Goal: Task Accomplishment & Management: Manage account settings

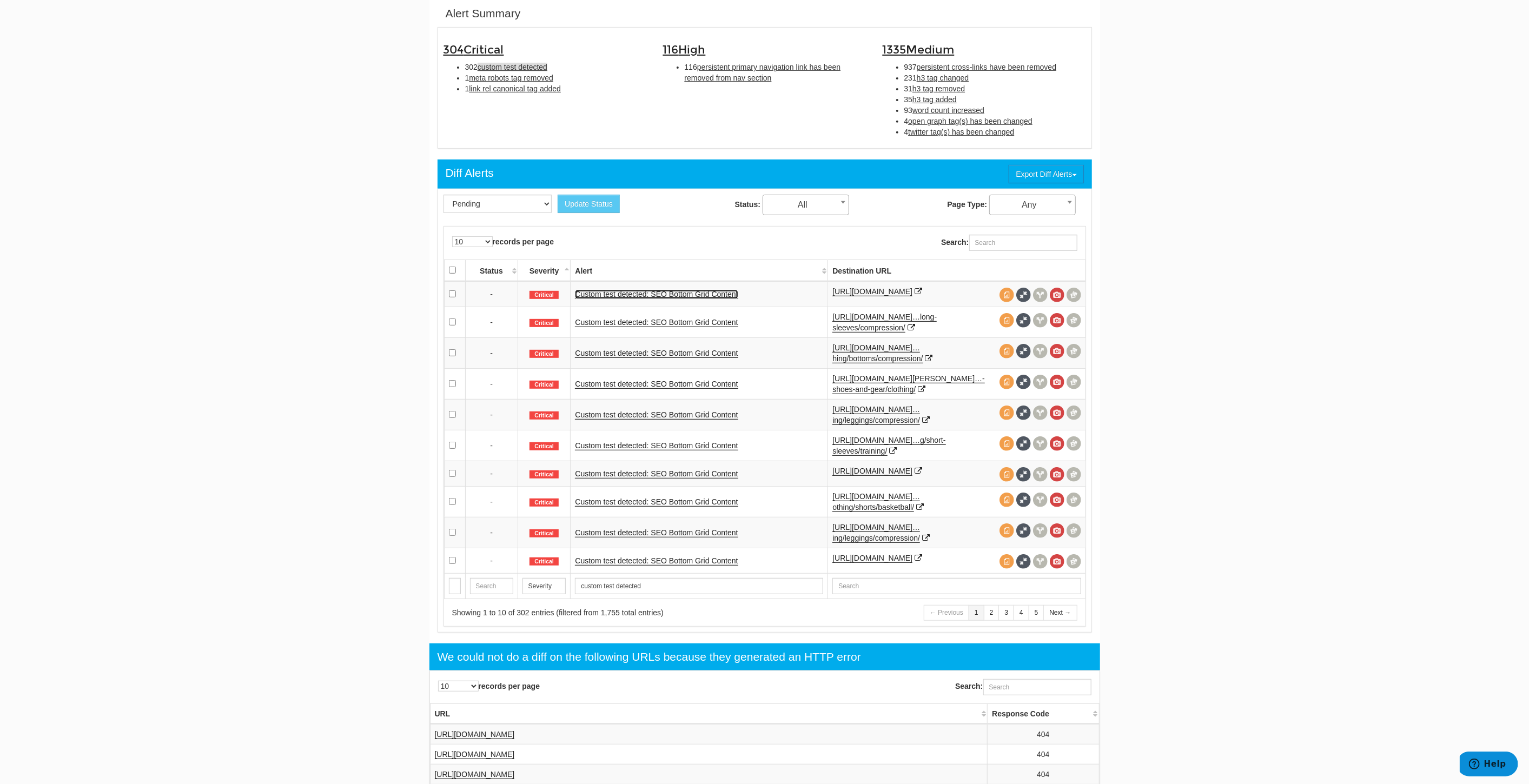
click at [715, 295] on link "Custom test detected: SEO Bottom Grid Content" at bounding box center [656, 294] width 163 height 9
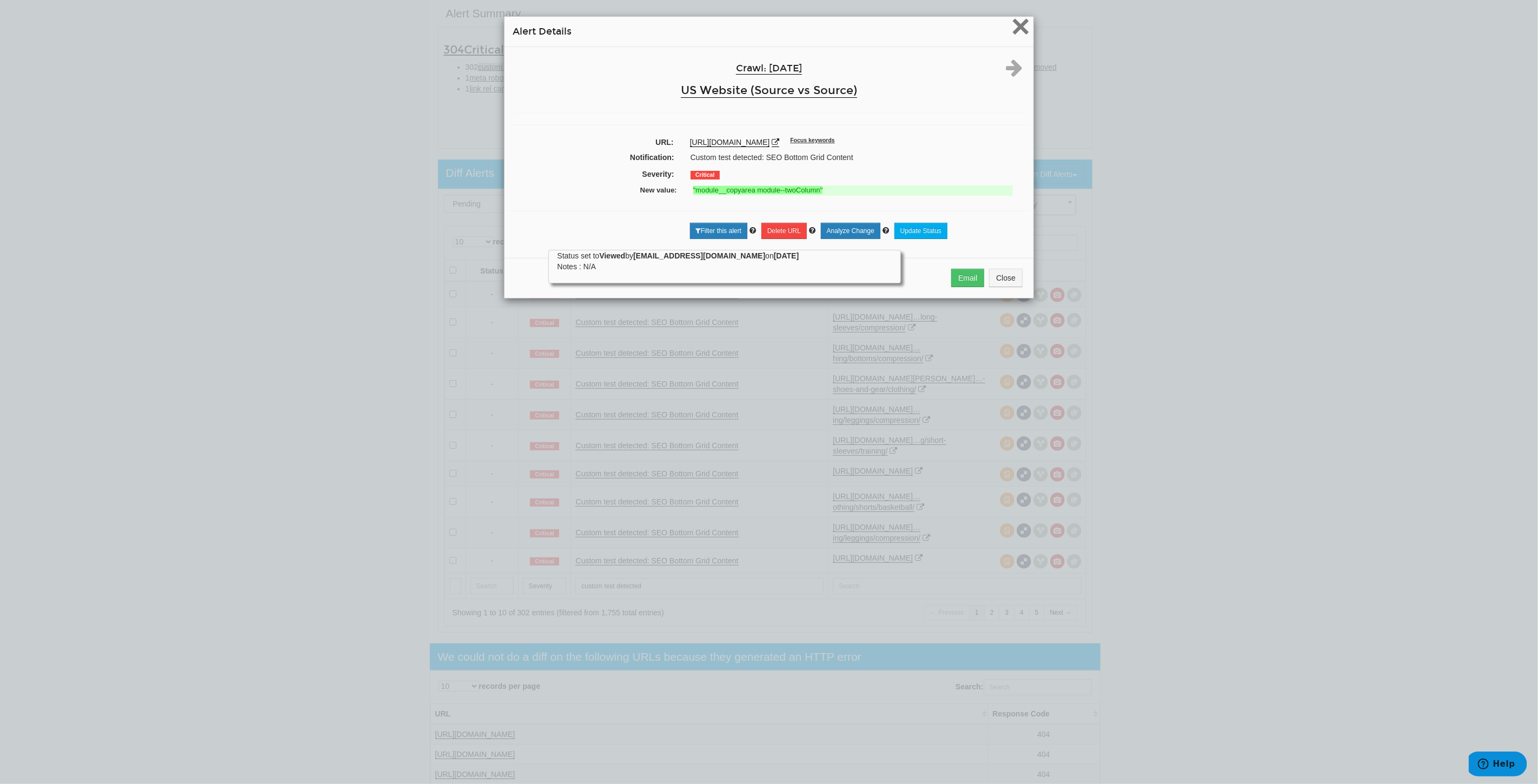
click at [1016, 23] on span "×" at bounding box center [1021, 26] width 19 height 36
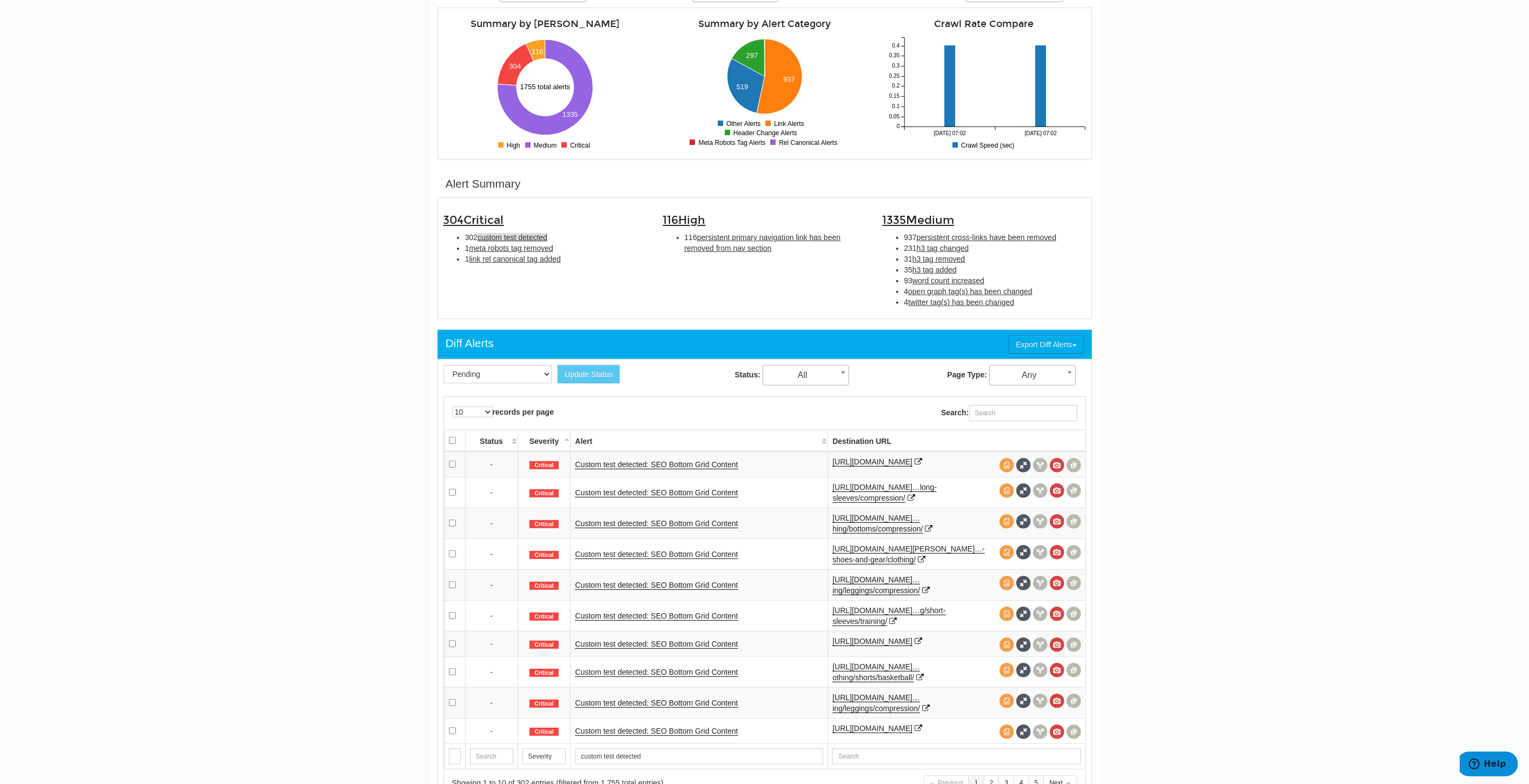
scroll to position [240, 0]
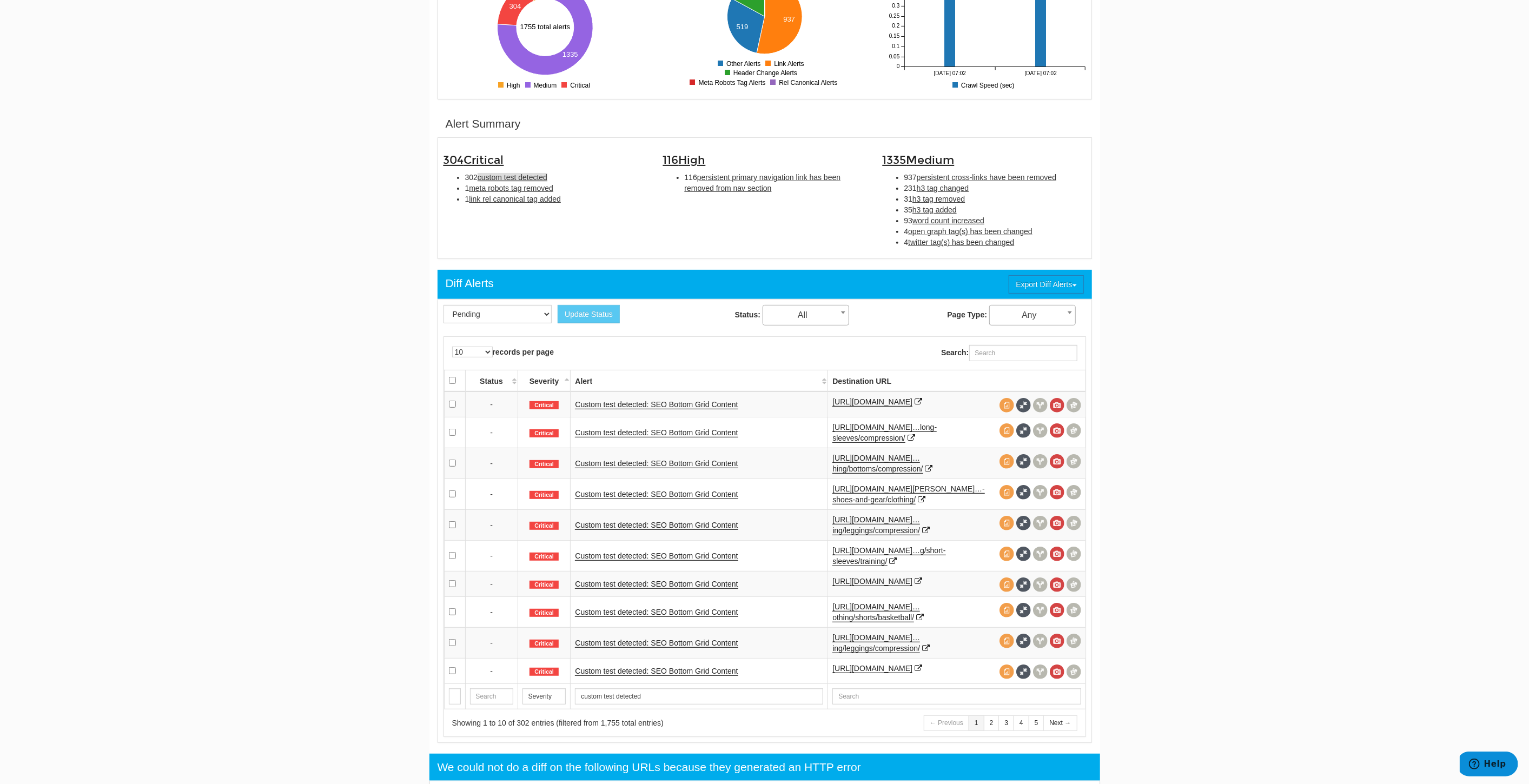
click at [1225, 392] on body "Dashboard Search Console Keyword Winners and Losers Page Winners and Losers Arc…" at bounding box center [764, 151] width 1529 height 784
click at [524, 232] on div "304 Critical 302 custom test detected 1 meta robots tag removed 1 link rel cano…" at bounding box center [764, 198] width 659 height 110
click at [282, 327] on body "Dashboard Search Console Keyword Winners and Losers Page Winners and Losers Arc…" at bounding box center [764, 151] width 1529 height 784
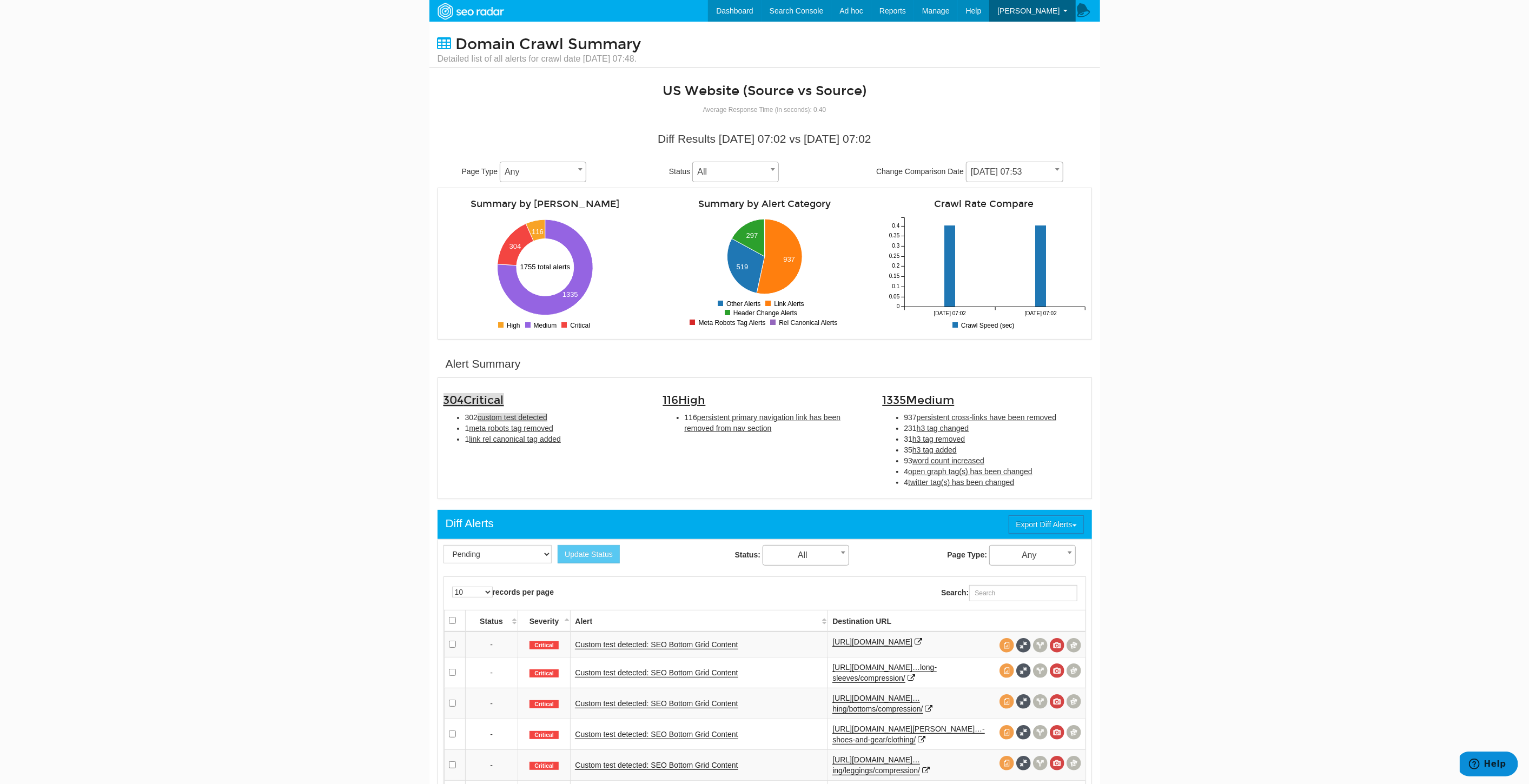
click at [459, 396] on span "304 Critical" at bounding box center [474, 400] width 61 height 14
type input "Critical"
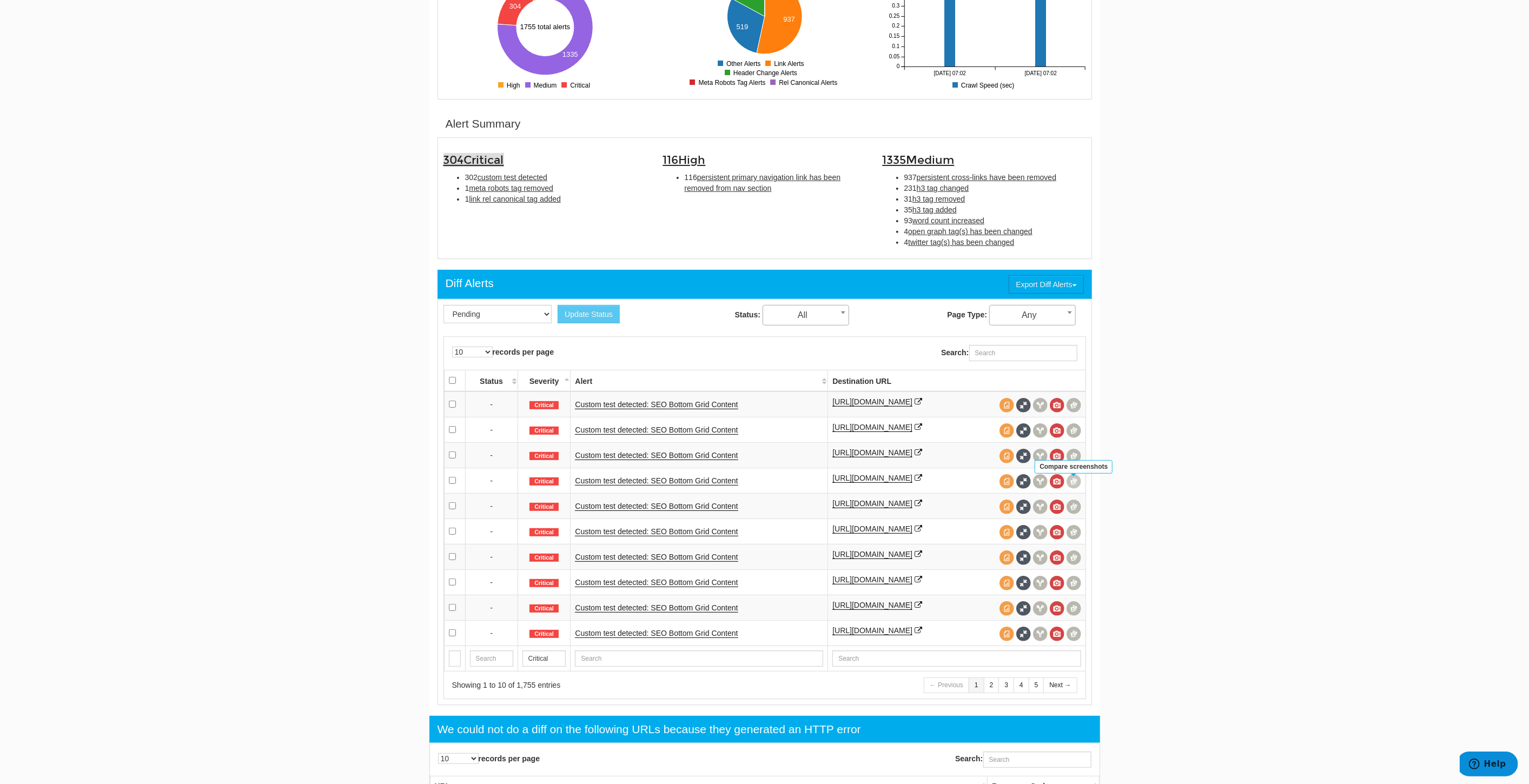
scroll to position [300, 0]
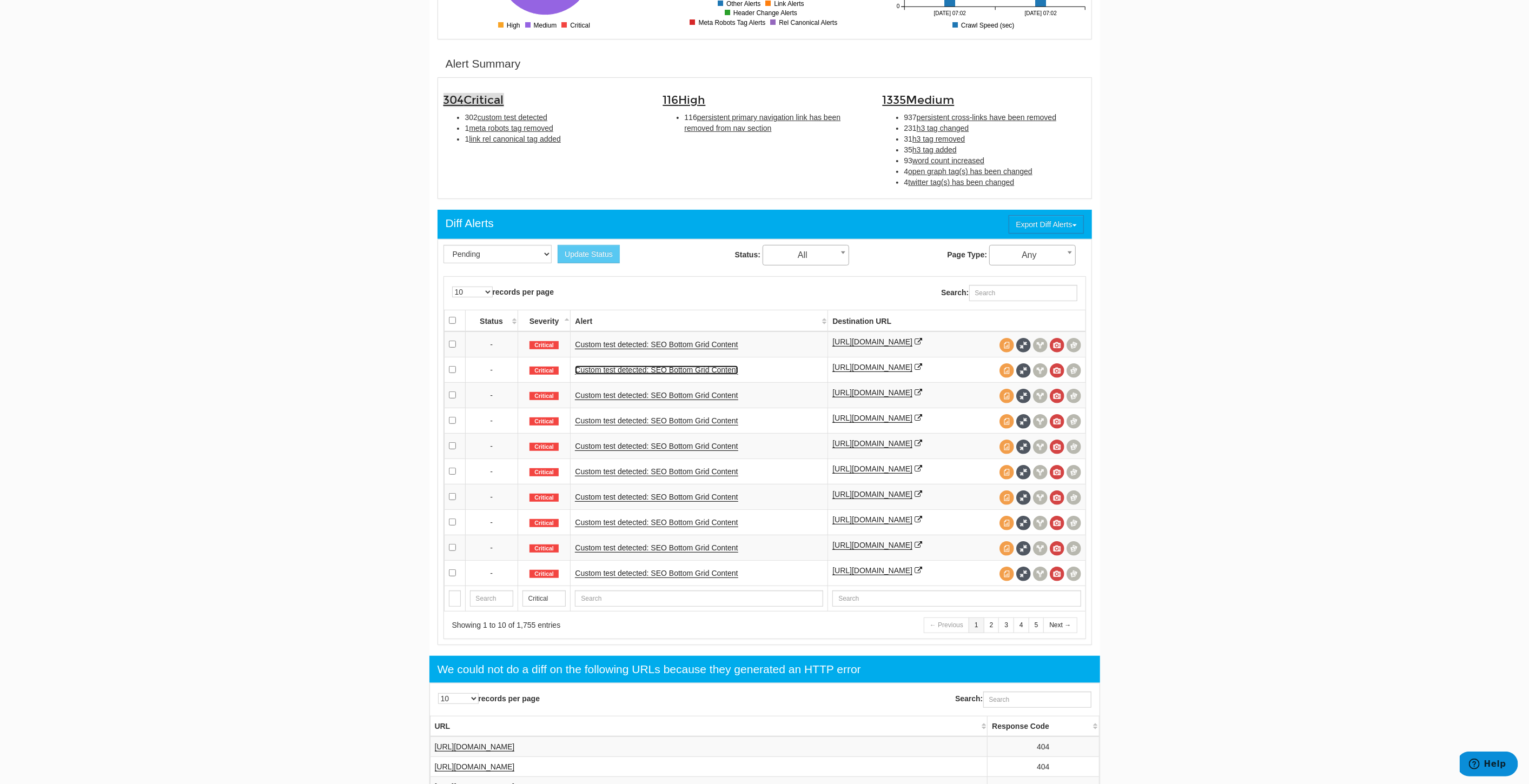
click at [640, 374] on link "Custom test detected: SEO Bottom Grid Content" at bounding box center [656, 370] width 163 height 9
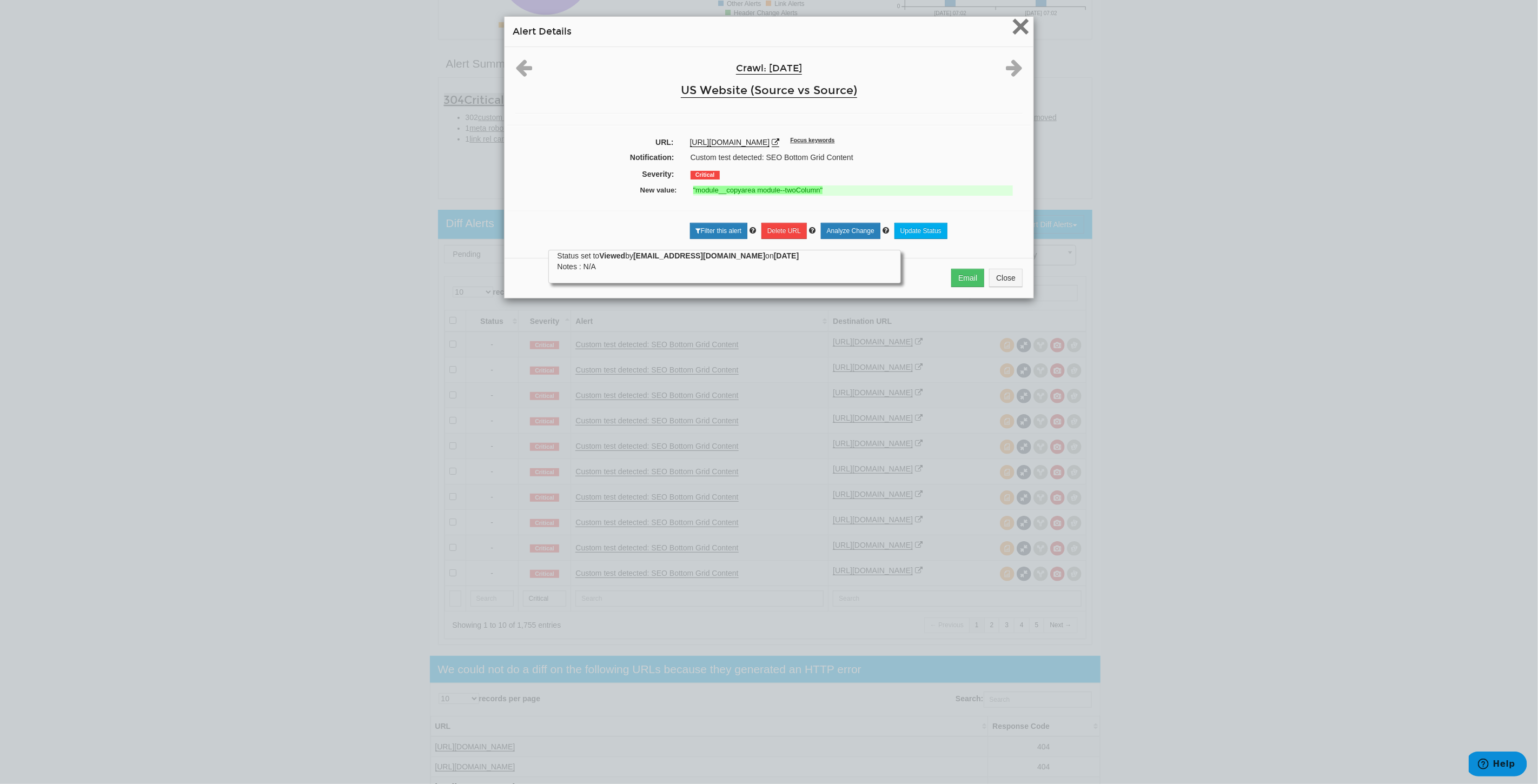
click at [1012, 24] on span "×" at bounding box center [1021, 26] width 19 height 36
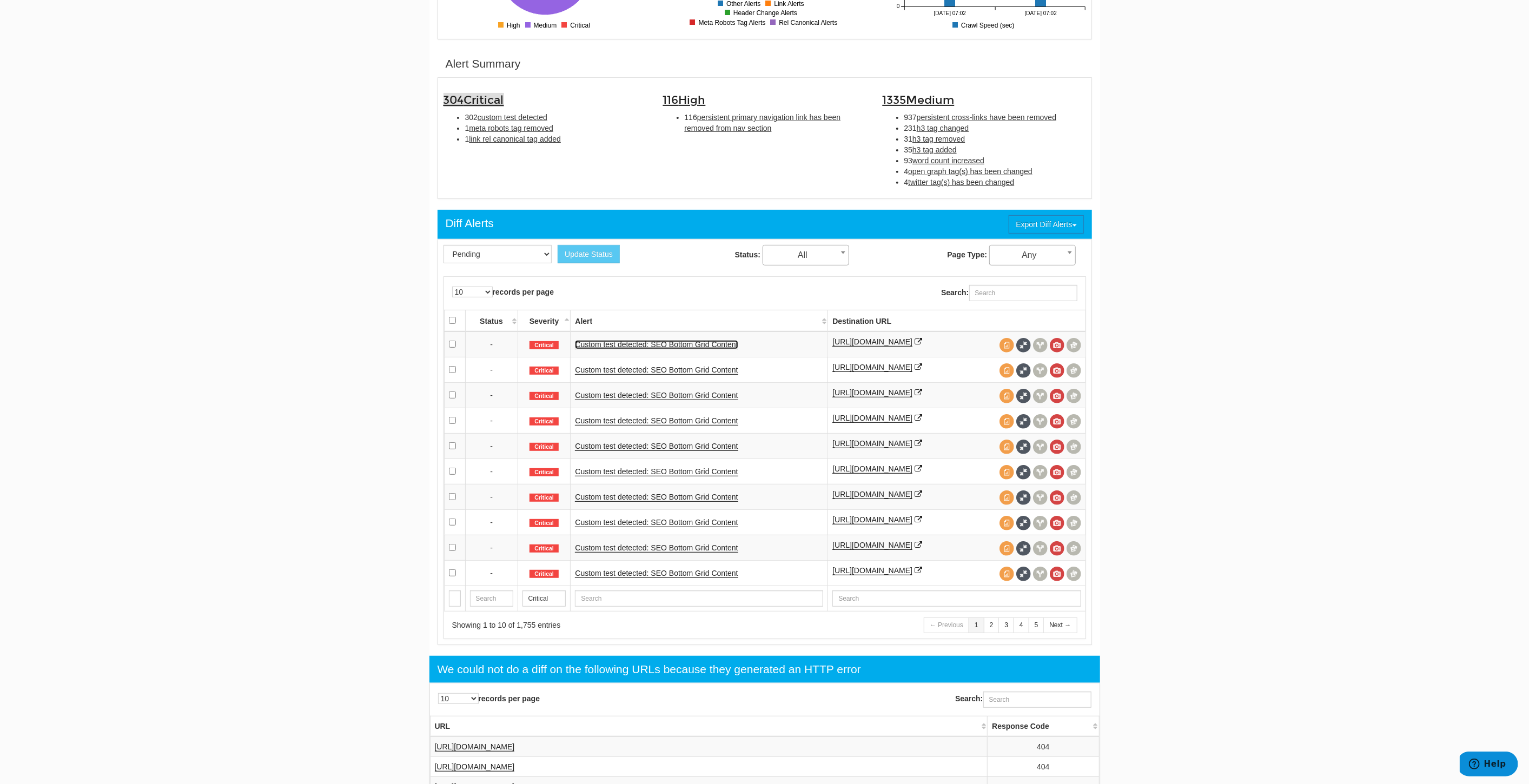
click at [720, 343] on link "Custom test detected: SEO Bottom Grid Content" at bounding box center [656, 345] width 163 height 9
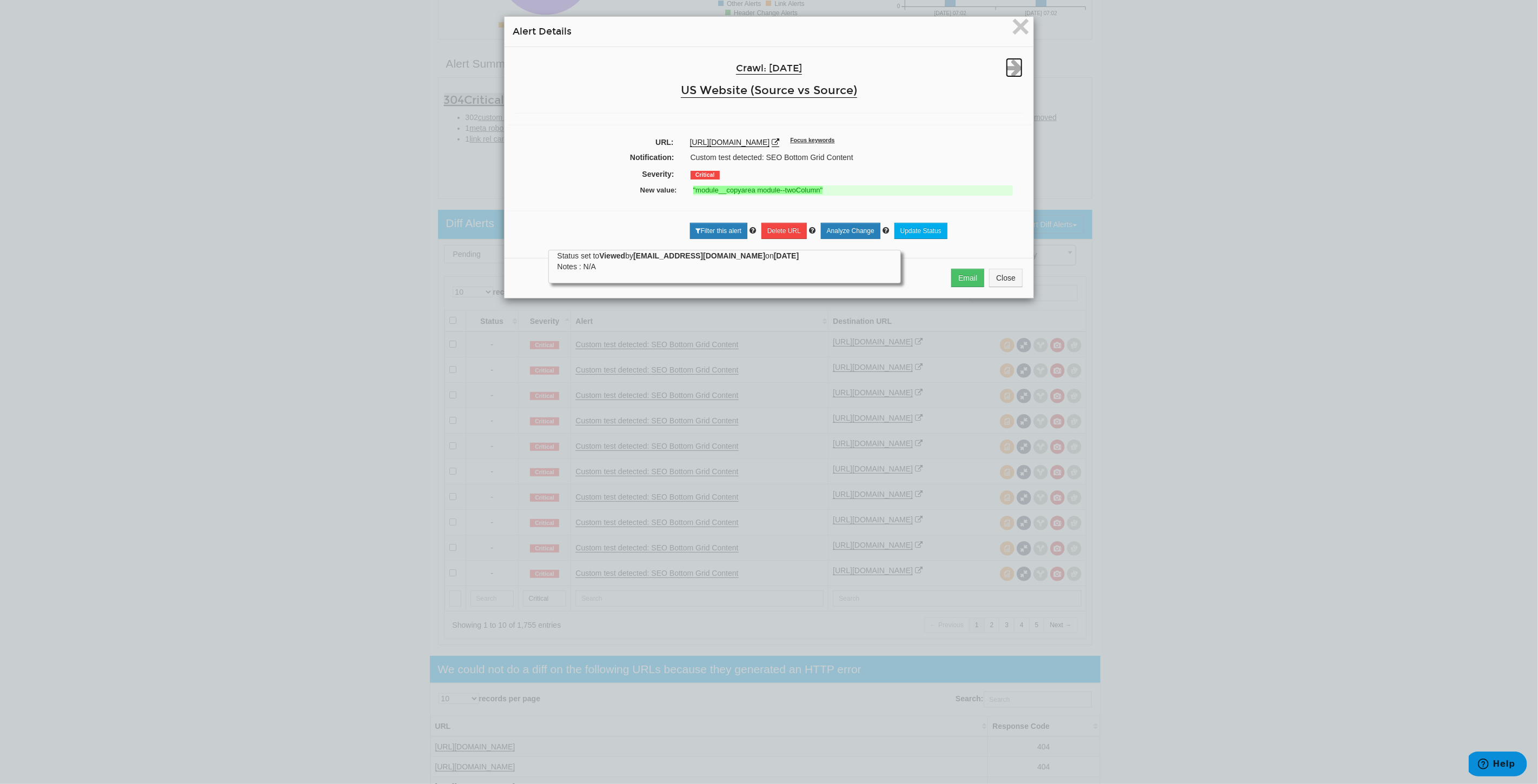
click at [1009, 73] on icon at bounding box center [1014, 67] width 17 height 19
click at [526, 78] on div "Crawl: 10/06/2025 US Website (Source vs Source)" at bounding box center [769, 79] width 523 height 44
click at [520, 73] on icon at bounding box center [523, 67] width 17 height 19
click at [859, 237] on link "Analyze Change" at bounding box center [851, 231] width 60 height 16
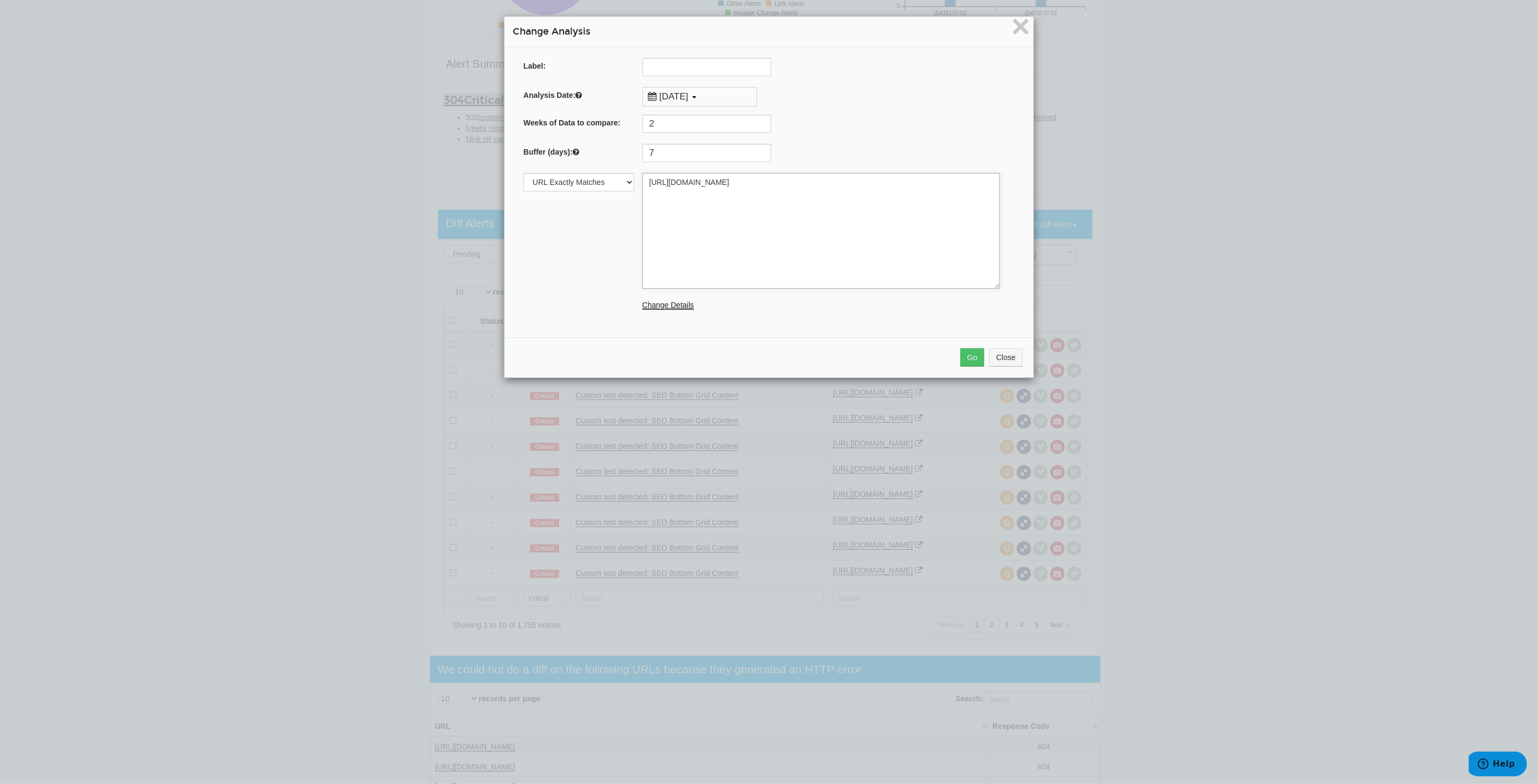
click at [842, 221] on textarea "https://www.underarmour.com/en-us/c/outlet/" at bounding box center [821, 231] width 358 height 115
click at [1010, 356] on button "Close" at bounding box center [1006, 358] width 34 height 19
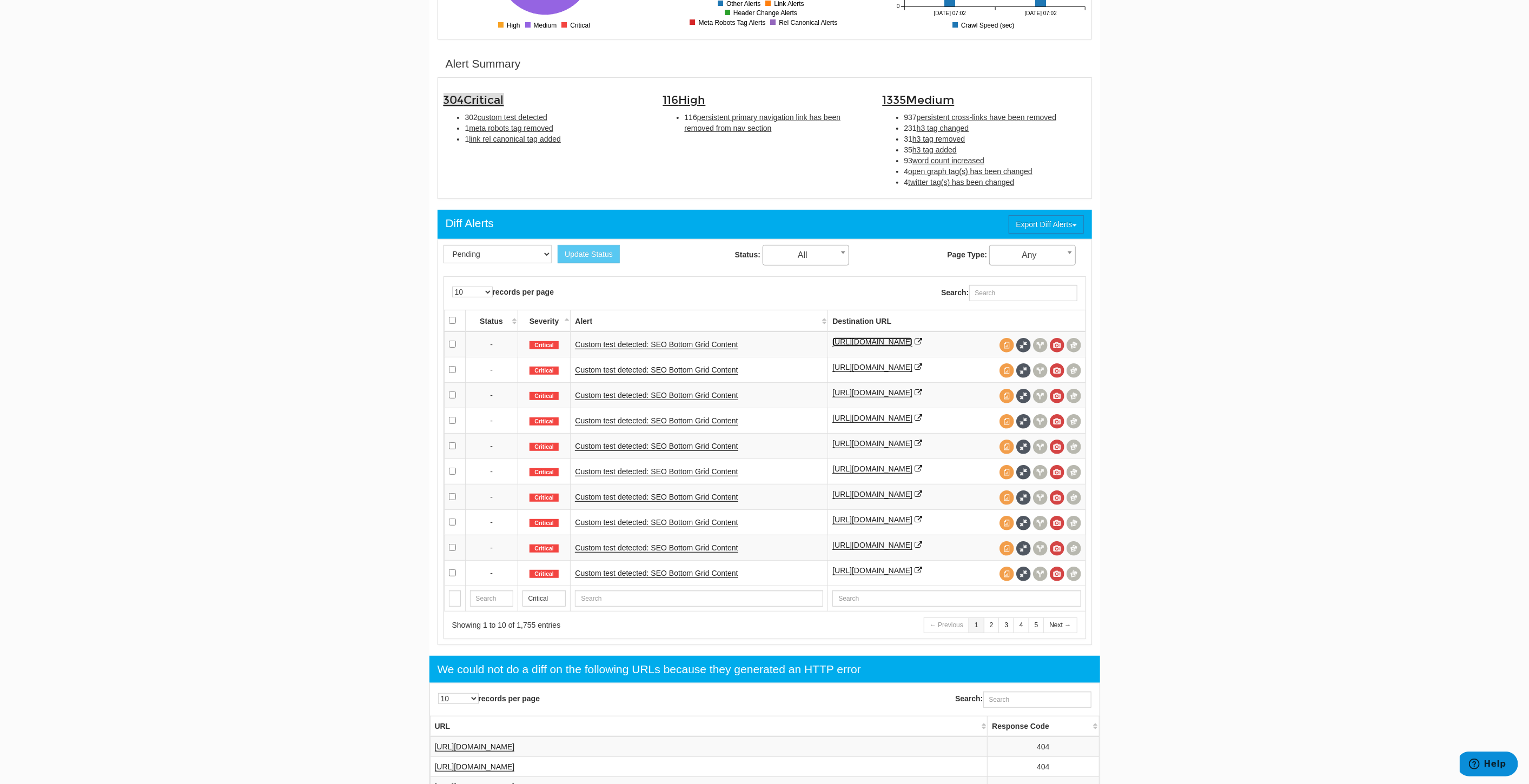
click at [912, 337] on link "https://www.underarmour.com/en-us/c/outlet/" at bounding box center [872, 341] width 80 height 9
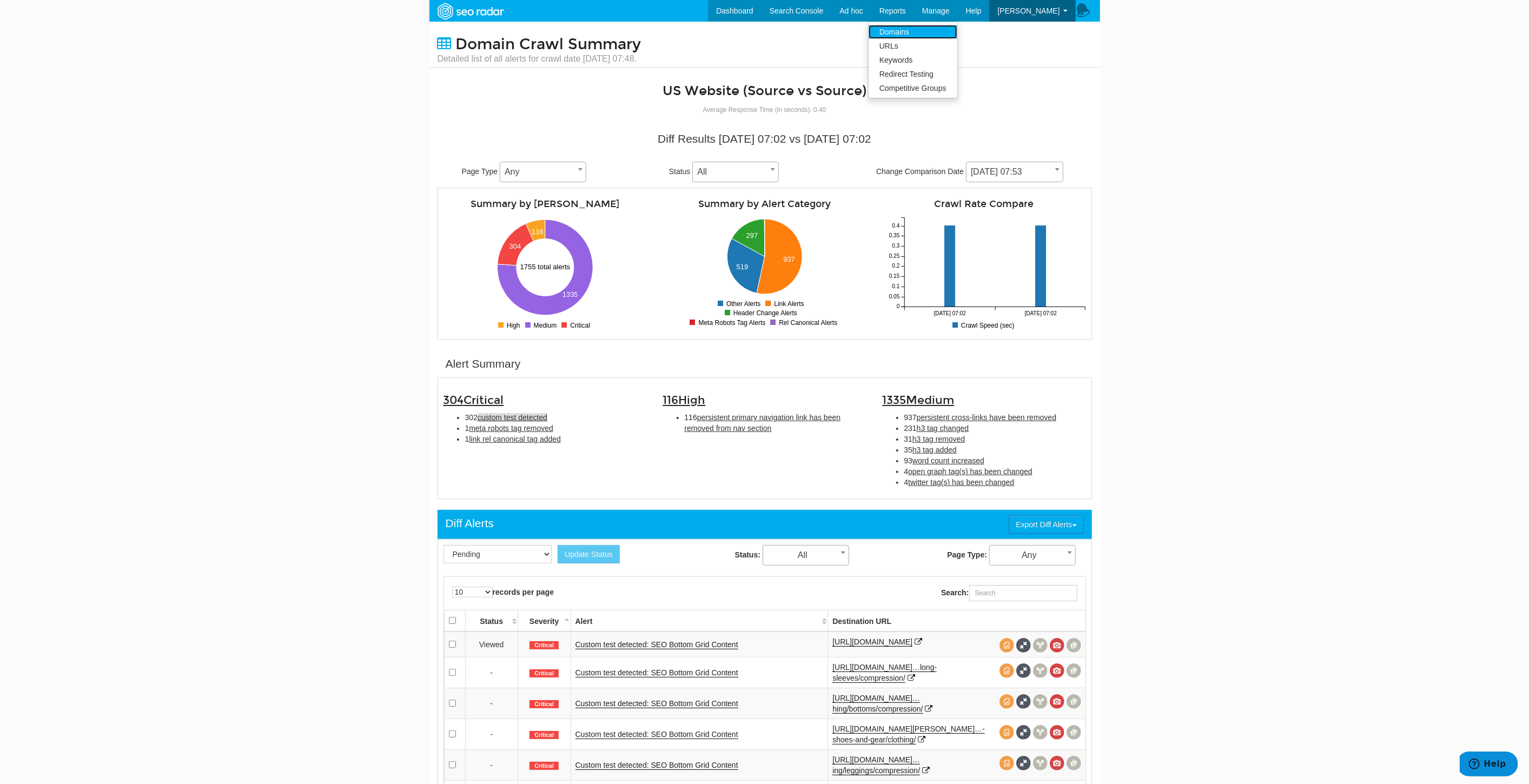
click at [928, 32] on link "Domains" at bounding box center [913, 32] width 89 height 14
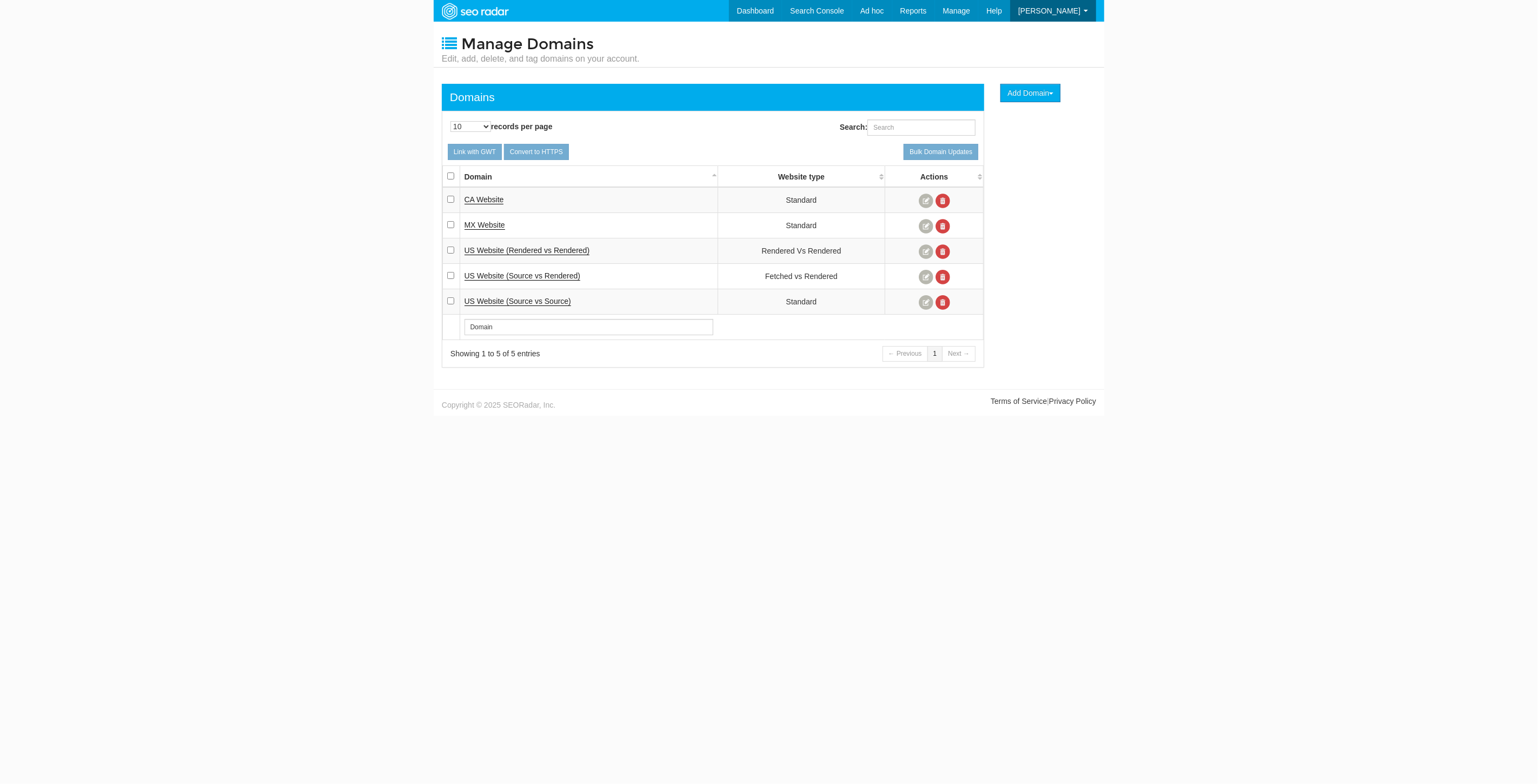
scroll to position [43, 0]
click at [533, 246] on span "US Website (Rendered vs Rendered" at bounding box center [526, 250] width 123 height 9
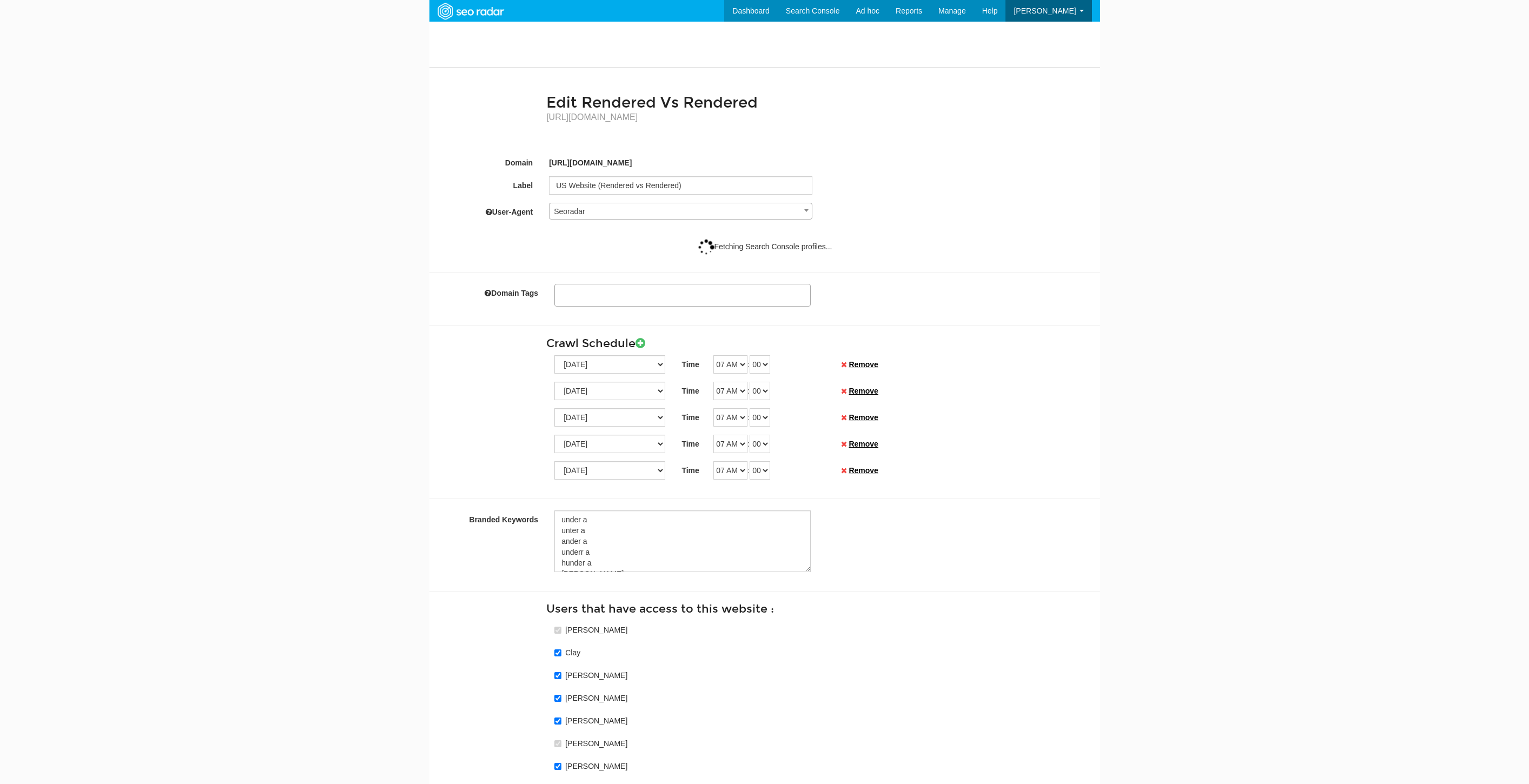
select select
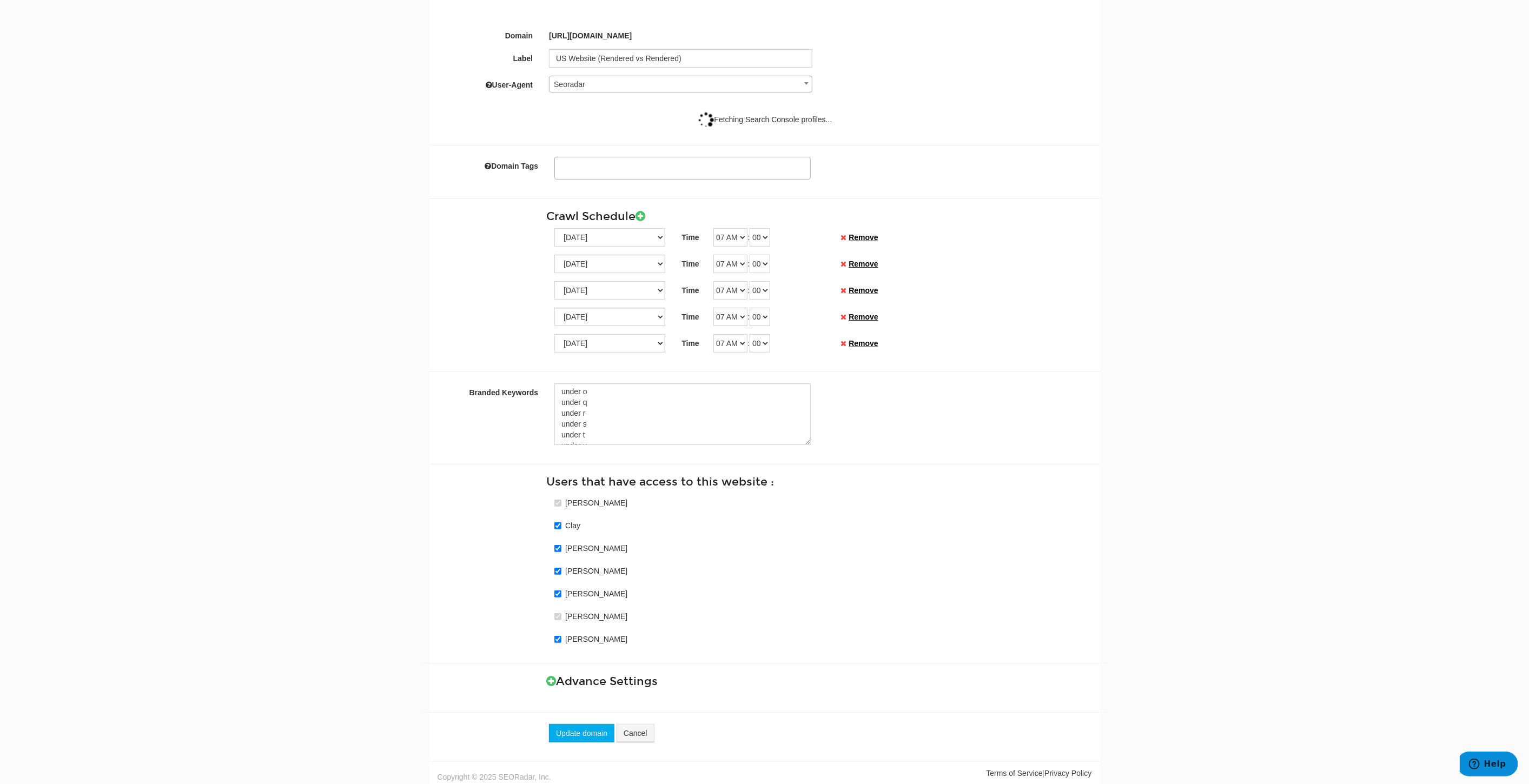
scroll to position [180, 0]
click at [581, 681] on h3 "Advance Settings" at bounding box center [819, 682] width 545 height 12
click at [556, 678] on h3 "Advance Settings" at bounding box center [819, 682] width 545 height 12
click at [551, 680] on icon at bounding box center [551, 681] width 10 height 11
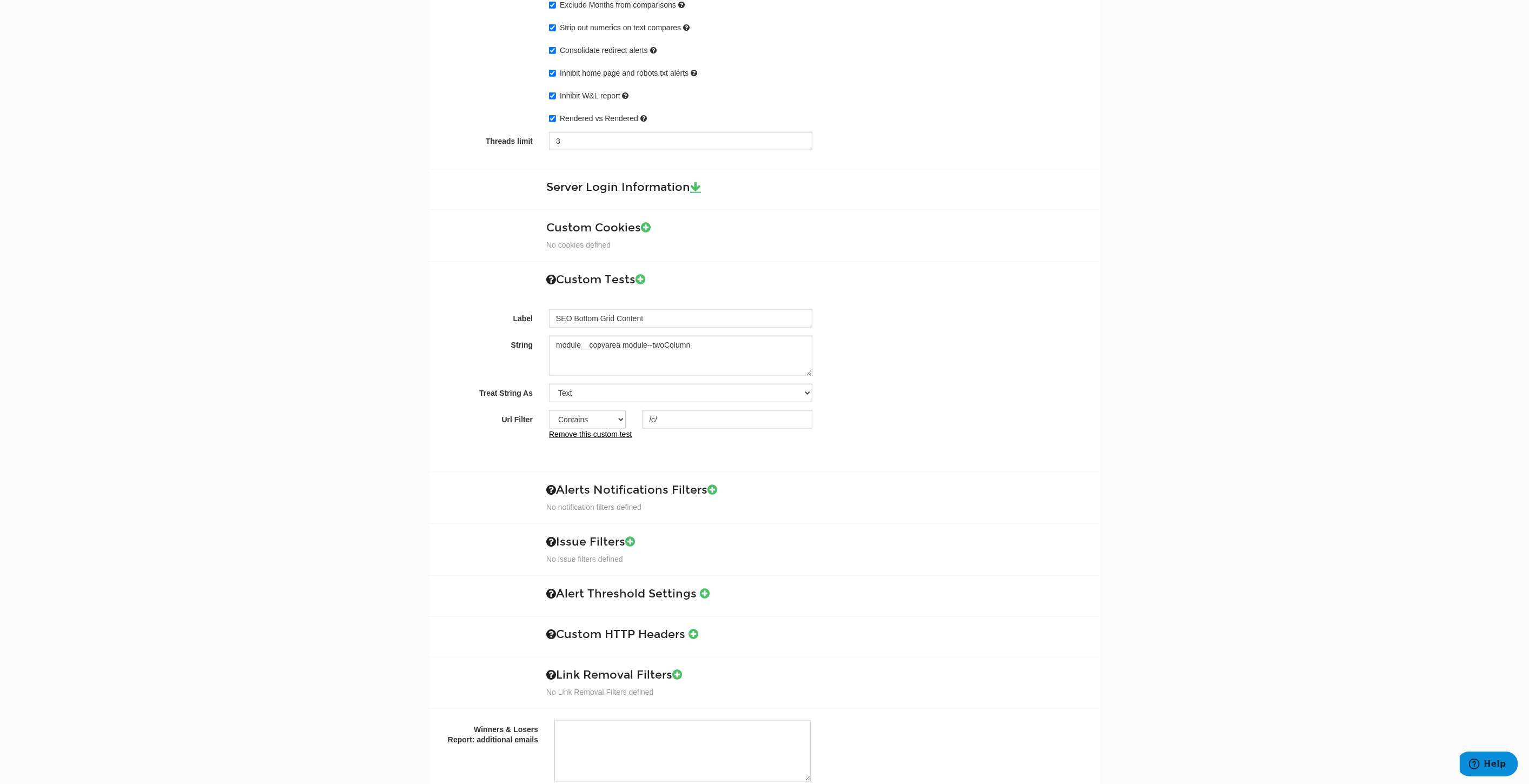
scroll to position [1201, 0]
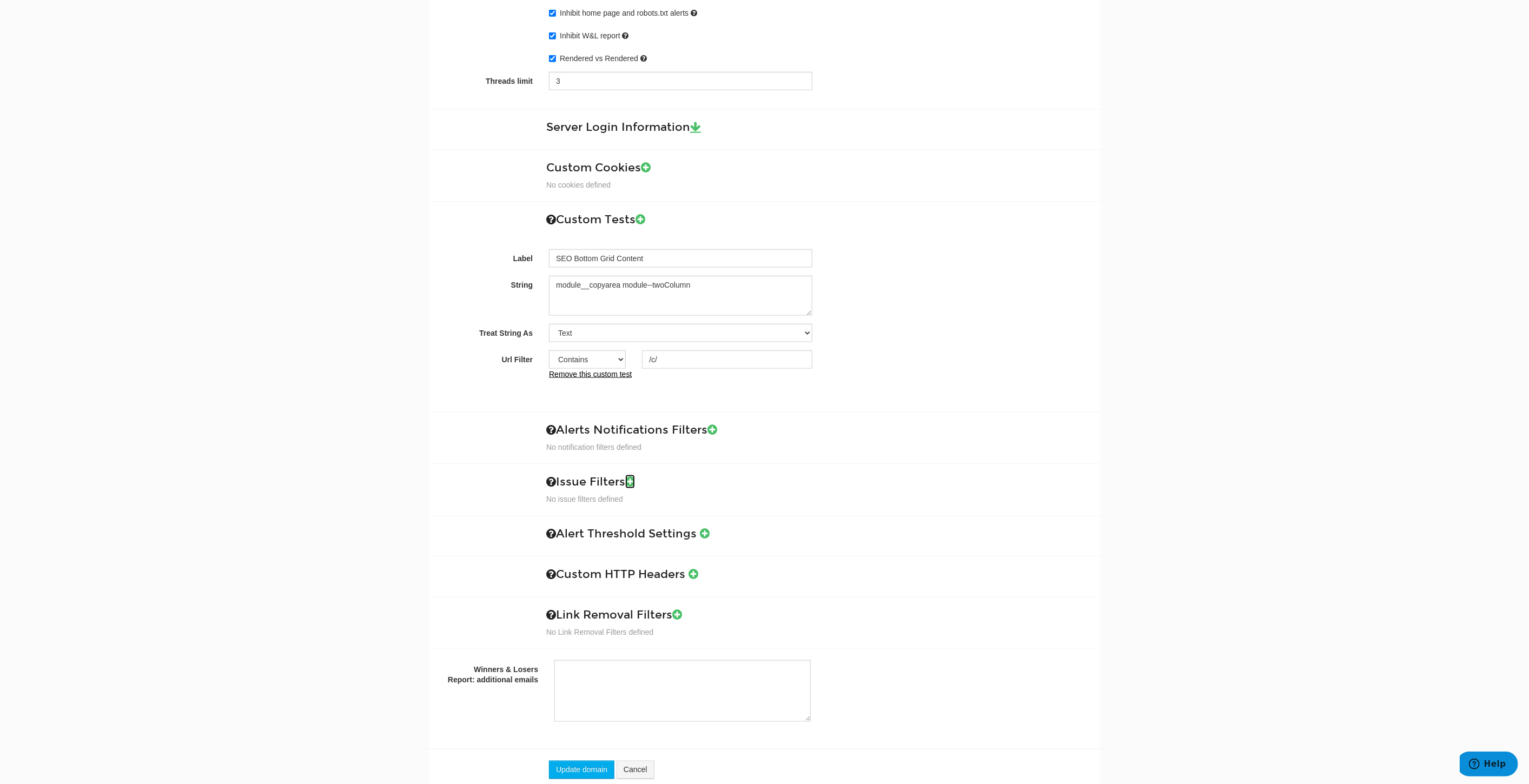
click at [635, 475] on icon at bounding box center [630, 481] width 10 height 11
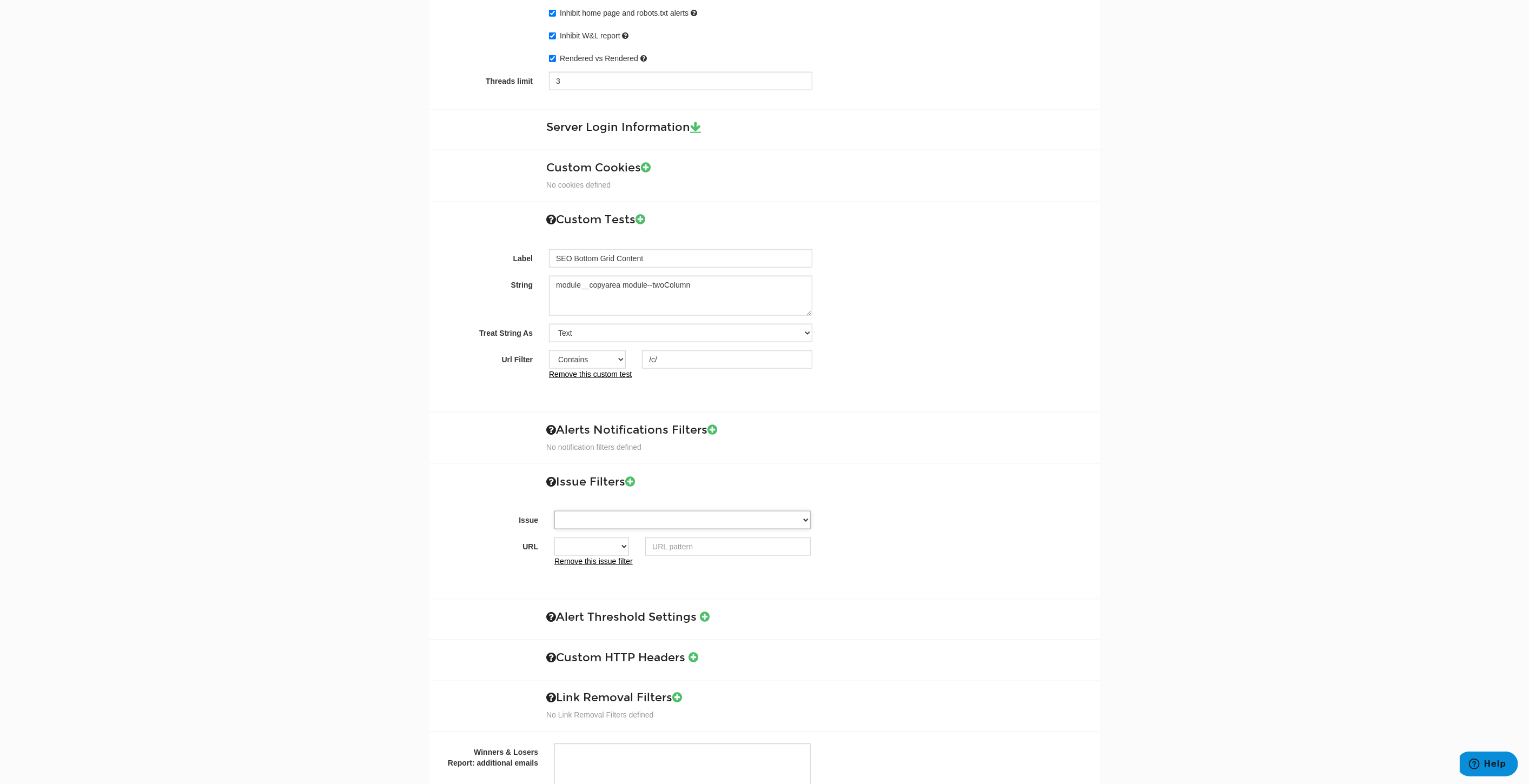
click at [606, 511] on select "<meta name="fragment" content="!"> tag has been detected <meta name="fragment" …" at bounding box center [683, 520] width 256 height 19
click at [611, 539] on select "Contains Exactly matches All" at bounding box center [592, 547] width 75 height 19
click at [673, 515] on select "<meta name="fragment" content="!"> tag has been detected <meta name="fragment" …" at bounding box center [683, 520] width 256 height 19
click at [1050, 464] on hr at bounding box center [765, 464] width 671 height 1
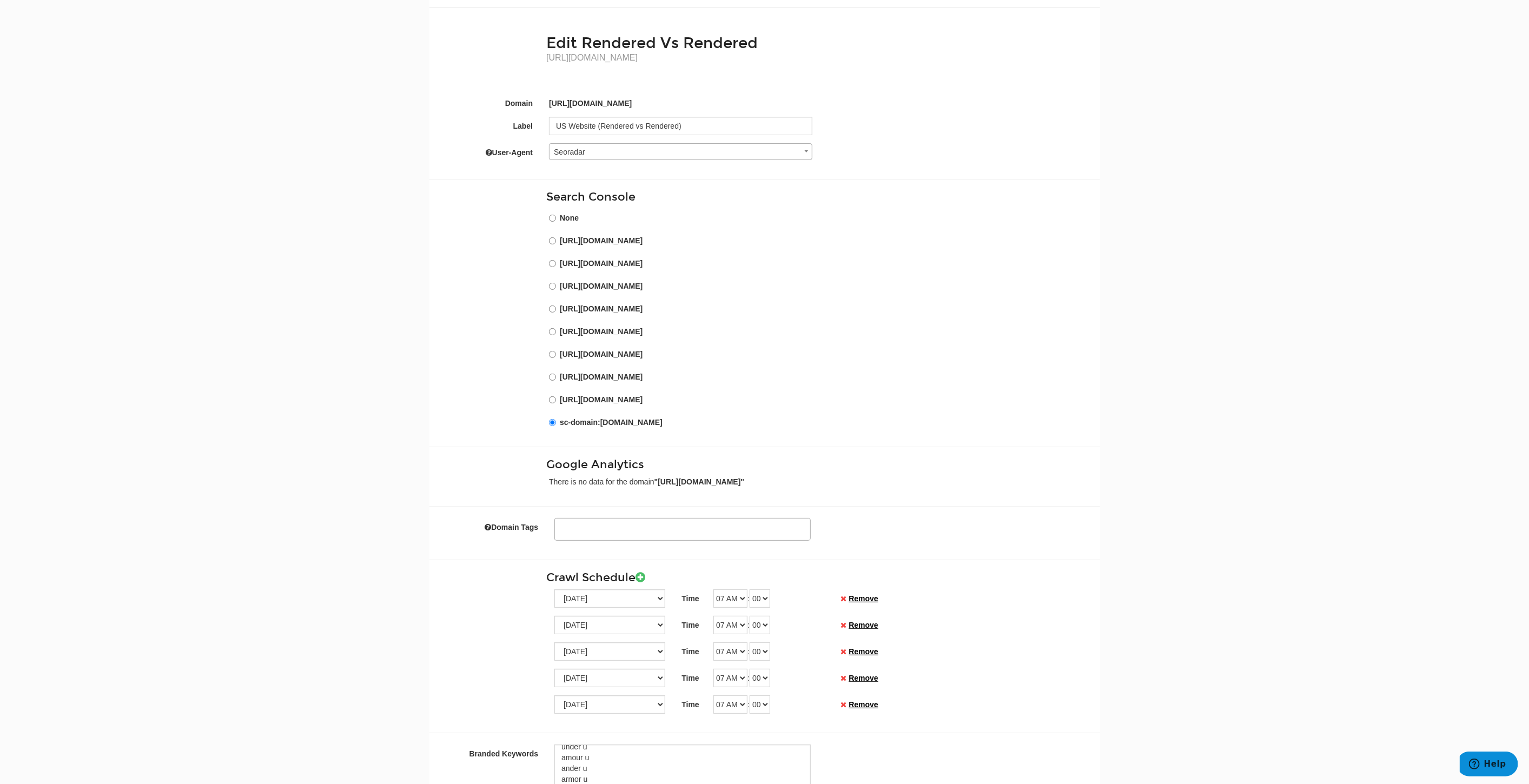
scroll to position [0, 0]
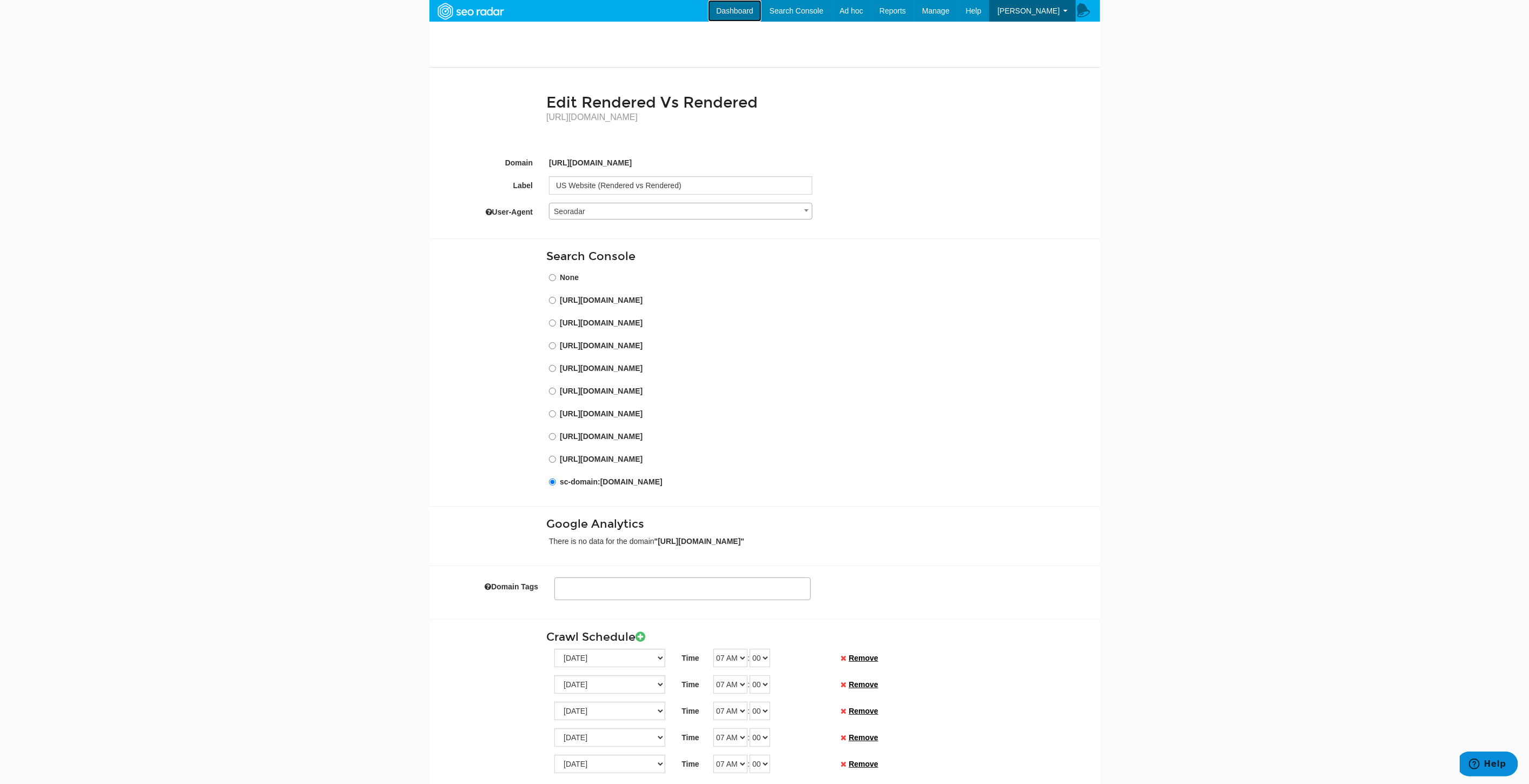
click at [761, 11] on link "Dashboard" at bounding box center [735, 11] width 53 height 22
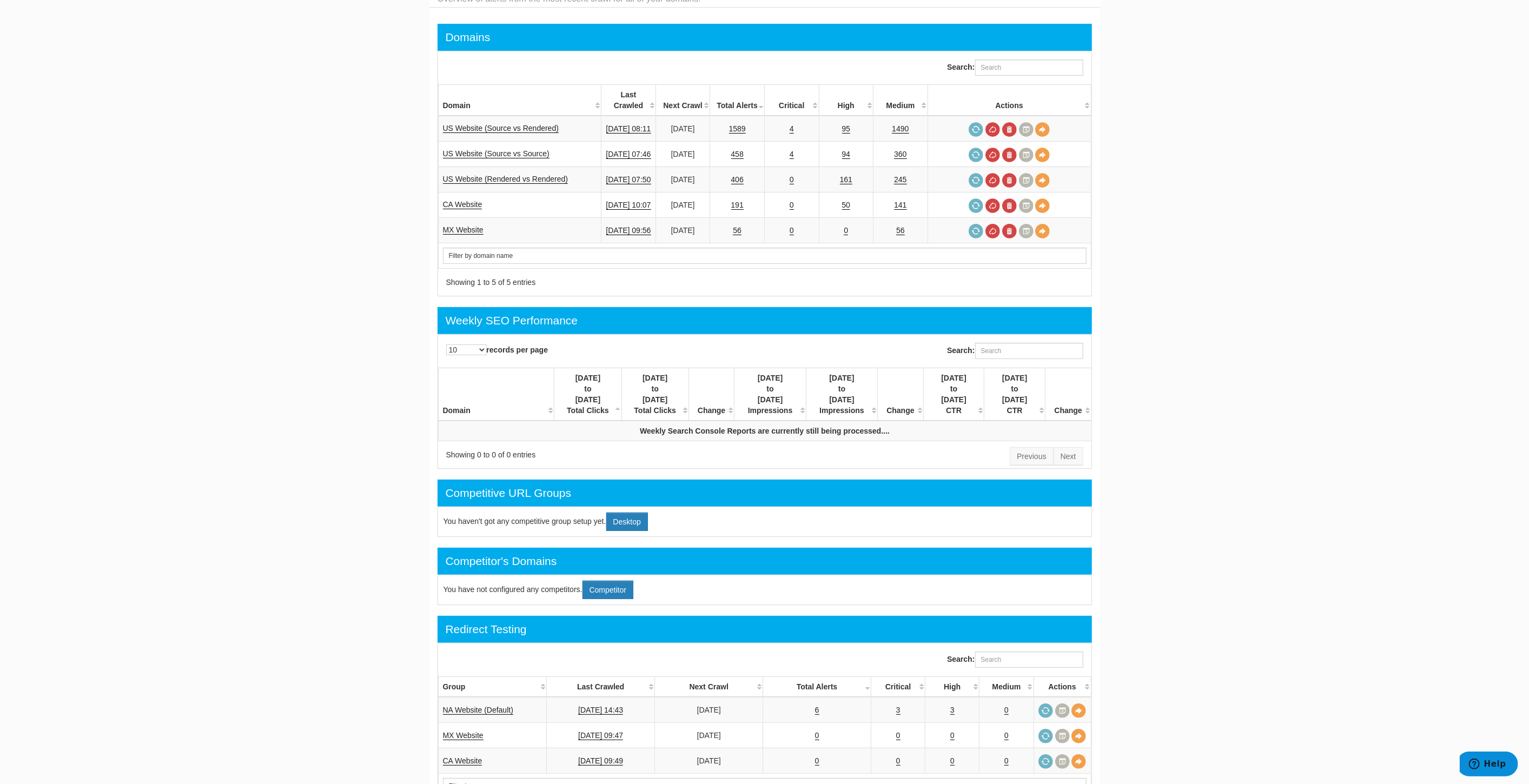
scroll to position [180, 0]
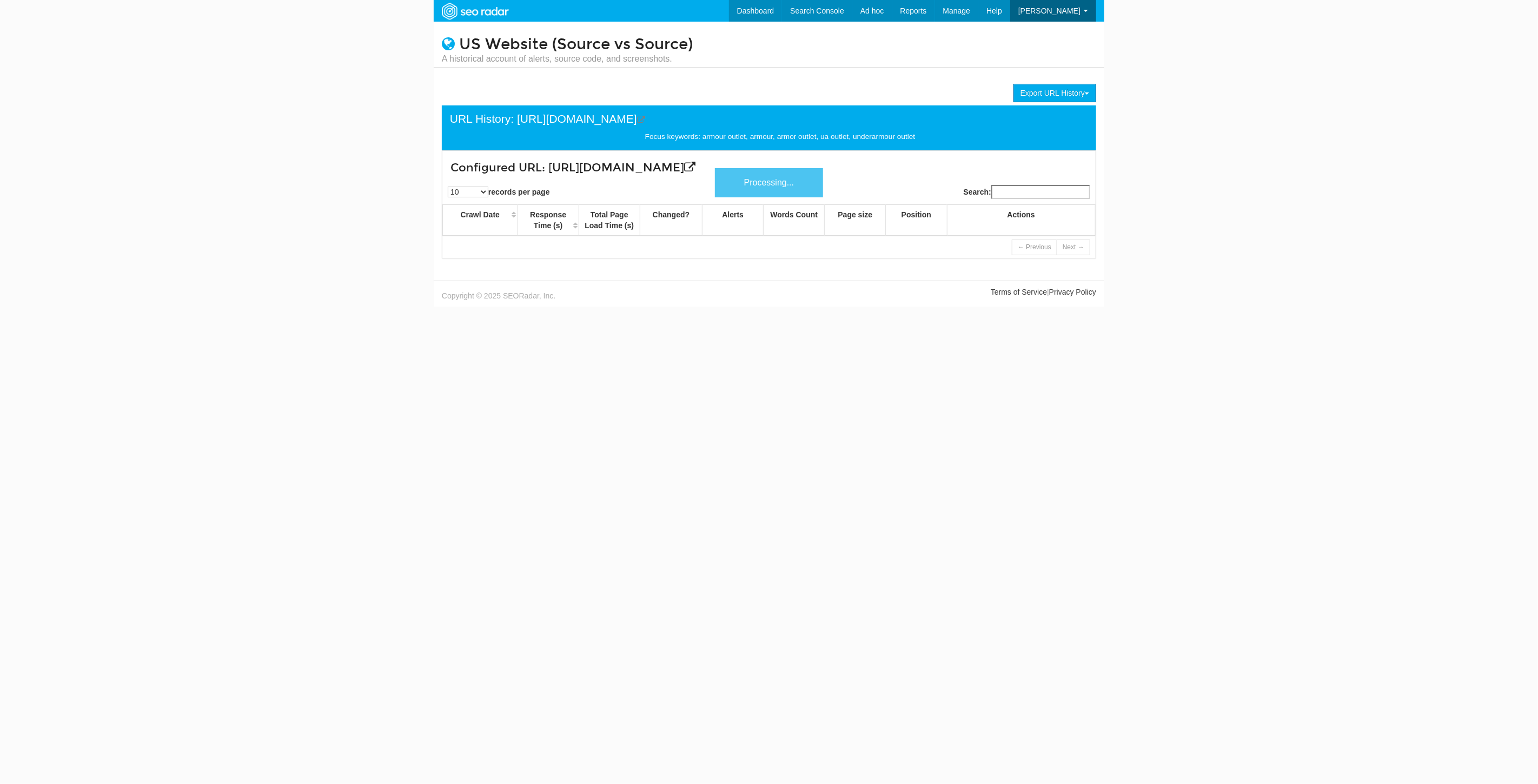
scroll to position [43, 0]
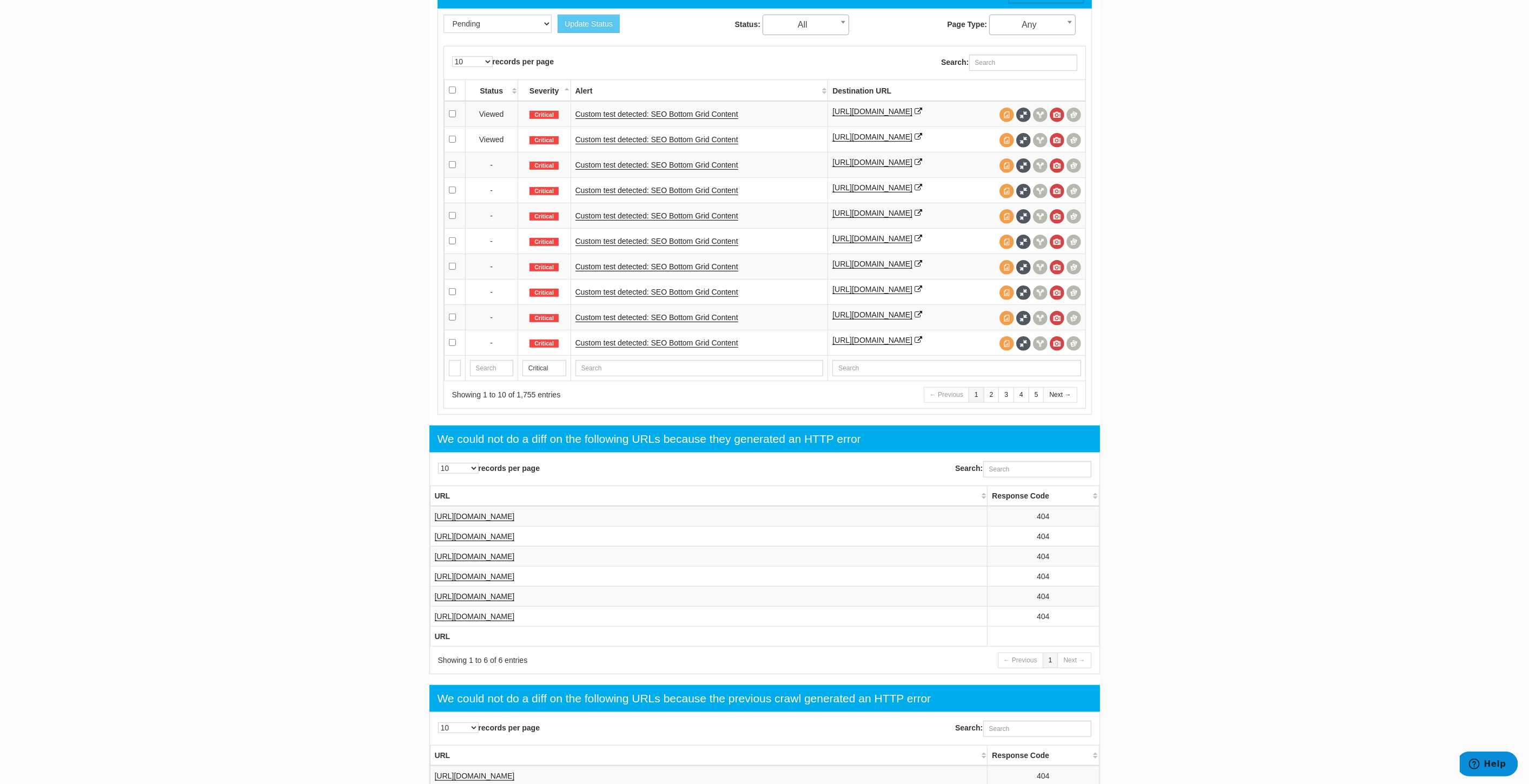
scroll to position [471, 0]
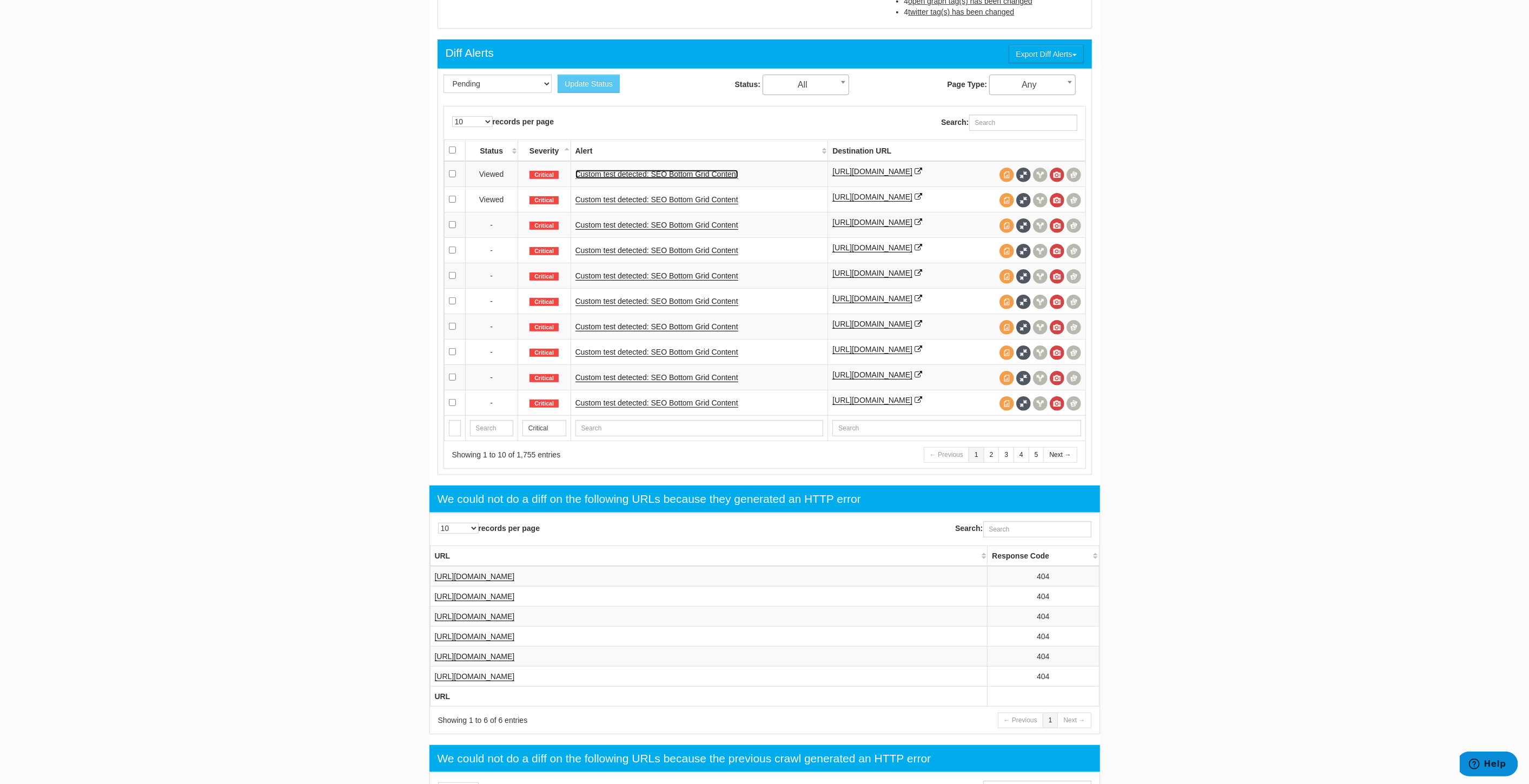
click at [635, 174] on link "Custom test detected: SEO Bottom Grid Content" at bounding box center [657, 174] width 163 height 9
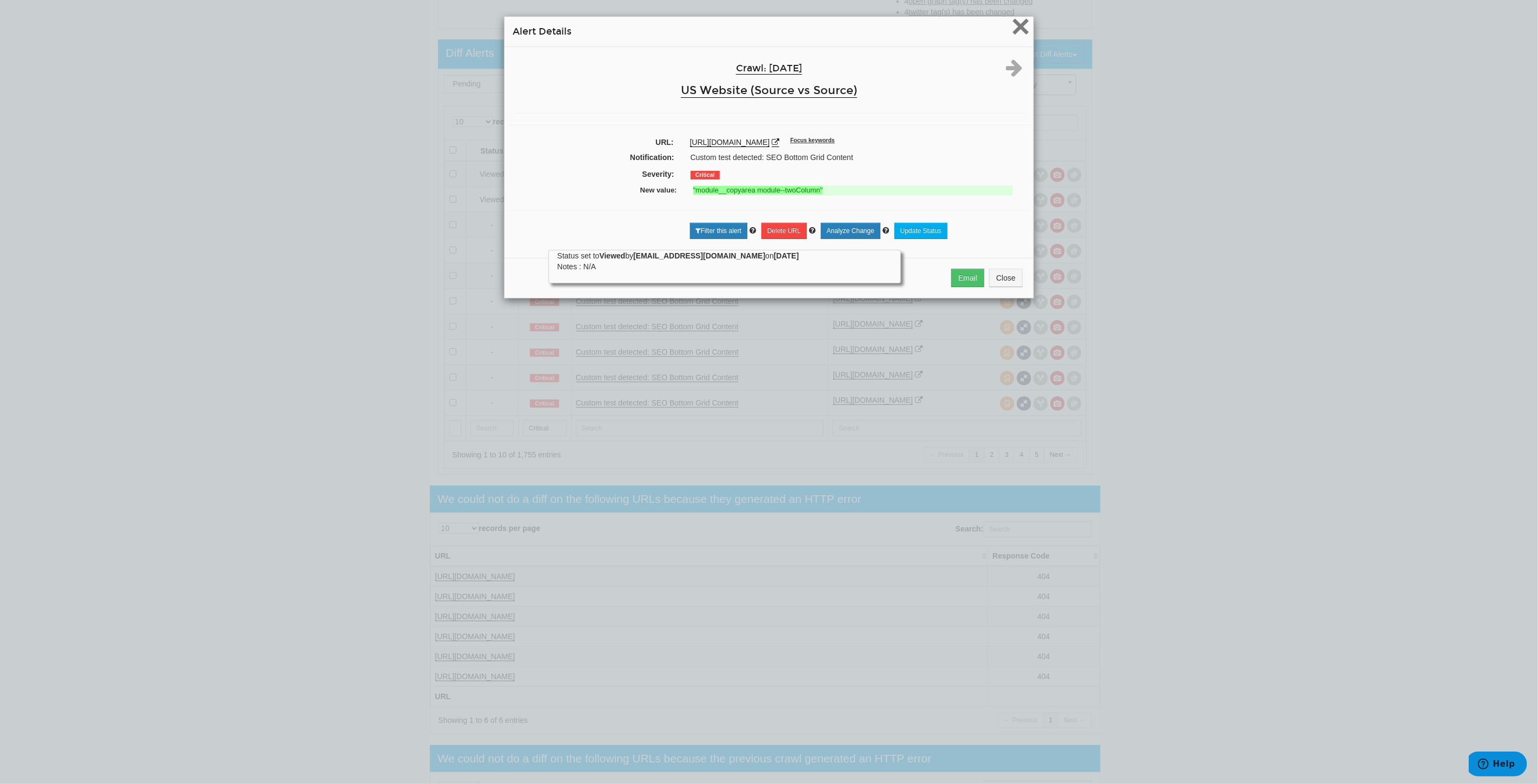
click at [1018, 25] on span "×" at bounding box center [1021, 26] width 19 height 36
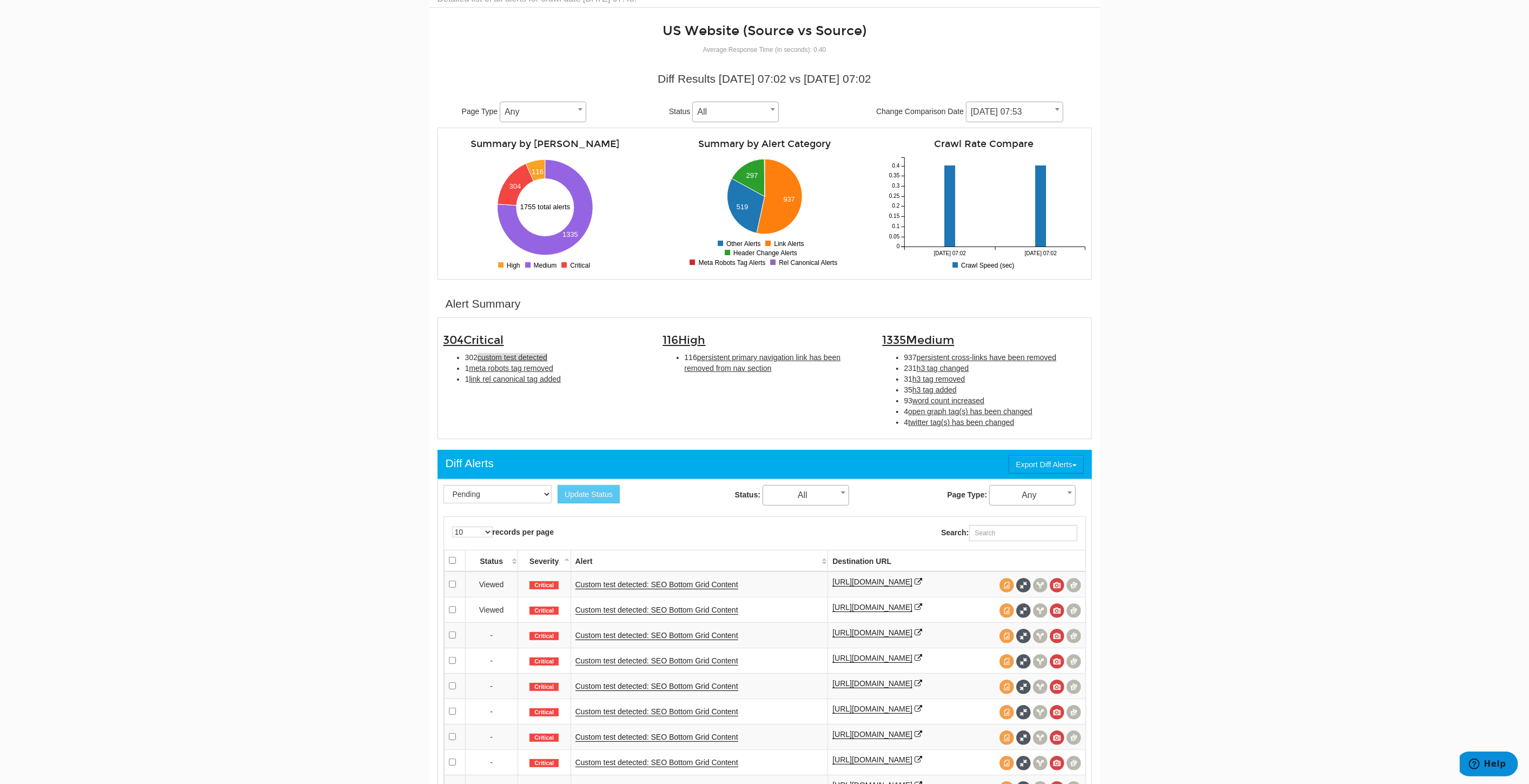
scroll to position [0, 0]
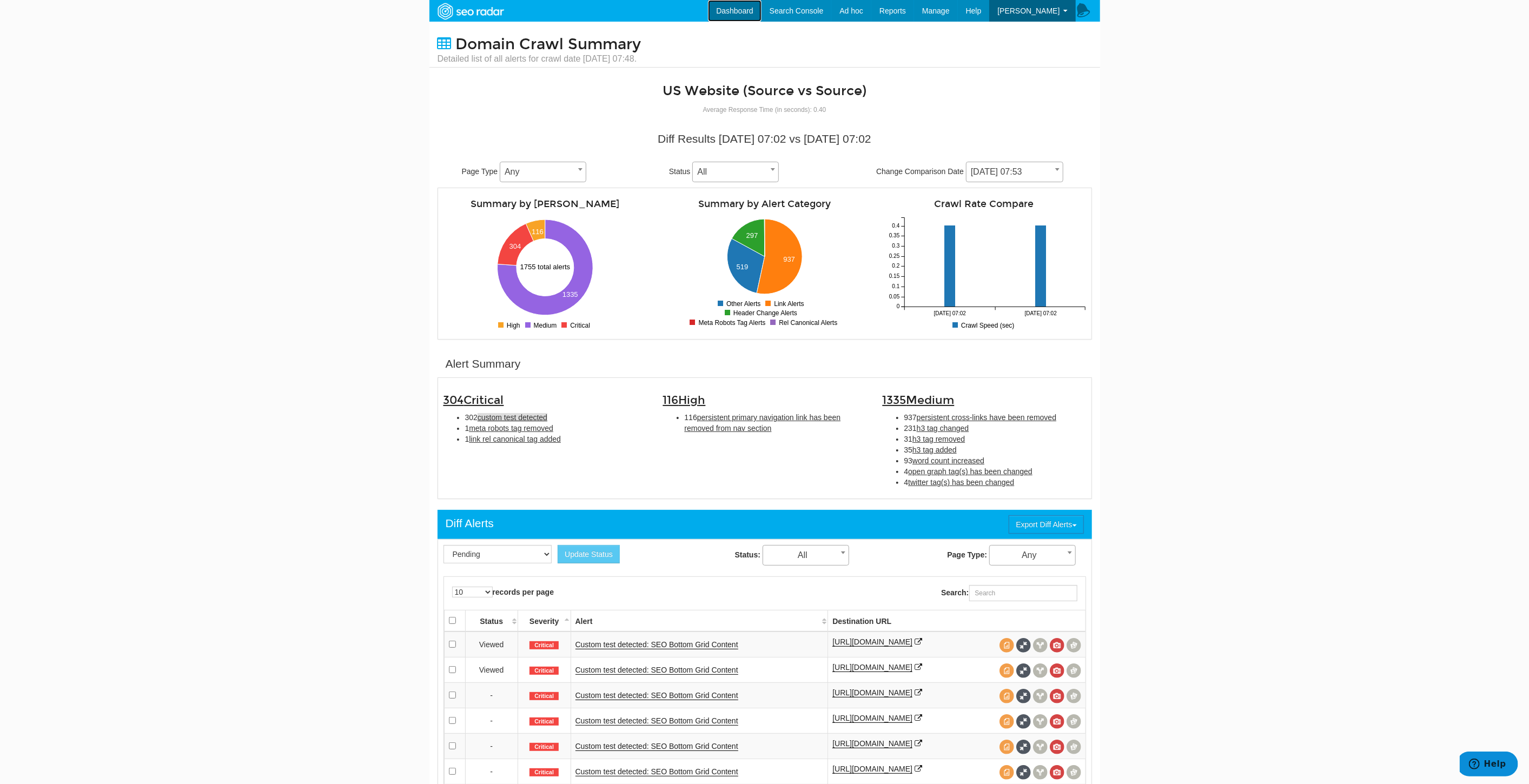
click at [751, 17] on link "Dashboard" at bounding box center [735, 11] width 53 height 22
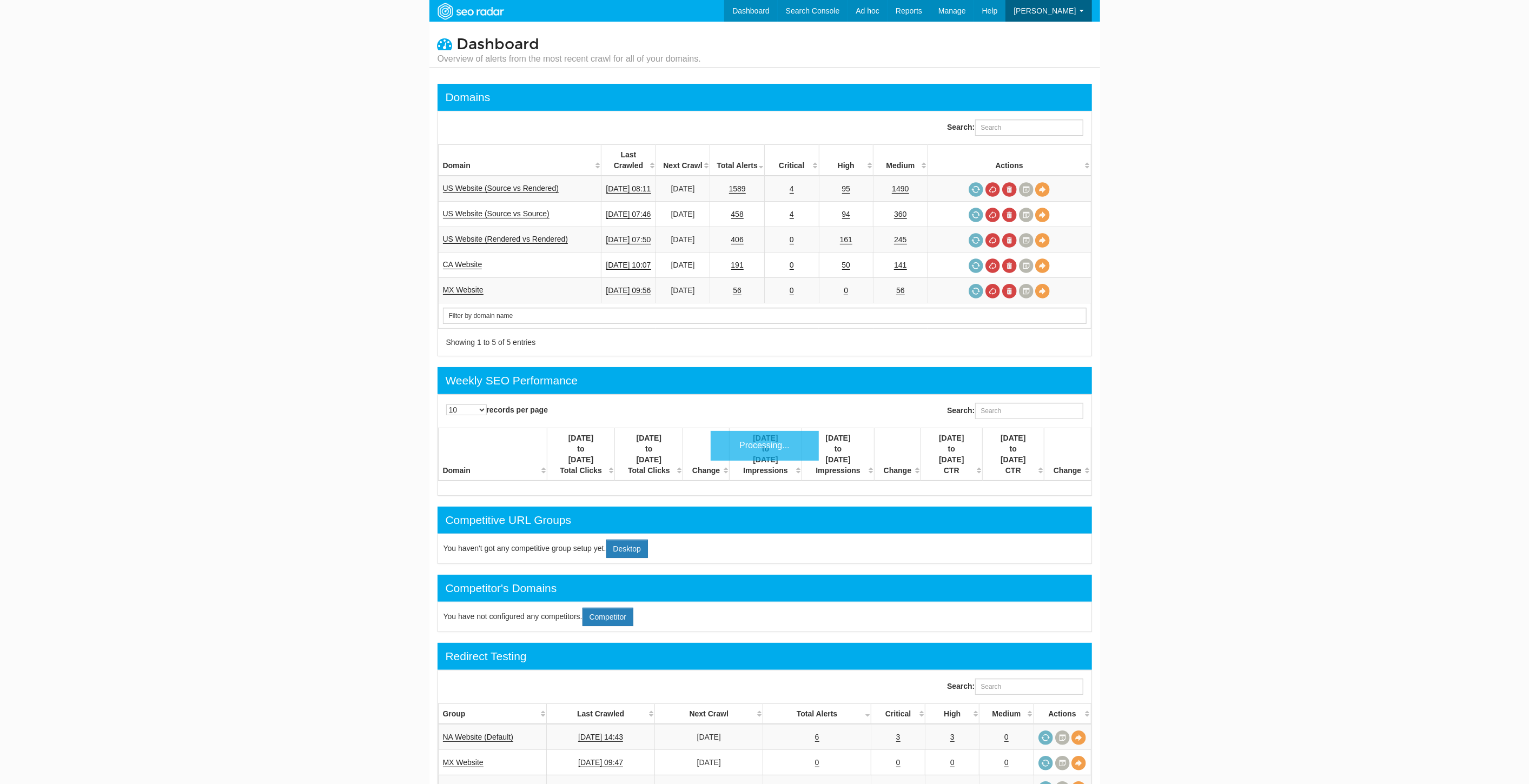
scroll to position [43, 0]
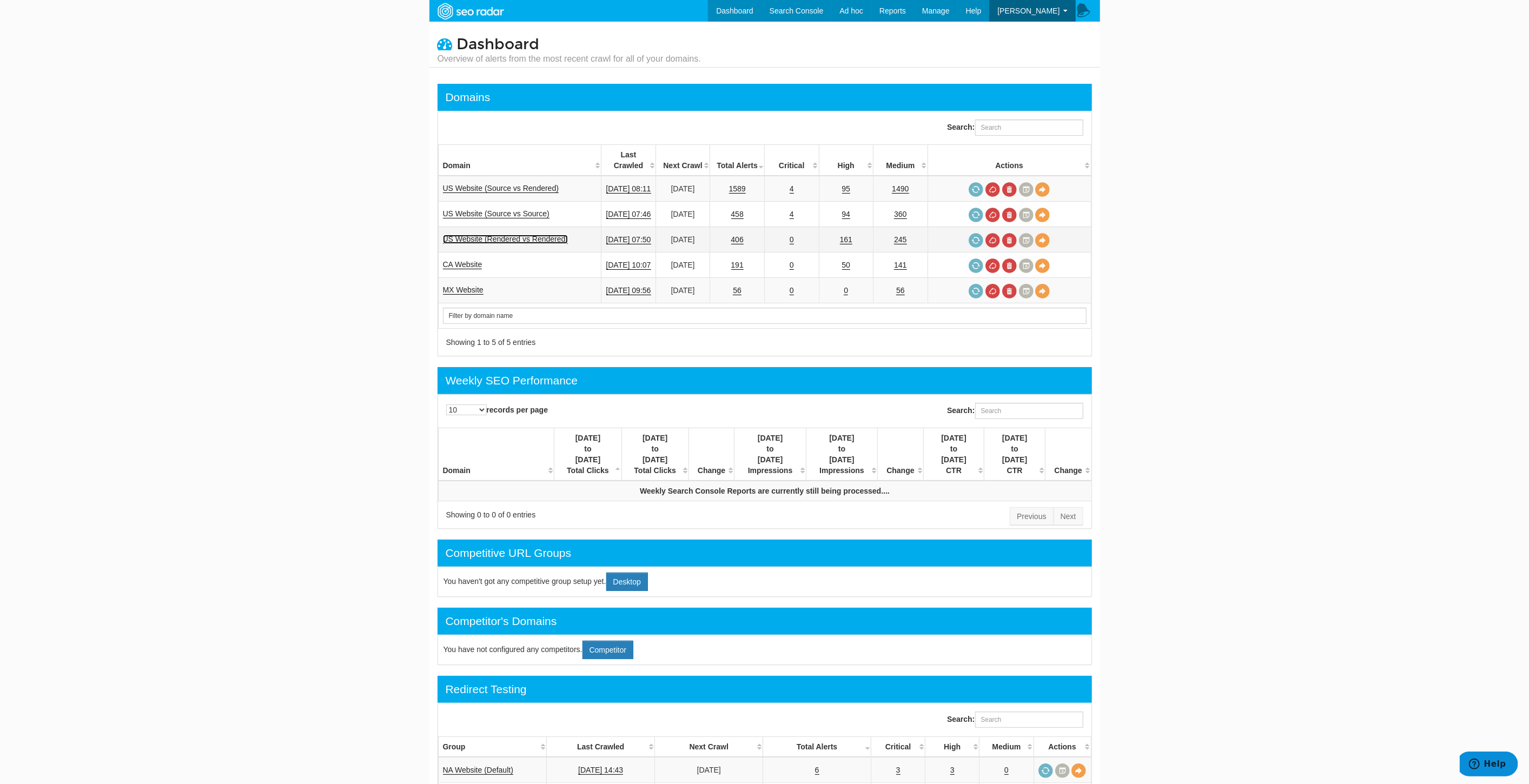
click at [501, 235] on link "US Website (Rendered vs Rendered)" at bounding box center [506, 239] width 125 height 9
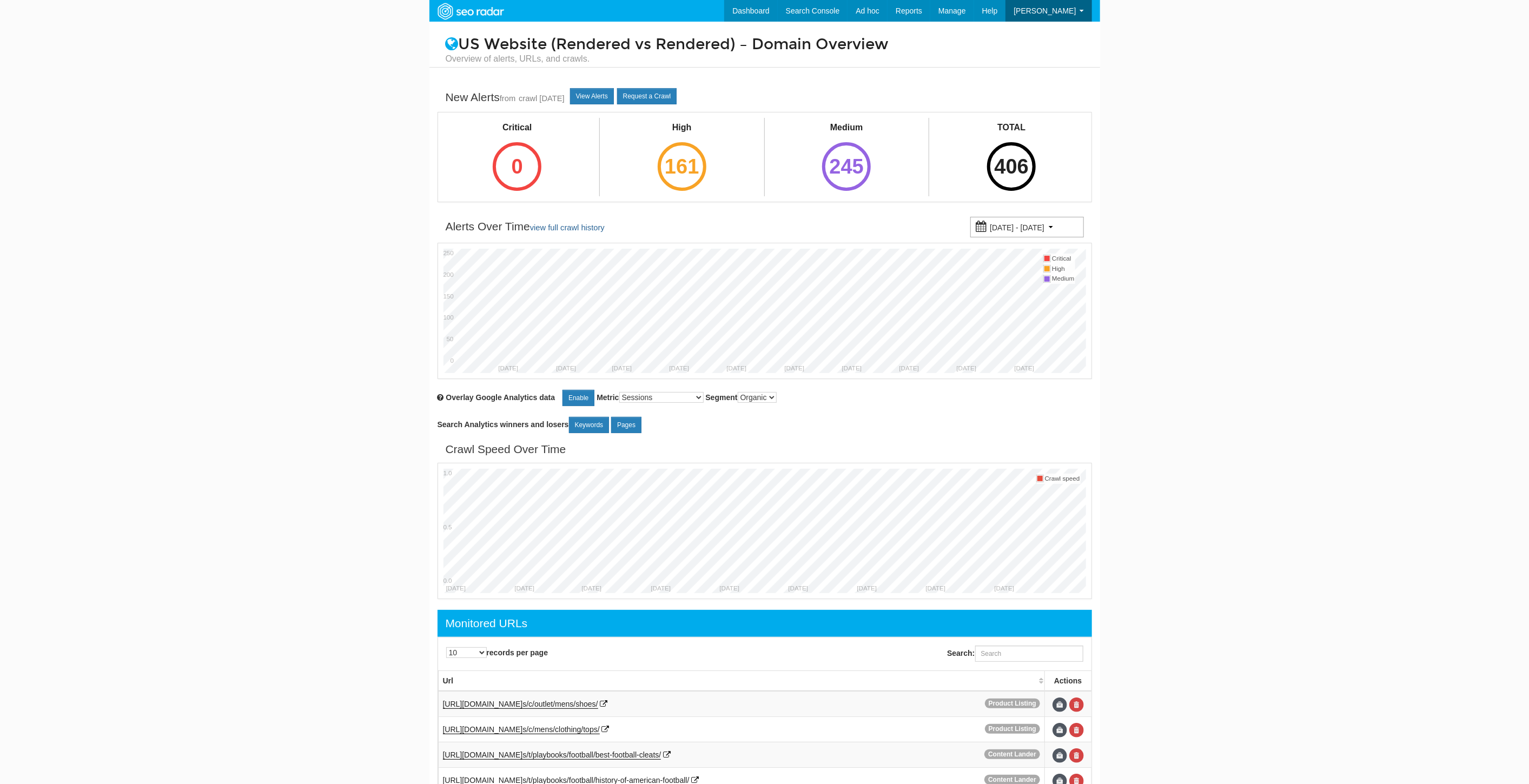
scroll to position [43, 0]
click at [599, 102] on link "View Alerts" at bounding box center [592, 96] width 44 height 16
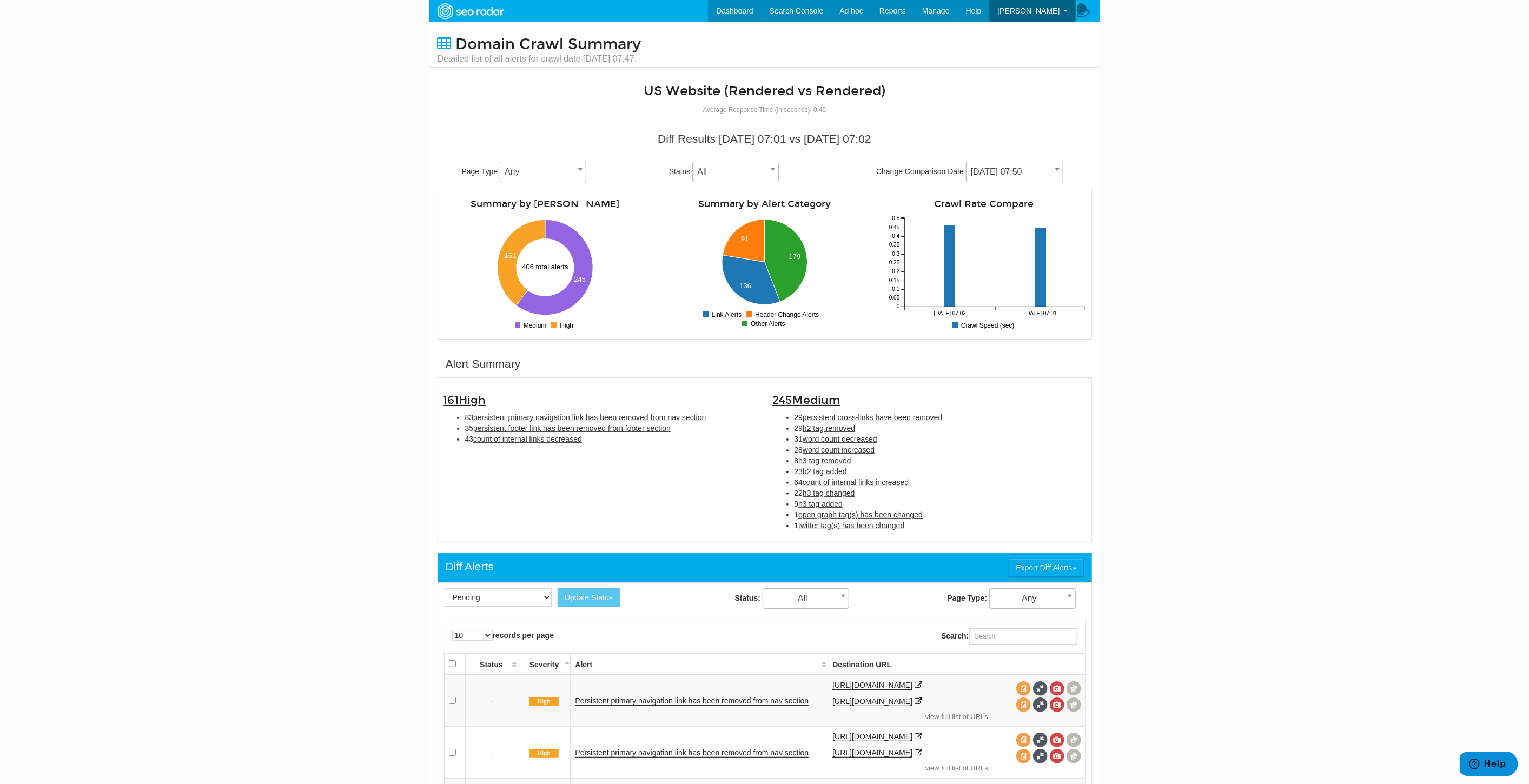
click at [987, 169] on span "[DATE] 07:50" at bounding box center [1014, 172] width 96 height 15
select select "2029765"
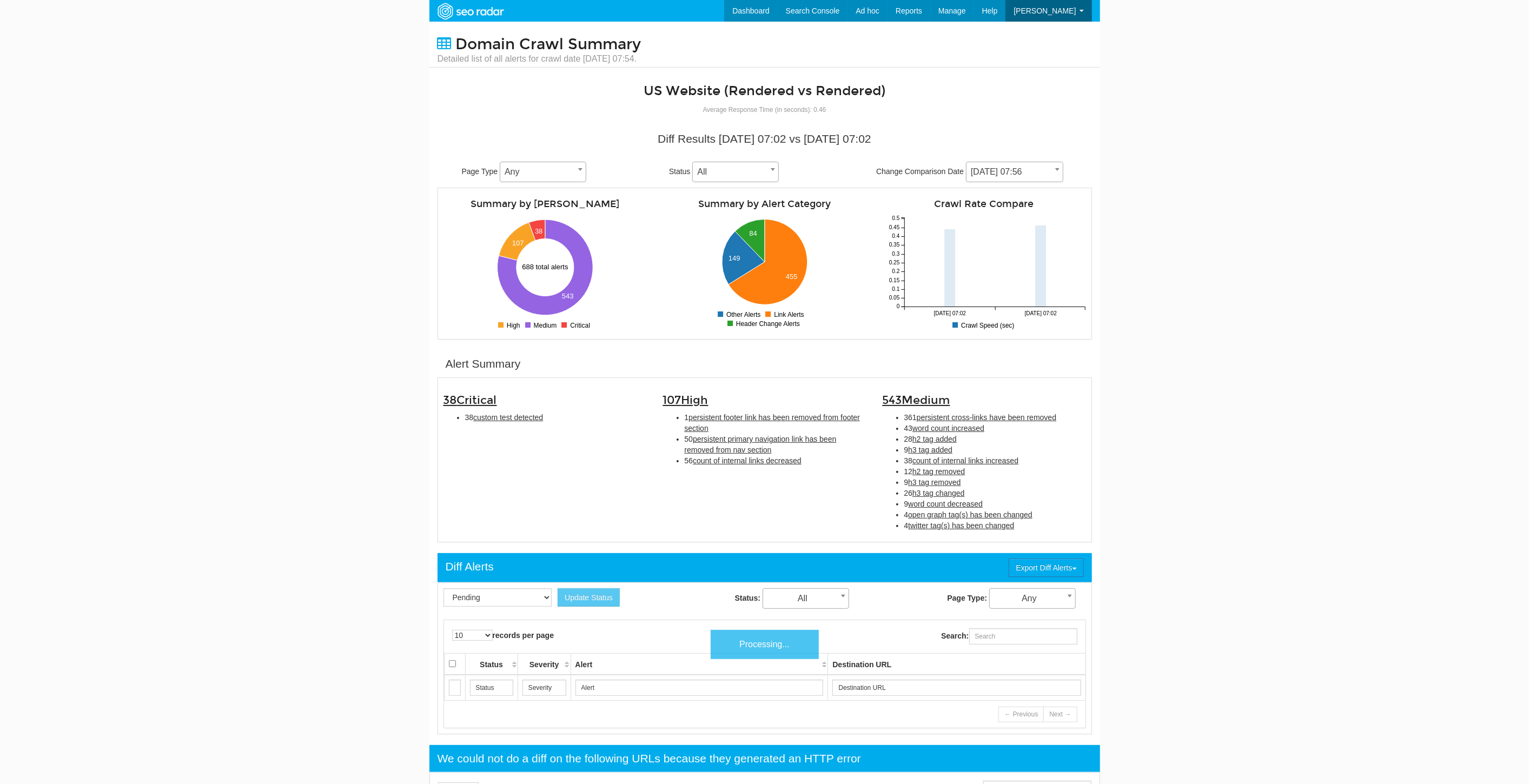
scroll to position [43, 0]
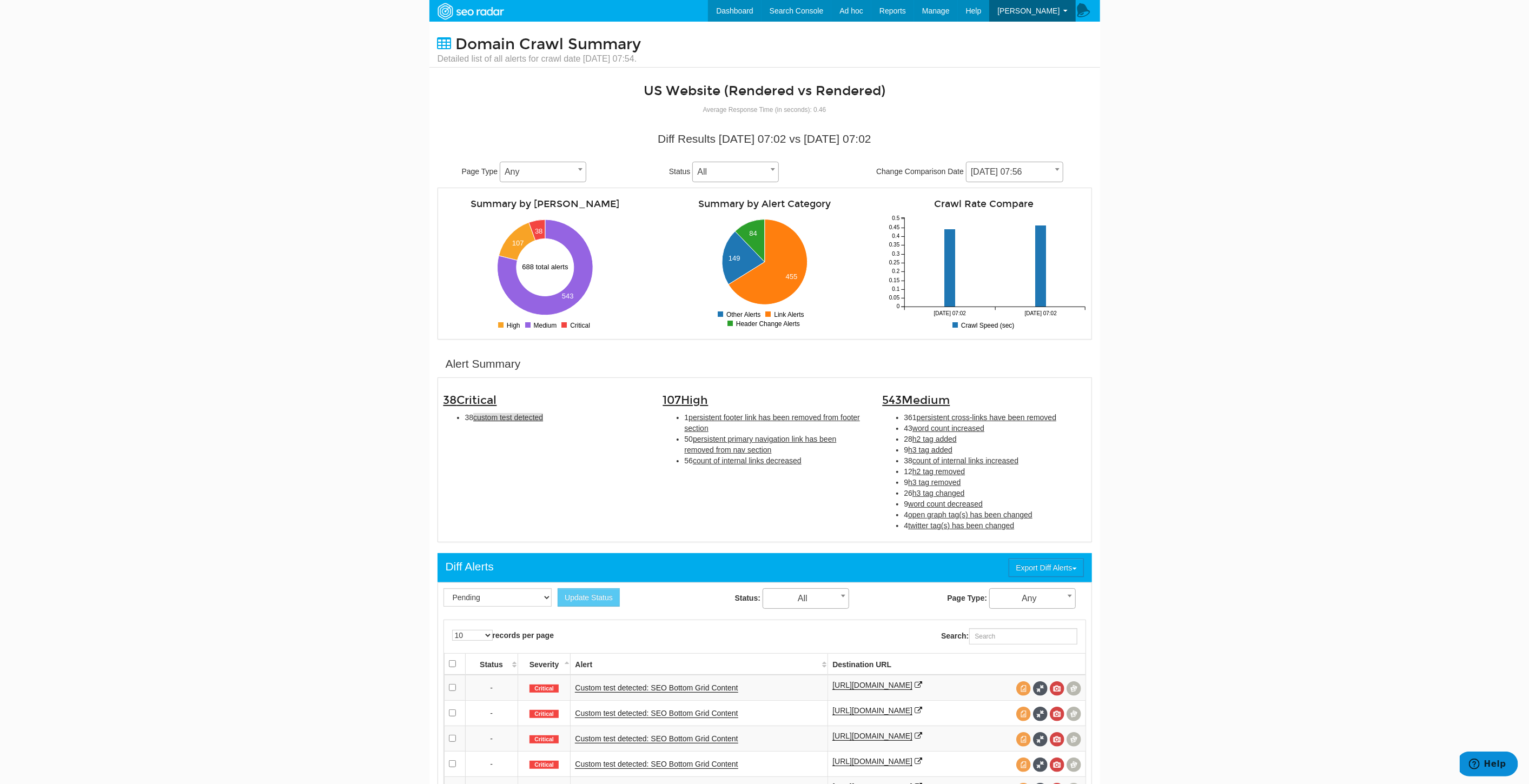
click at [522, 417] on span "custom test detected" at bounding box center [508, 417] width 70 height 9
type input "custom test detected"
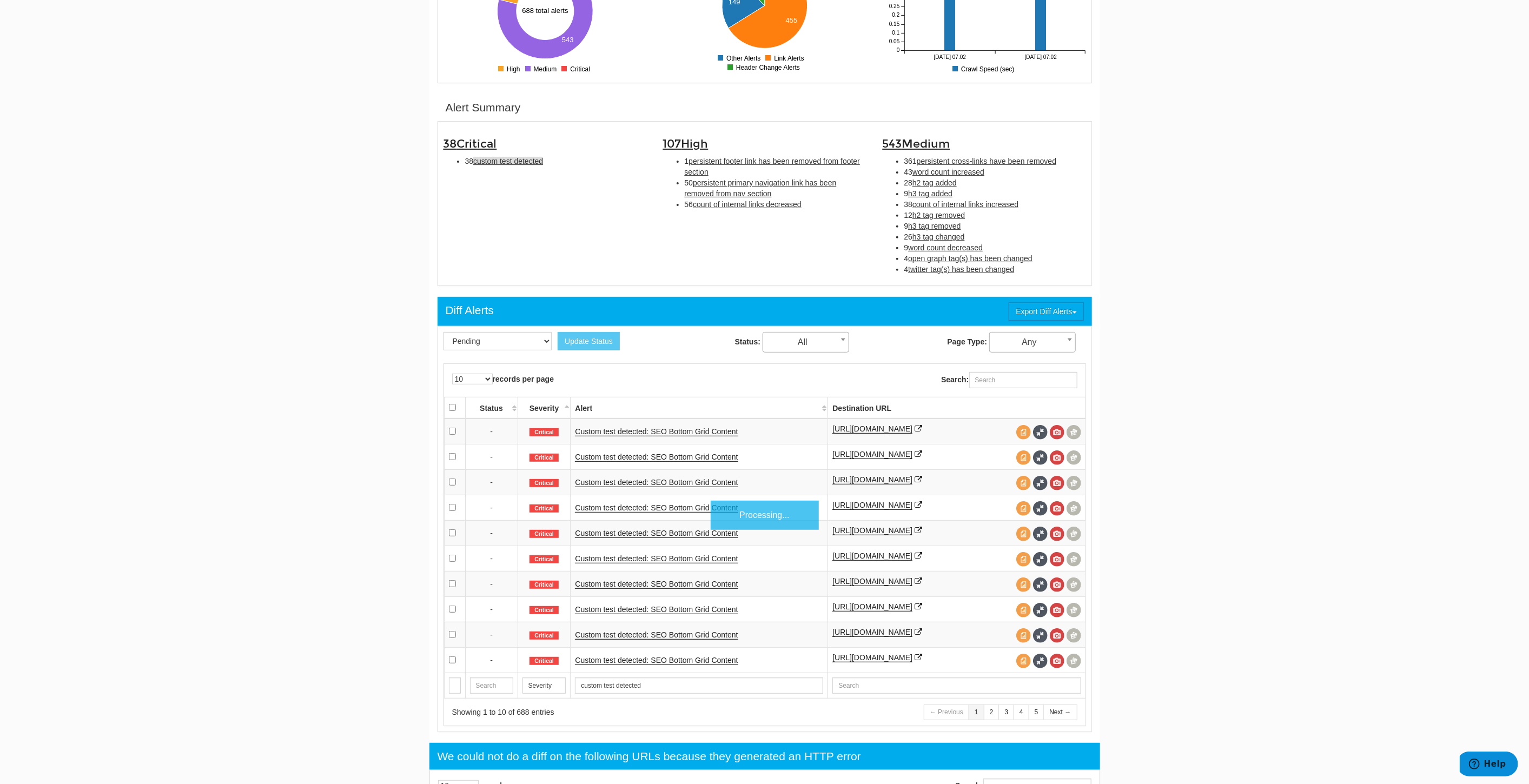
scroll to position [350, 0]
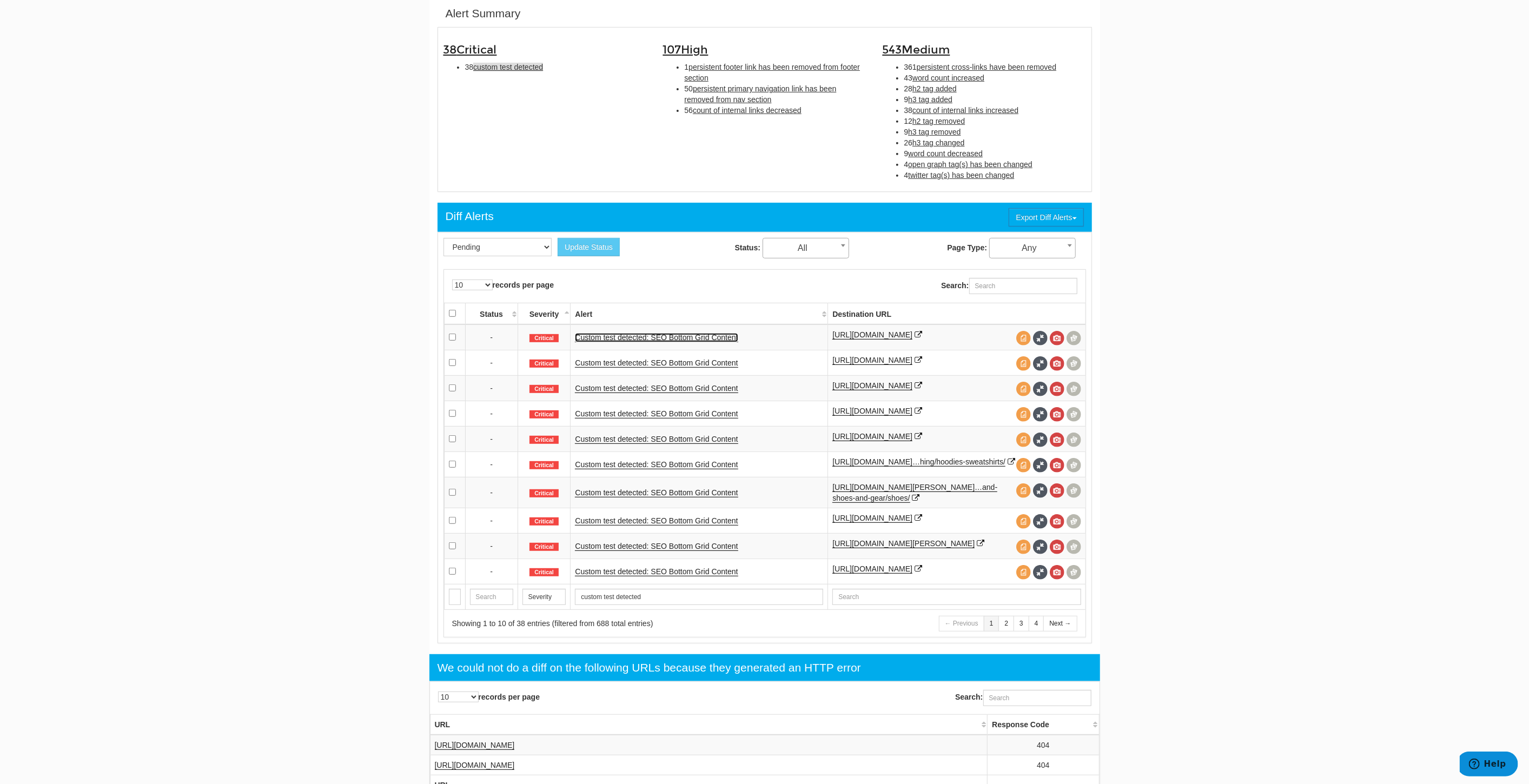
click at [702, 338] on link "Custom test detected: SEO Bottom Grid Content" at bounding box center [656, 338] width 163 height 9
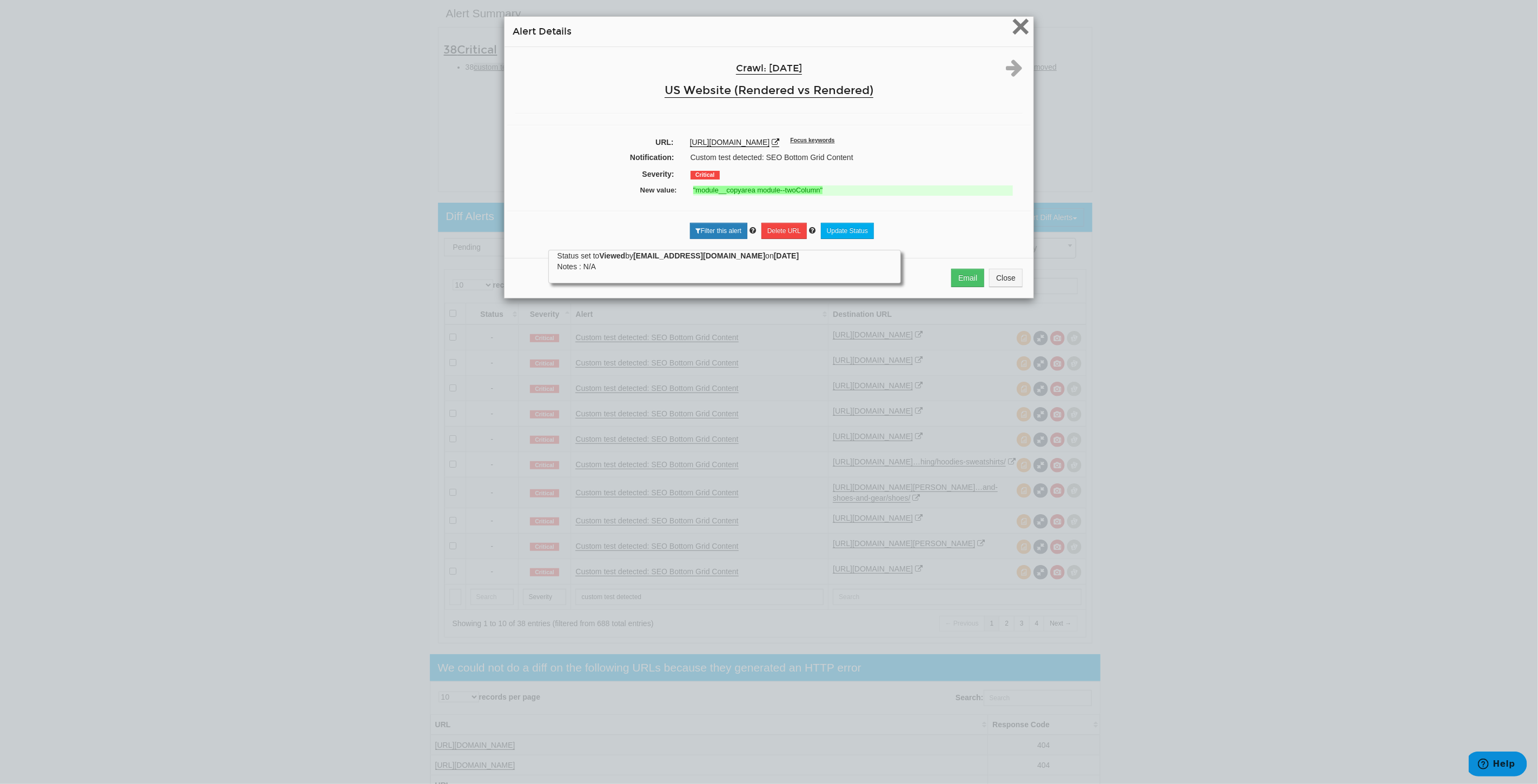
click at [1013, 27] on span "×" at bounding box center [1021, 26] width 19 height 36
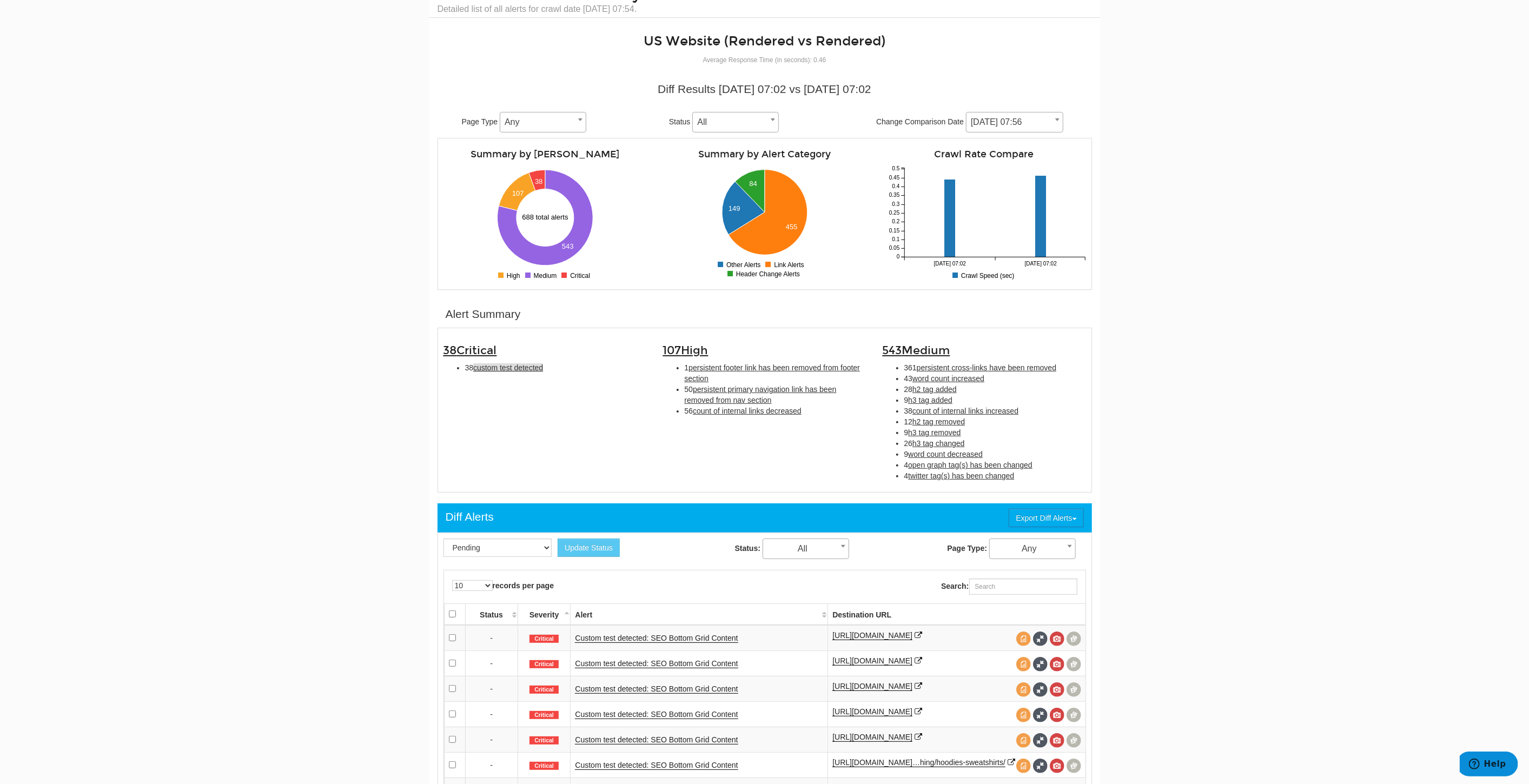
scroll to position [0, 0]
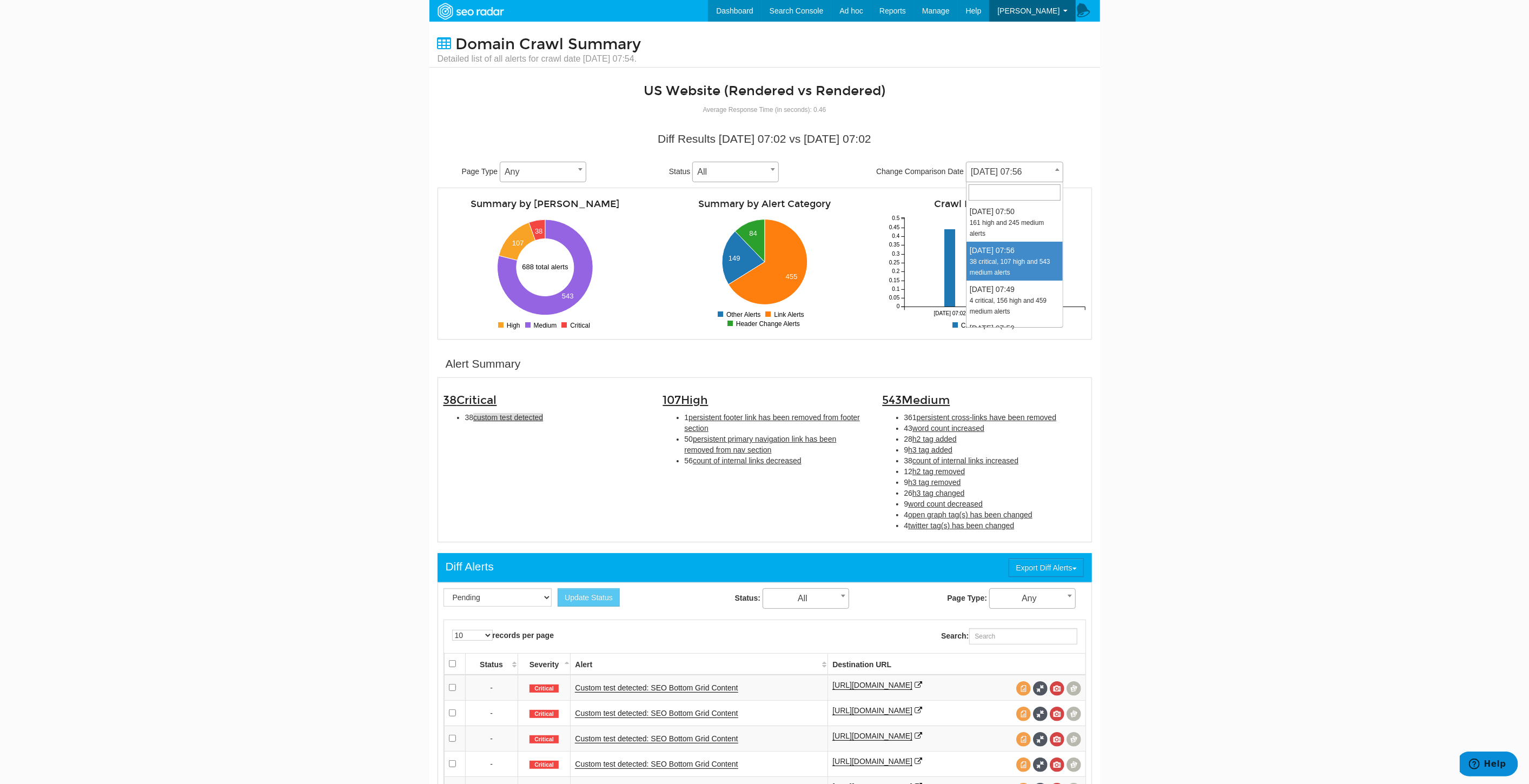
click at [989, 166] on span "10/06/2025 07:56" at bounding box center [1014, 172] width 96 height 15
click at [1266, 289] on body "Dashboard Search Console Keyword Winners and Losers Page Winners and Losers Arc…" at bounding box center [764, 392] width 1529 height 784
click at [761, 14] on link "Dashboard" at bounding box center [735, 11] width 53 height 22
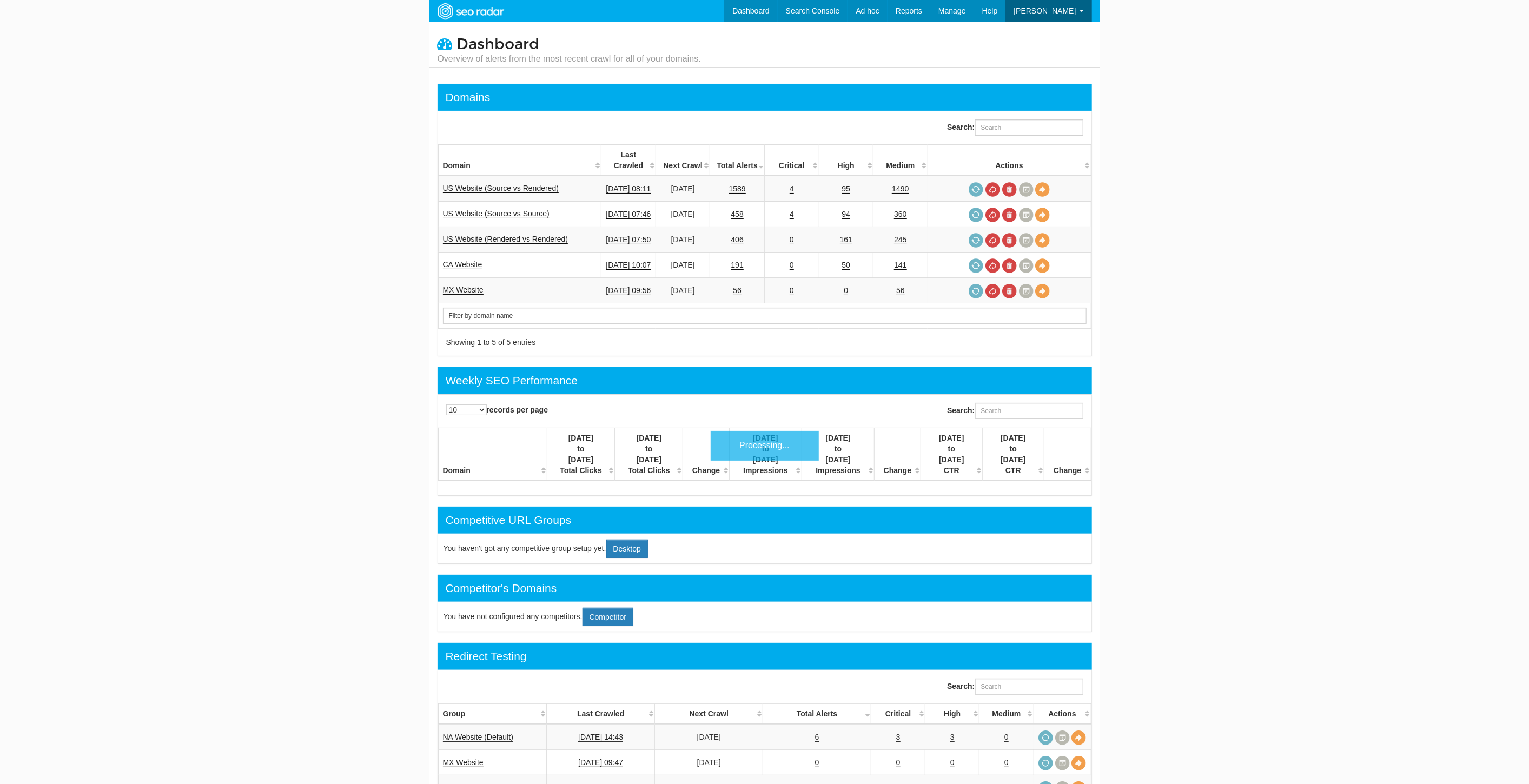
scroll to position [43, 0]
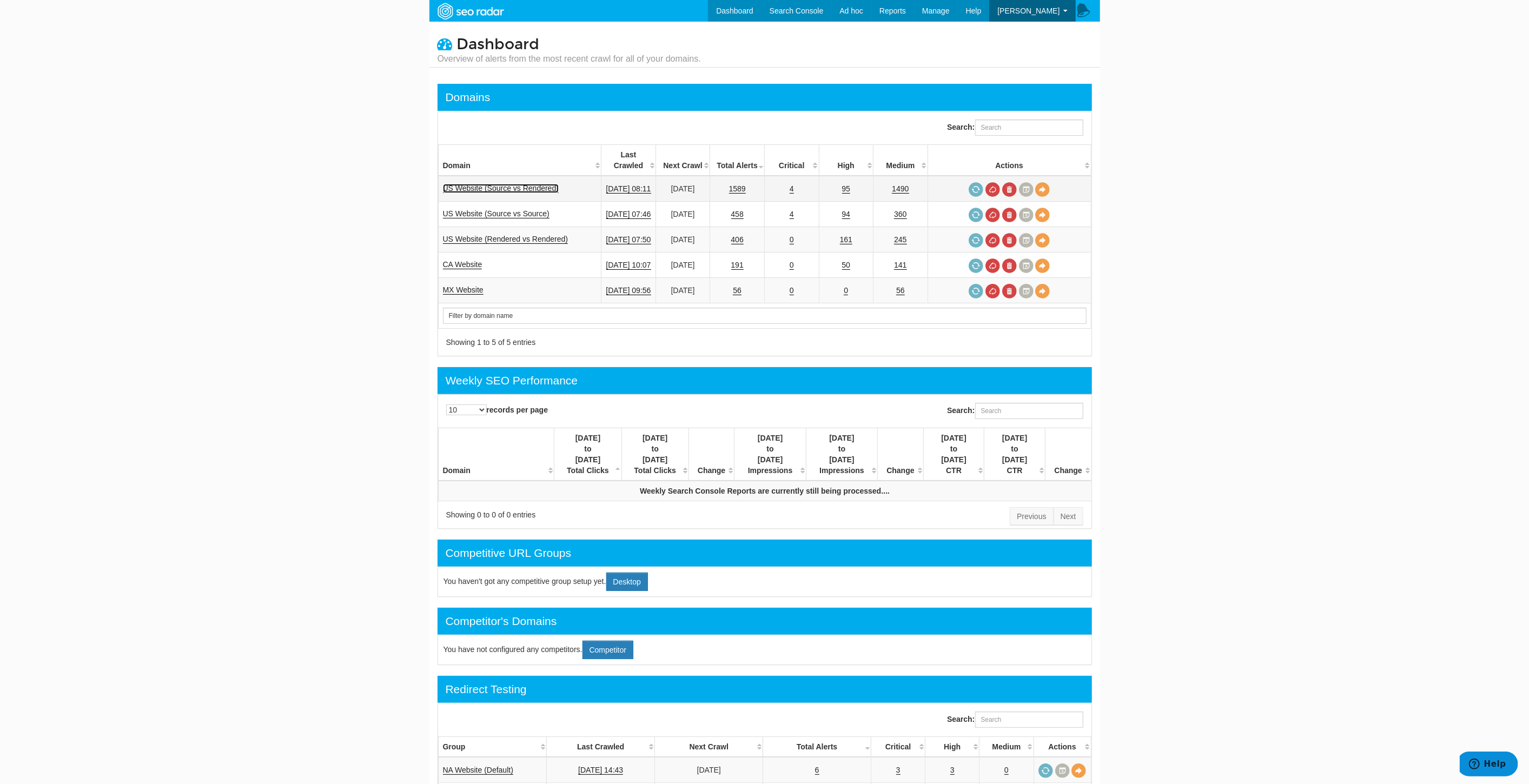
click at [484, 184] on link "US Website (Source vs Rendered)" at bounding box center [501, 188] width 116 height 9
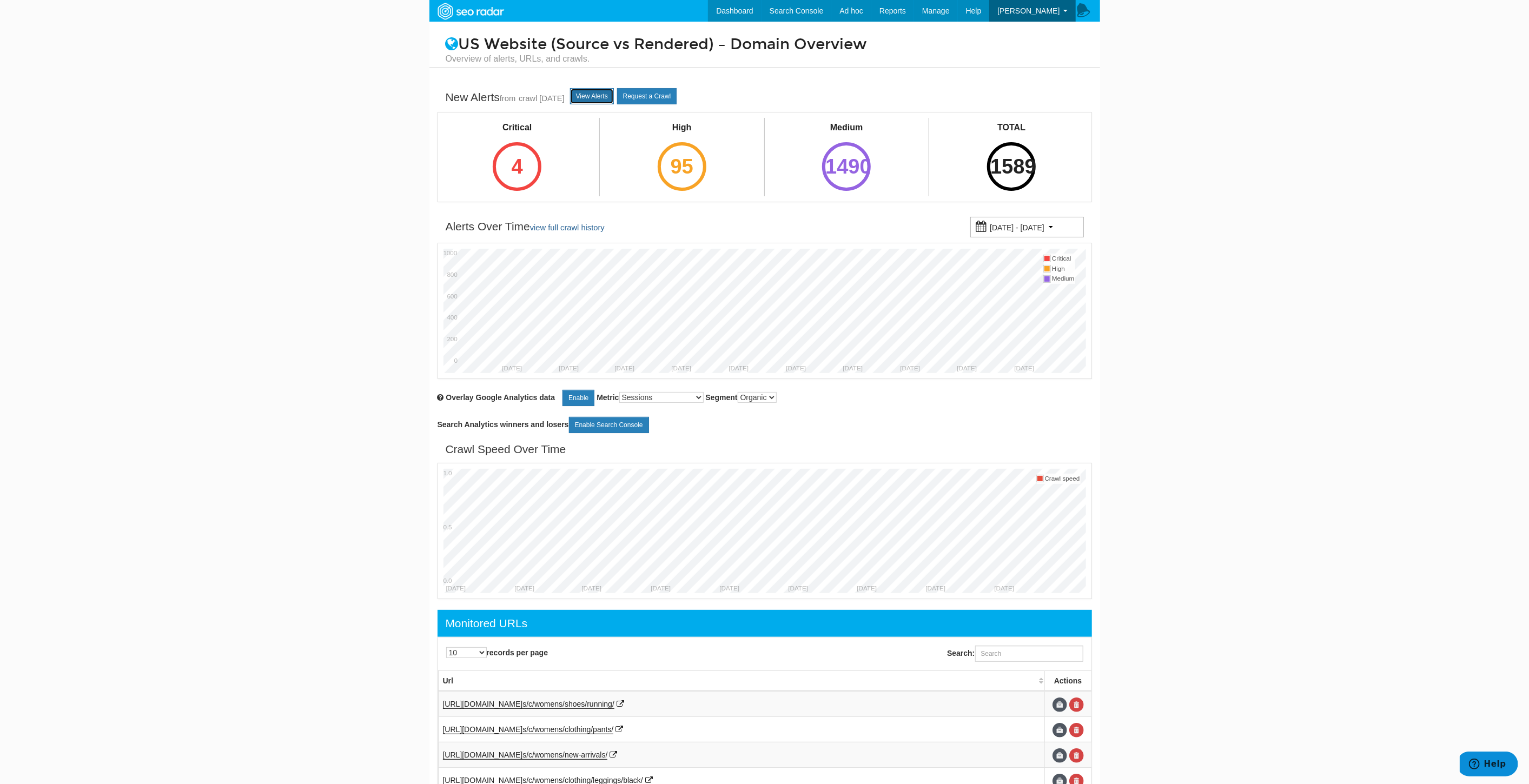
click at [612, 98] on link "View Alerts" at bounding box center [592, 96] width 44 height 16
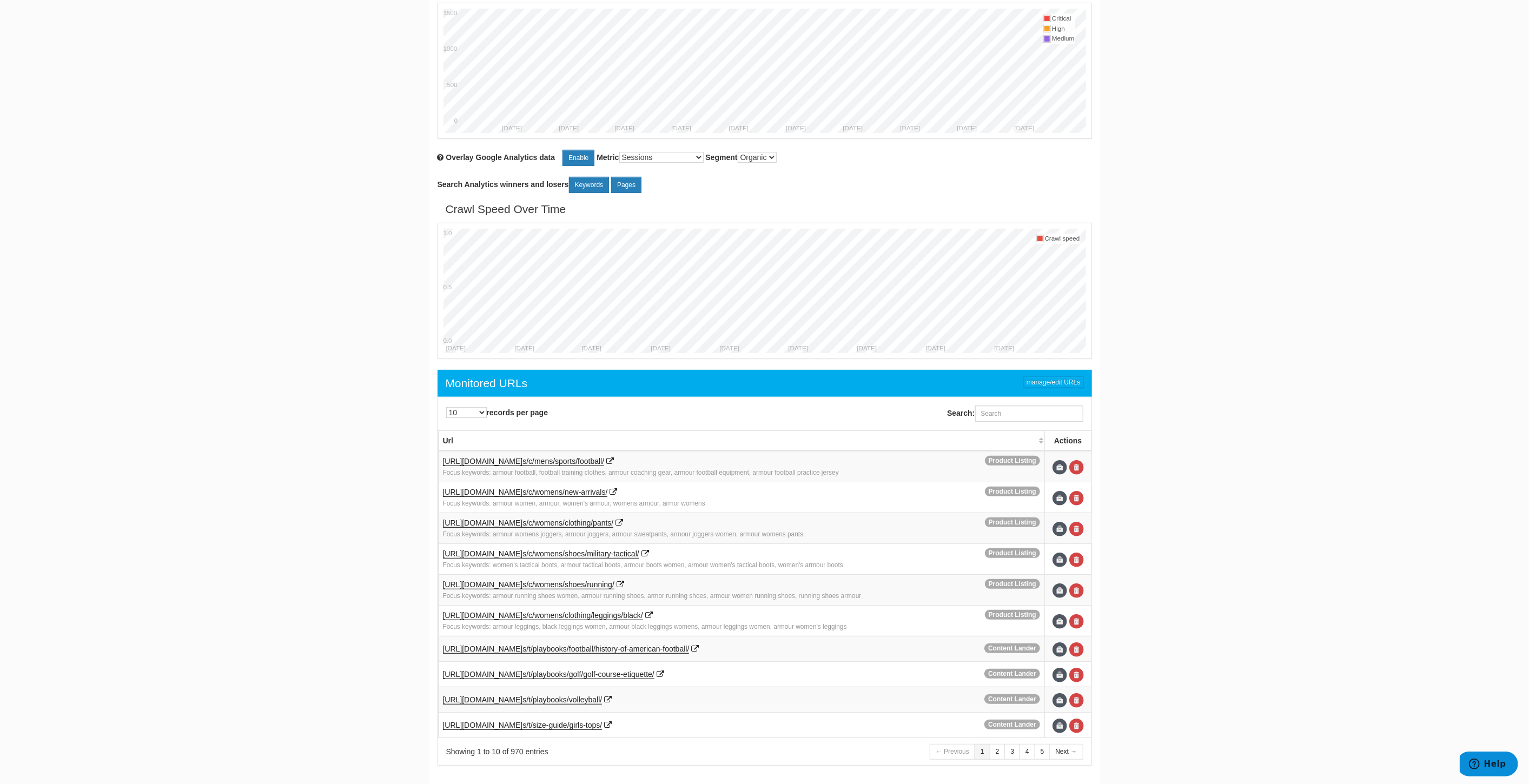
scroll to position [266, 0]
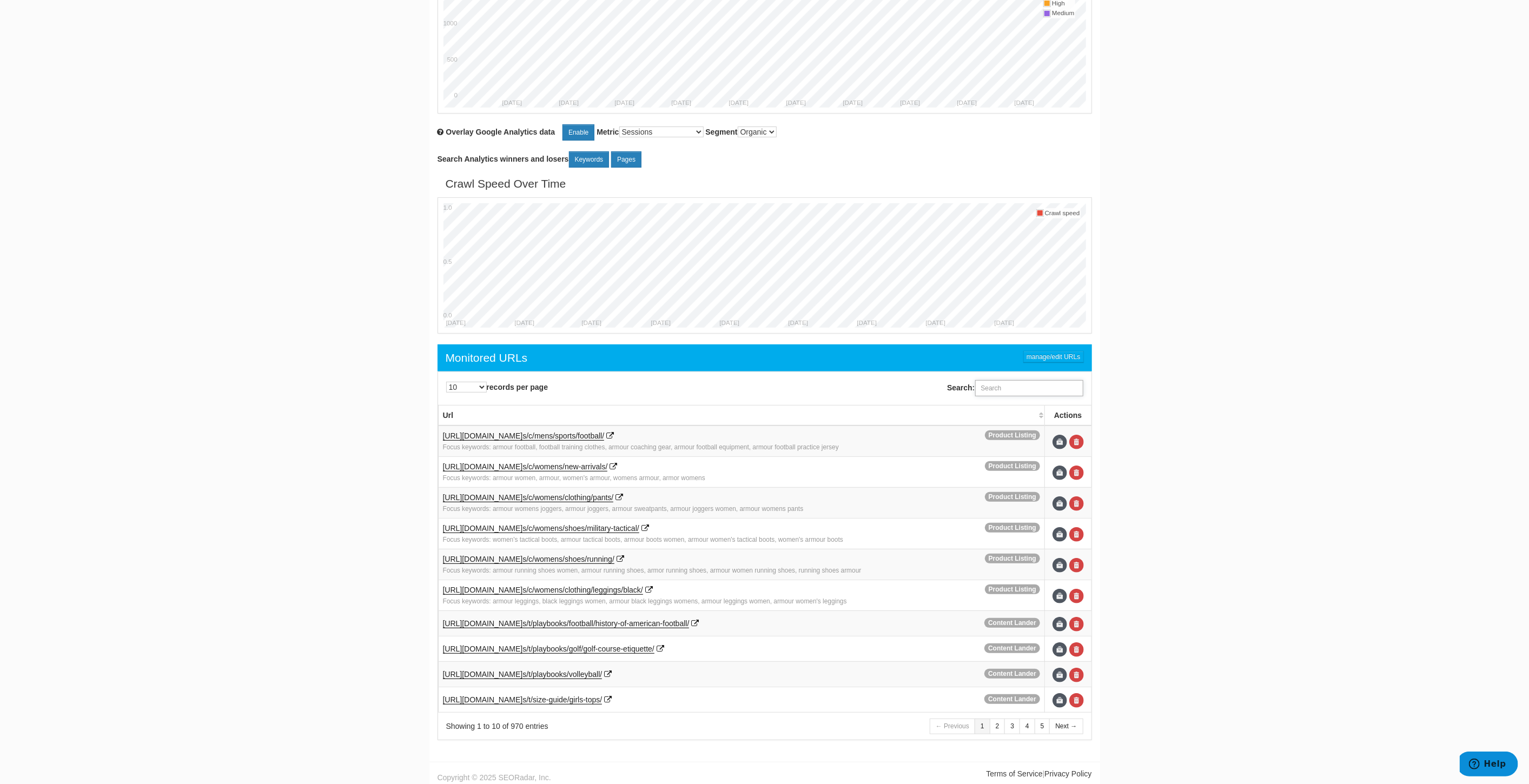
click at [1026, 387] on input "Search:" at bounding box center [1029, 388] width 108 height 16
paste input "https://www.underarmour.com/en-us/p/shirts_and_tops/ua_rival_fleece_mens_hoodie…"
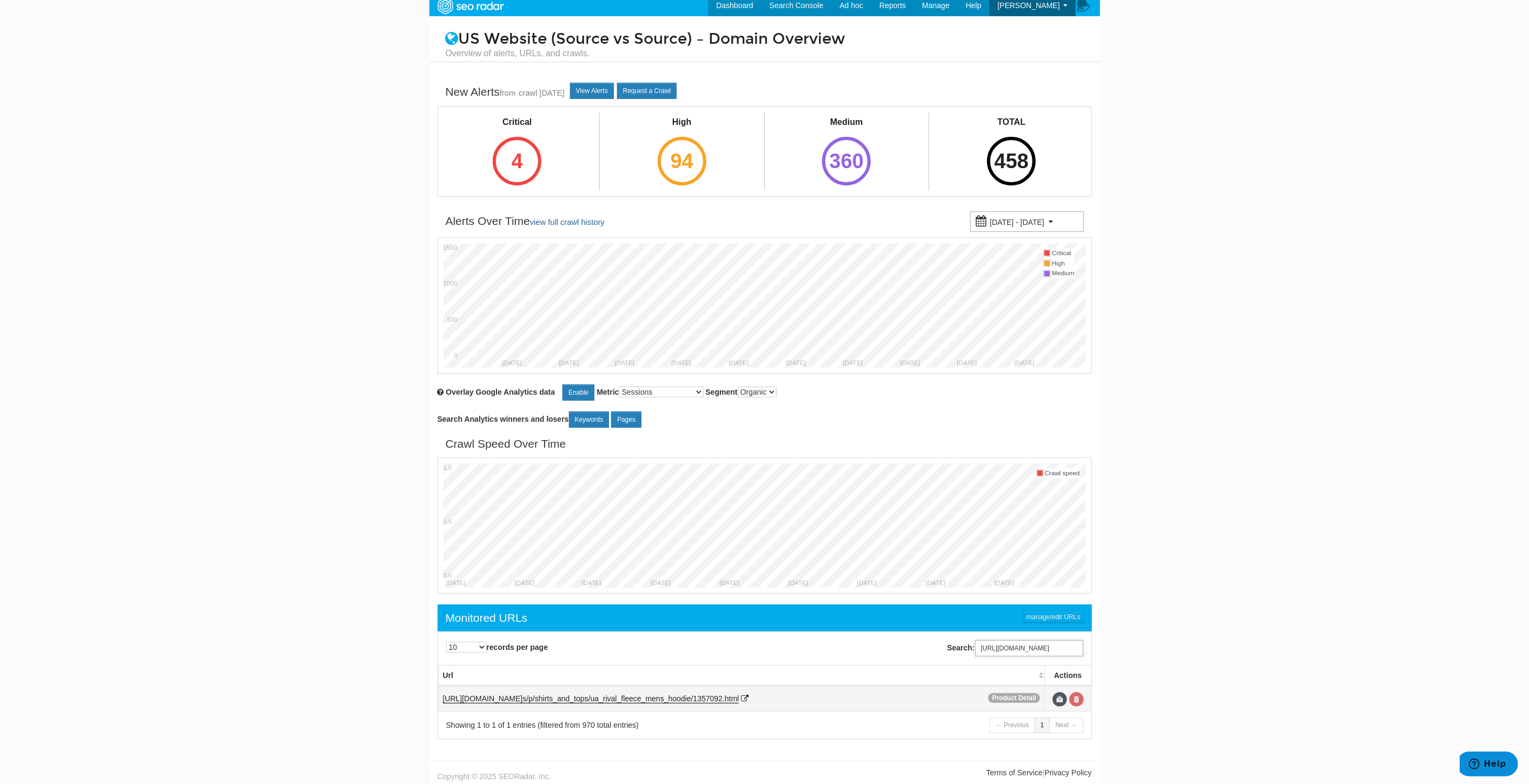
type input "https://www.underarmour.com/en-us/p/shirts_and_tops/ua_rival_fleece_mens_hoodie…"
click at [1074, 698] on link at bounding box center [1077, 700] width 15 height 15
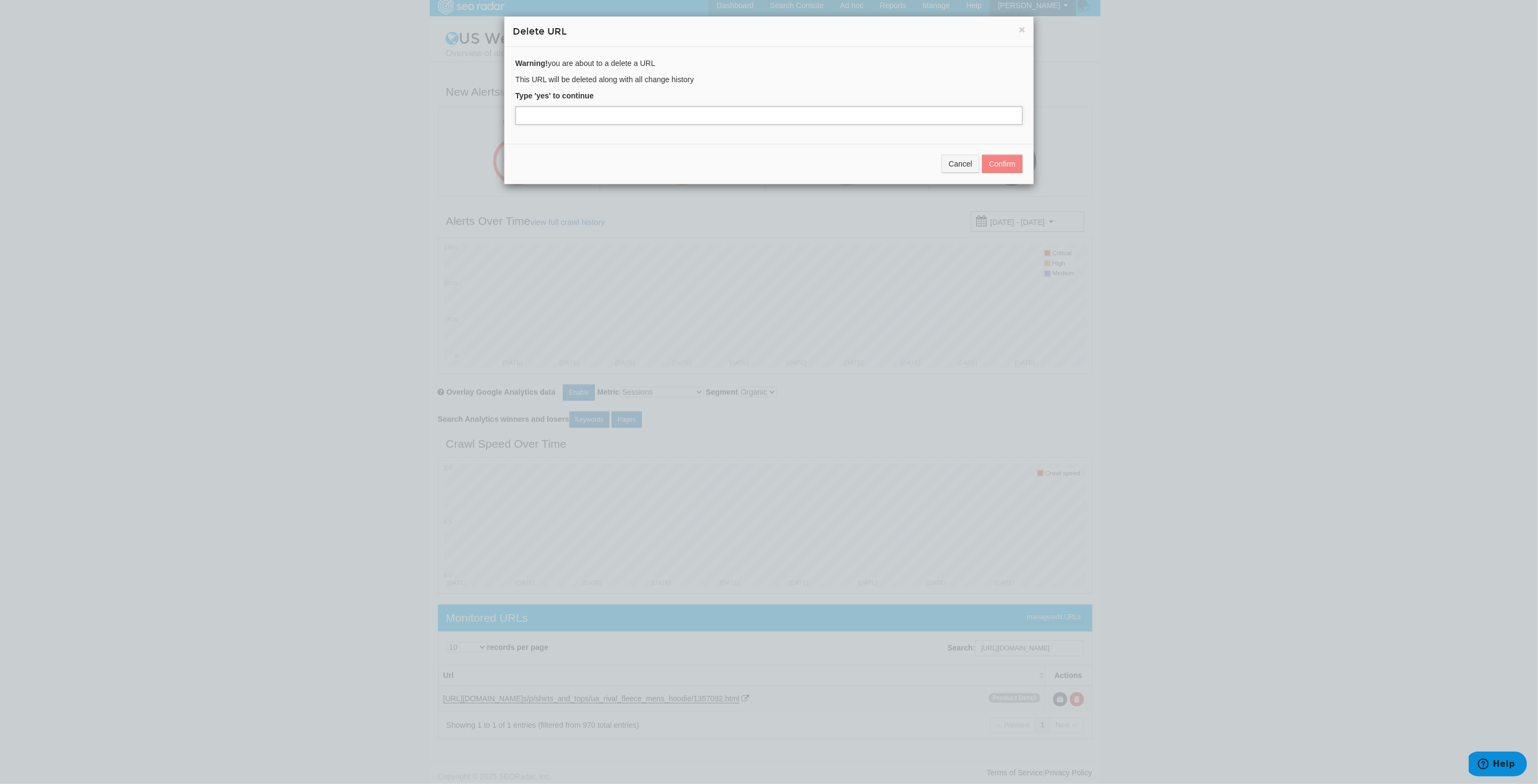
click at [664, 116] on input "text" at bounding box center [769, 116] width 507 height 19
type input "yes"
click at [1006, 166] on button "Confirm" at bounding box center [1002, 164] width 40 height 19
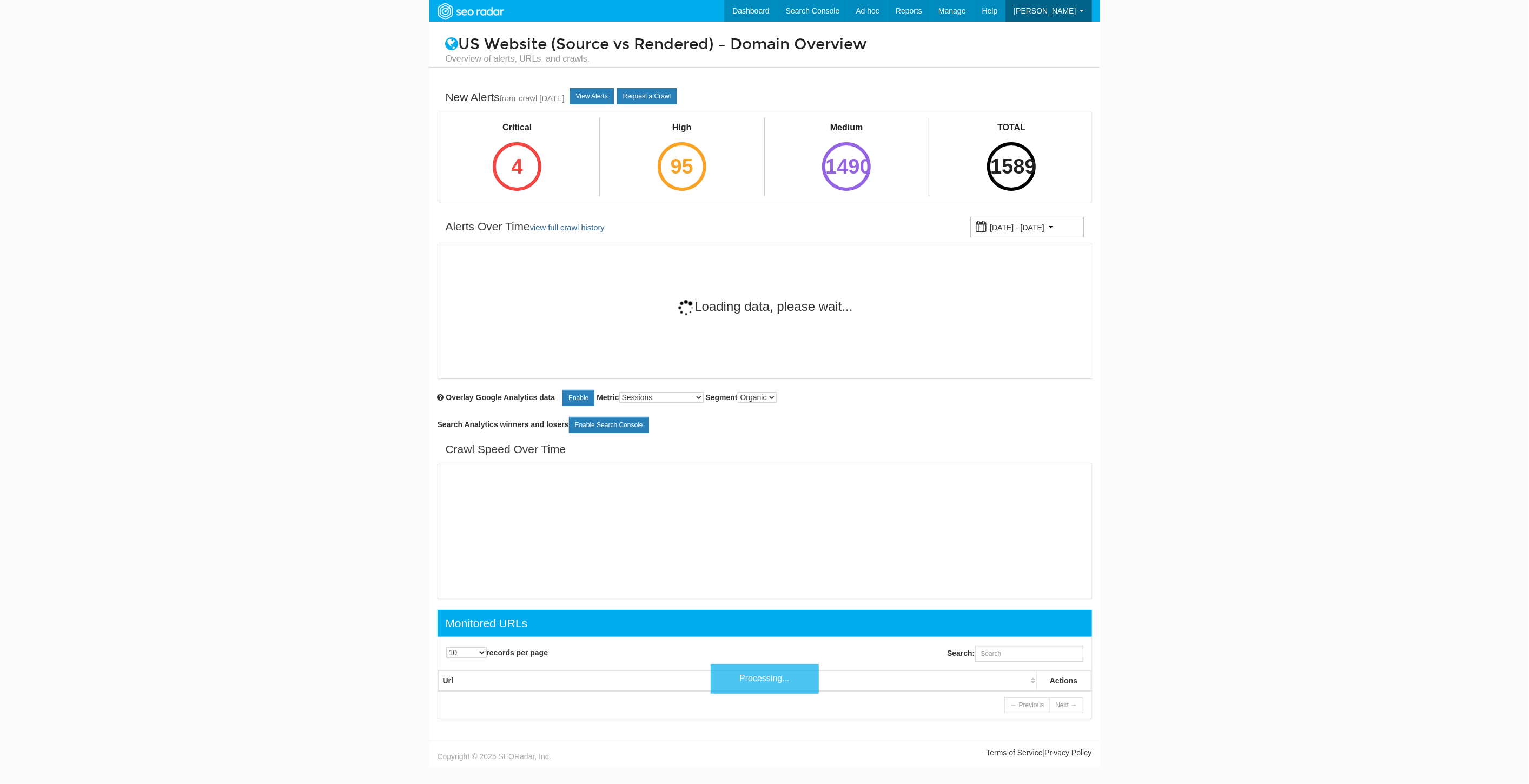
scroll to position [43, 0]
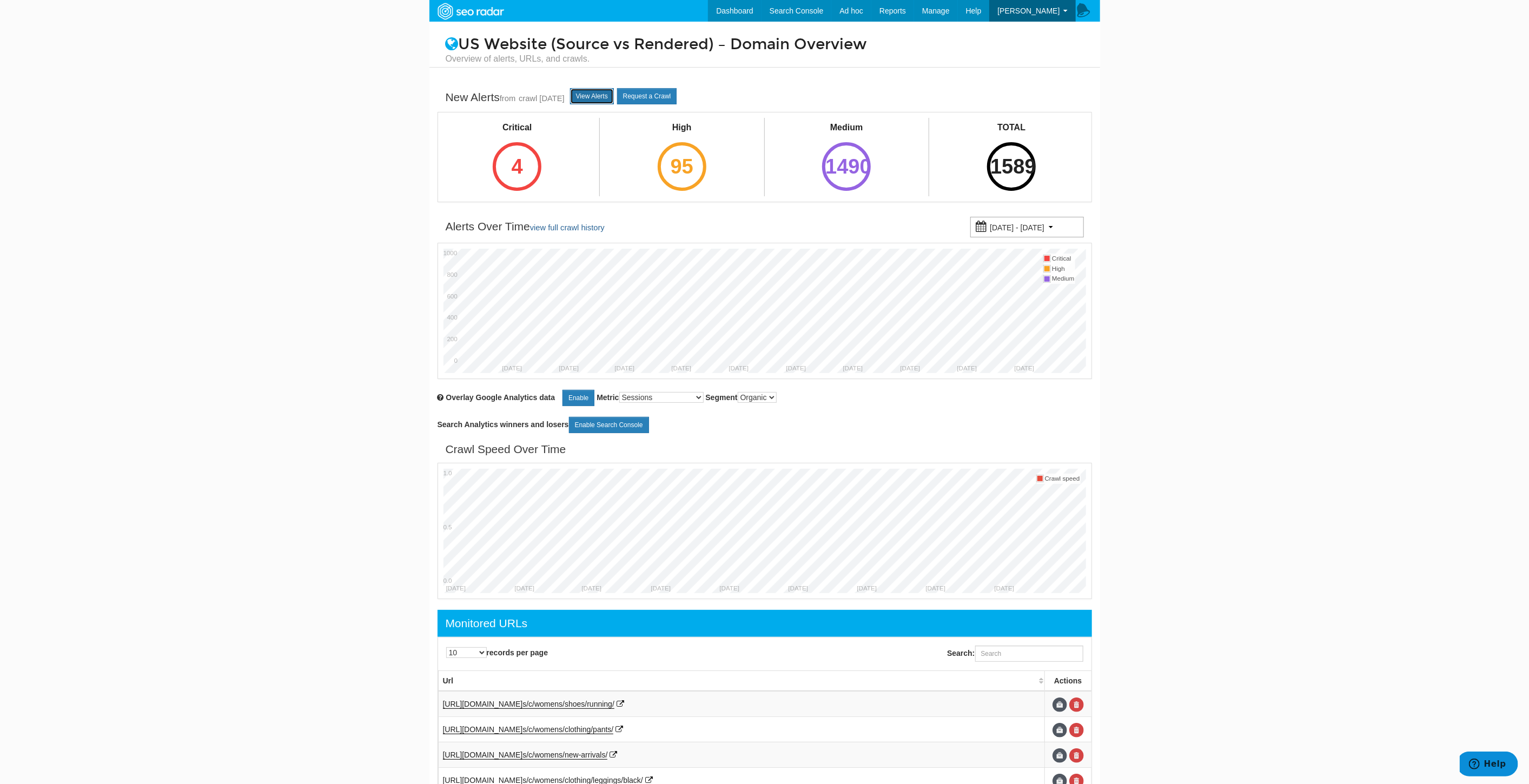
click at [602, 91] on link "View Alerts" at bounding box center [592, 96] width 44 height 16
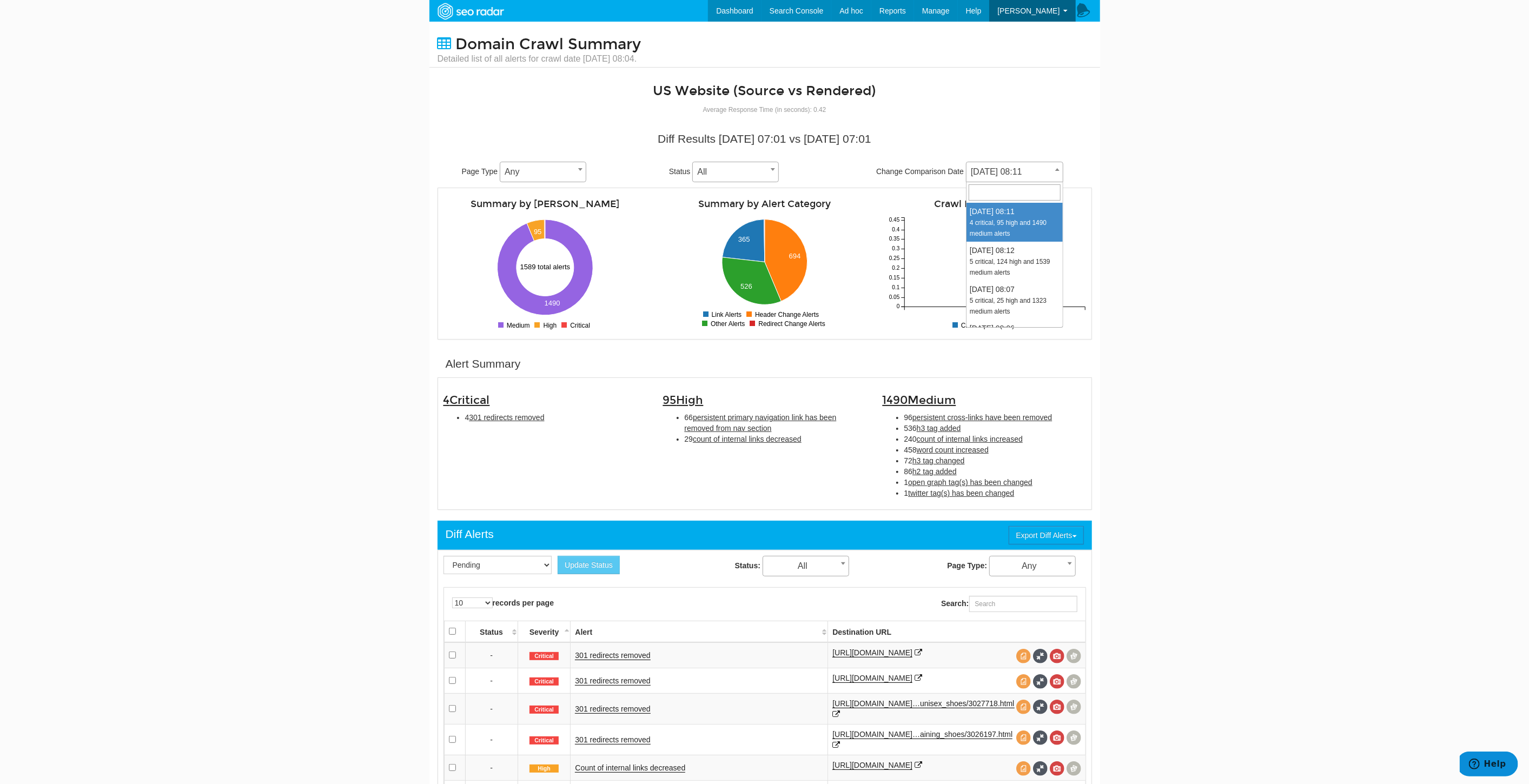
click at [1002, 178] on span "[DATE] 08:11" at bounding box center [1014, 172] width 96 height 15
select select "2029774"
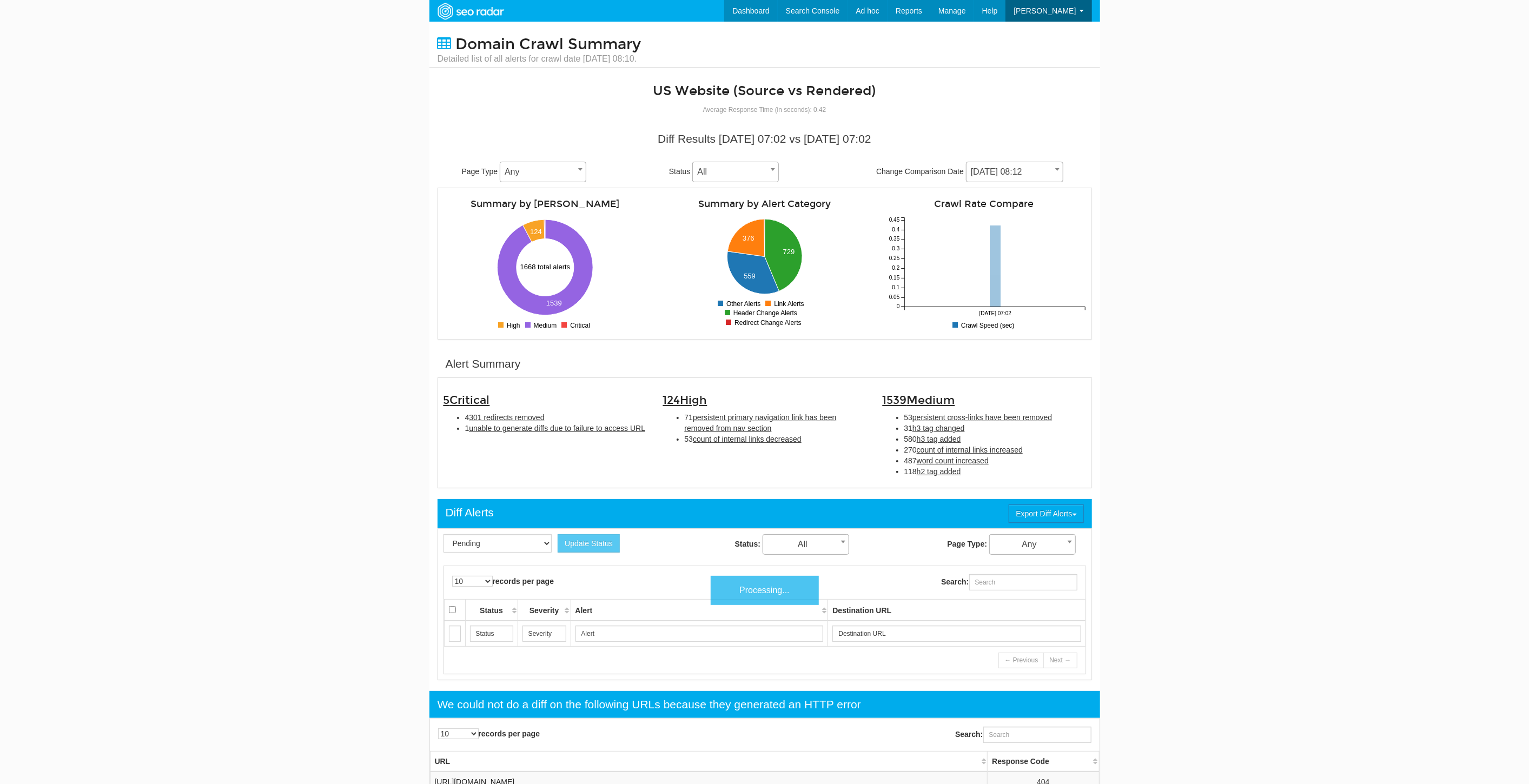
scroll to position [43, 0]
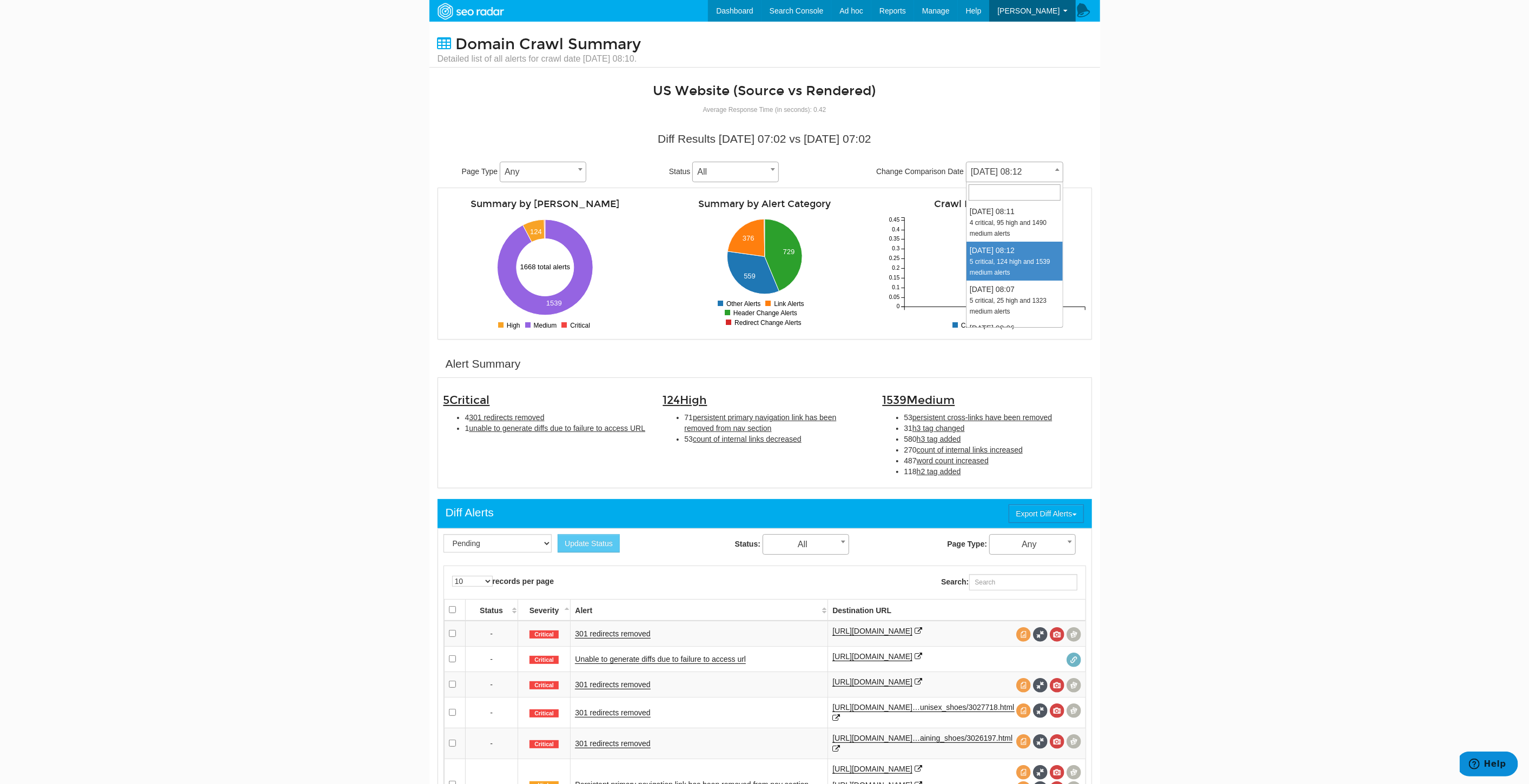
click at [995, 170] on span "10/06/2025 08:12" at bounding box center [1014, 172] width 96 height 15
select select "2030164"
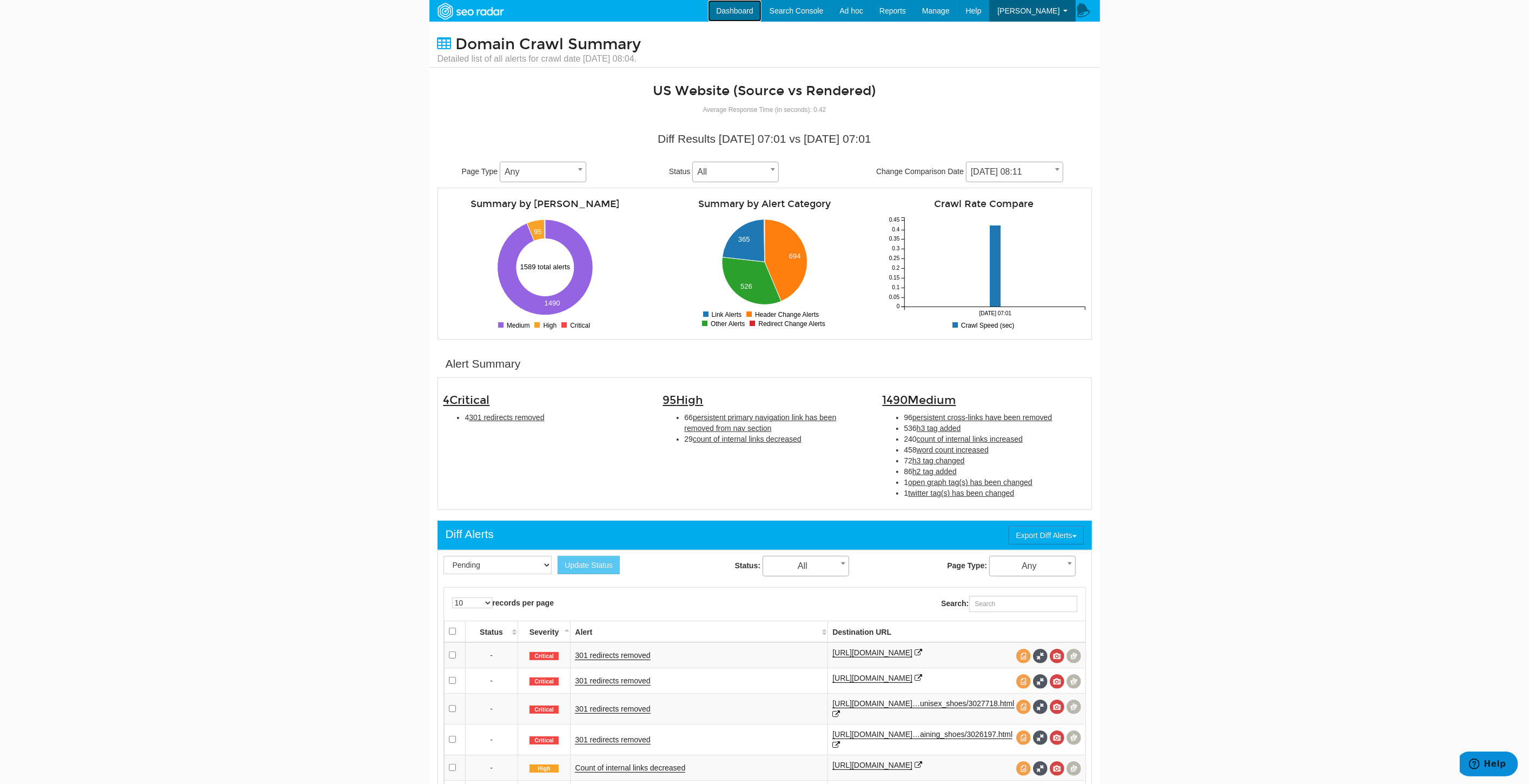
click at [757, 10] on link "Dashboard" at bounding box center [735, 11] width 53 height 22
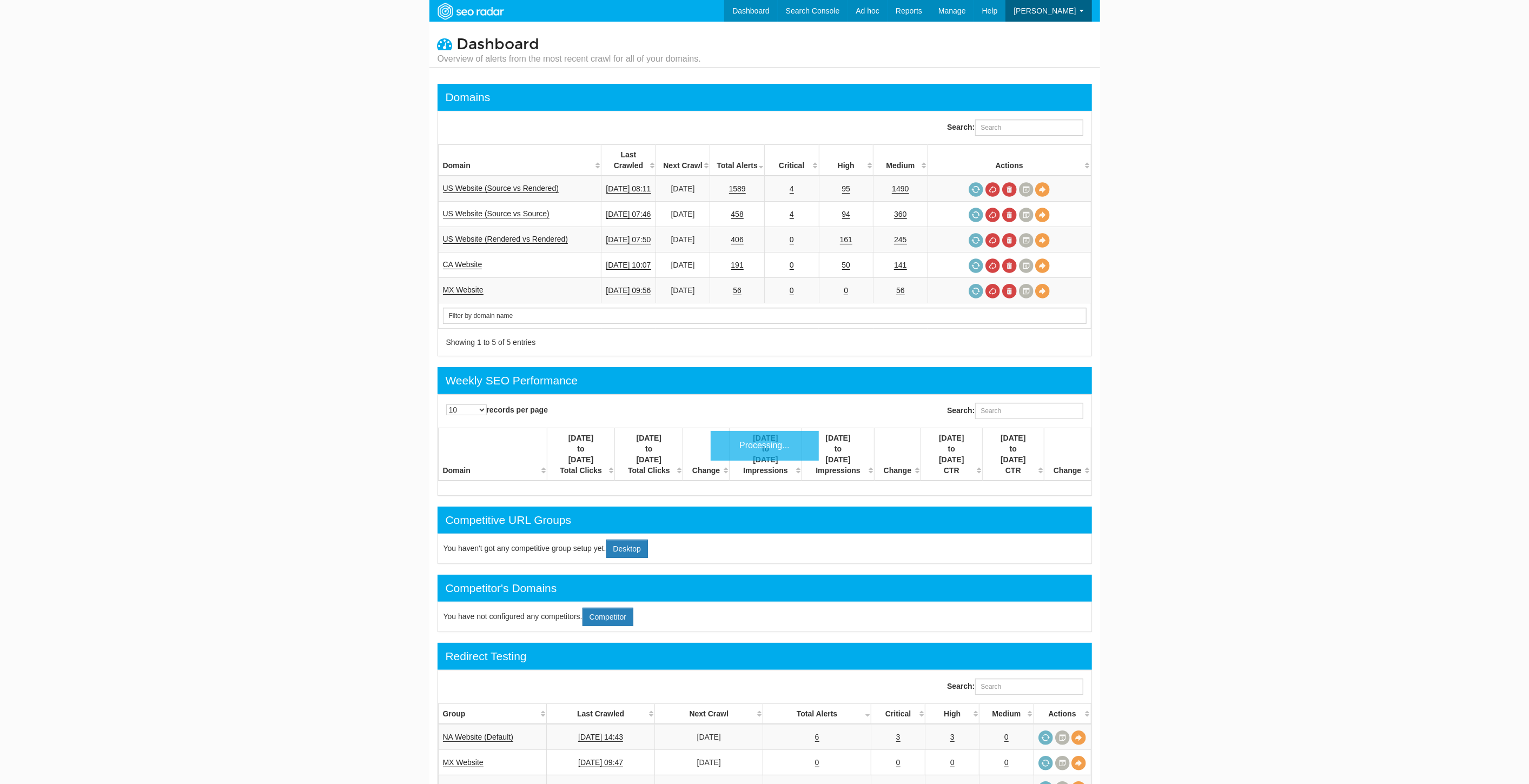
scroll to position [43, 0]
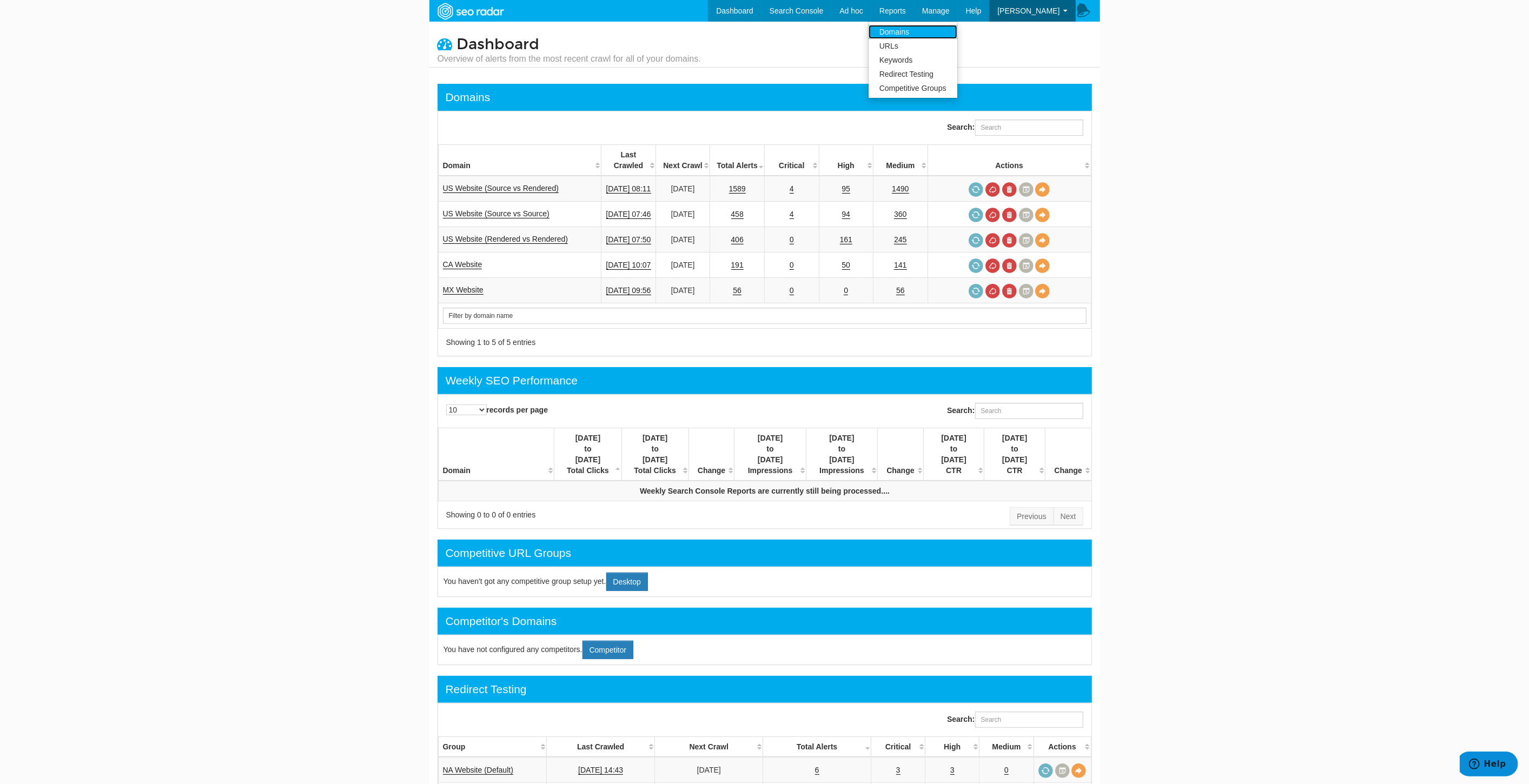
click at [932, 33] on link "Domains" at bounding box center [913, 32] width 89 height 14
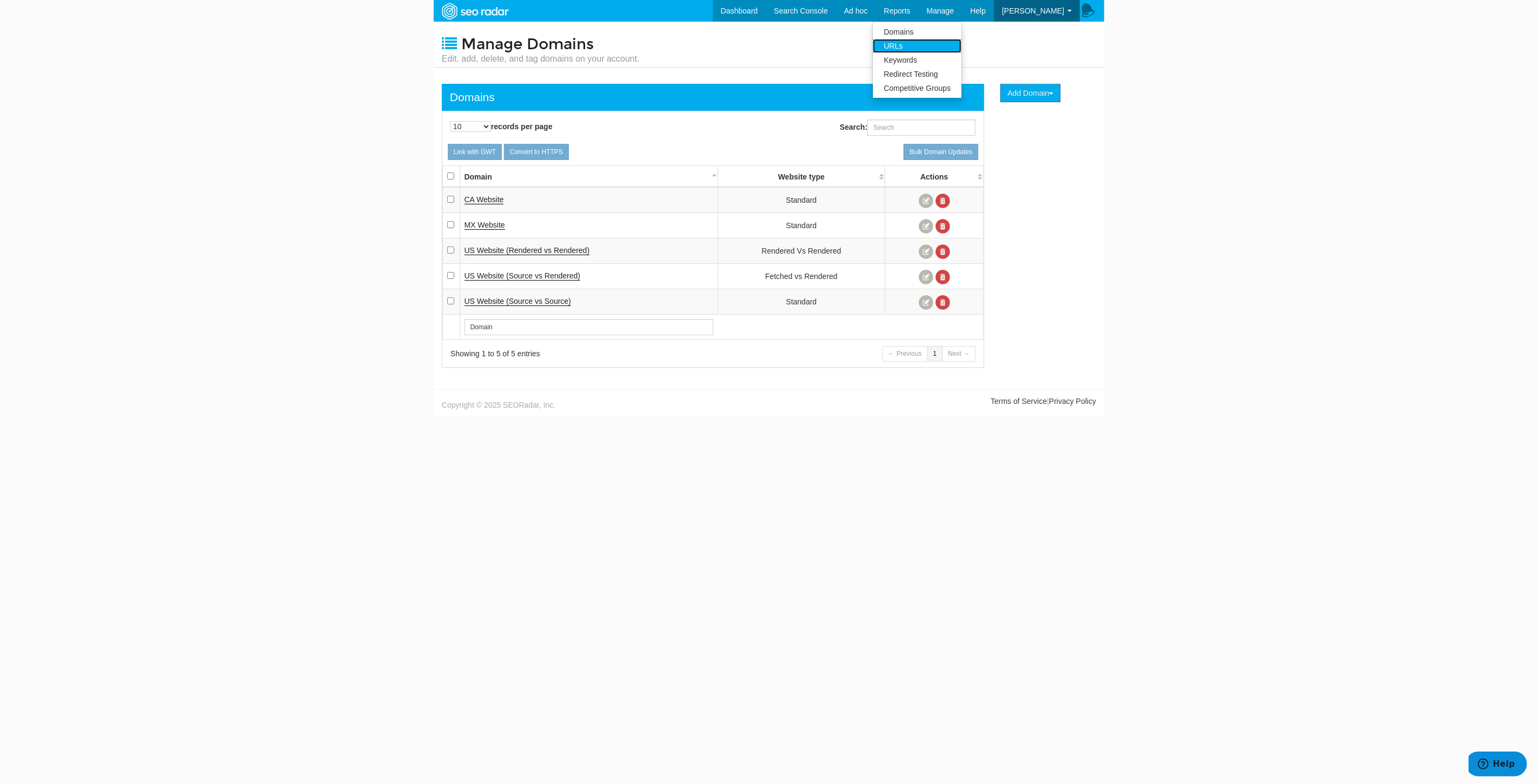
click at [920, 48] on link "URLs" at bounding box center [917, 46] width 89 height 14
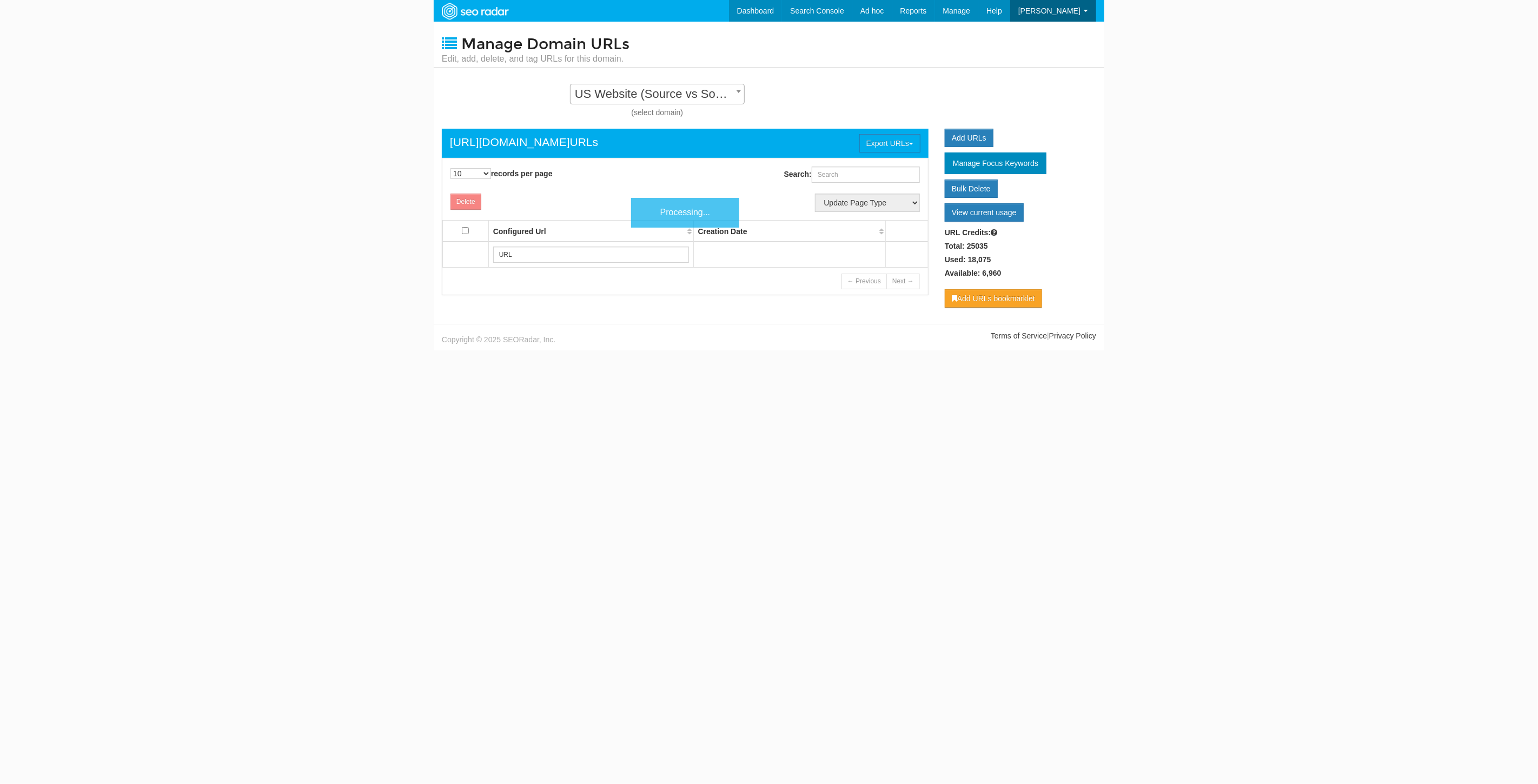
scroll to position [11, 0]
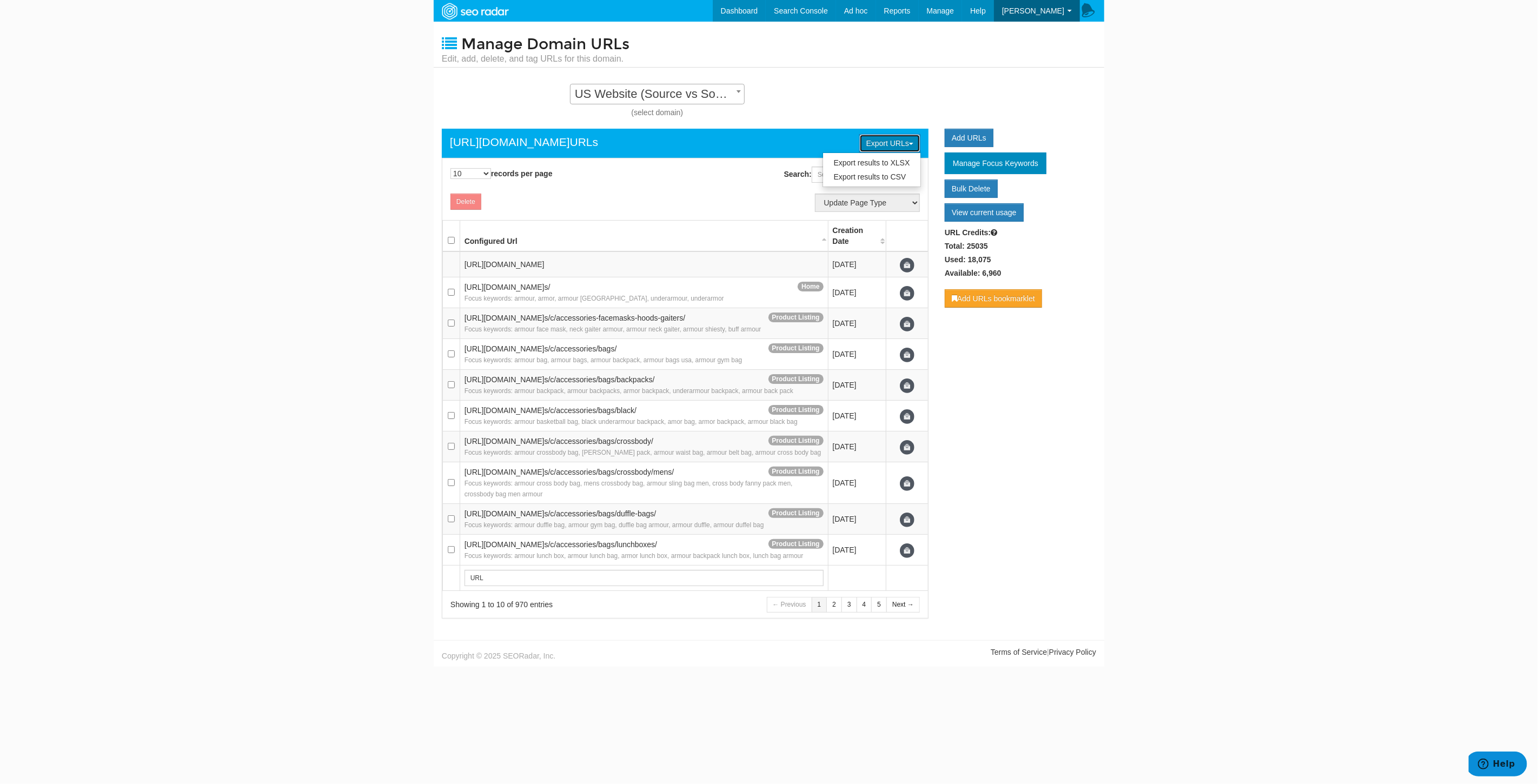
click at [908, 140] on button "Export URLs" at bounding box center [890, 143] width 61 height 19
click at [893, 170] on link "Export results to CSV" at bounding box center [872, 176] width 98 height 14
click at [687, 80] on div "Manage Domain URLs Edit, add, delete, and tag URLs for this domain. CA Website …" at bounding box center [769, 325] width 671 height 608
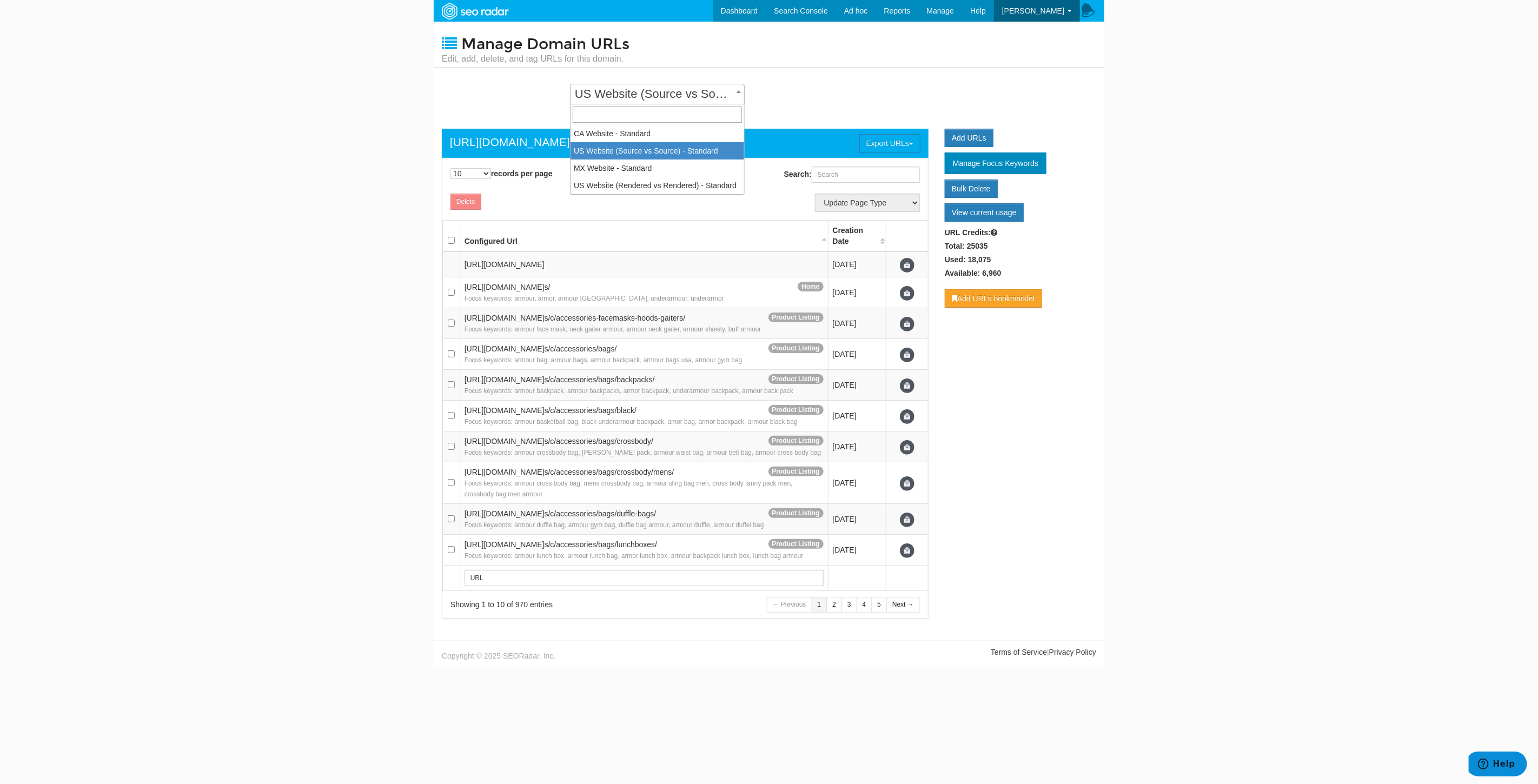
click at [679, 96] on span "US Website (Source vs Source) - Standard" at bounding box center [658, 94] width 174 height 15
select select "14252"
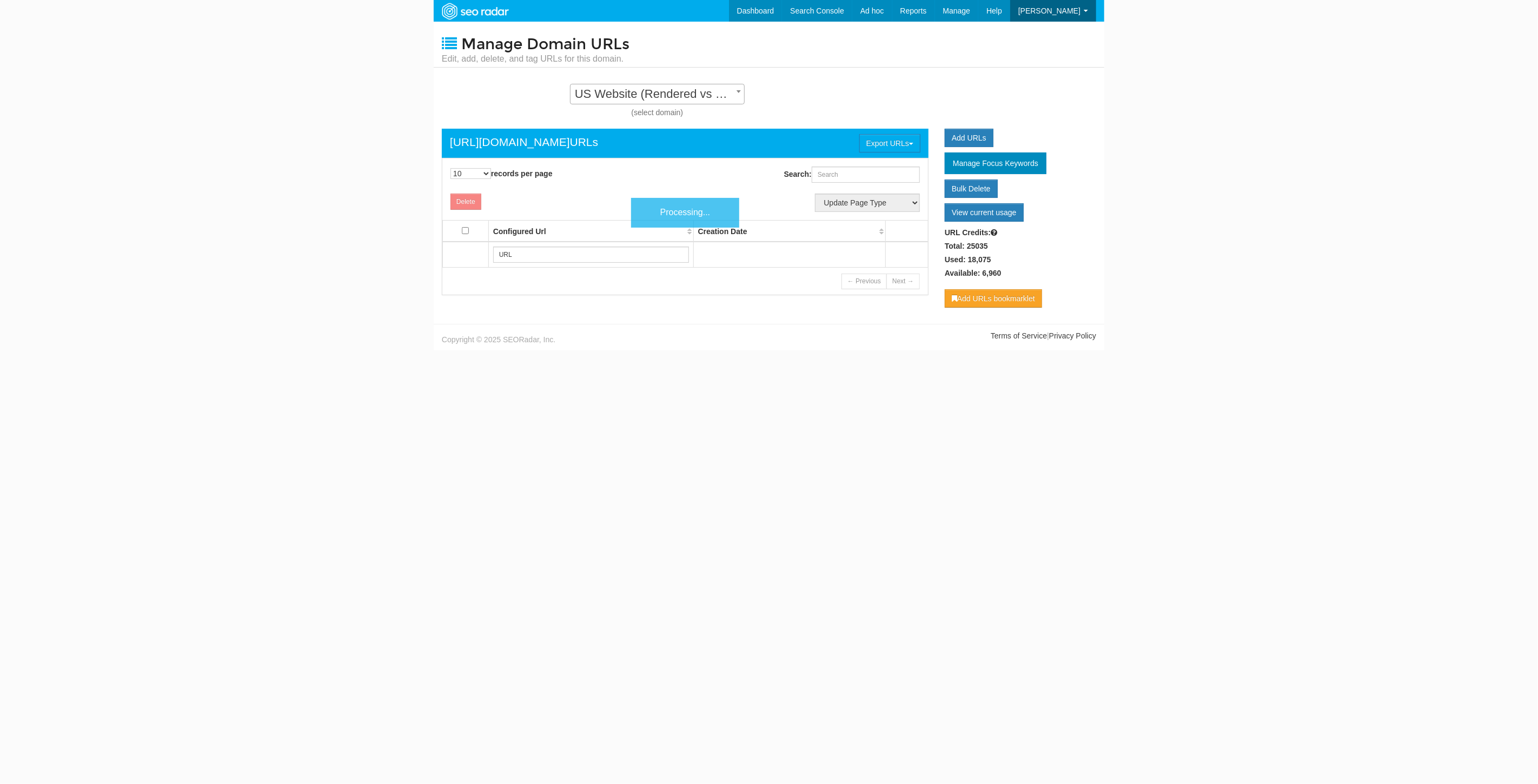
scroll to position [11, 0]
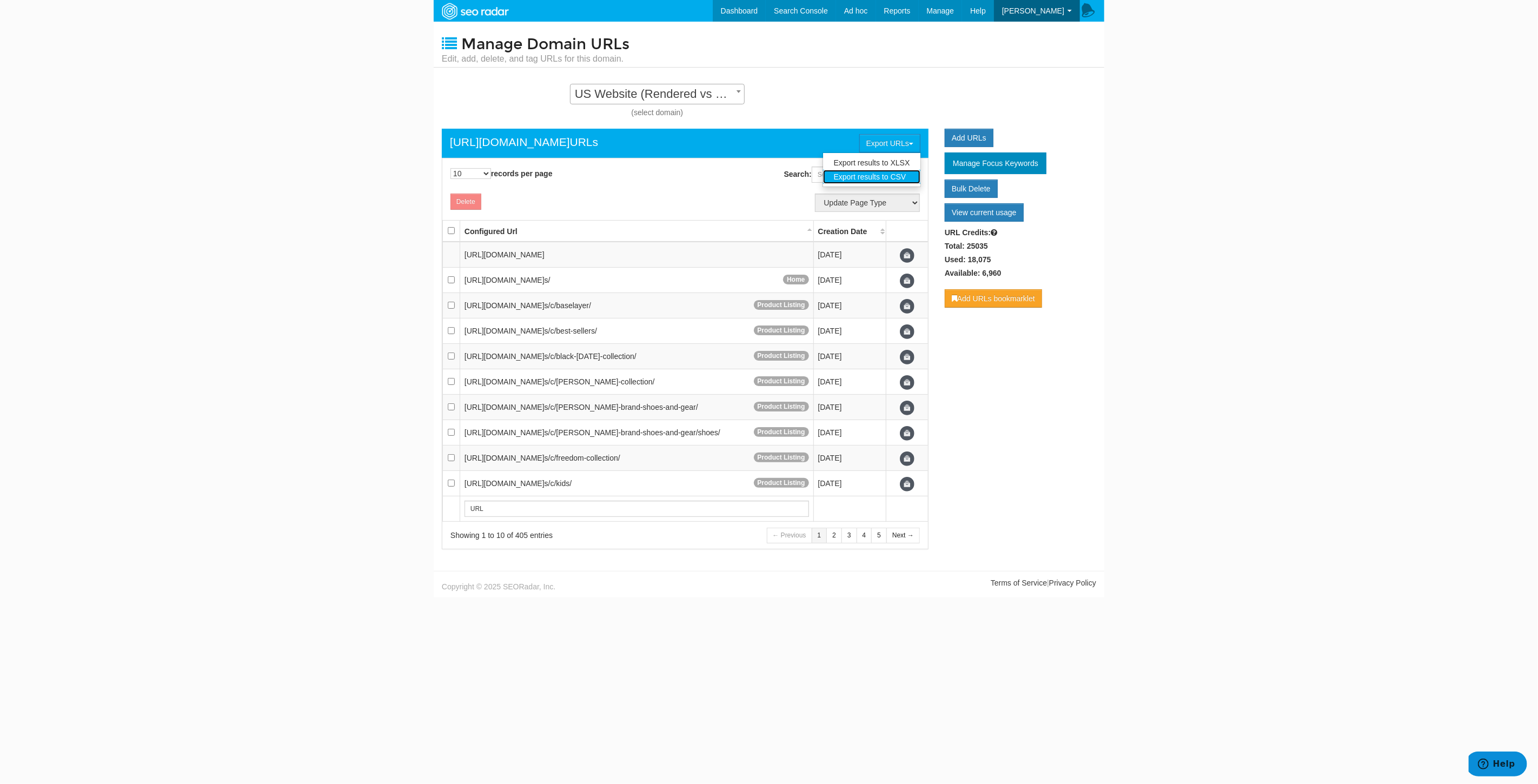
click at [883, 173] on link "Export results to CSV" at bounding box center [872, 176] width 98 height 14
click at [973, 138] on link "Add URLs" at bounding box center [969, 138] width 48 height 19
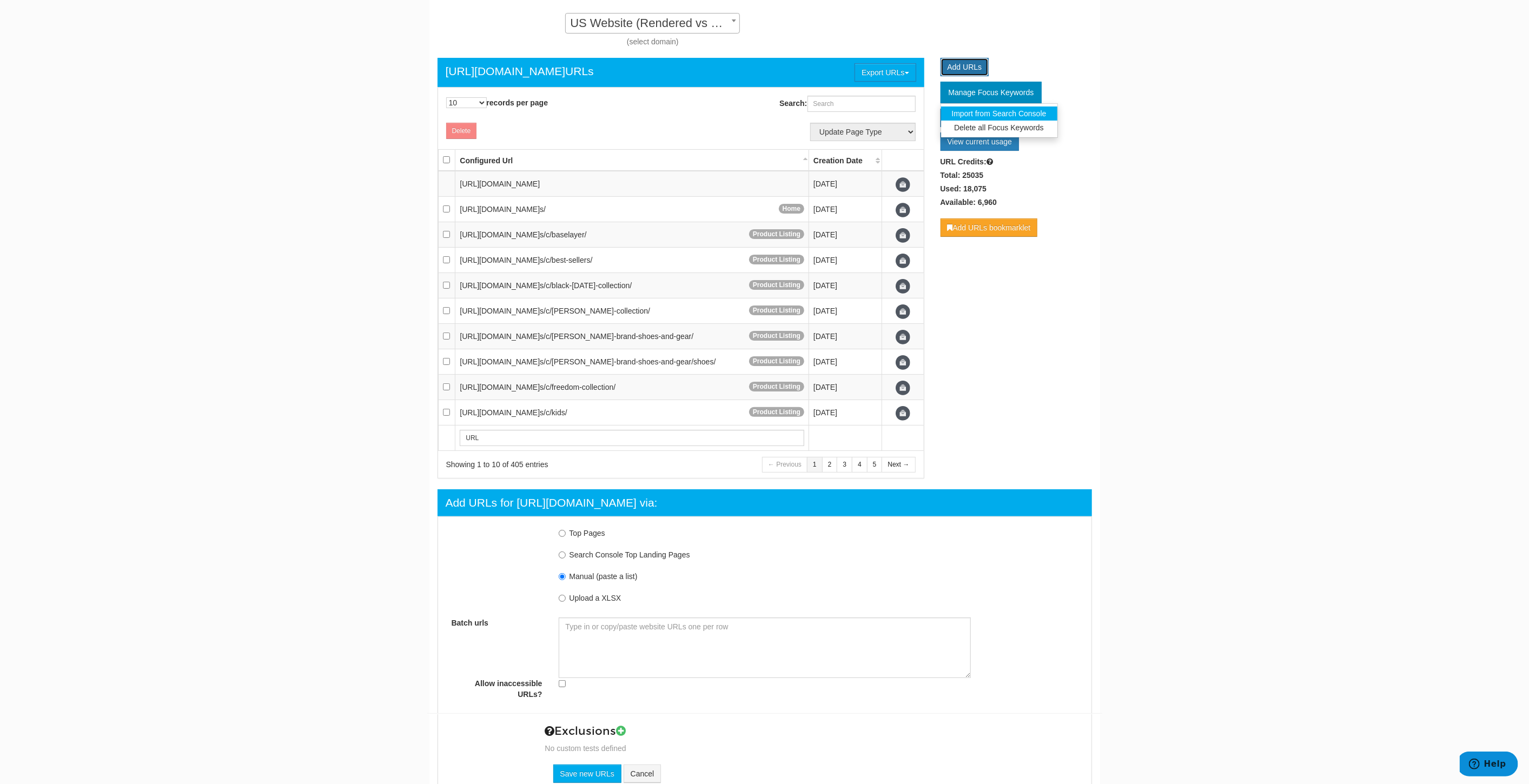
scroll to position [11, 0]
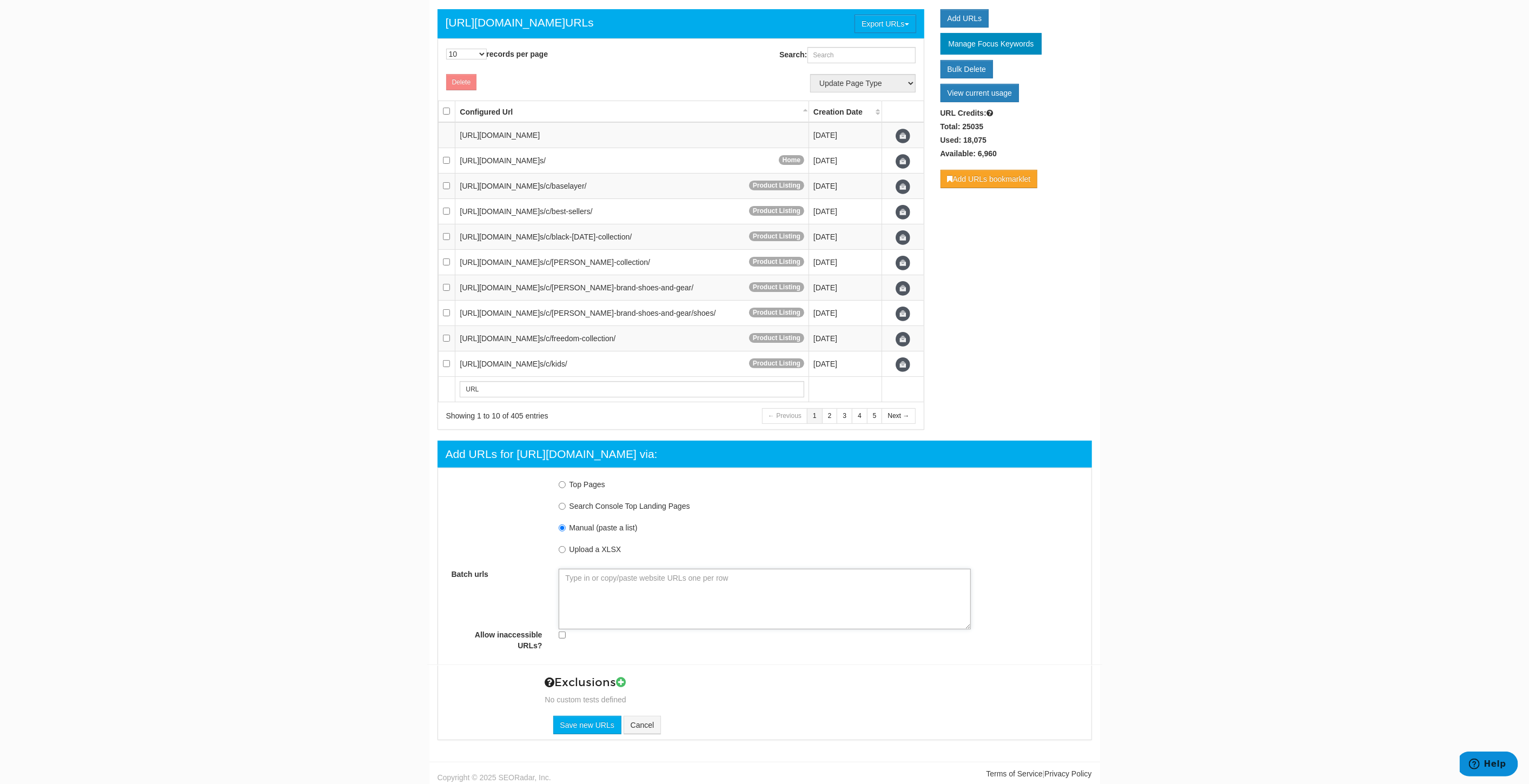
click at [615, 582] on textarea "Batch urls" at bounding box center [765, 599] width 412 height 61
paste textarea "https://www.underarmour.com/en-us/p/shorts/curry_heatgear_printed_mens_9_shorts…"
type textarea "https://www.underarmour.com/en-us/p/shorts/curry_heatgear_printed_mens_9_shorts…"
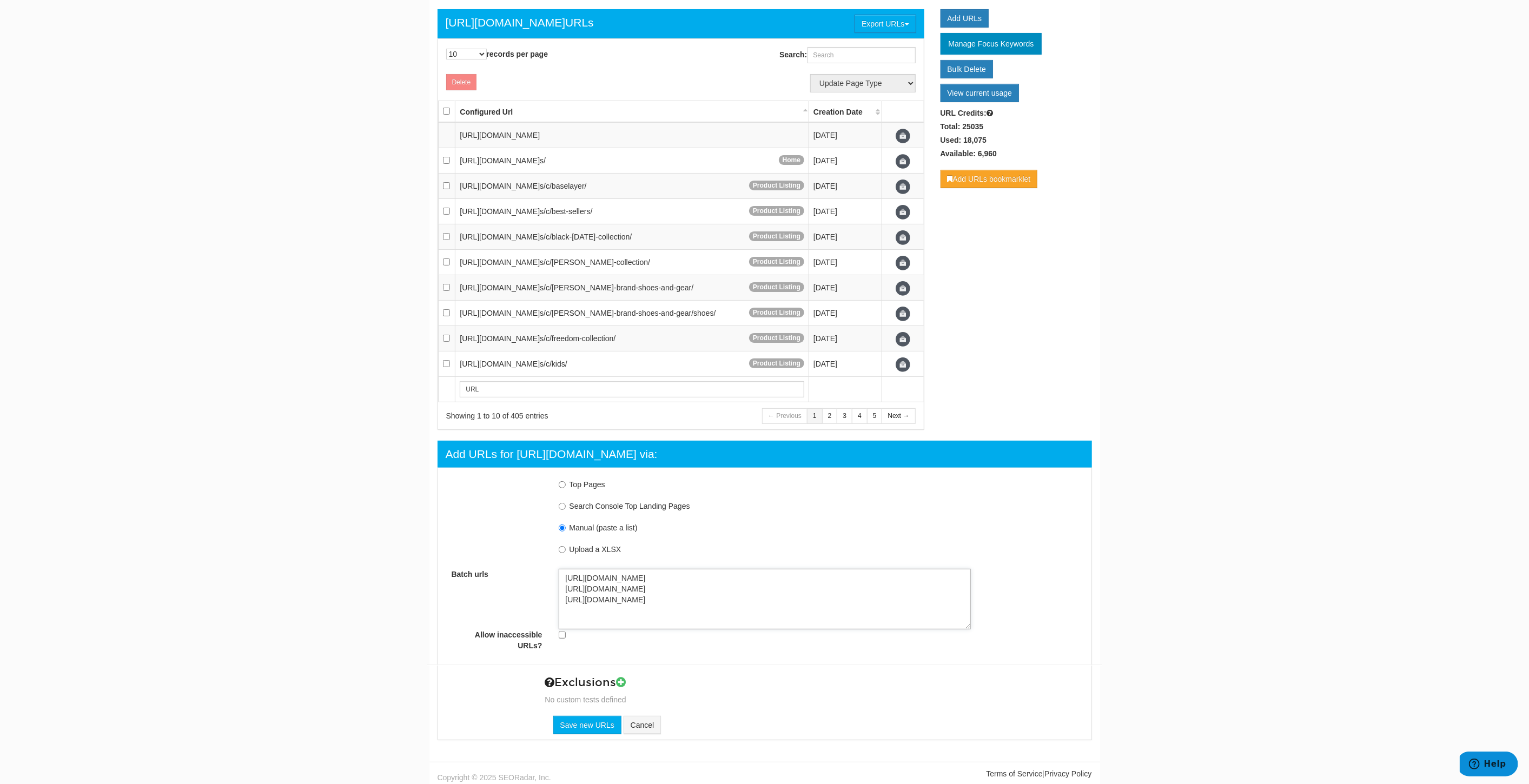
type textarea "https://www.underarmour.com/en-us/p/shorts/curry_heatgear_printed_mens_9_shorts…"
click at [580, 720] on input "Save new URLs" at bounding box center [588, 725] width 68 height 19
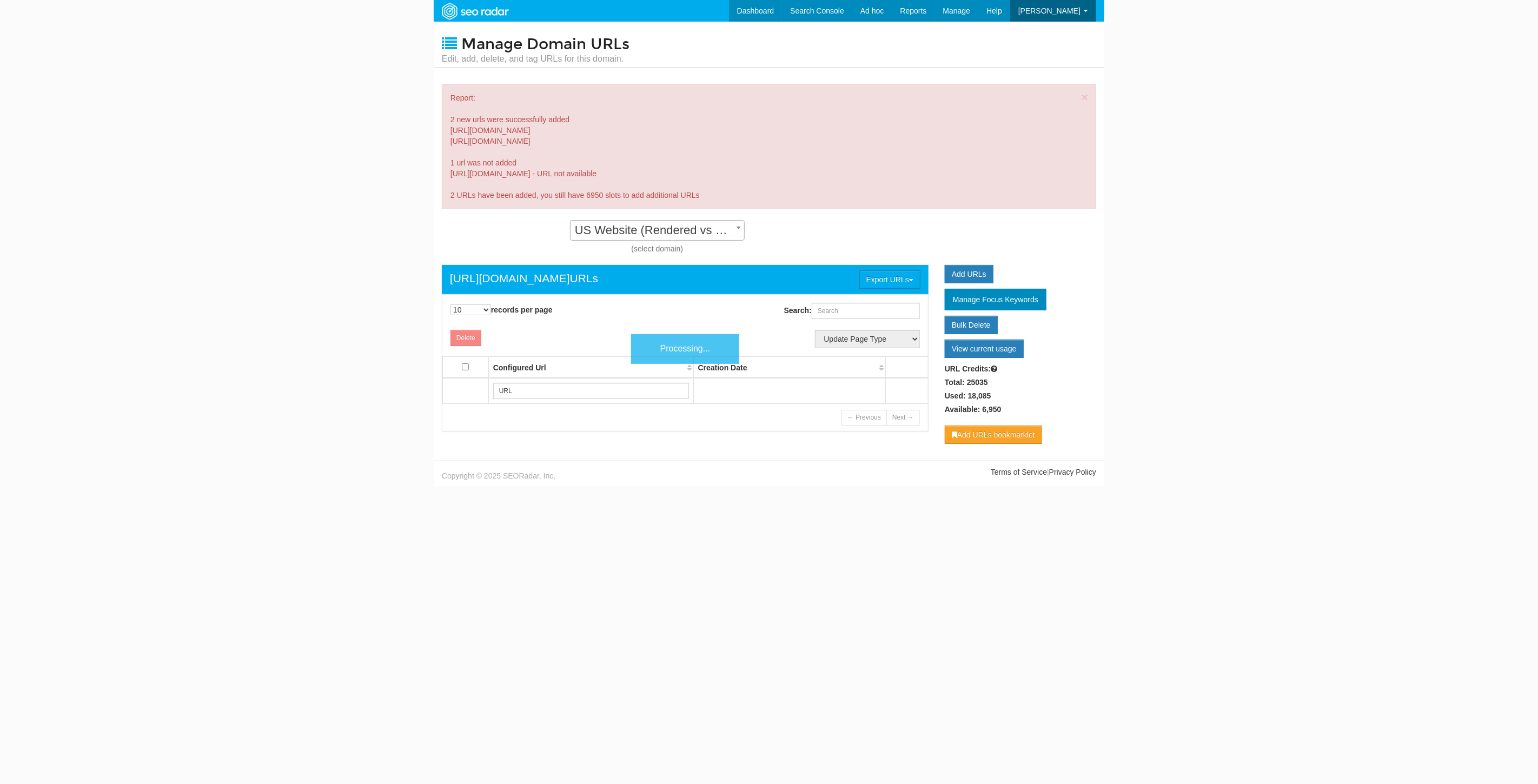
scroll to position [11, 0]
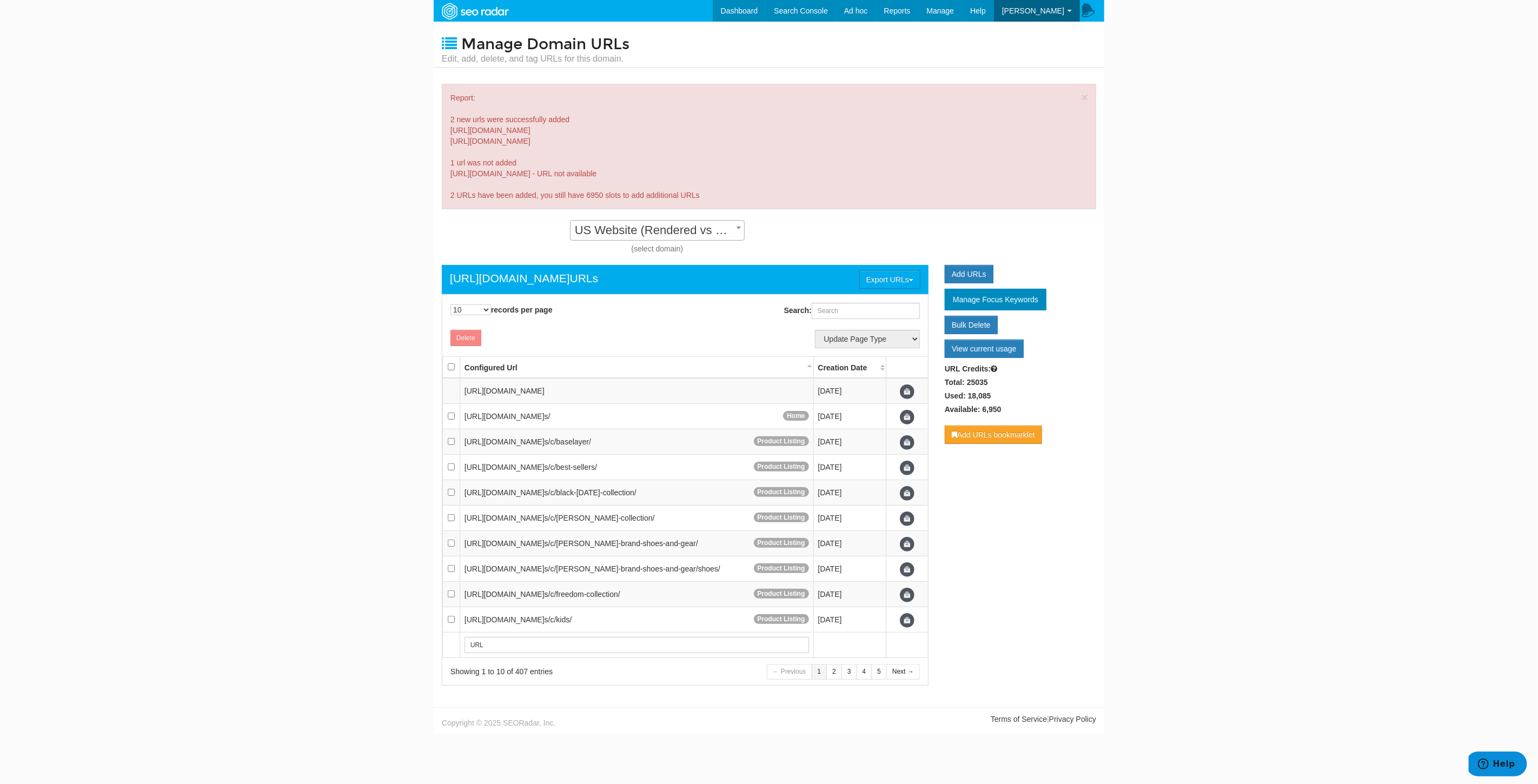
drag, startPoint x: 784, startPoint y: 173, endPoint x: 447, endPoint y: 175, distance: 337.0
click at [447, 175] on div "× Report: 2 new urls were successfully added https://www.underarmour.com/en-us/…" at bounding box center [769, 146] width 654 height 125
copy div "[URL][DOMAIN_NAME]"
click at [473, 312] on select "10 25 50 100 500 1000" at bounding box center [471, 309] width 40 height 11
select select "1000"
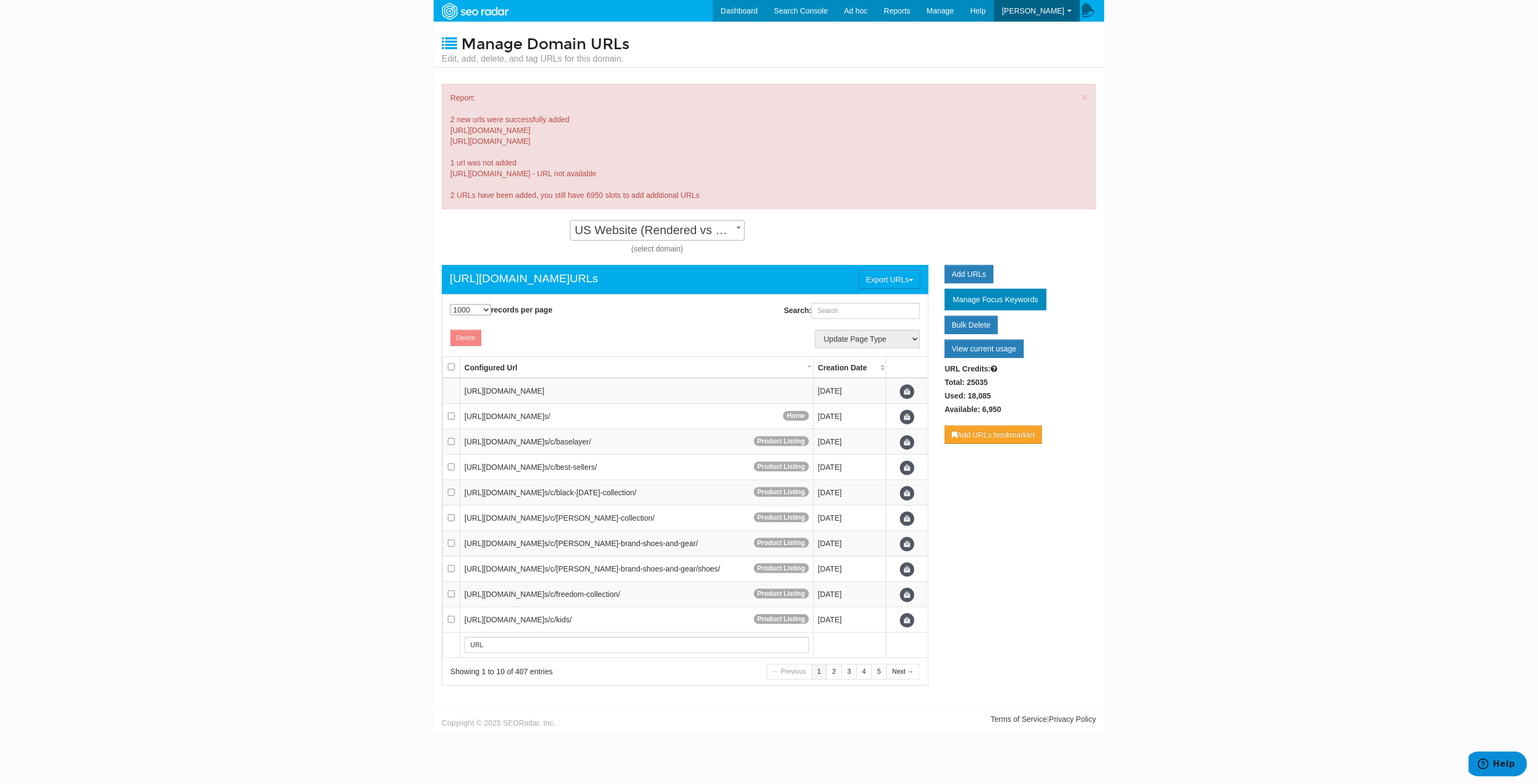
click at [451, 304] on select "10 25 50 100 500 1000" at bounding box center [471, 309] width 40 height 11
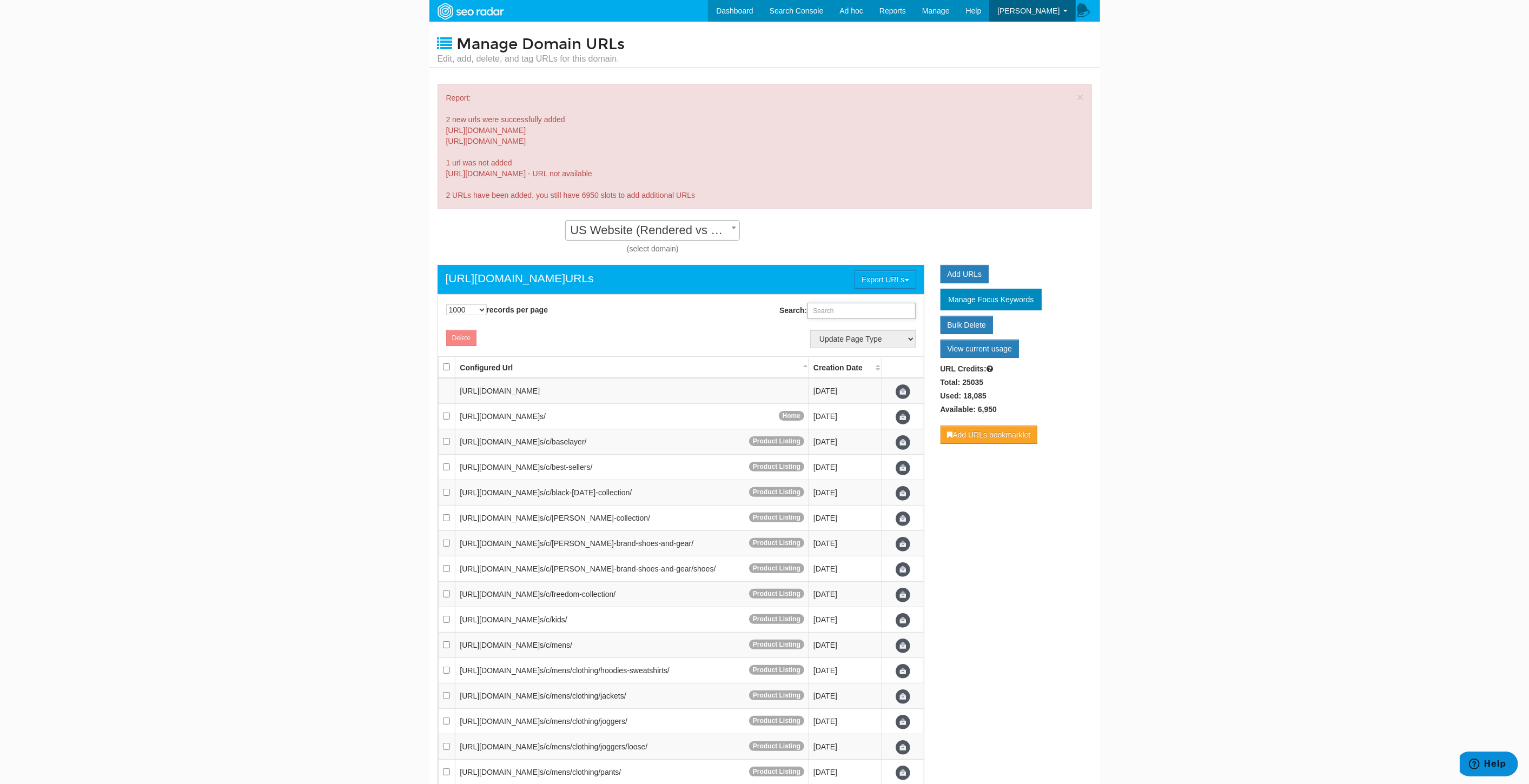
click at [859, 315] on input "Search:" at bounding box center [861, 311] width 108 height 16
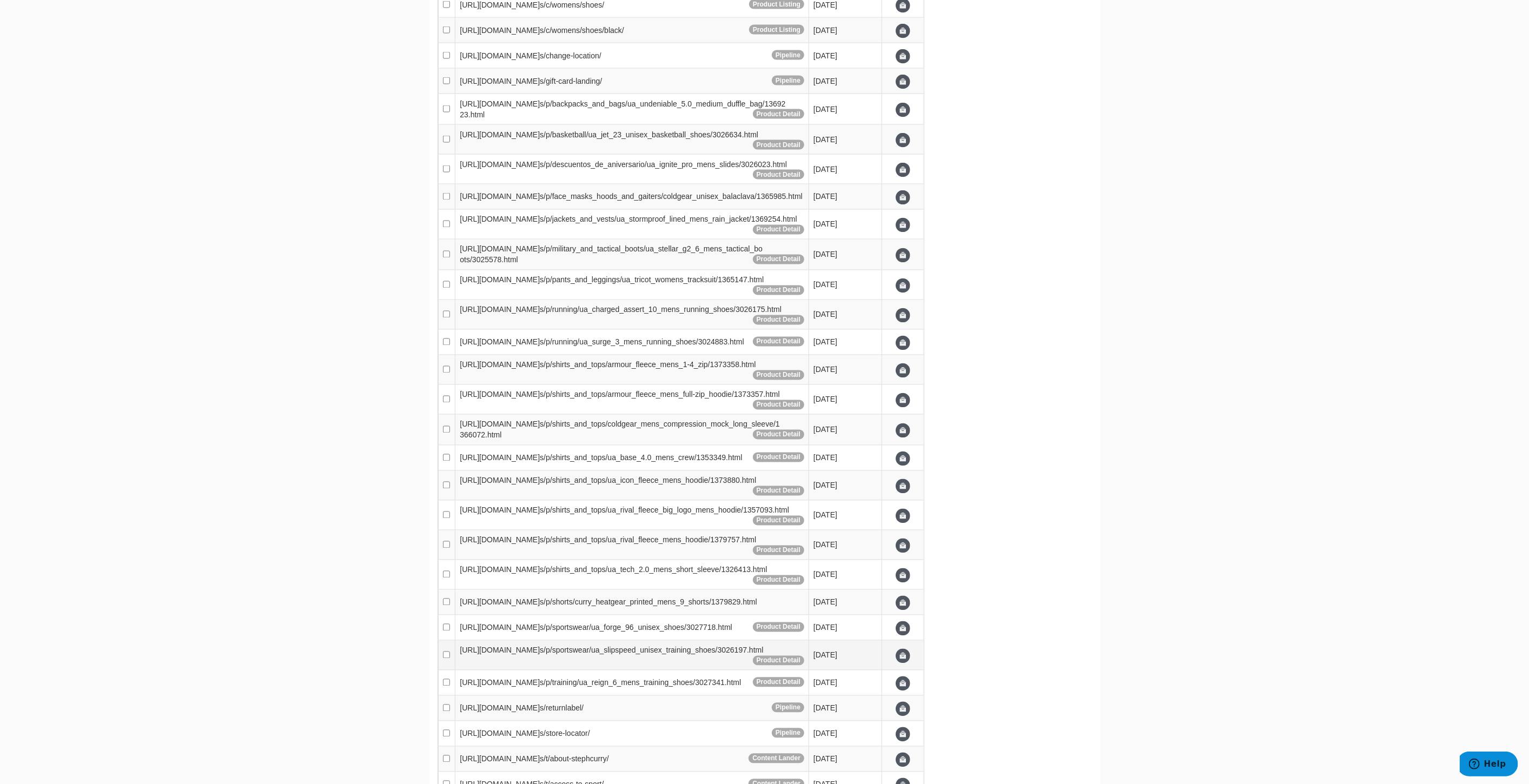
scroll to position [1622, 0]
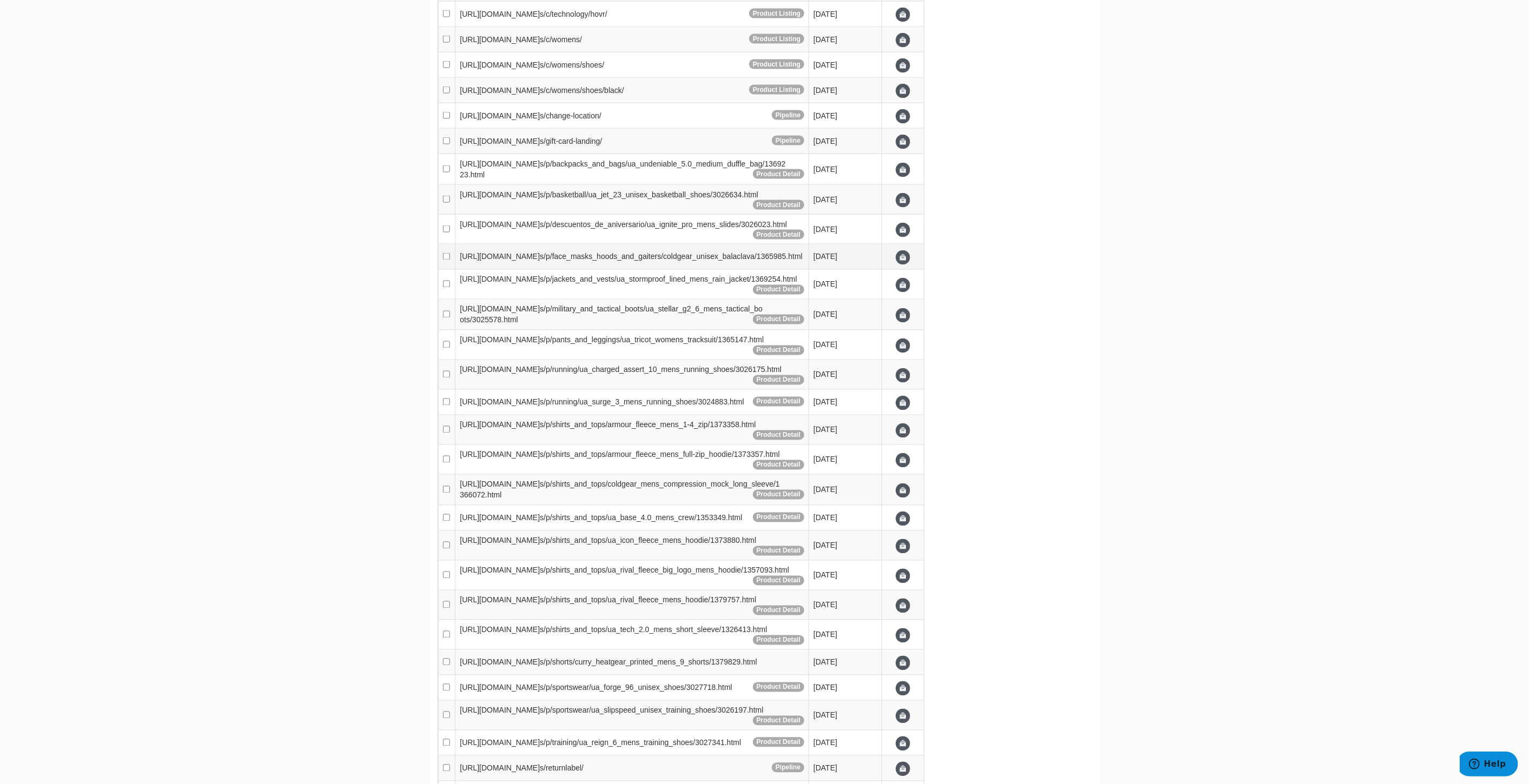
type input "/p/"
click at [445, 253] on input "checkbox" at bounding box center [446, 256] width 7 height 7
checkbox input "true"
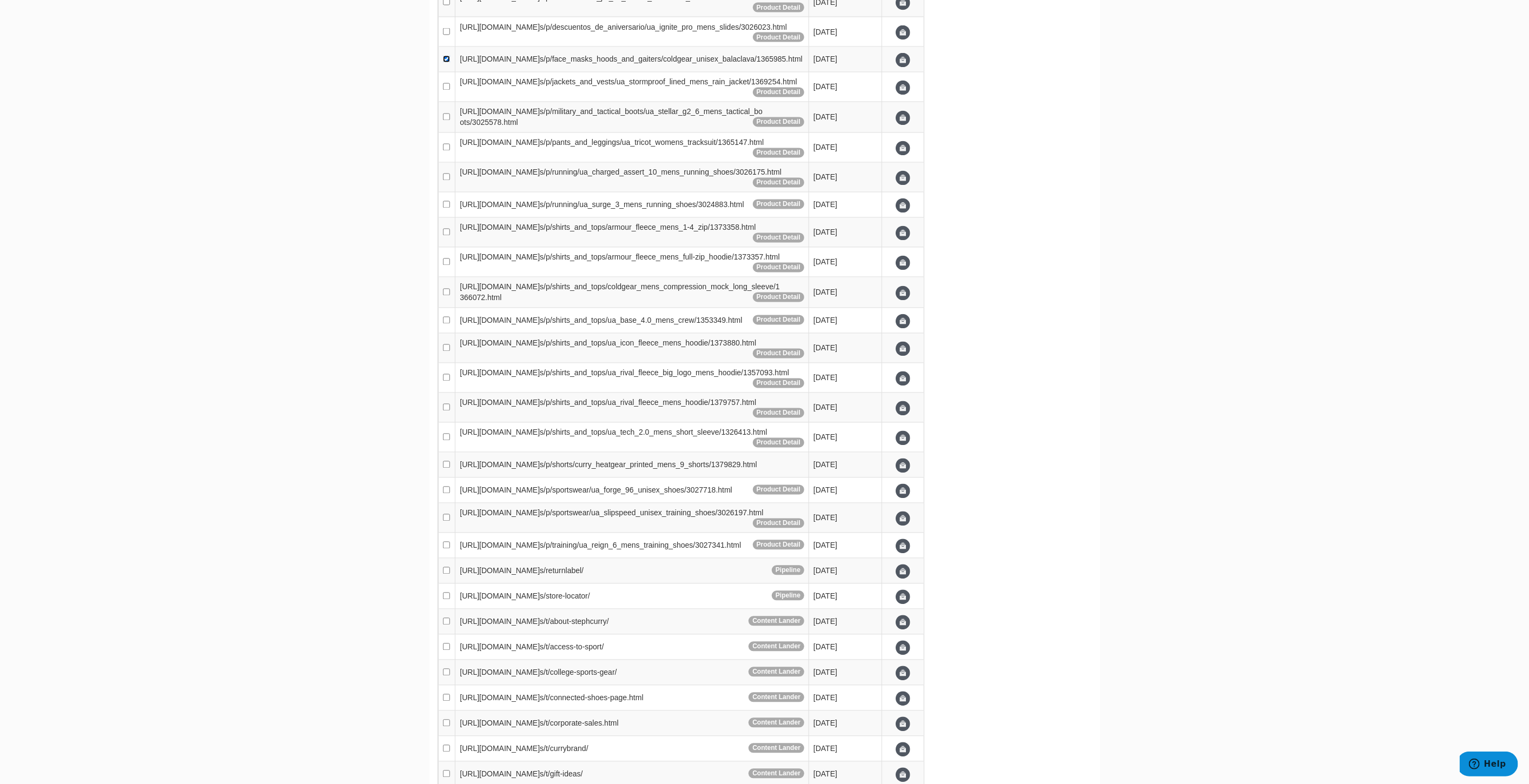
scroll to position [1760, 0]
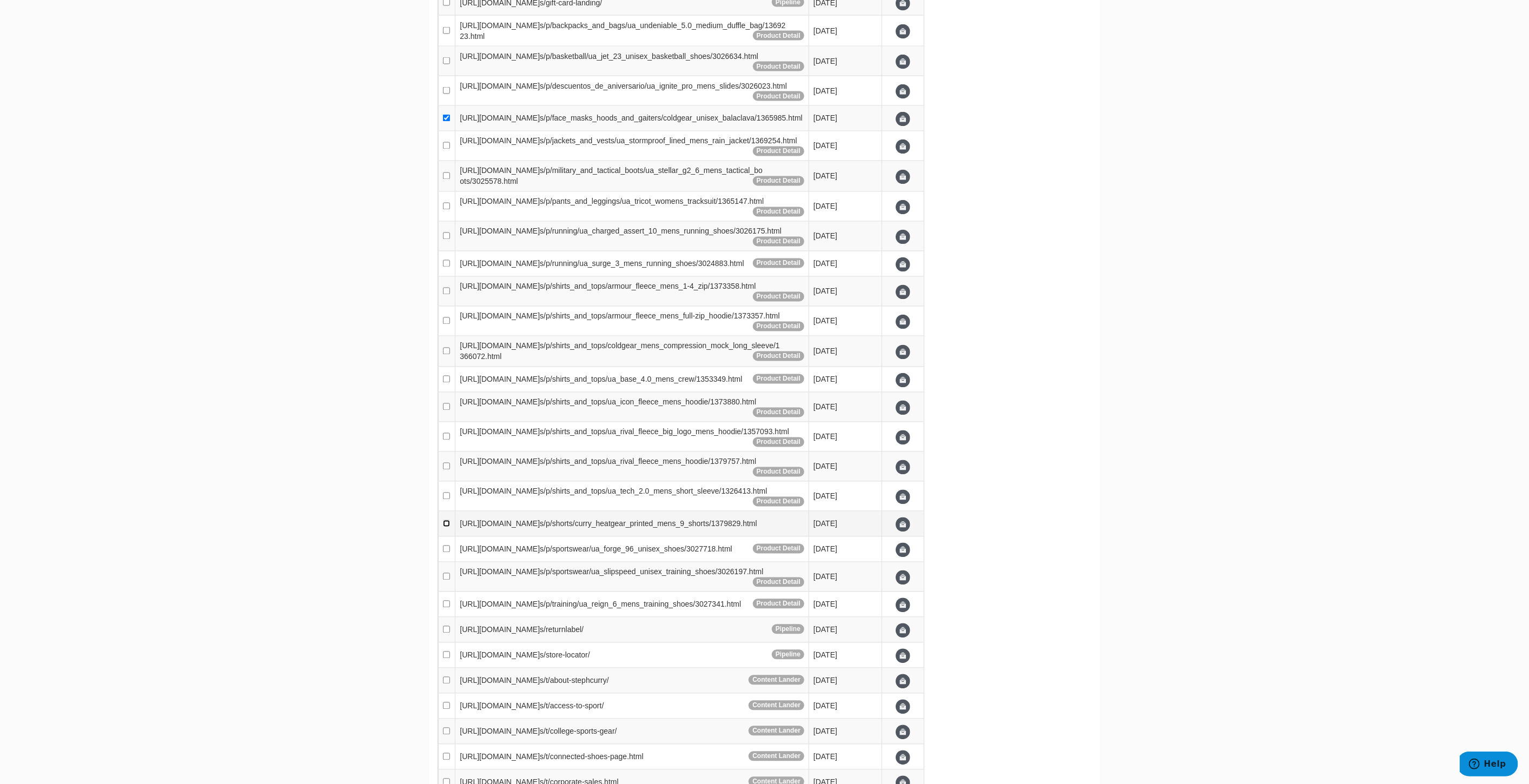
click at [447, 527] on input "checkbox" at bounding box center [446, 523] width 7 height 7
checkbox input "true"
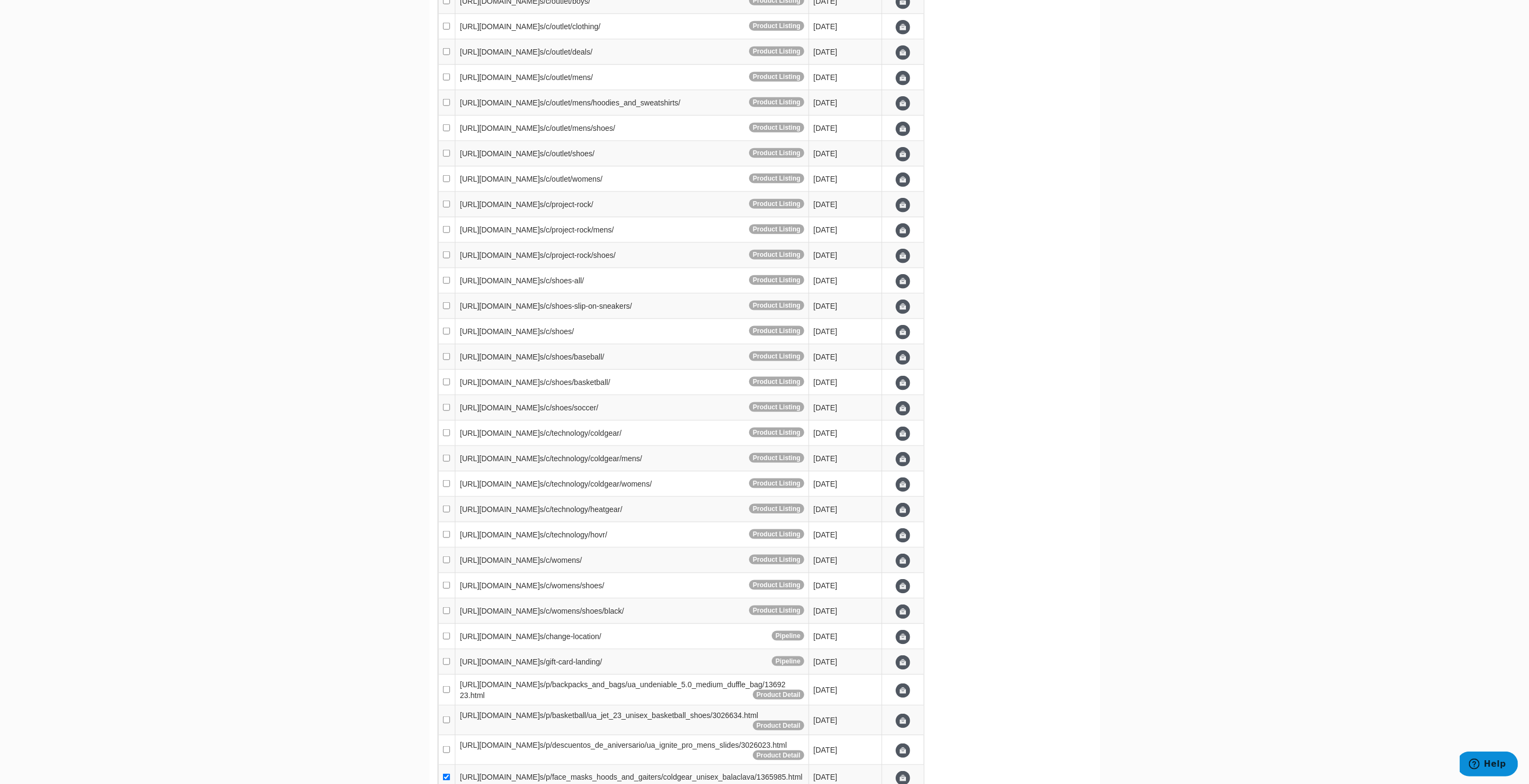
scroll to position [0, 0]
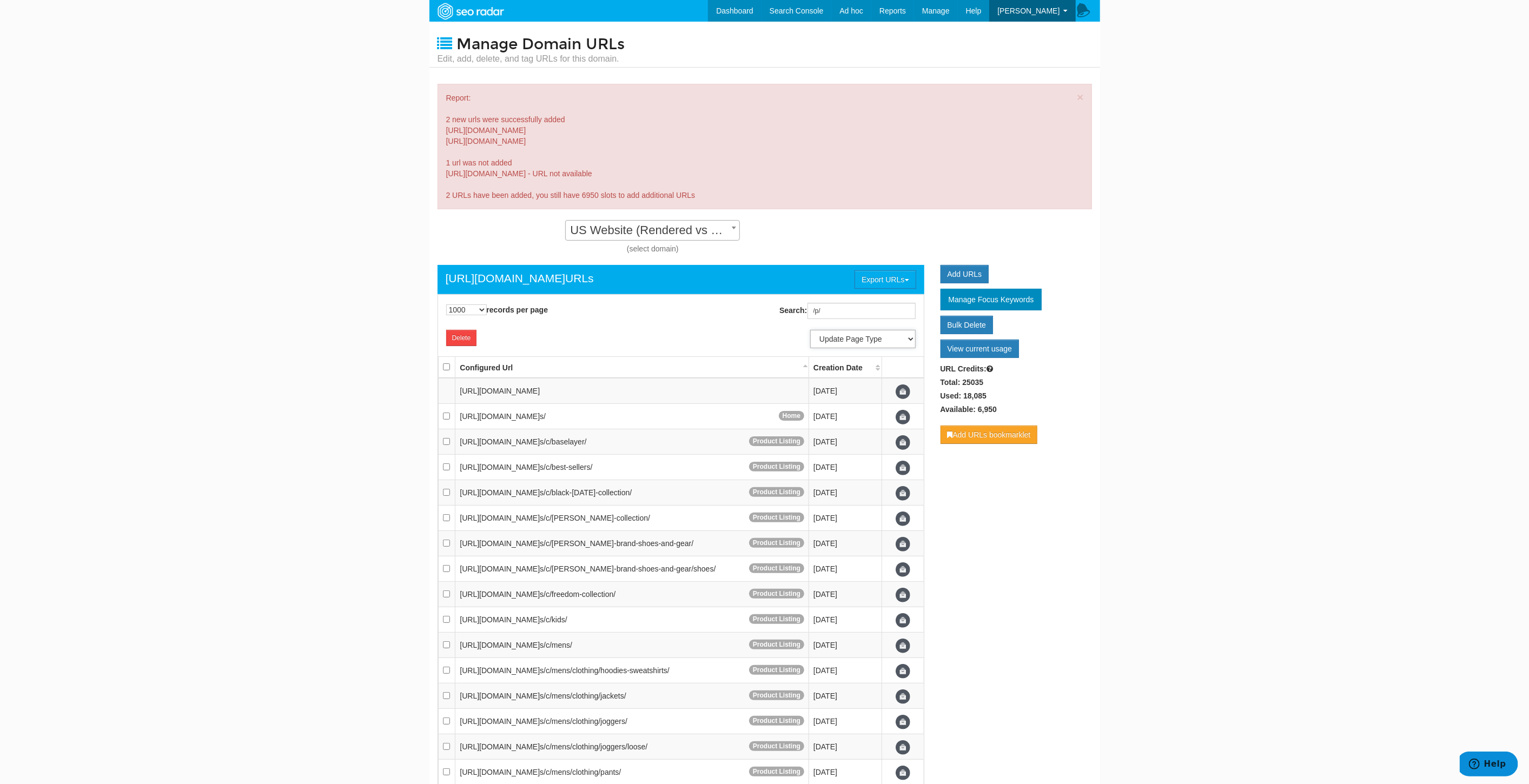
click at [894, 341] on select "Update Page Type Other Home Content Lander Pipeline Product Listing Product Det…" at bounding box center [863, 339] width 106 height 19
select select "7729"
click at [810, 330] on select "Update Page Type Other Home Content Lander Pipeline Product Listing Product Det…" at bounding box center [863, 339] width 106 height 19
select select
click at [470, 311] on select "10 25 50 100 500 1000" at bounding box center [466, 309] width 40 height 11
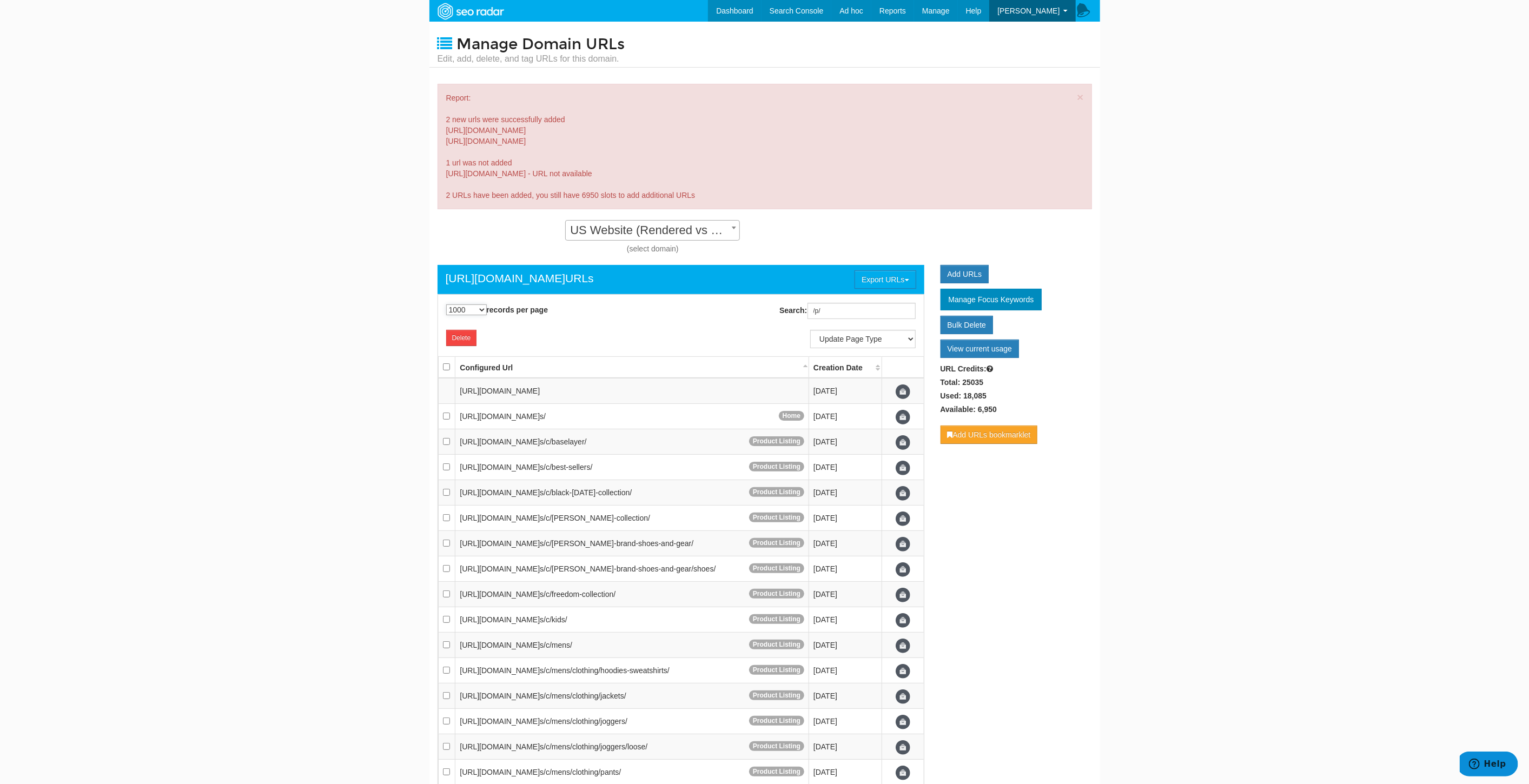
click at [466, 308] on select "10 25 50 100 500 1000" at bounding box center [466, 309] width 40 height 11
click at [459, 311] on select "10 25 50 100 500 1000" at bounding box center [466, 309] width 40 height 11
select select "50"
click at [447, 304] on select "10 25 50 100 500 1000" at bounding box center [466, 309] width 40 height 11
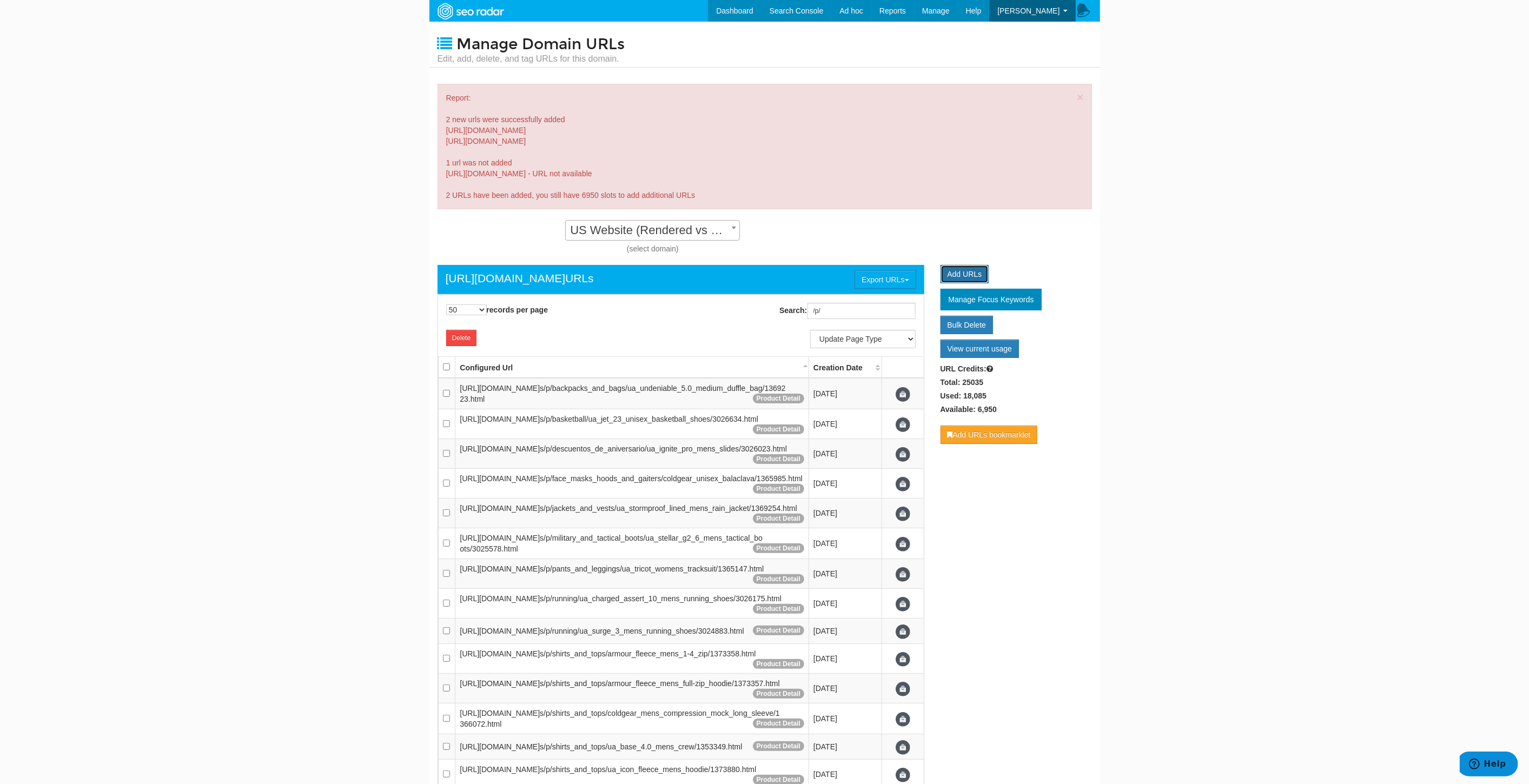
click at [961, 276] on link "Add URLs" at bounding box center [965, 274] width 48 height 19
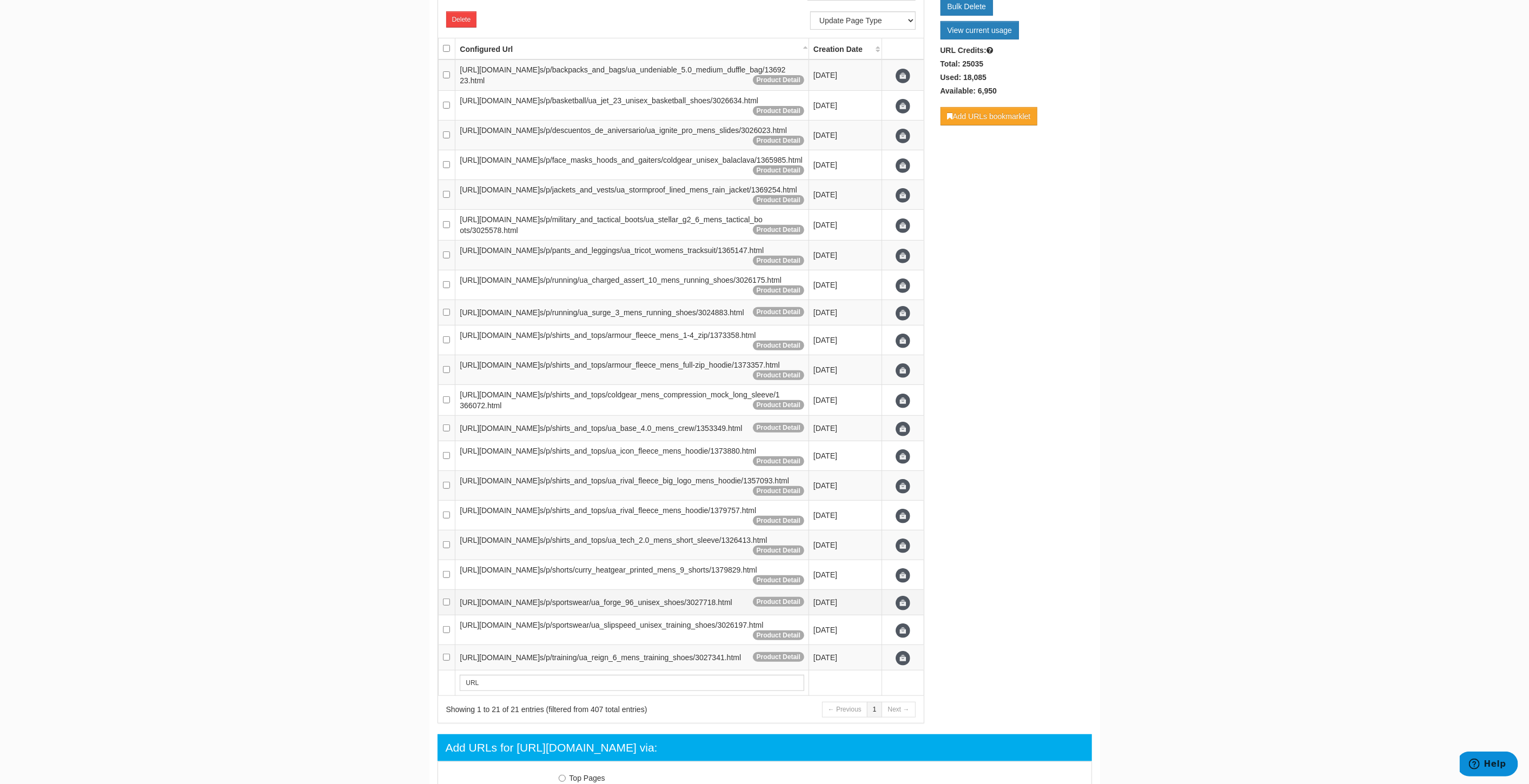
scroll to position [646, 0]
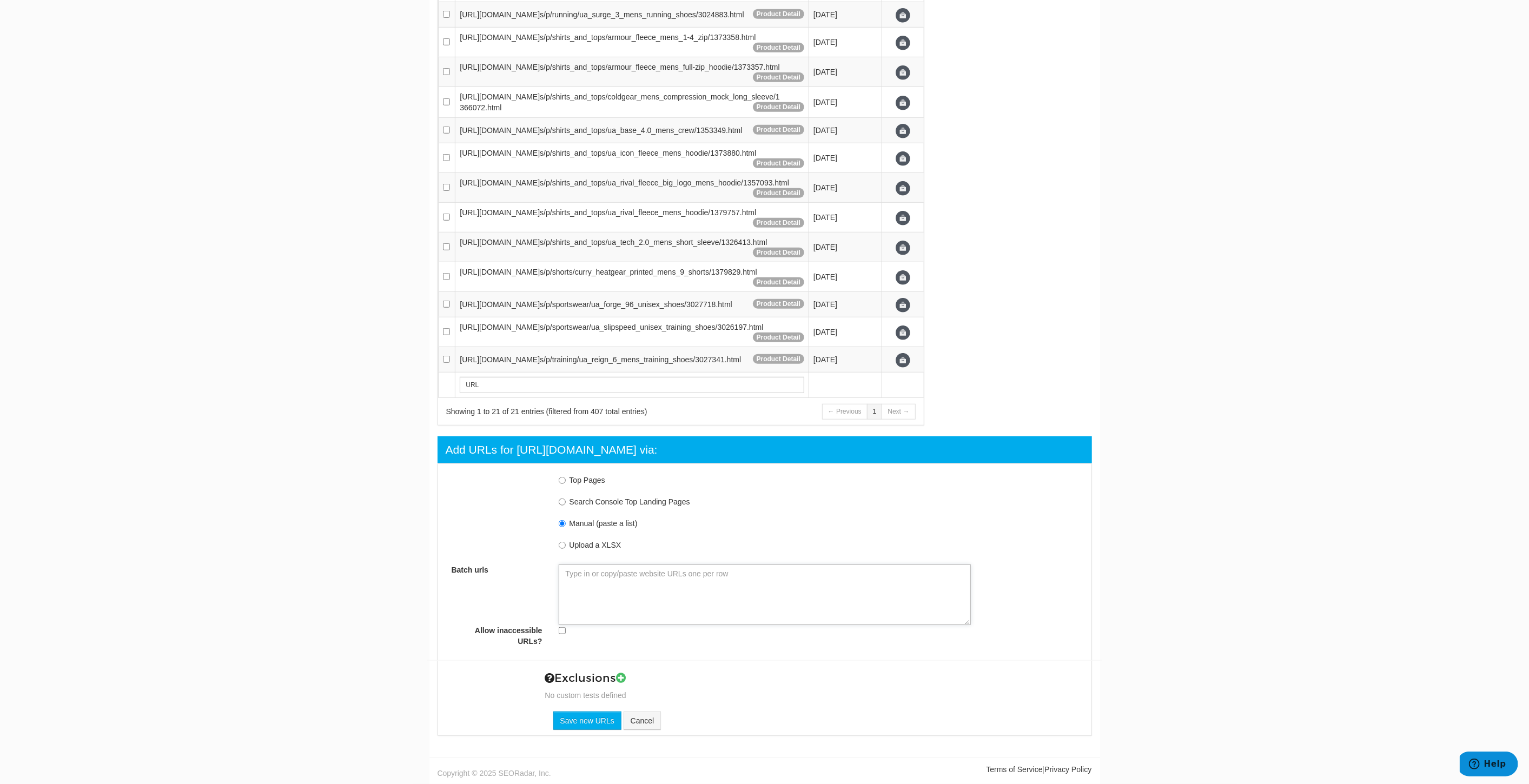
click at [596, 600] on textarea "Batch urls" at bounding box center [765, 595] width 412 height 61
paste textarea "https://www.underarmour.com/en-us/c/womens/shoes/running/ https://www.underarmo…"
type textarea "https://www.underarmour.com/en-us/c/womens/shoes/running/ https://www.underarmo…"
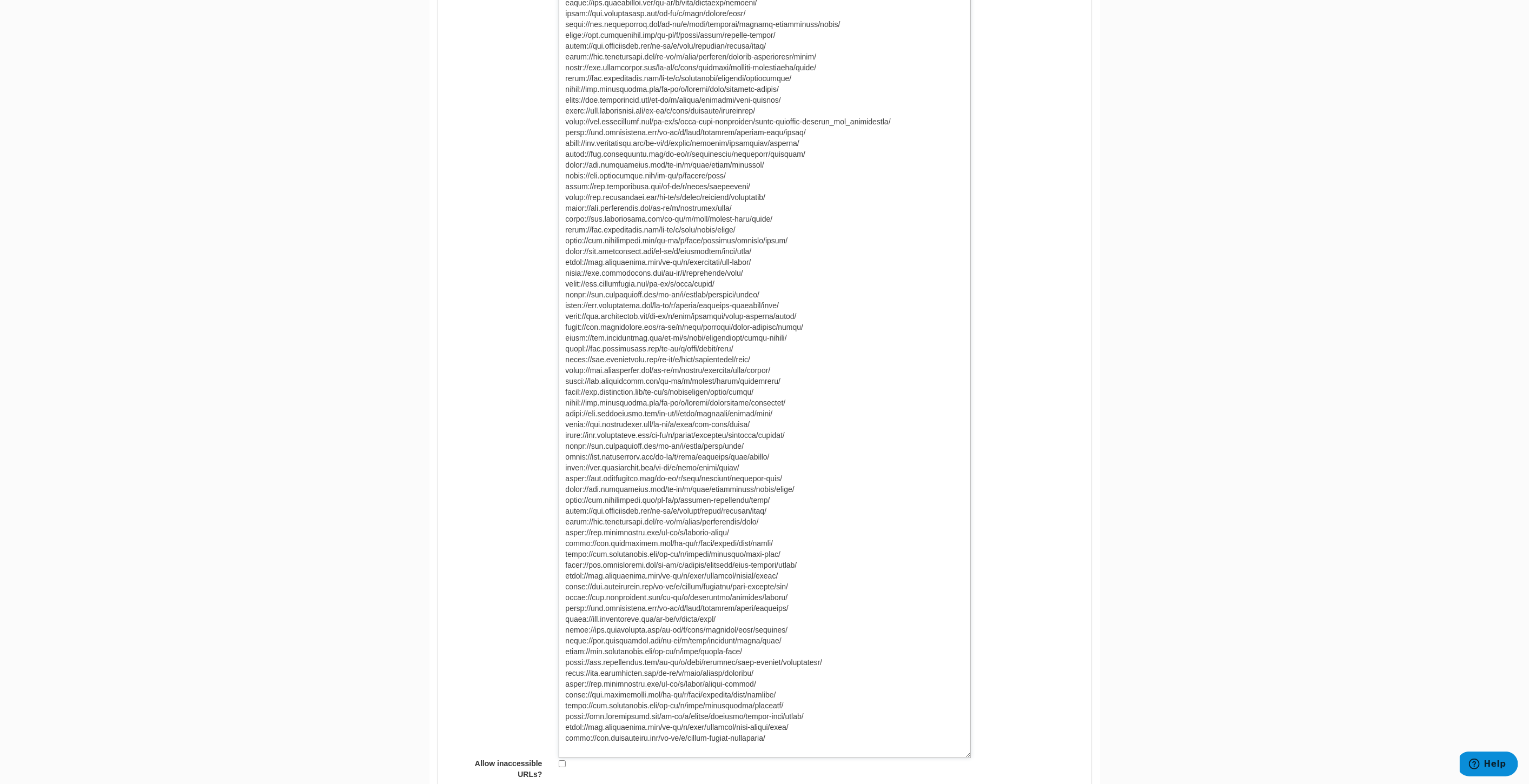
scroll to position [6680, 0]
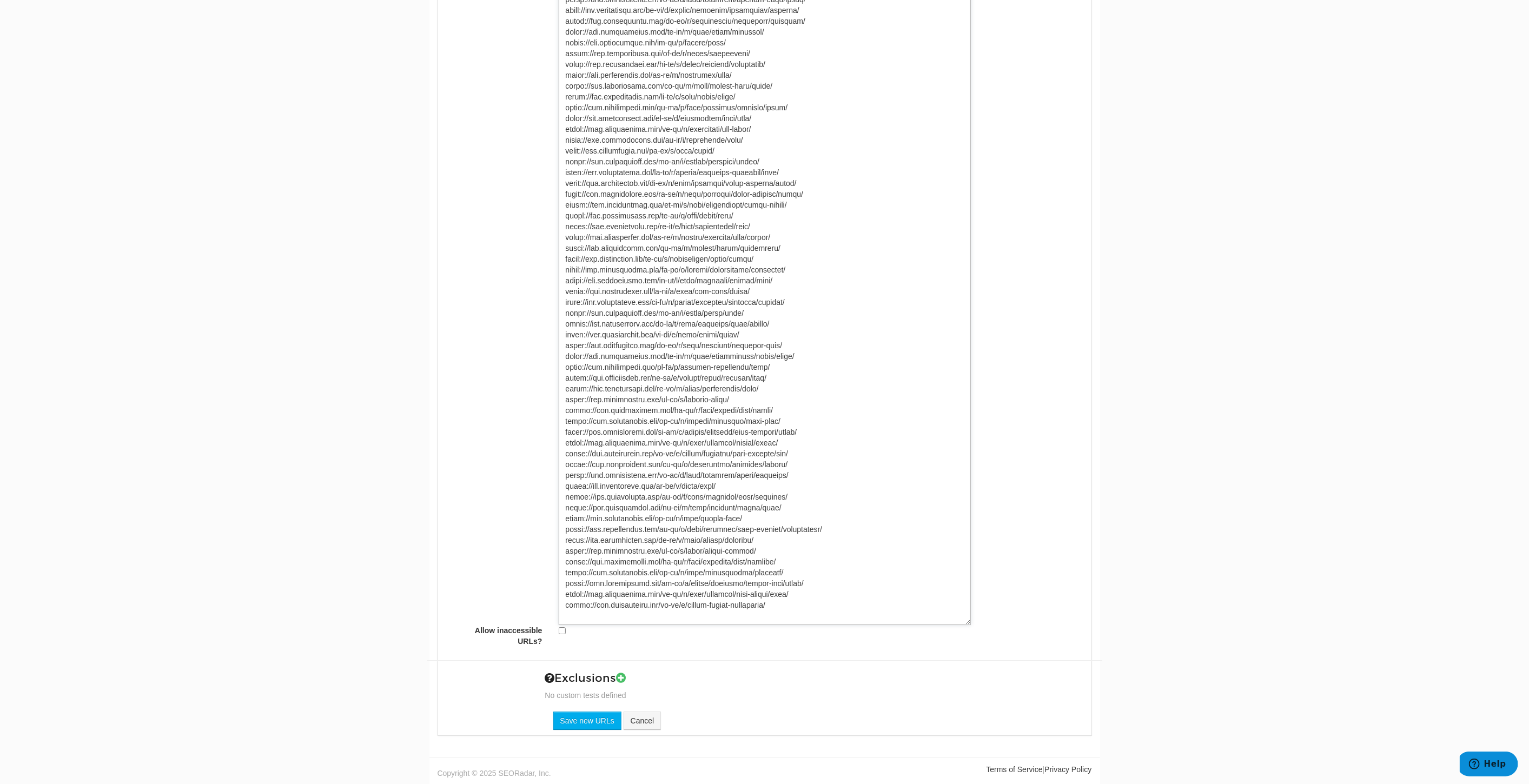
type textarea "https://www.underarmour.com/en-us/c/womens/shoes/running/ https://www.underarmo…"
click at [588, 726] on input "Save new URLs" at bounding box center [588, 721] width 68 height 19
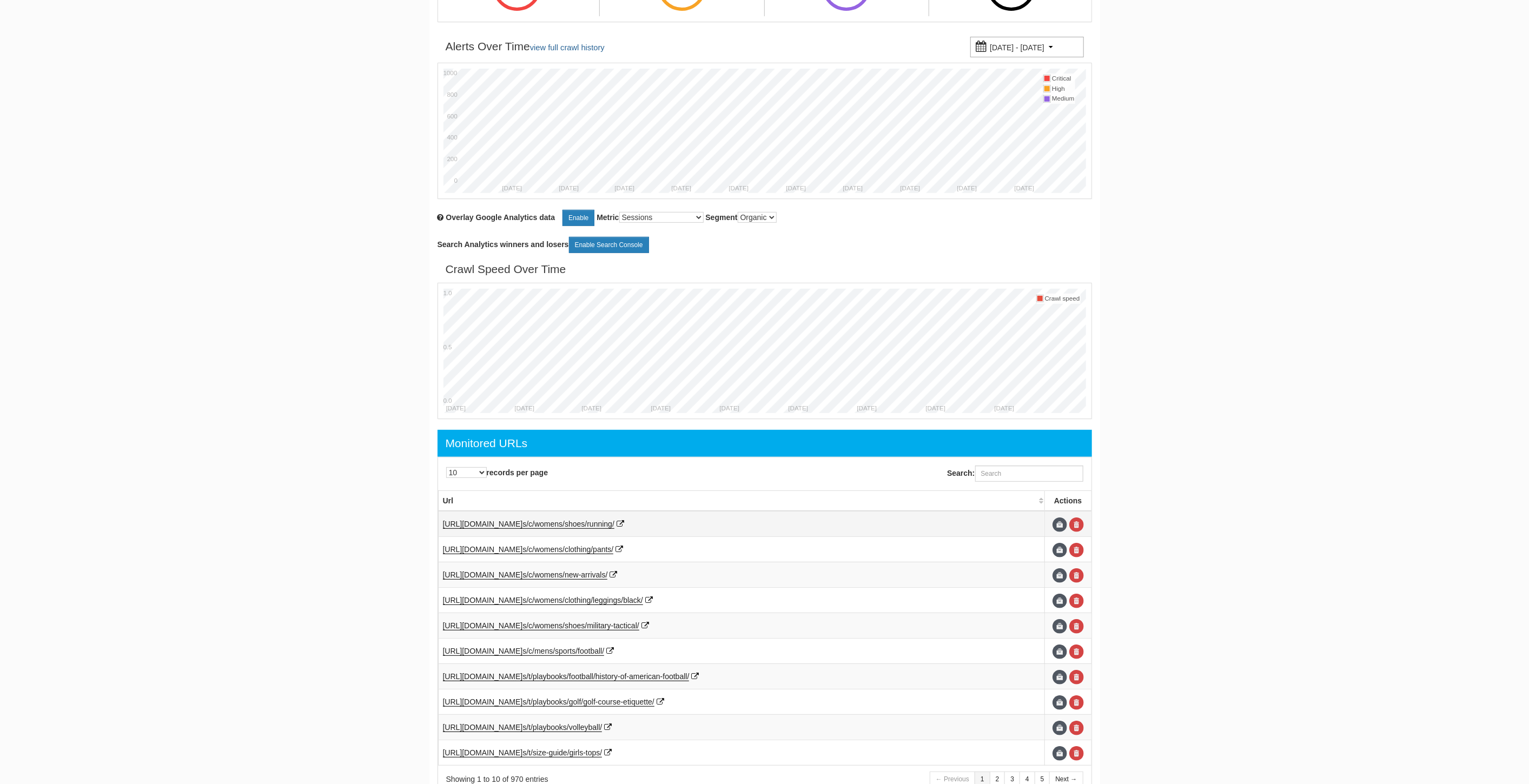
scroll to position [233, 0]
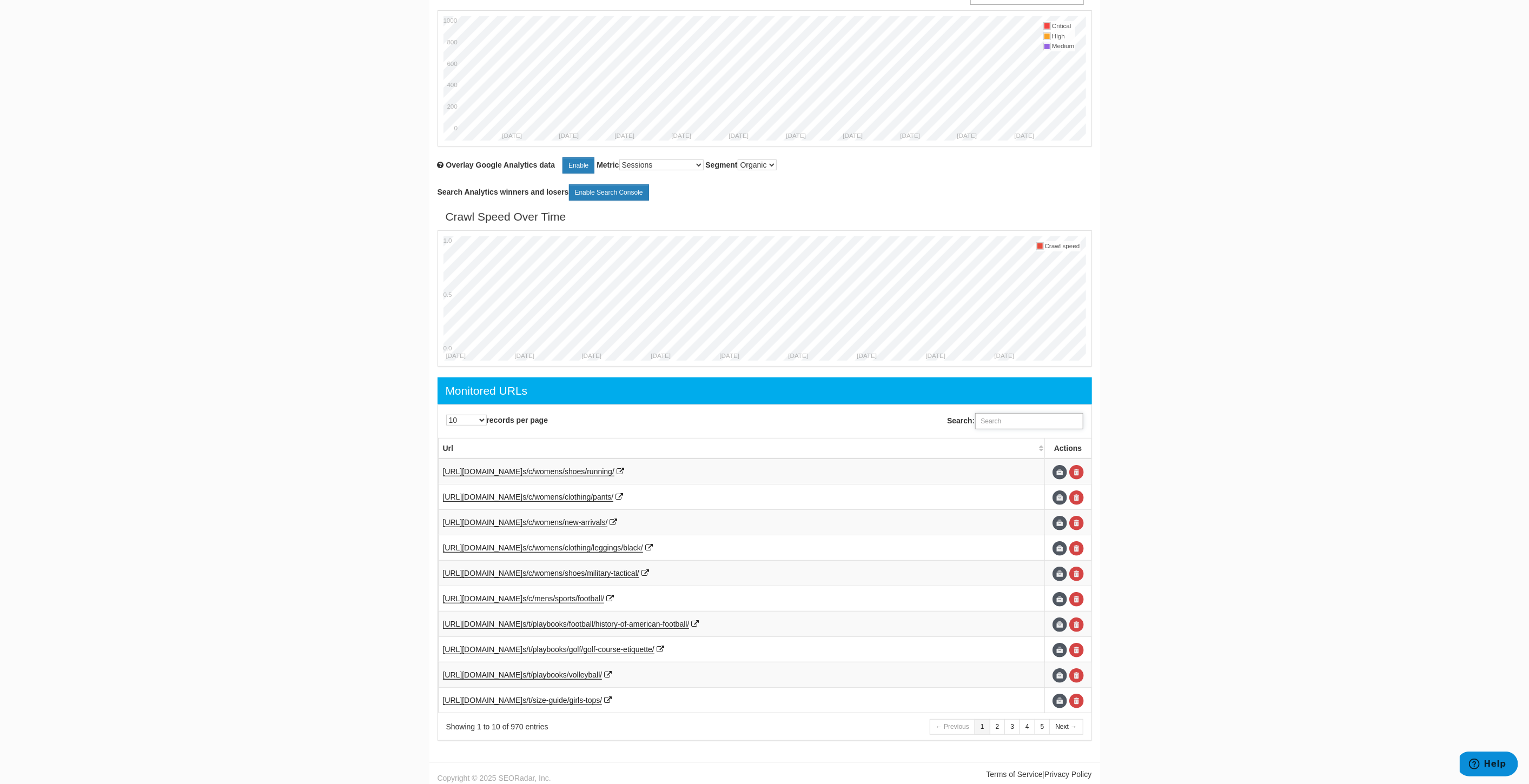
click at [1017, 416] on input "Search:" at bounding box center [1029, 421] width 108 height 16
paste input "[URL][DOMAIN_NAME]"
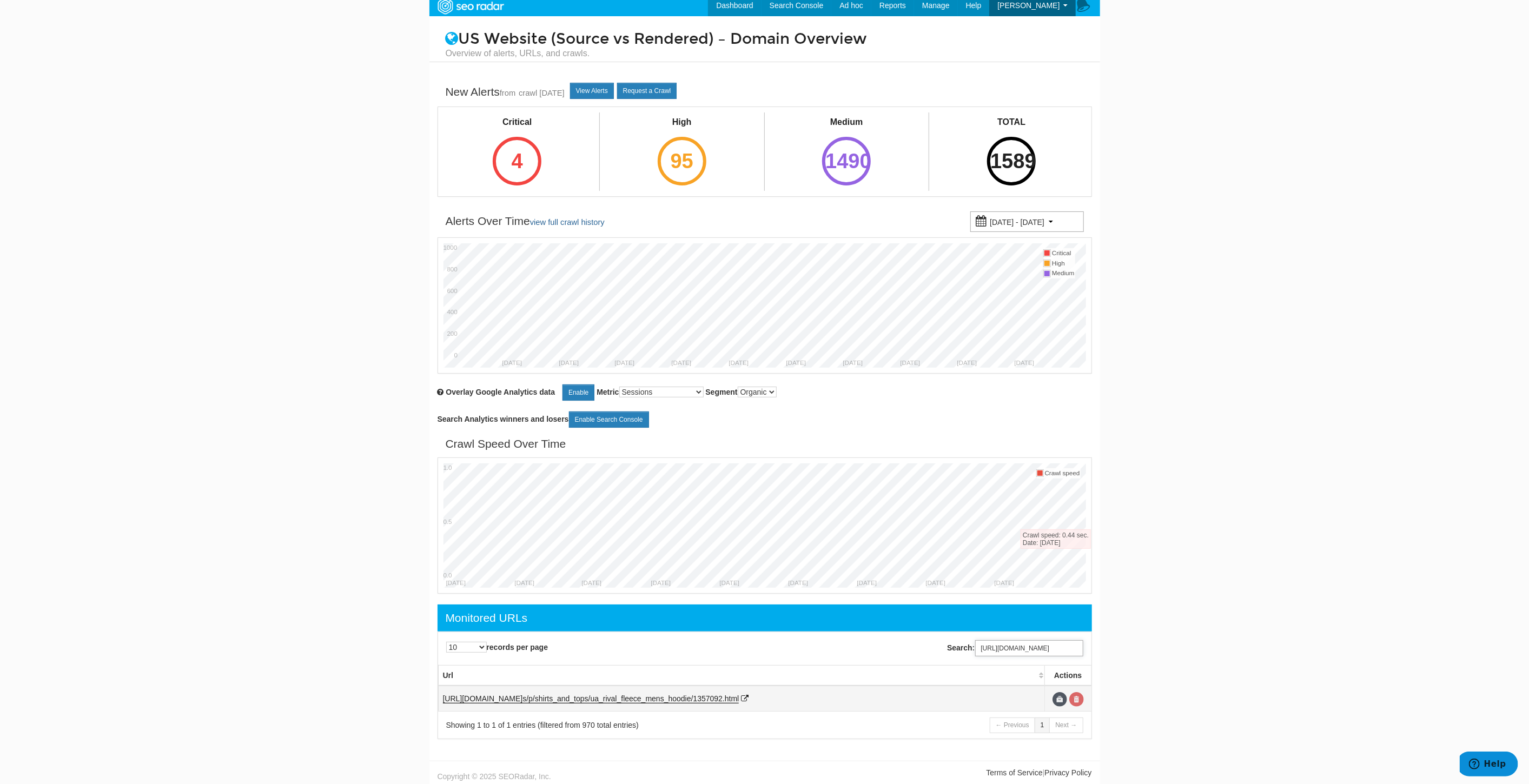
type input "https://www.underarmour.com/en-us/p/shirts_and_tops/ua_rival_fleece_mens_hoodie…"
click at [1080, 693] on link at bounding box center [1077, 700] width 15 height 15
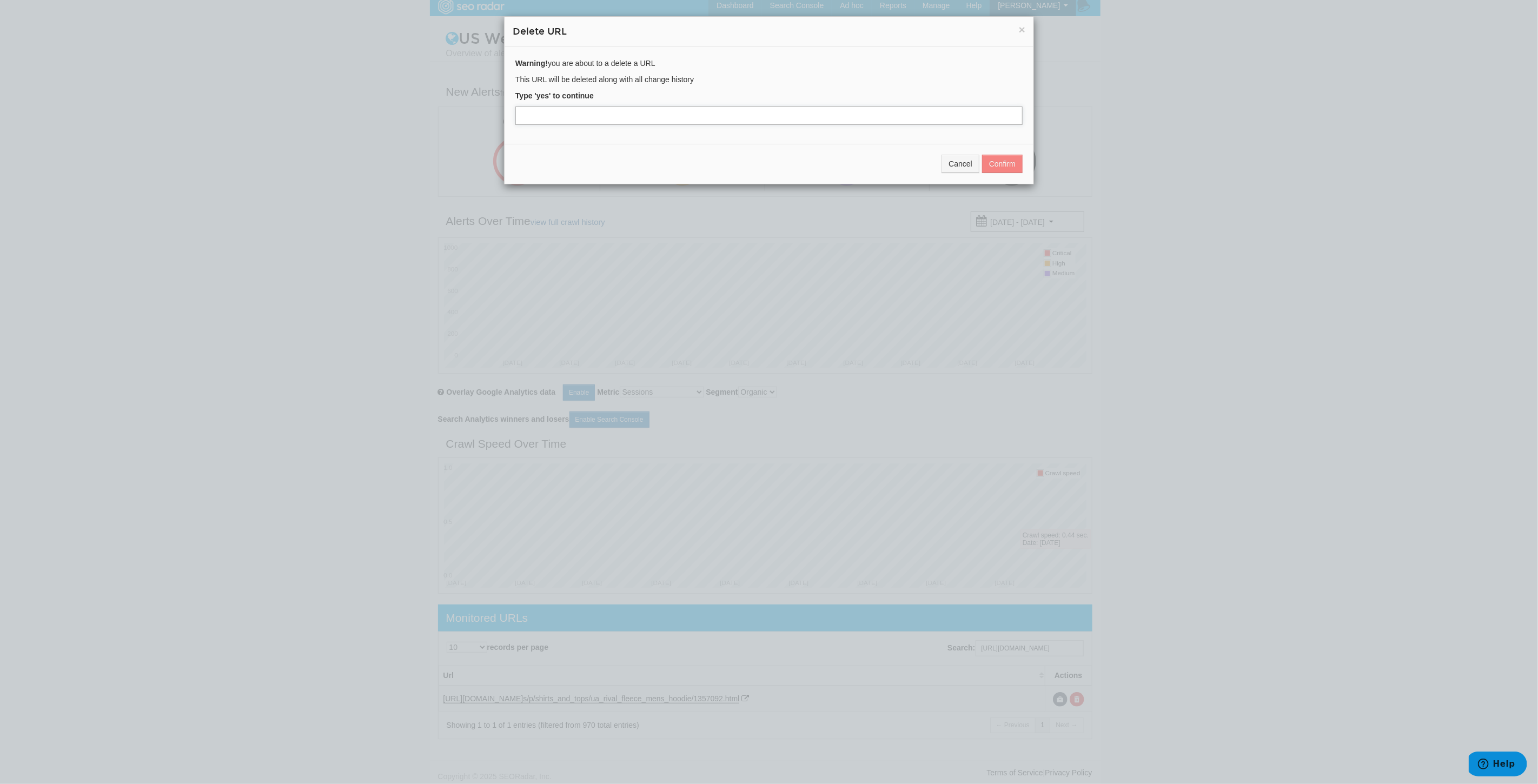
click at [797, 119] on input "text" at bounding box center [769, 116] width 507 height 19
click at [794, 118] on input "text" at bounding box center [769, 116] width 507 height 19
type input "yes"
click at [1015, 169] on button "Confirm" at bounding box center [1002, 164] width 40 height 19
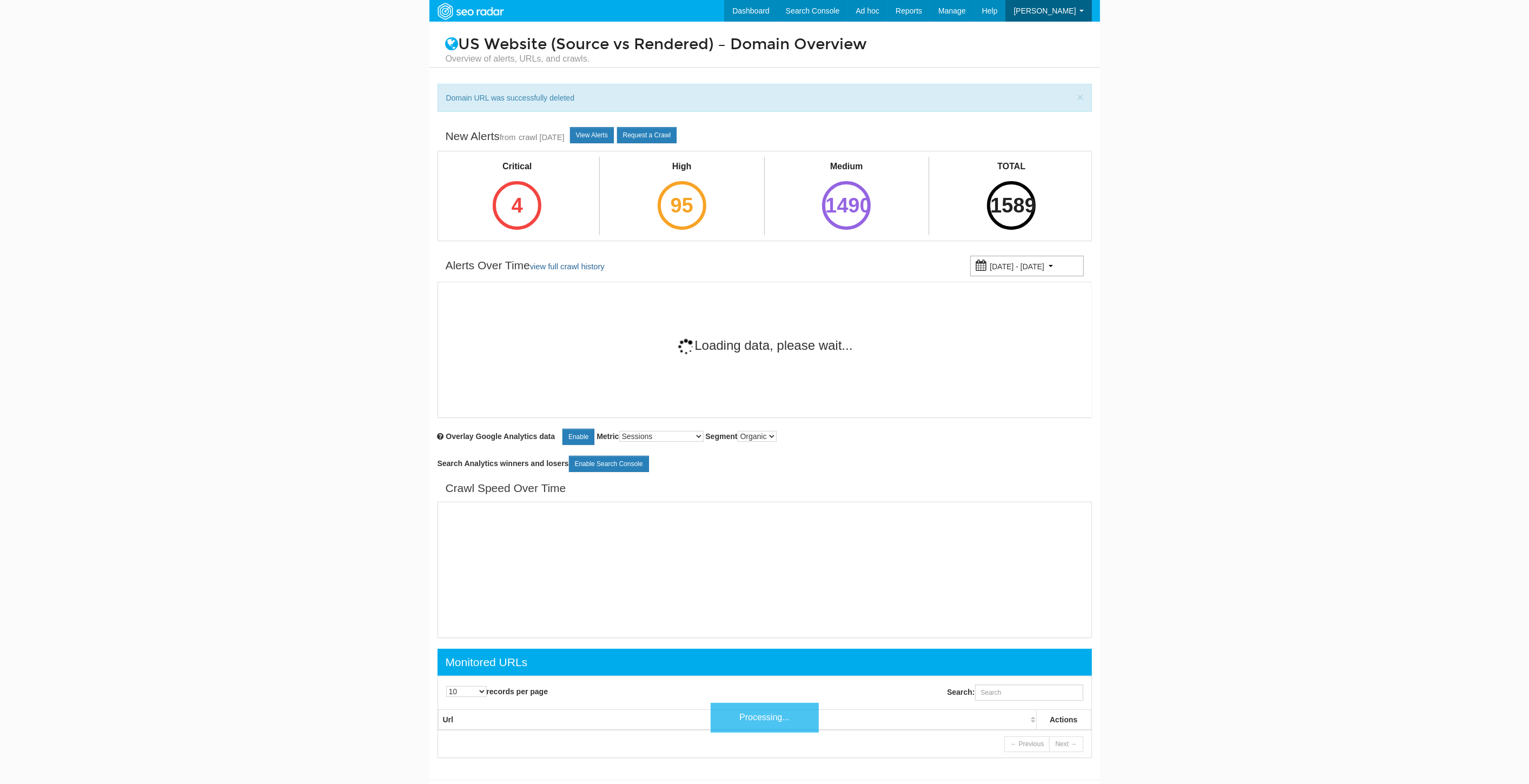
scroll to position [43, 0]
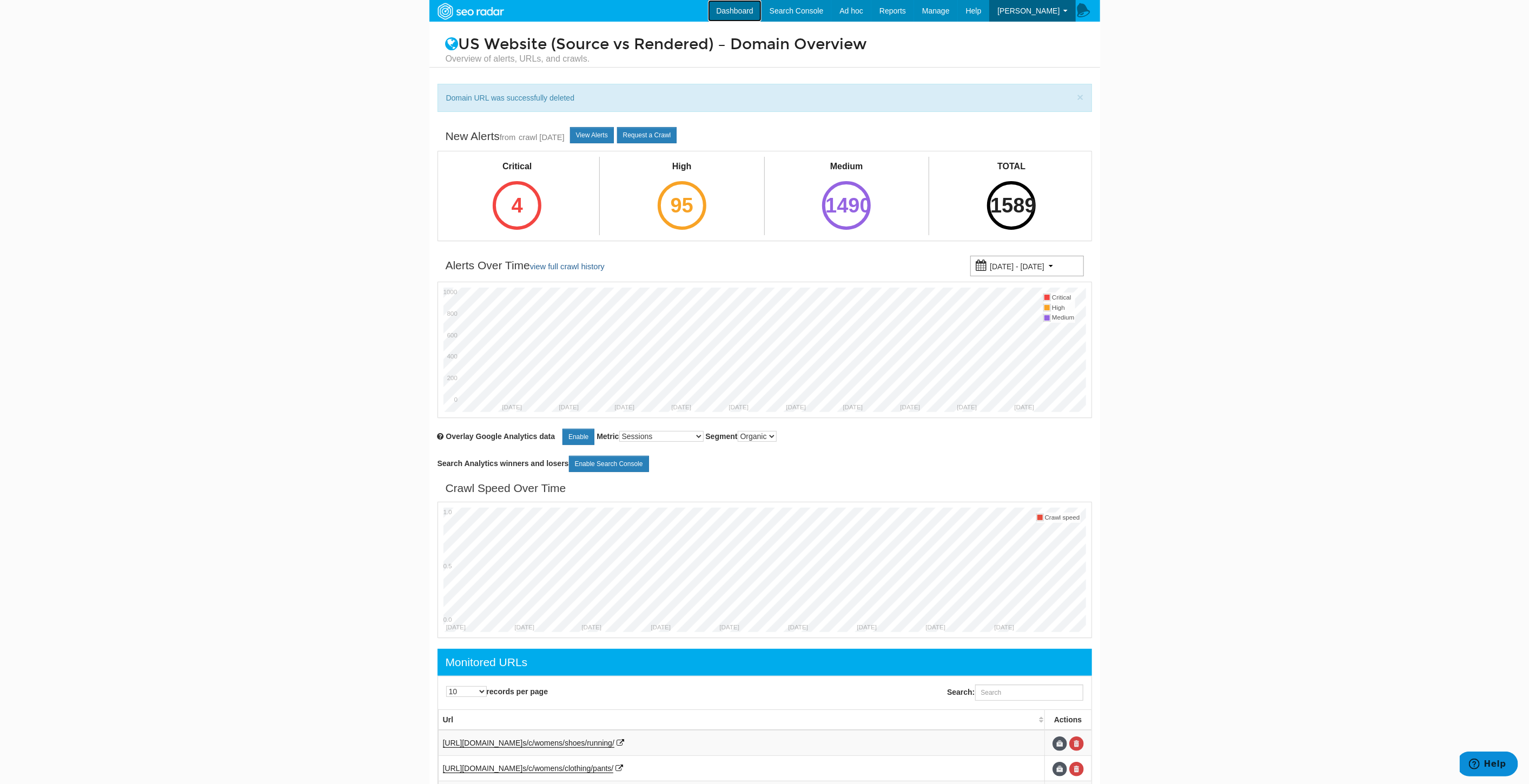
click at [761, 11] on link "Dashboard" at bounding box center [735, 11] width 53 height 22
click at [937, 68] on link "Redirect Testing" at bounding box center [913, 74] width 89 height 14
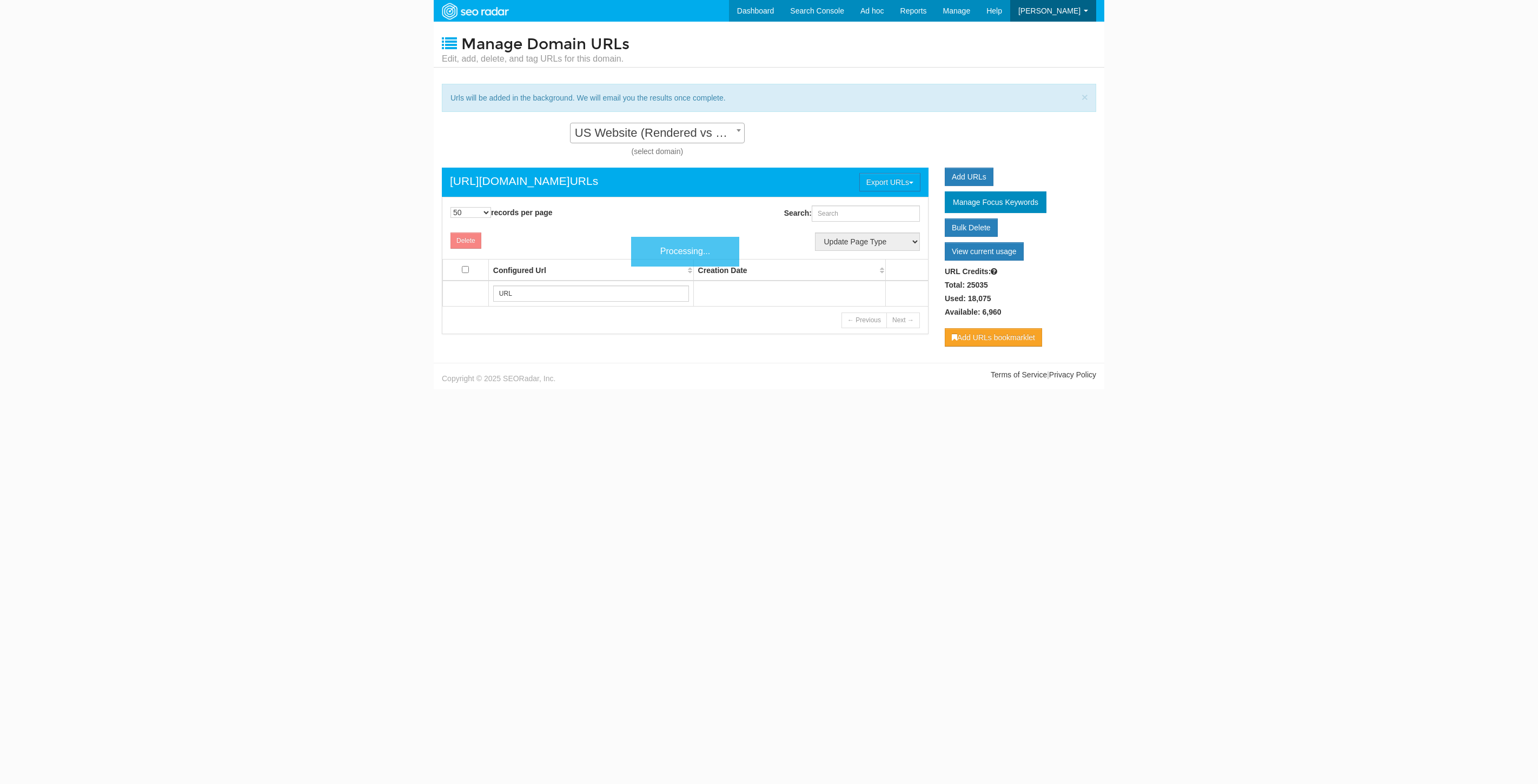
select select "50"
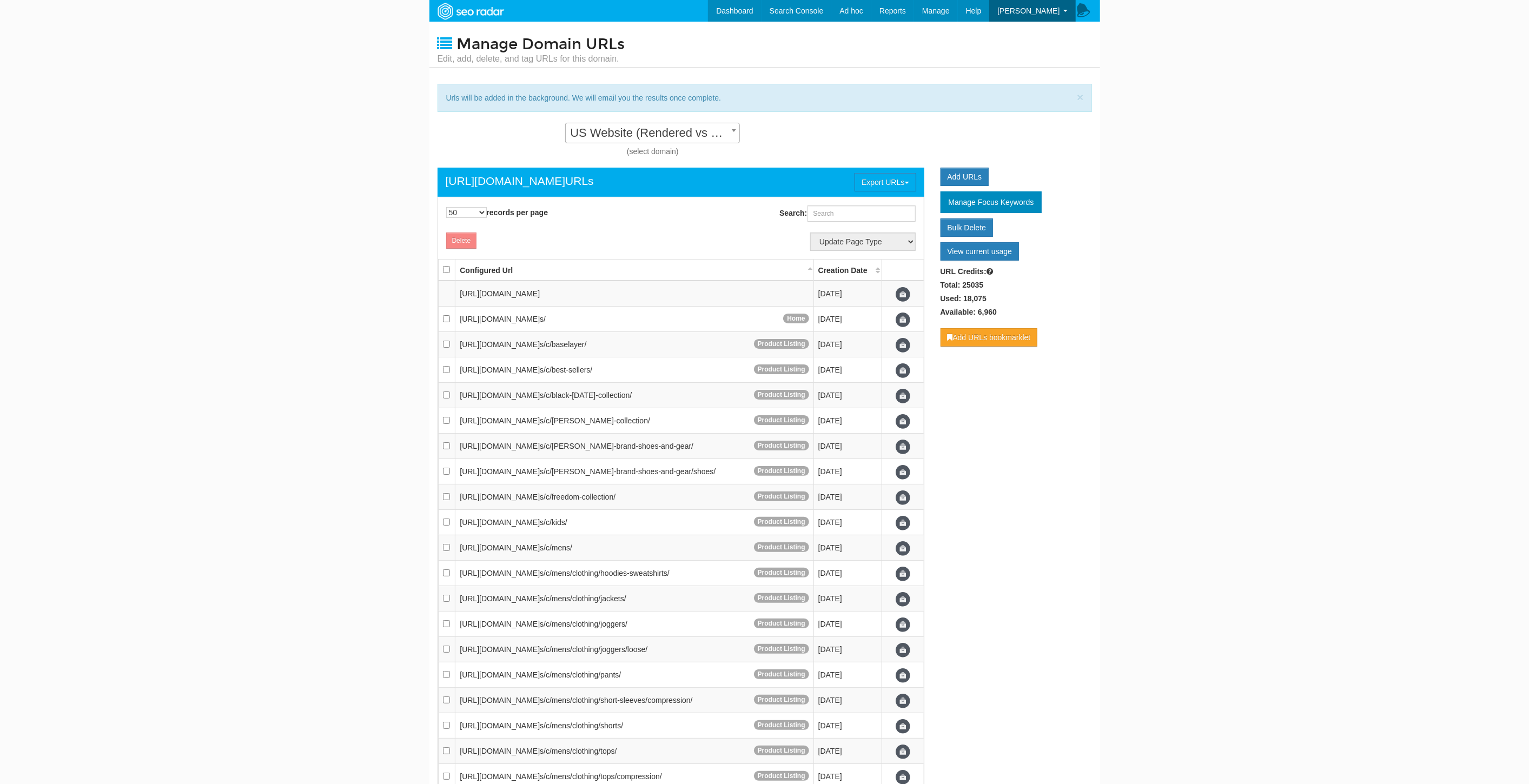
scroll to position [11, 0]
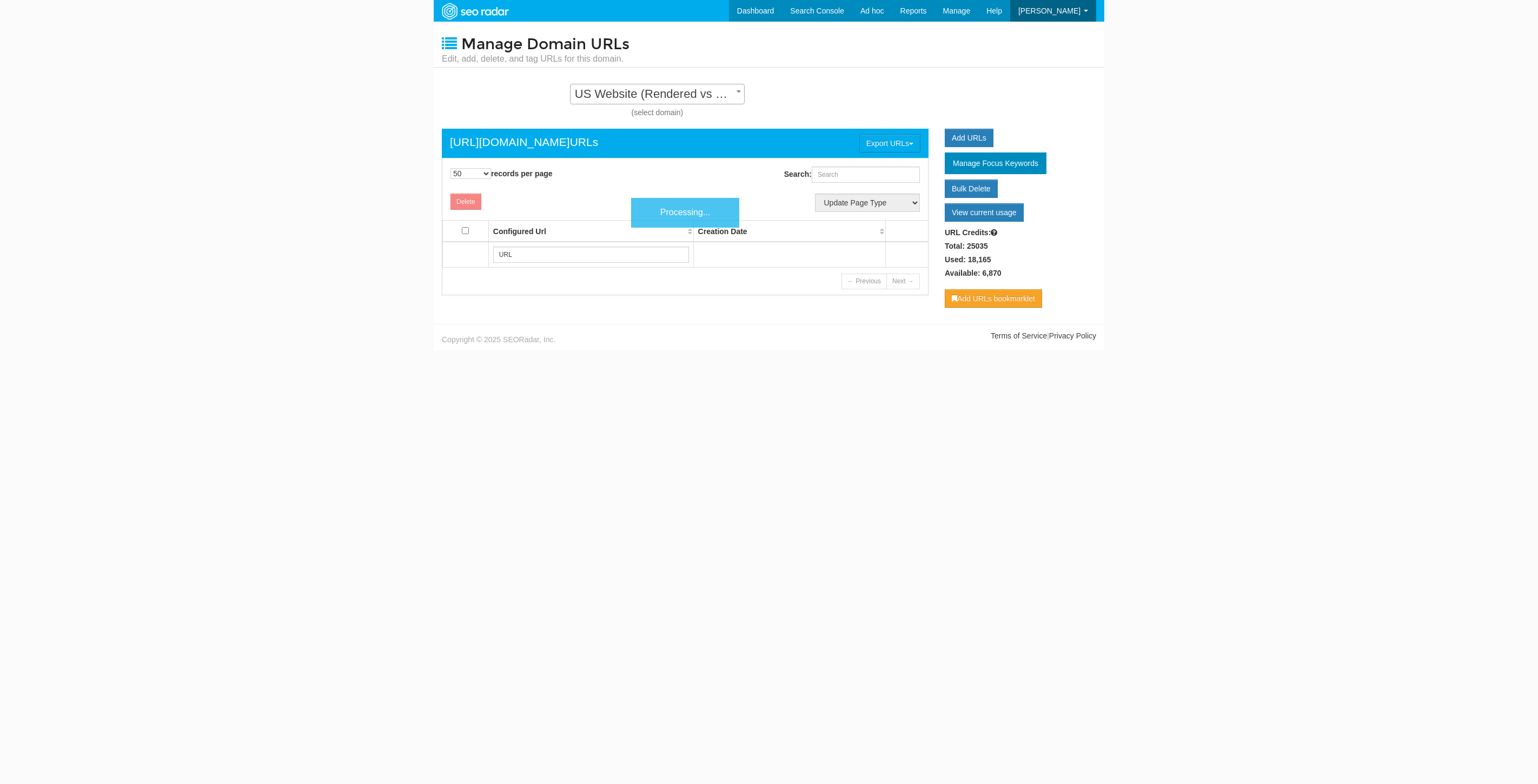
select select "50"
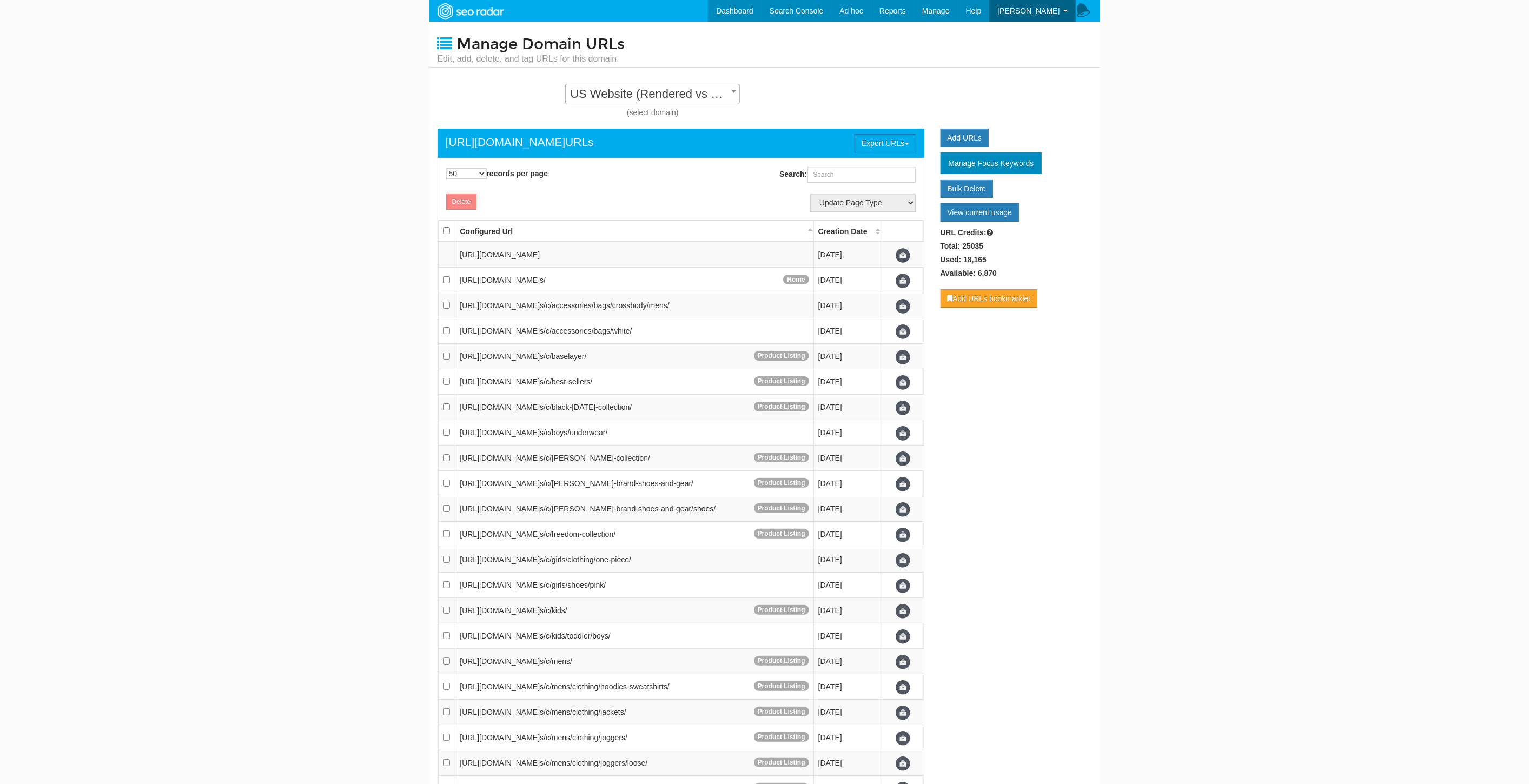
scroll to position [11, 0]
click at [1272, 266] on body "Dashboard Search Console Keyword Winners and Losers Page Winners and Losers Arc…" at bounding box center [764, 392] width 1529 height 784
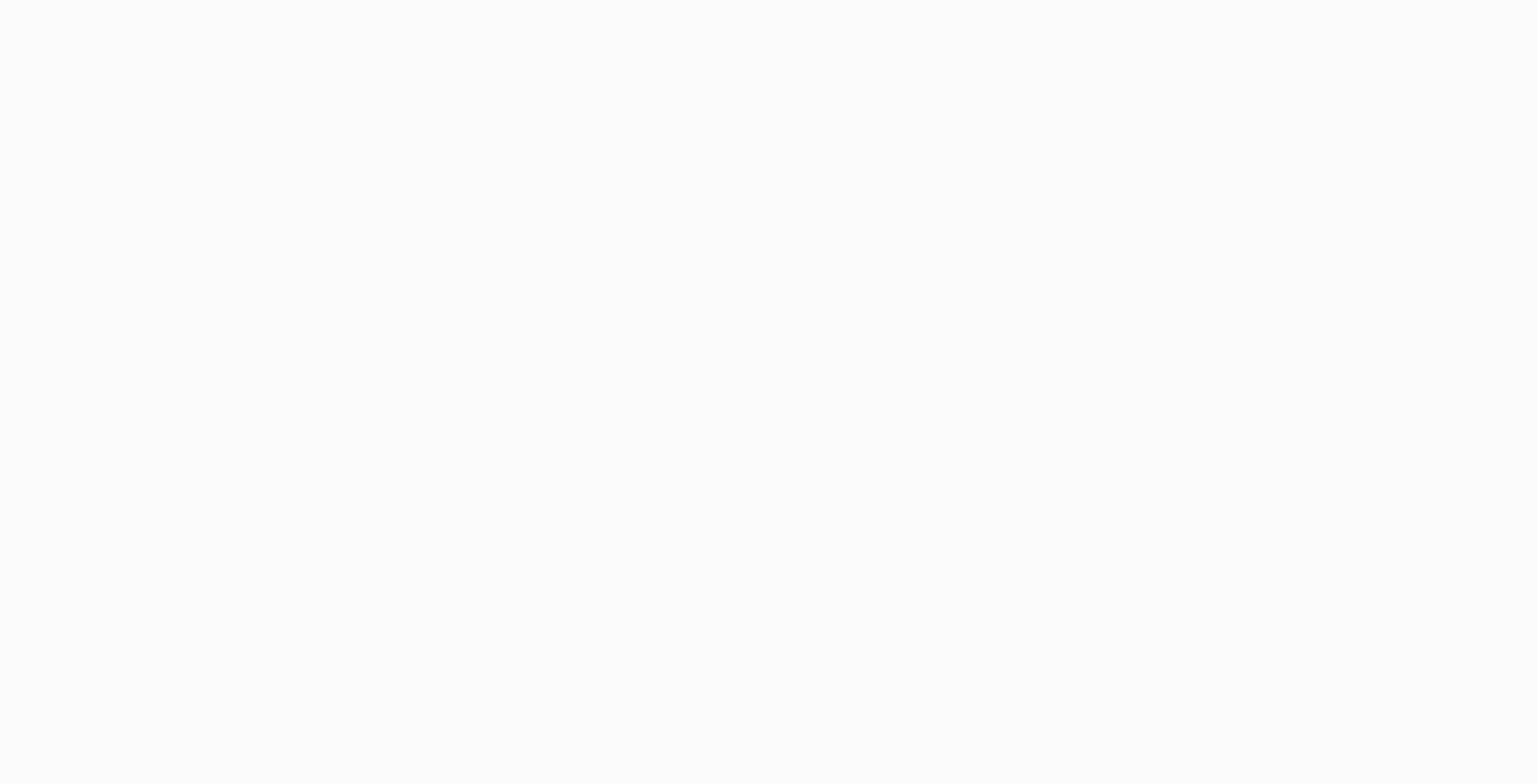
select select "50"
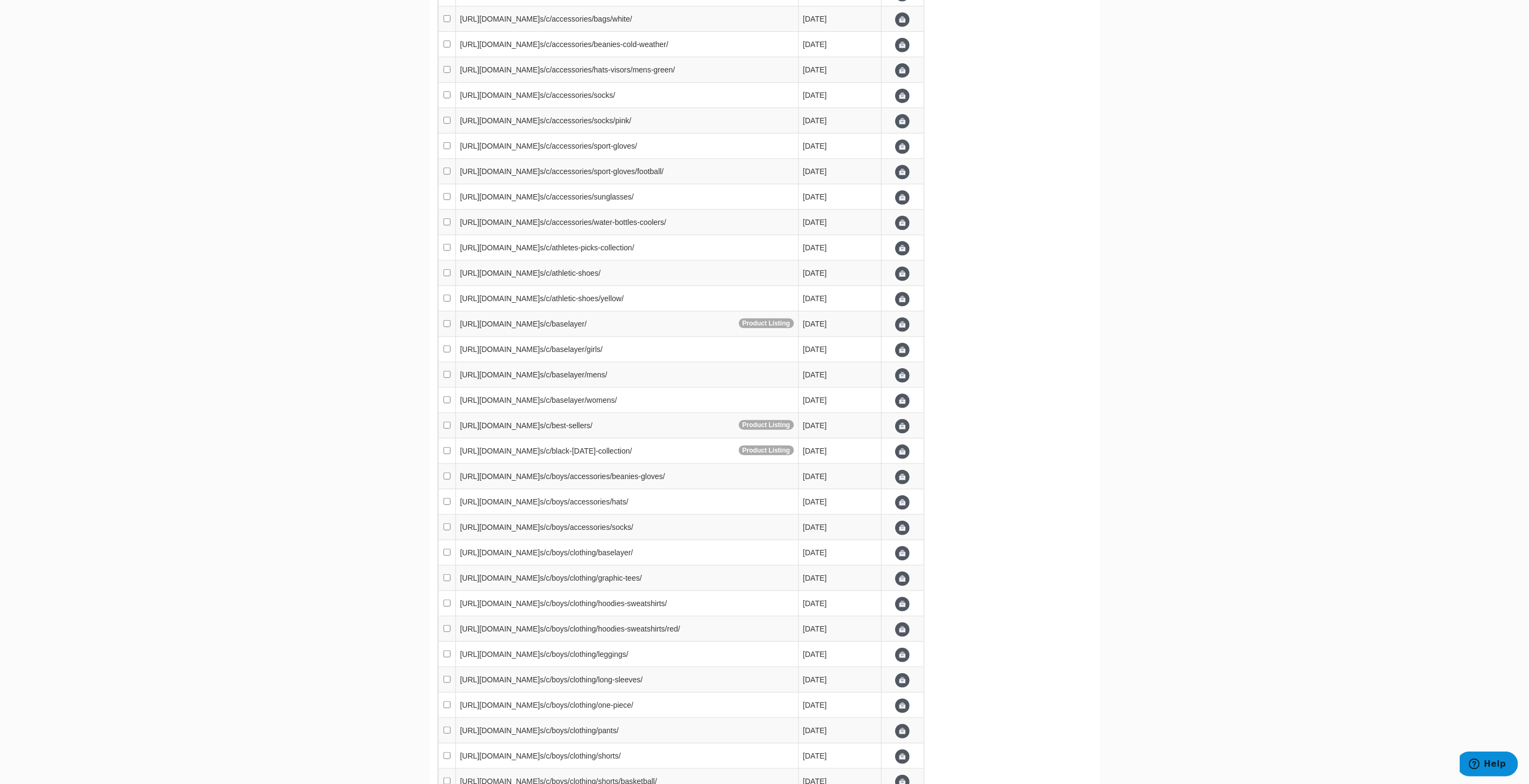
scroll to position [820, 0]
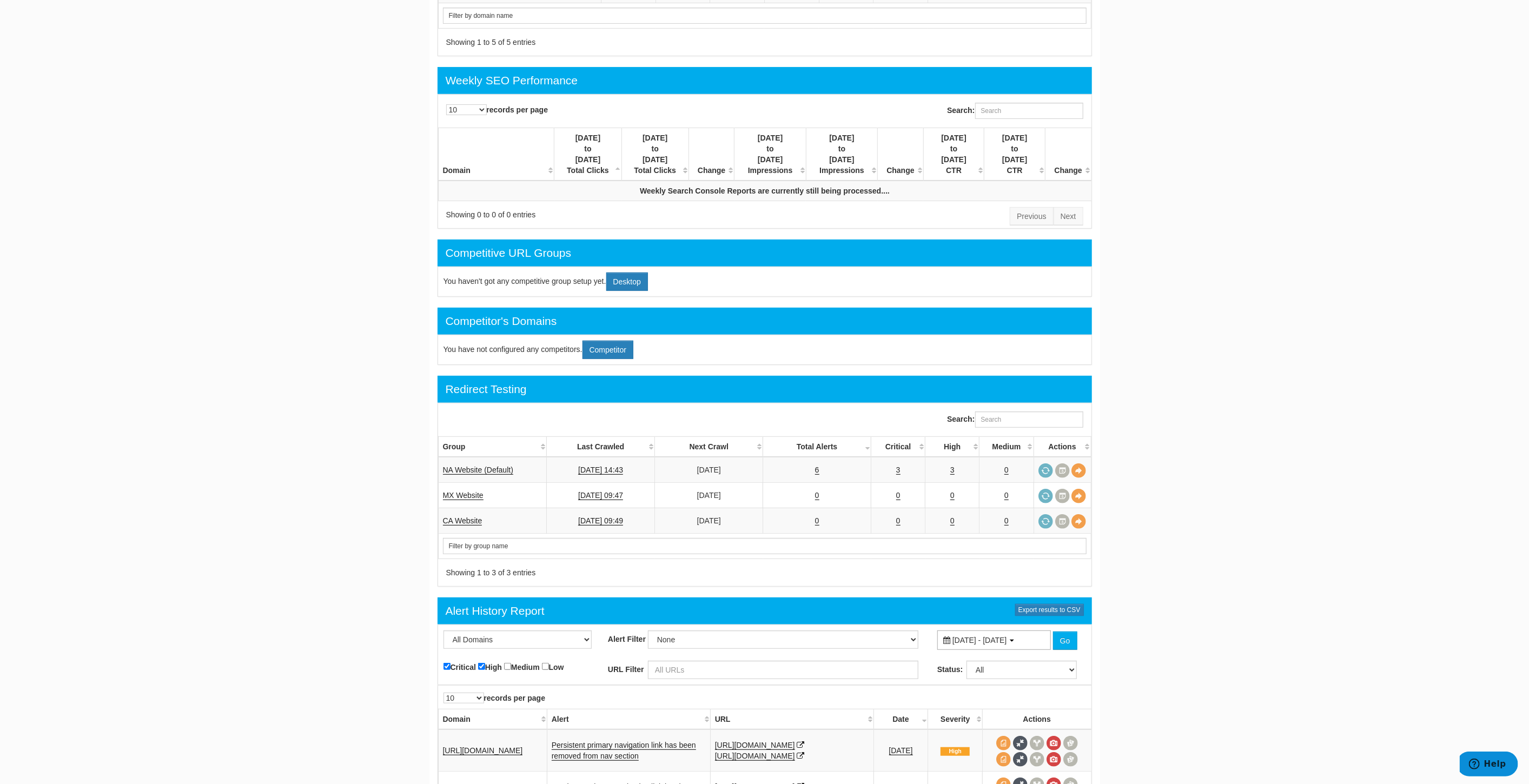
scroll to position [420, 0]
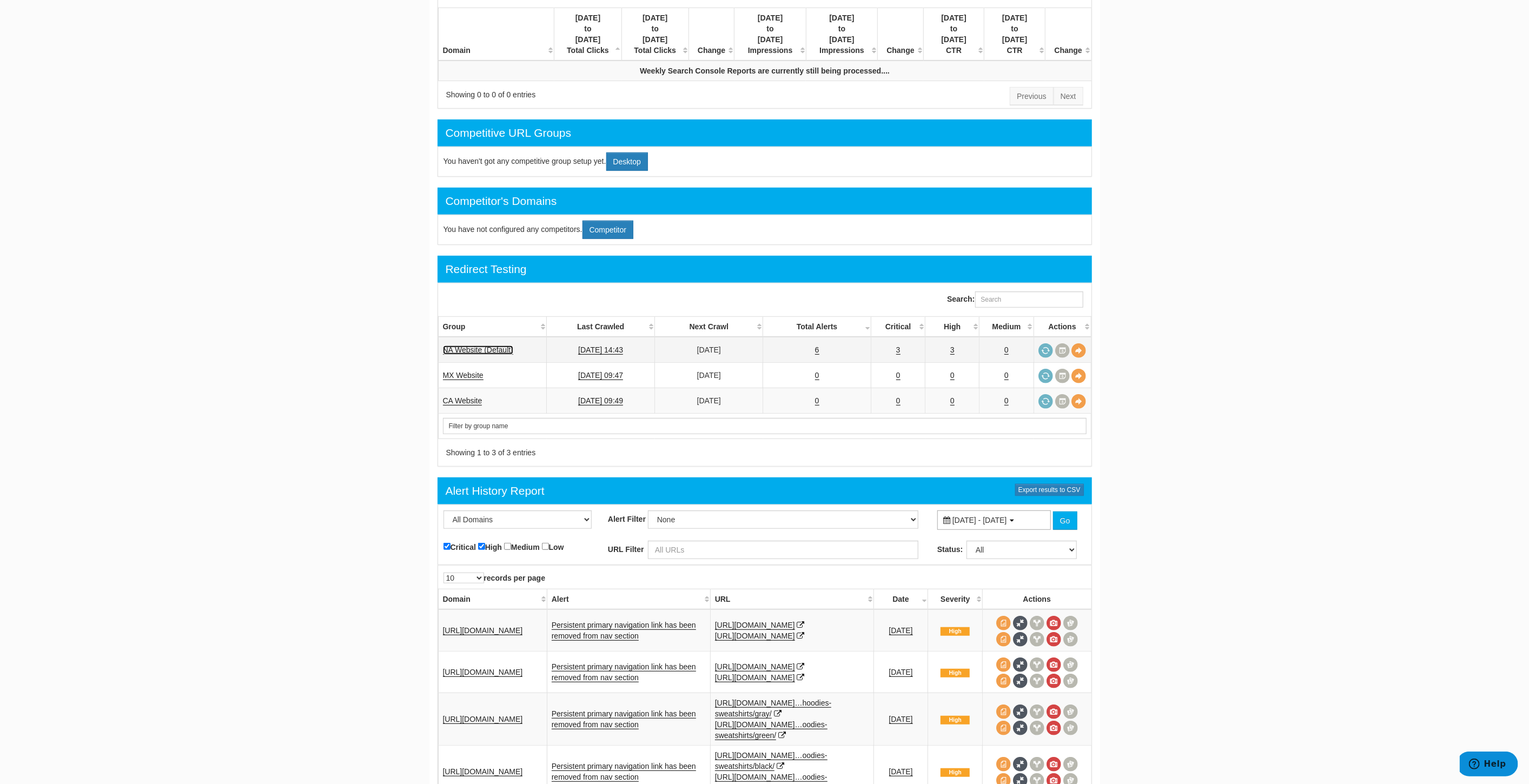
click at [485, 346] on link "NA Website (Default)" at bounding box center [478, 350] width 70 height 9
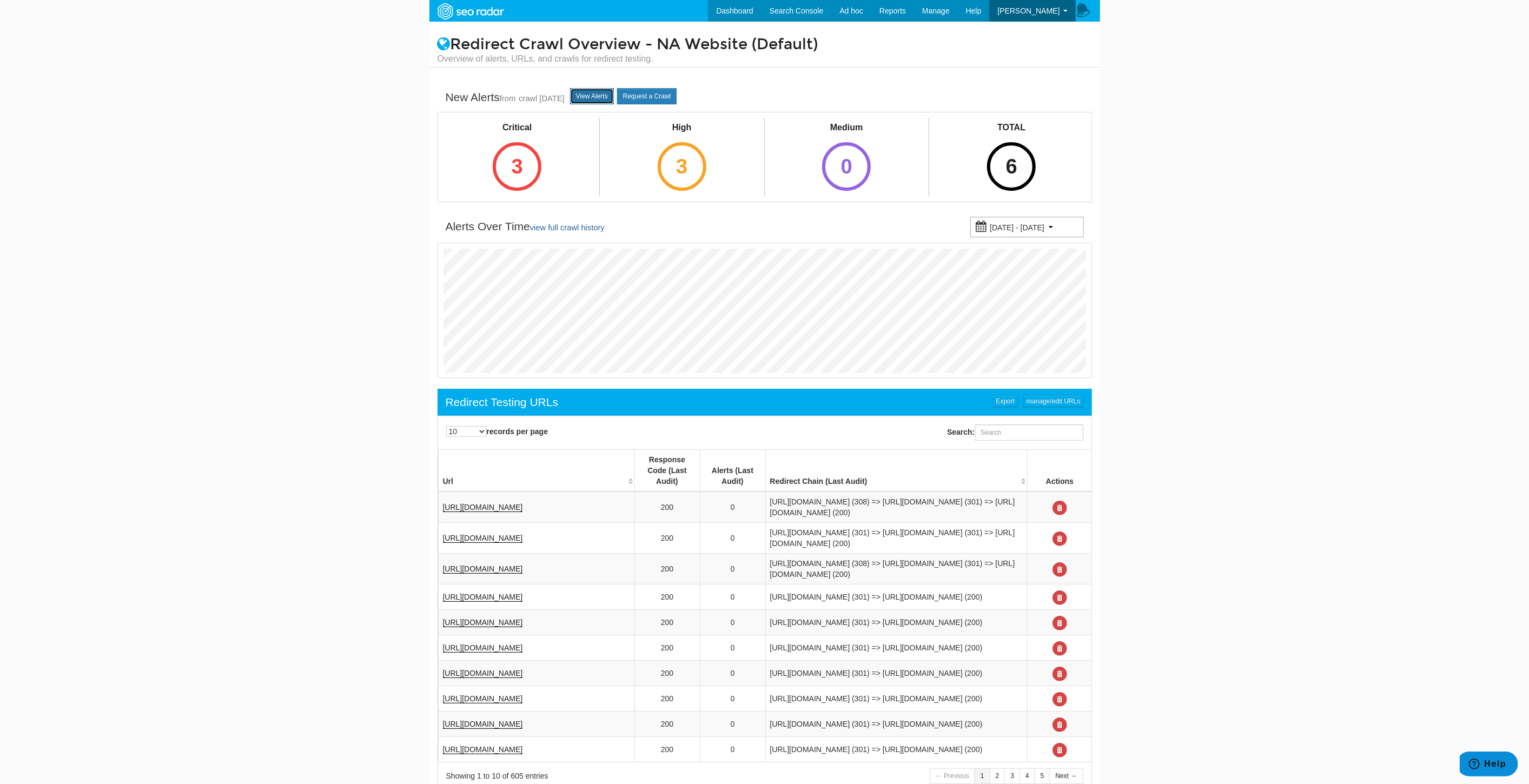
click at [614, 92] on link "View Alerts" at bounding box center [592, 96] width 44 height 16
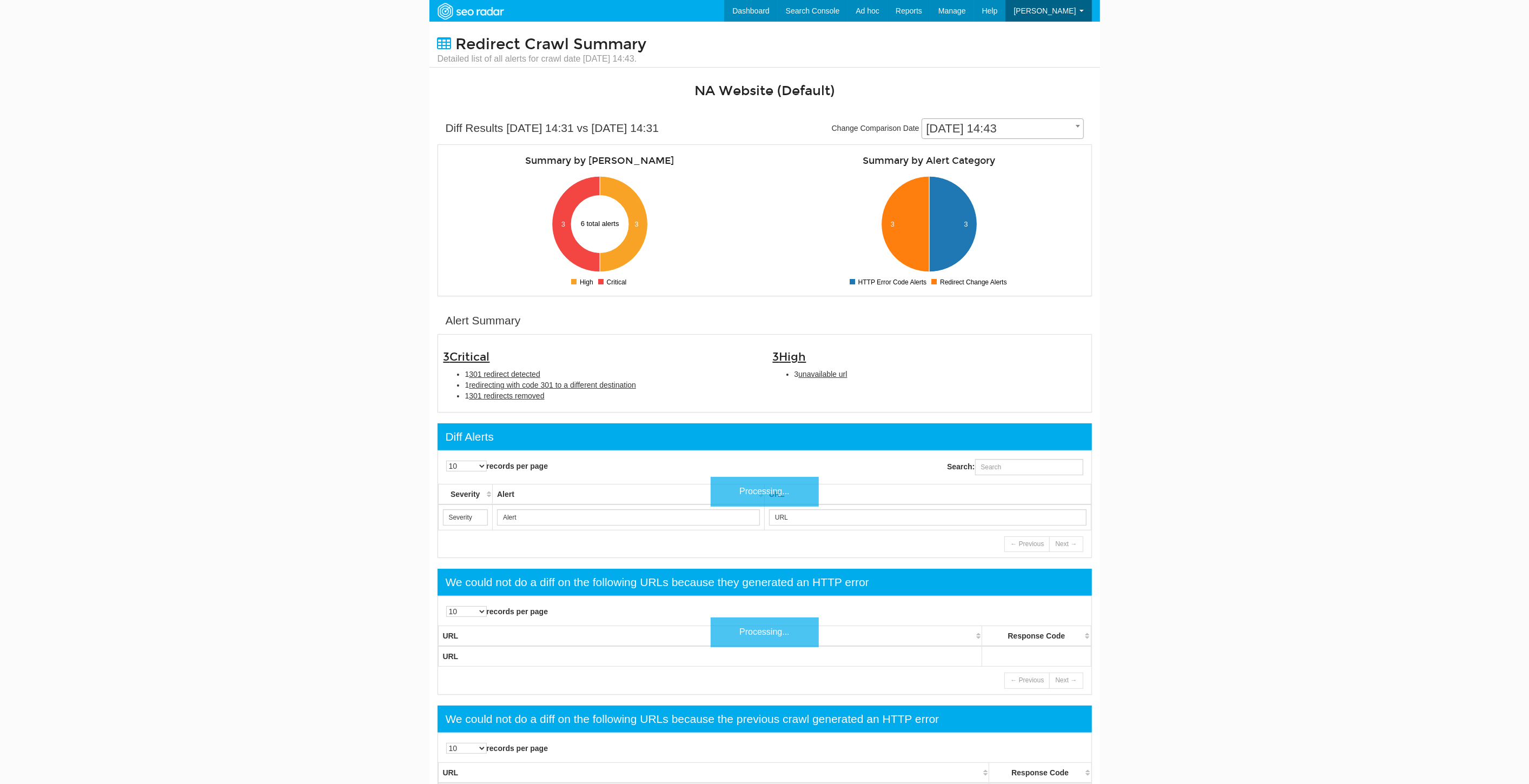
scroll to position [43, 0]
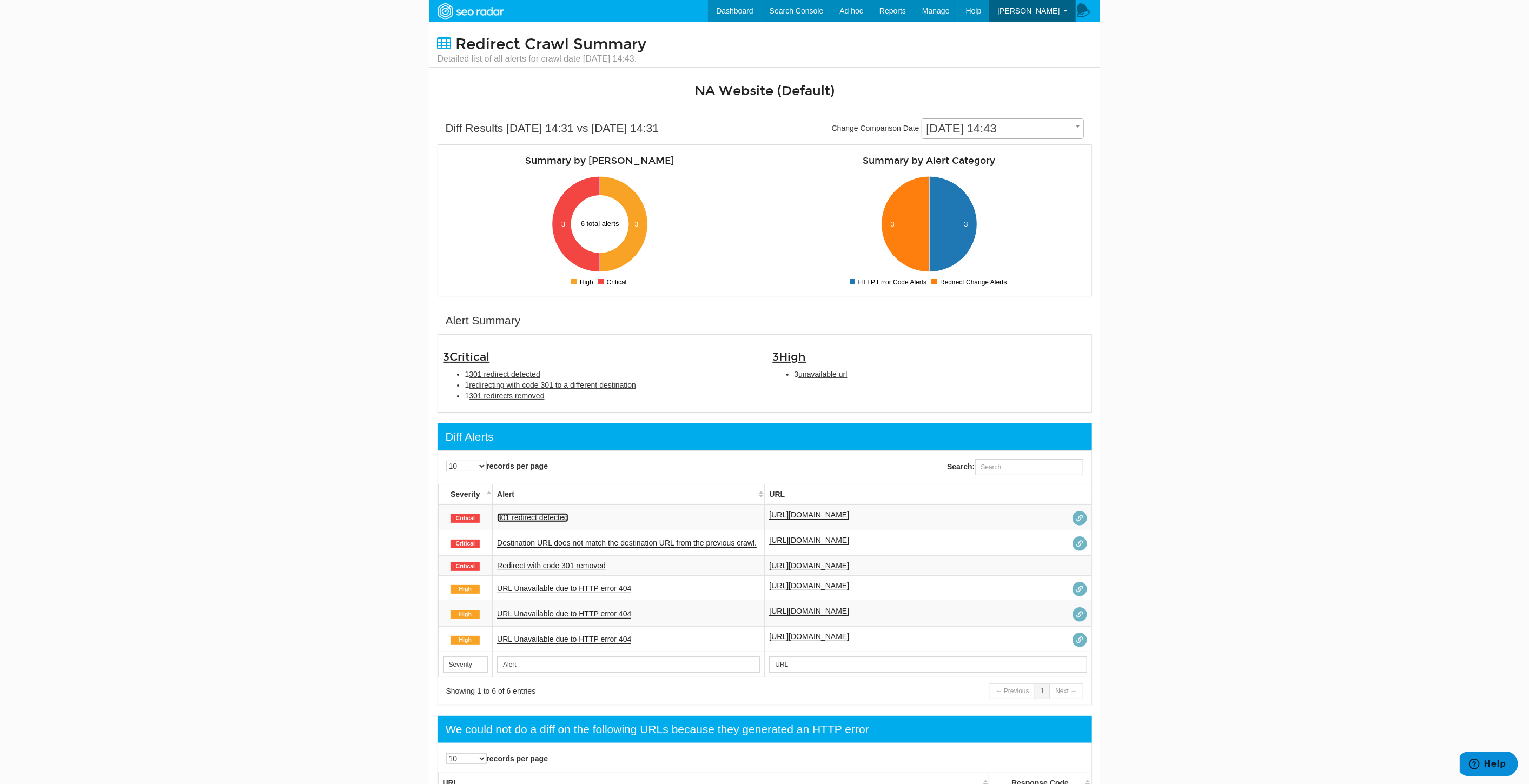
click at [526, 518] on link "301 redirect detected" at bounding box center [532, 518] width 71 height 9
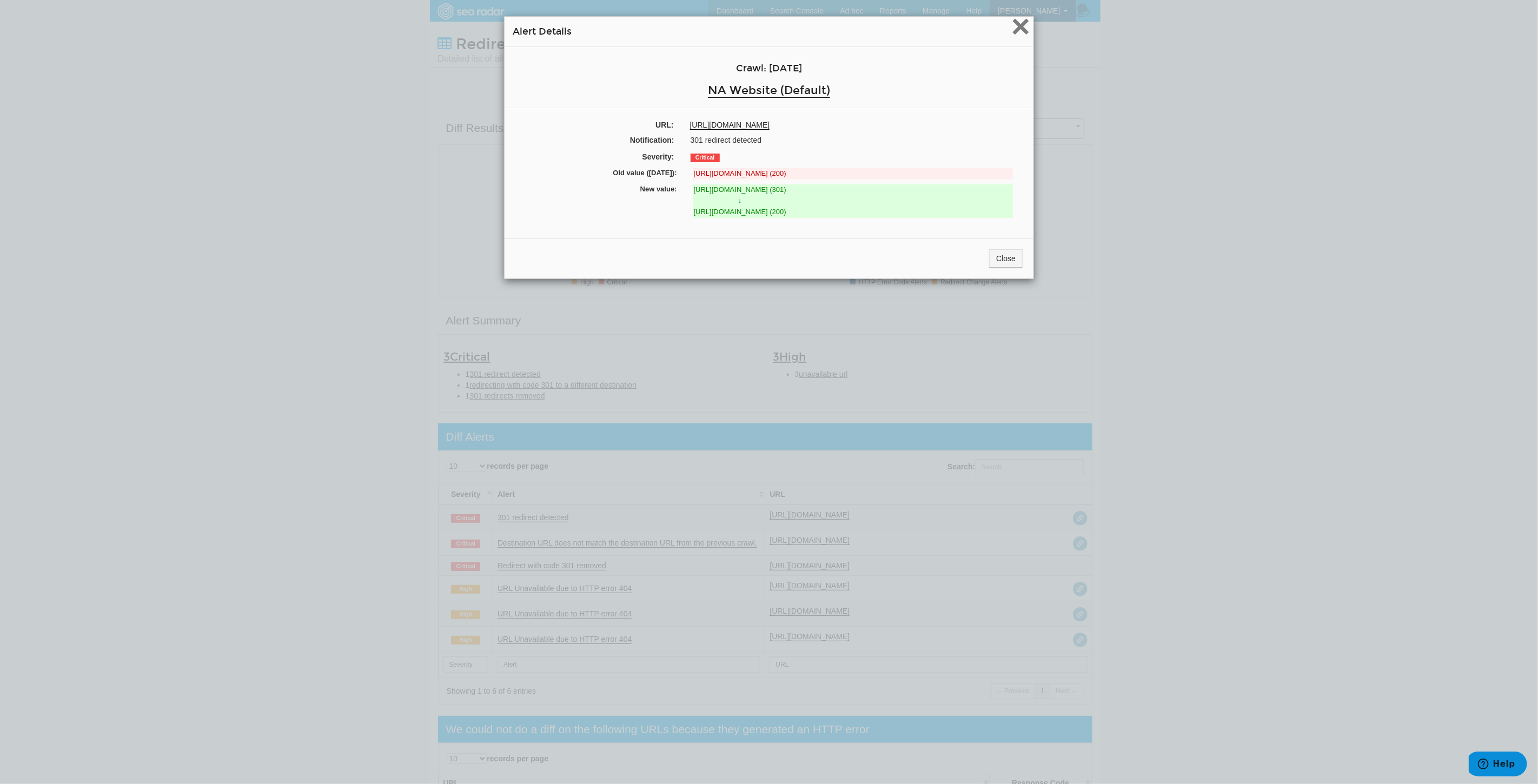
click at [1020, 28] on span "×" at bounding box center [1021, 26] width 19 height 36
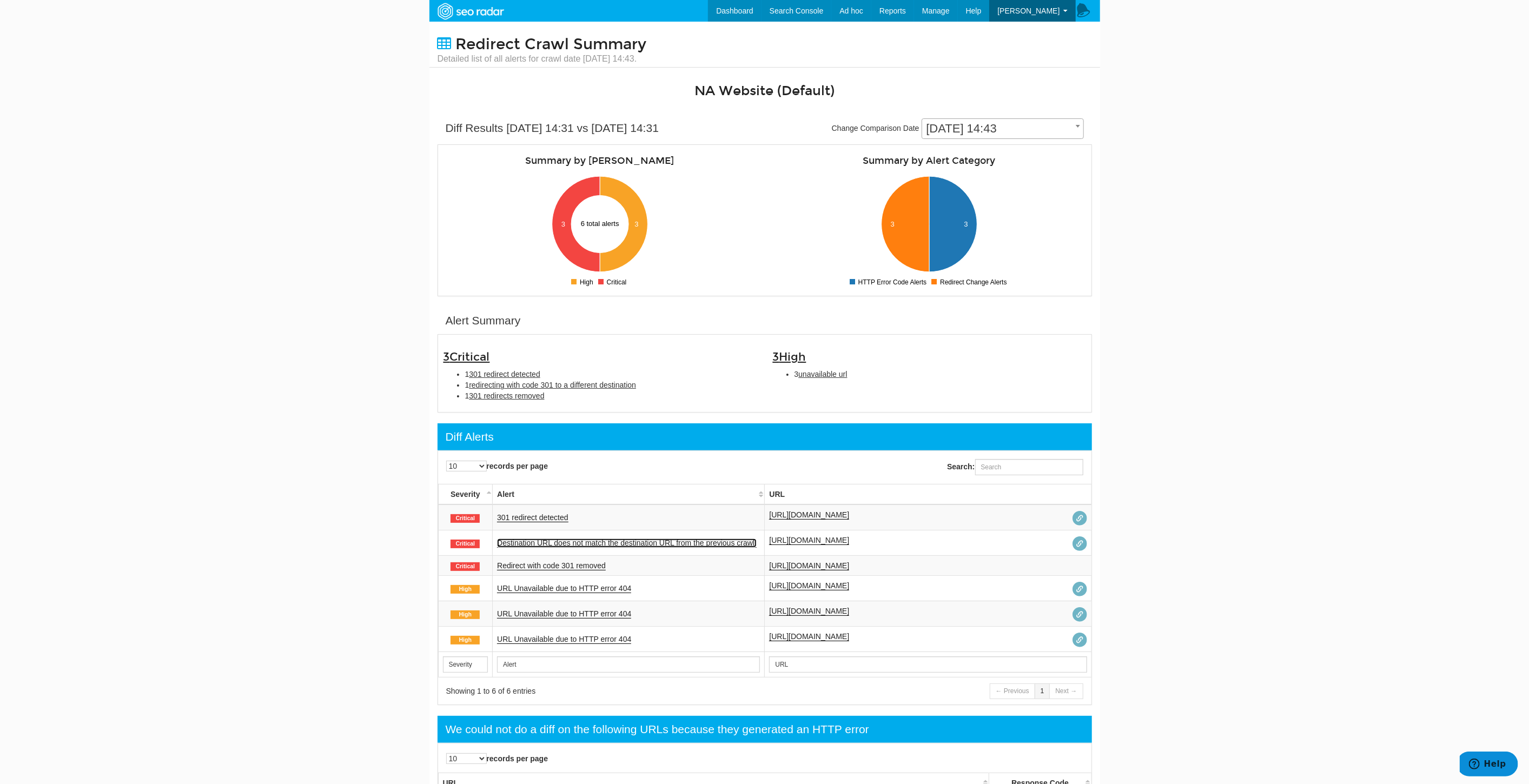
click at [637, 539] on link "Destination URL does not match the destination URL from the previous crawl." at bounding box center [627, 543] width 260 height 9
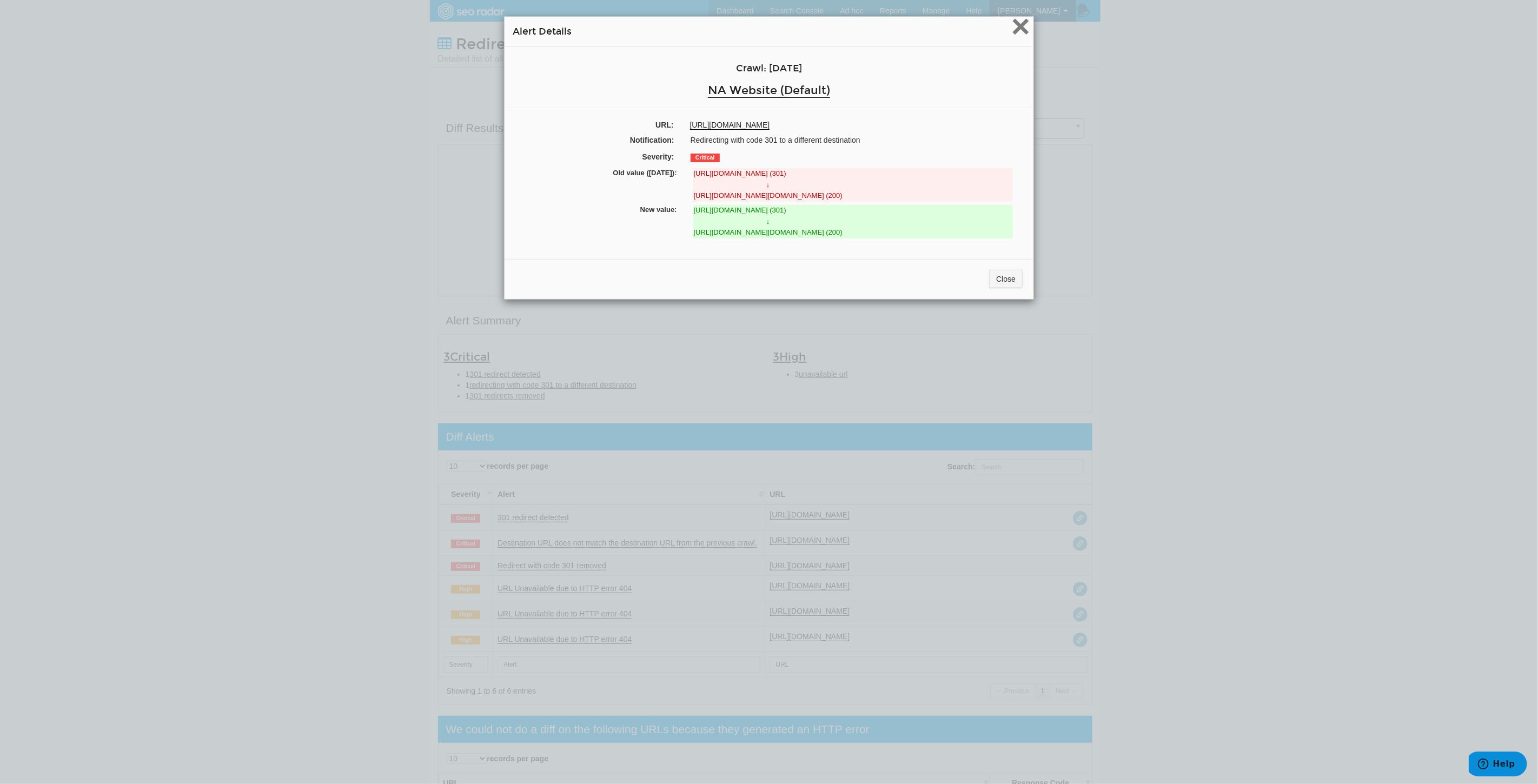
click at [1011, 27] on span "×" at bounding box center [1021, 26] width 19 height 36
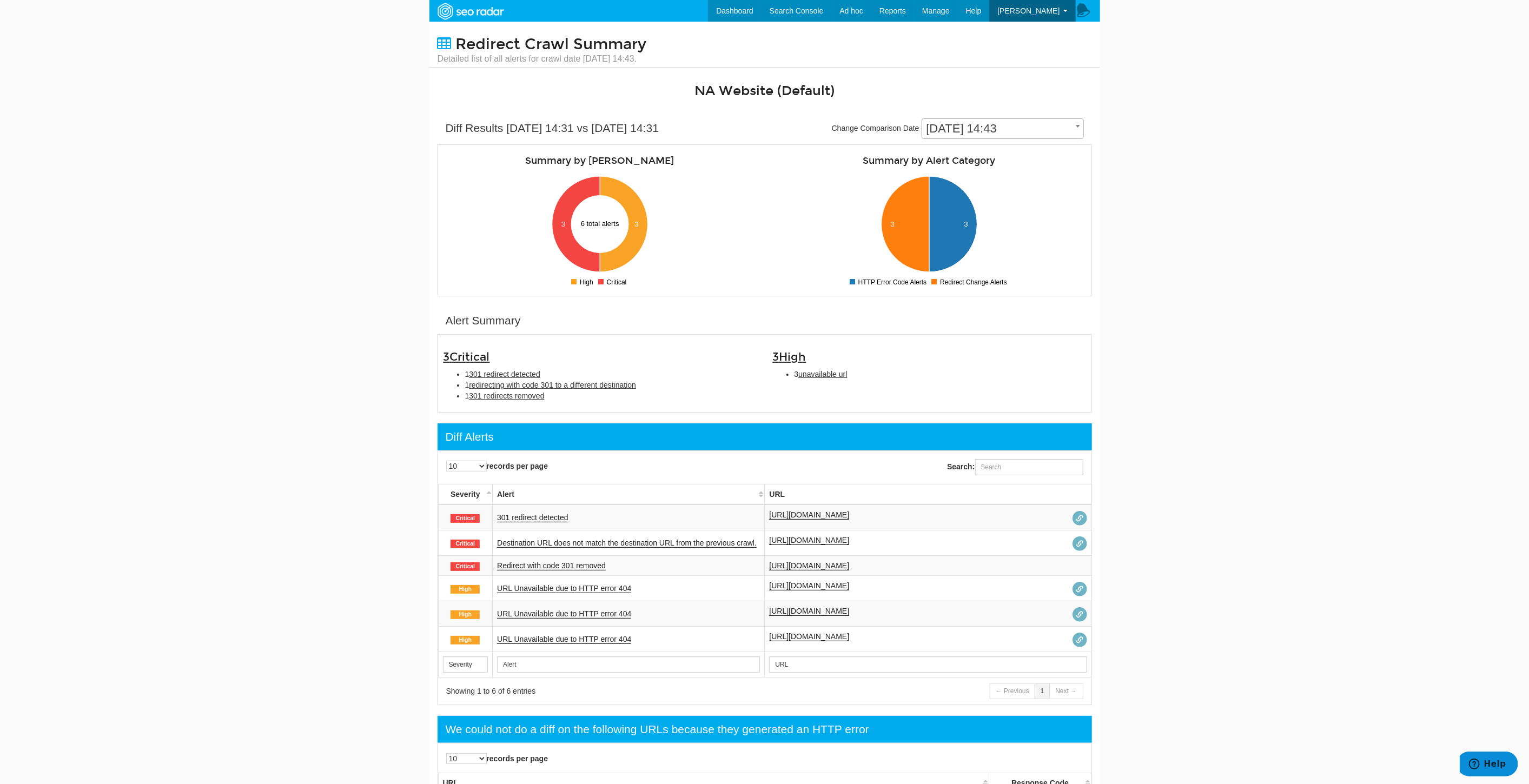
drag, startPoint x: 947, startPoint y: 534, endPoint x: 766, endPoint y: 533, distance: 181.0
click at [766, 533] on td "https://www.underarmour.com/en-us/register/" at bounding box center [928, 543] width 327 height 25
copy link "https://www.underarmour.com/en-us/register/"
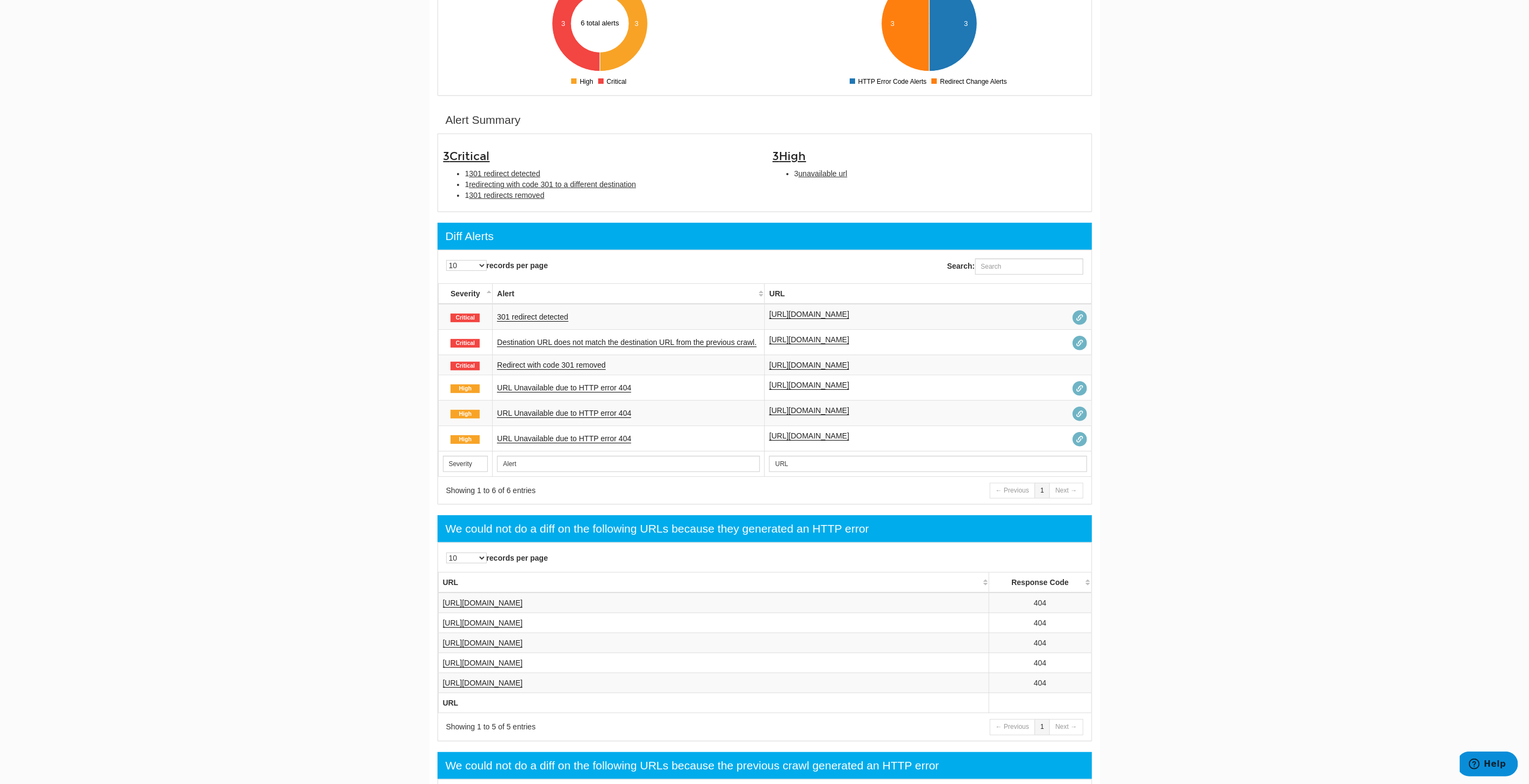
scroll to position [0, 0]
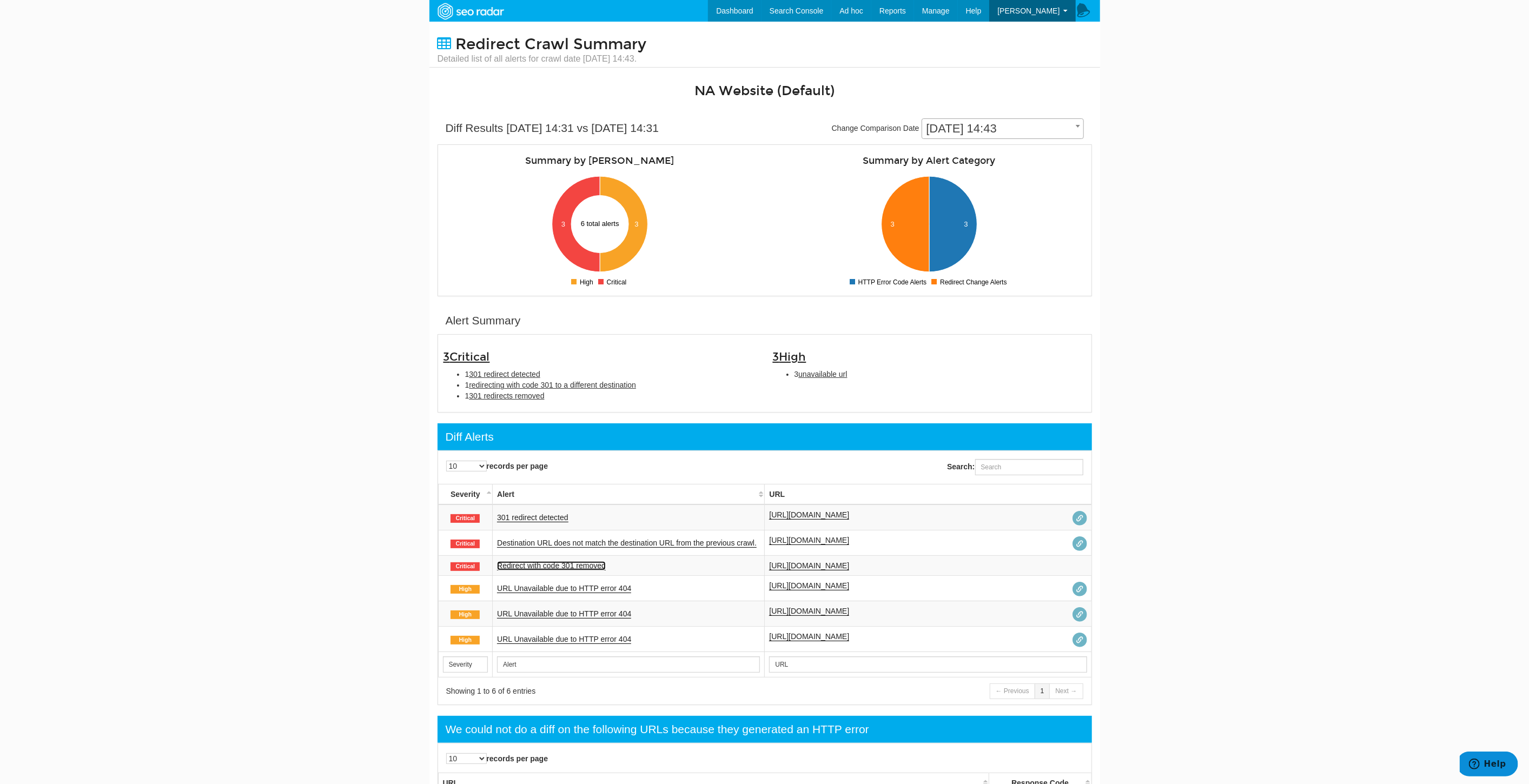
click at [576, 562] on link "Redirect with code 301 removed" at bounding box center [551, 565] width 109 height 9
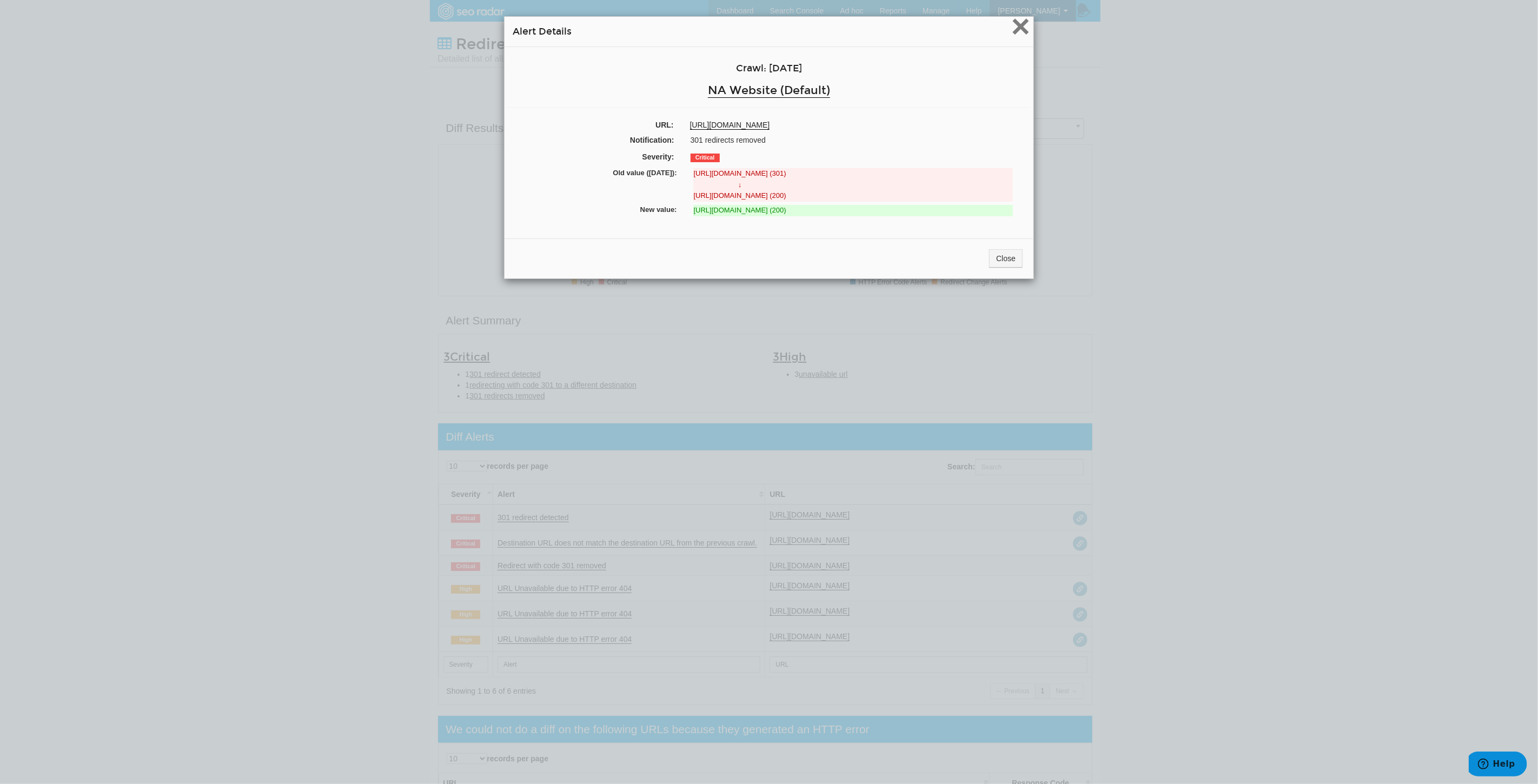
click at [1016, 27] on span "×" at bounding box center [1021, 26] width 19 height 36
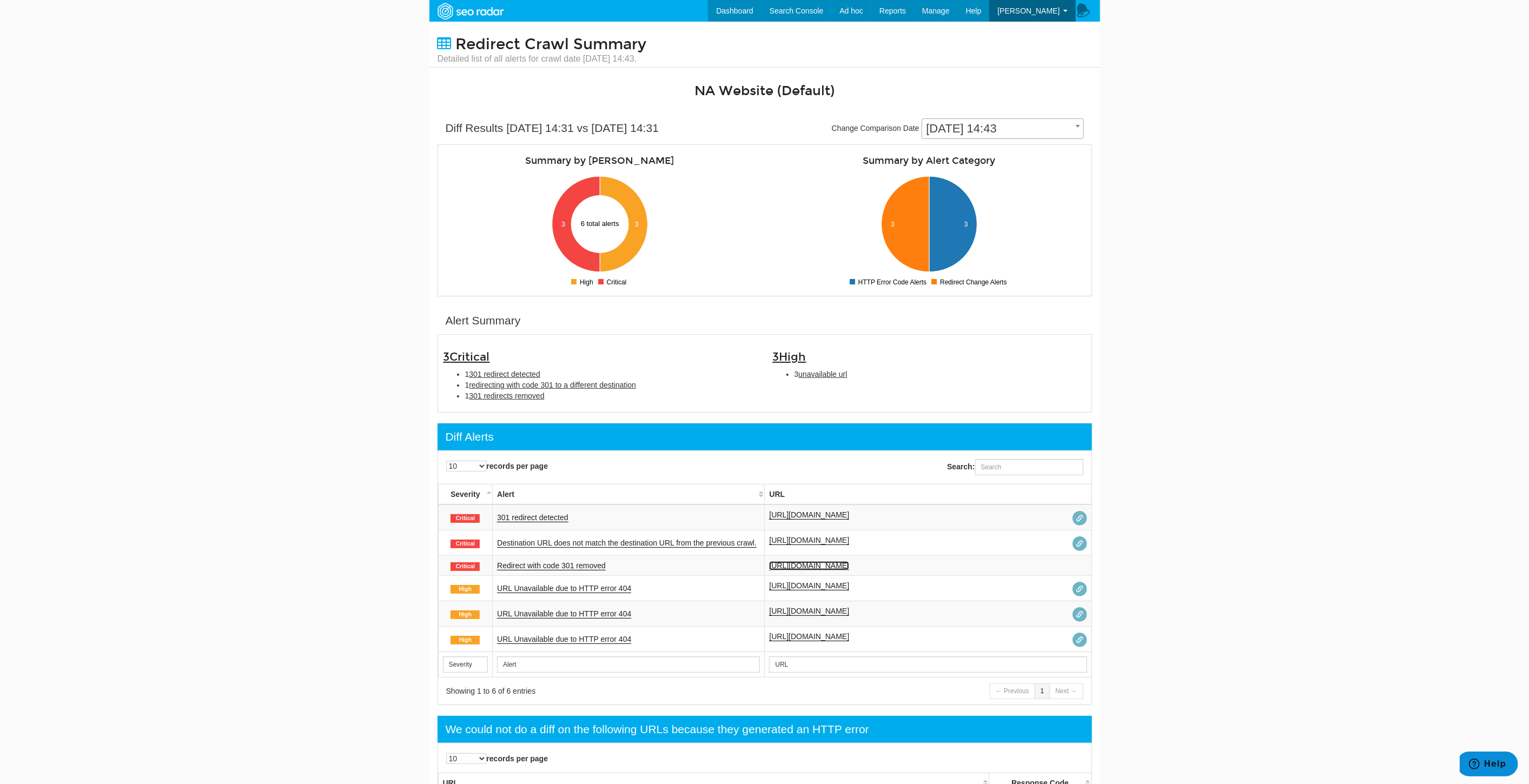
click at [849, 562] on link "[URL][DOMAIN_NAME]" at bounding box center [809, 565] width 80 height 9
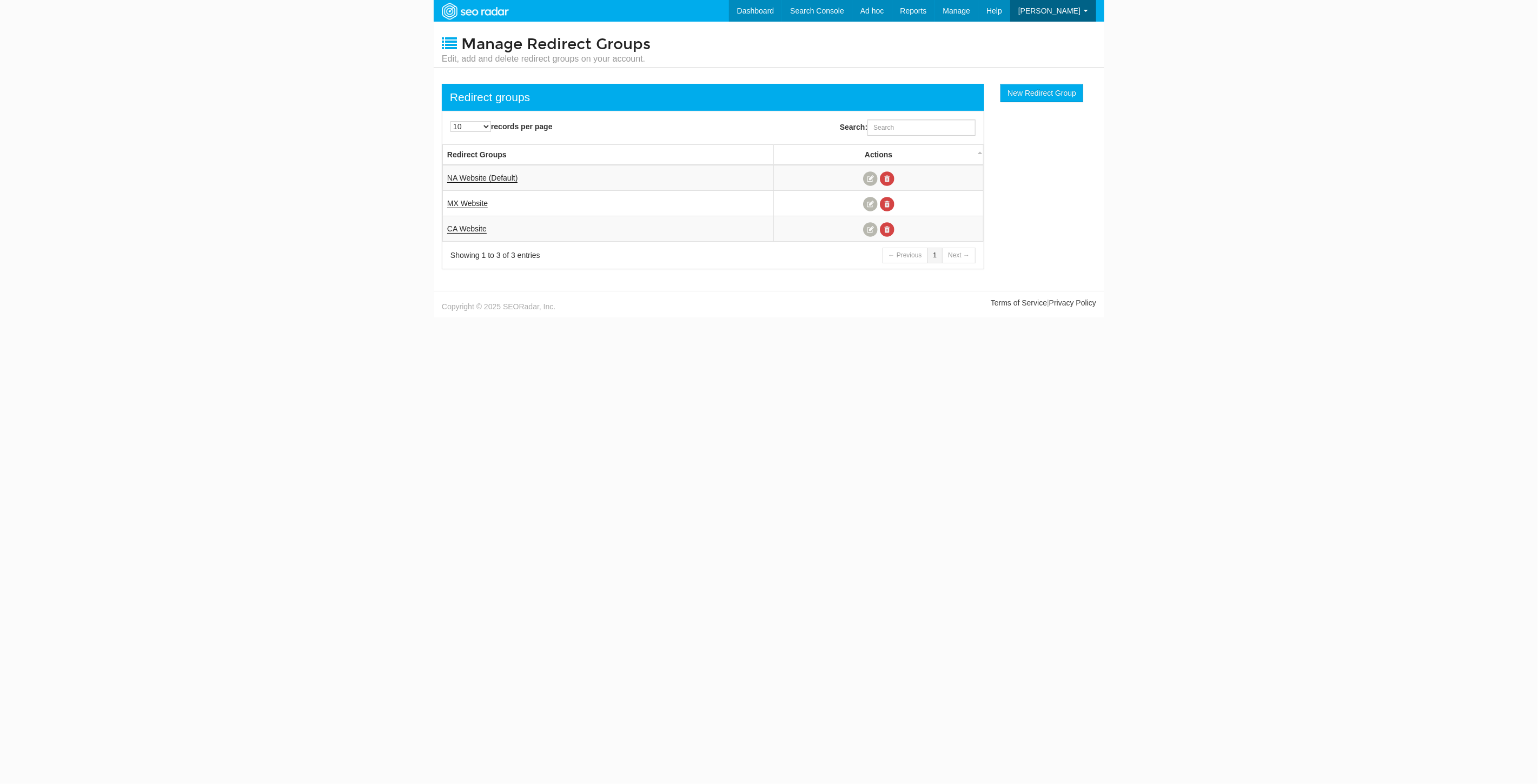
scroll to position [43, 0]
click at [497, 175] on link "NA Website (Default)" at bounding box center [482, 178] width 70 height 9
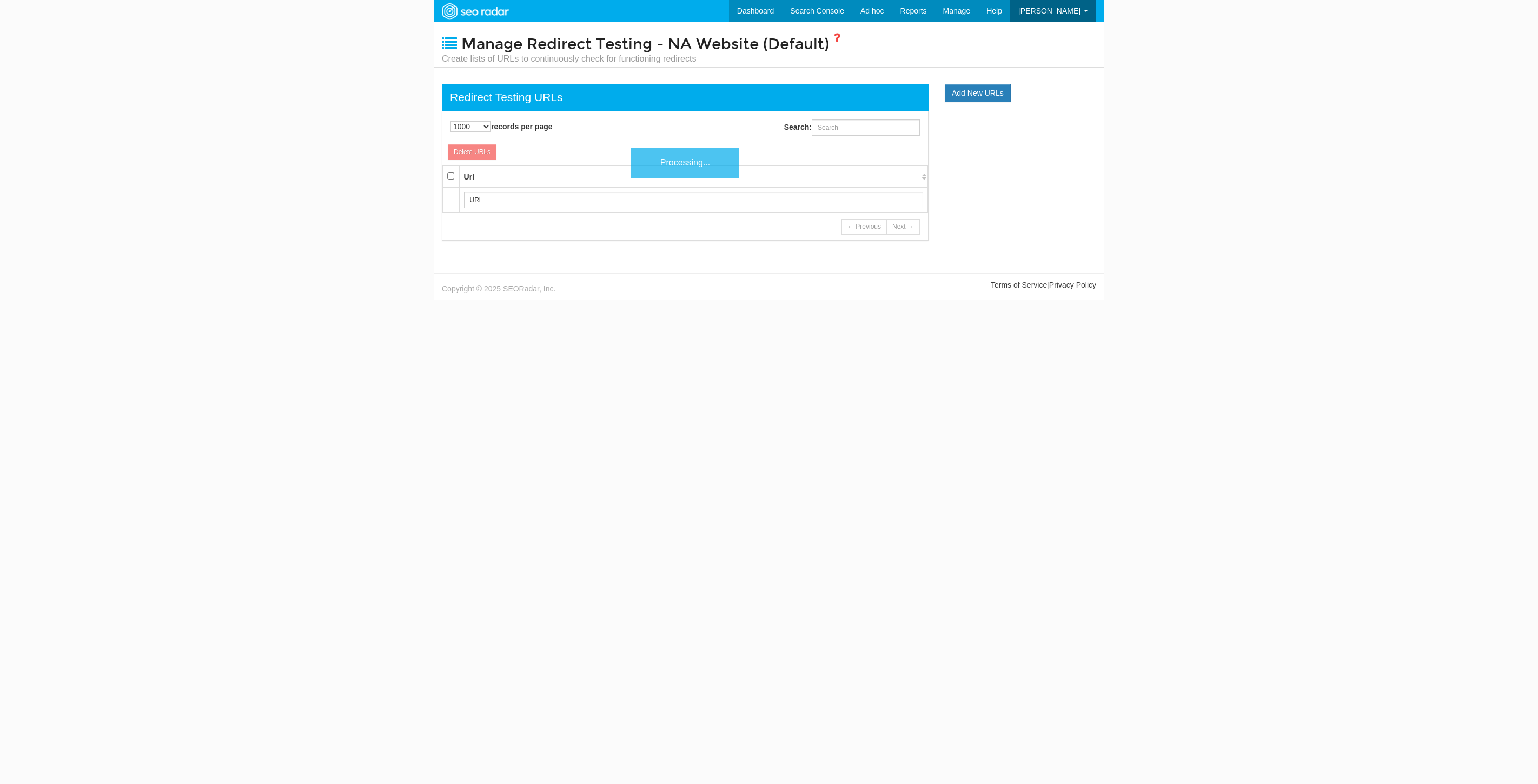
select select "1000"
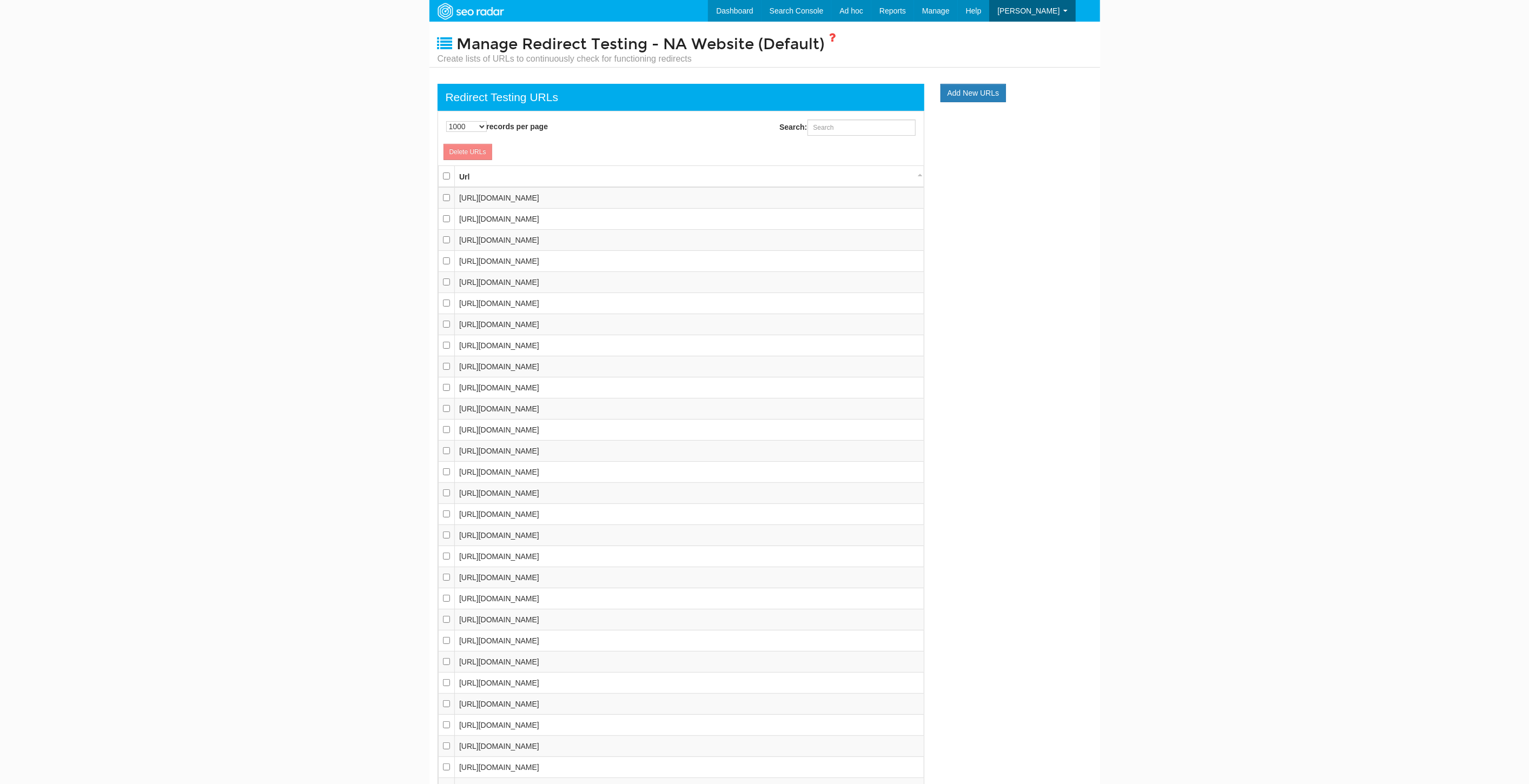
scroll to position [11, 0]
click at [860, 135] on input "Search:" at bounding box center [861, 127] width 108 height 16
paste input "https://www.underarmour.com/en-us/register/"
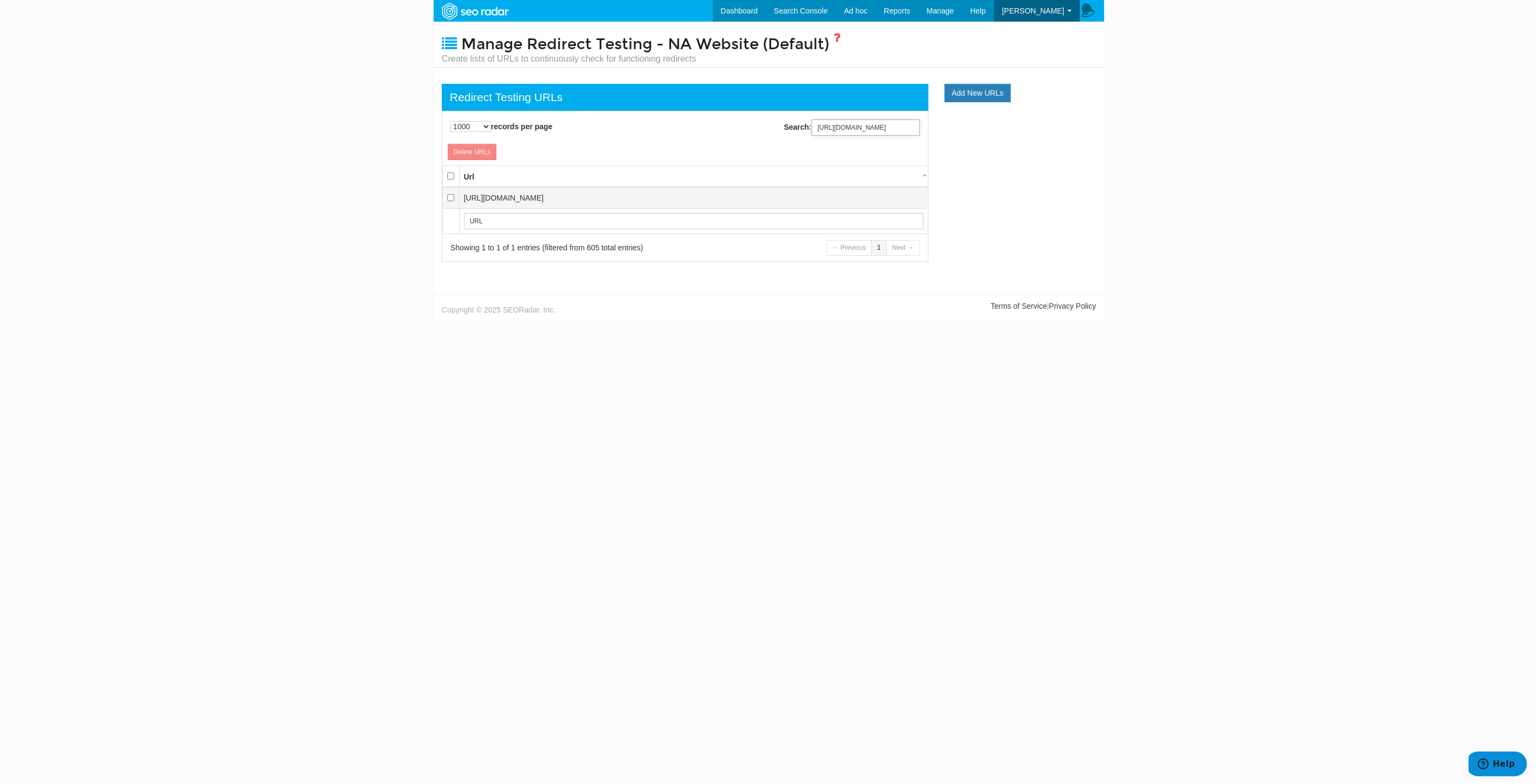
type input "https://www.underarmour.com/en-us/register/"
click at [451, 197] on input "checkbox" at bounding box center [450, 197] width 7 height 7
checkbox input "true"
click at [477, 158] on link "Delete URLs" at bounding box center [472, 152] width 48 height 16
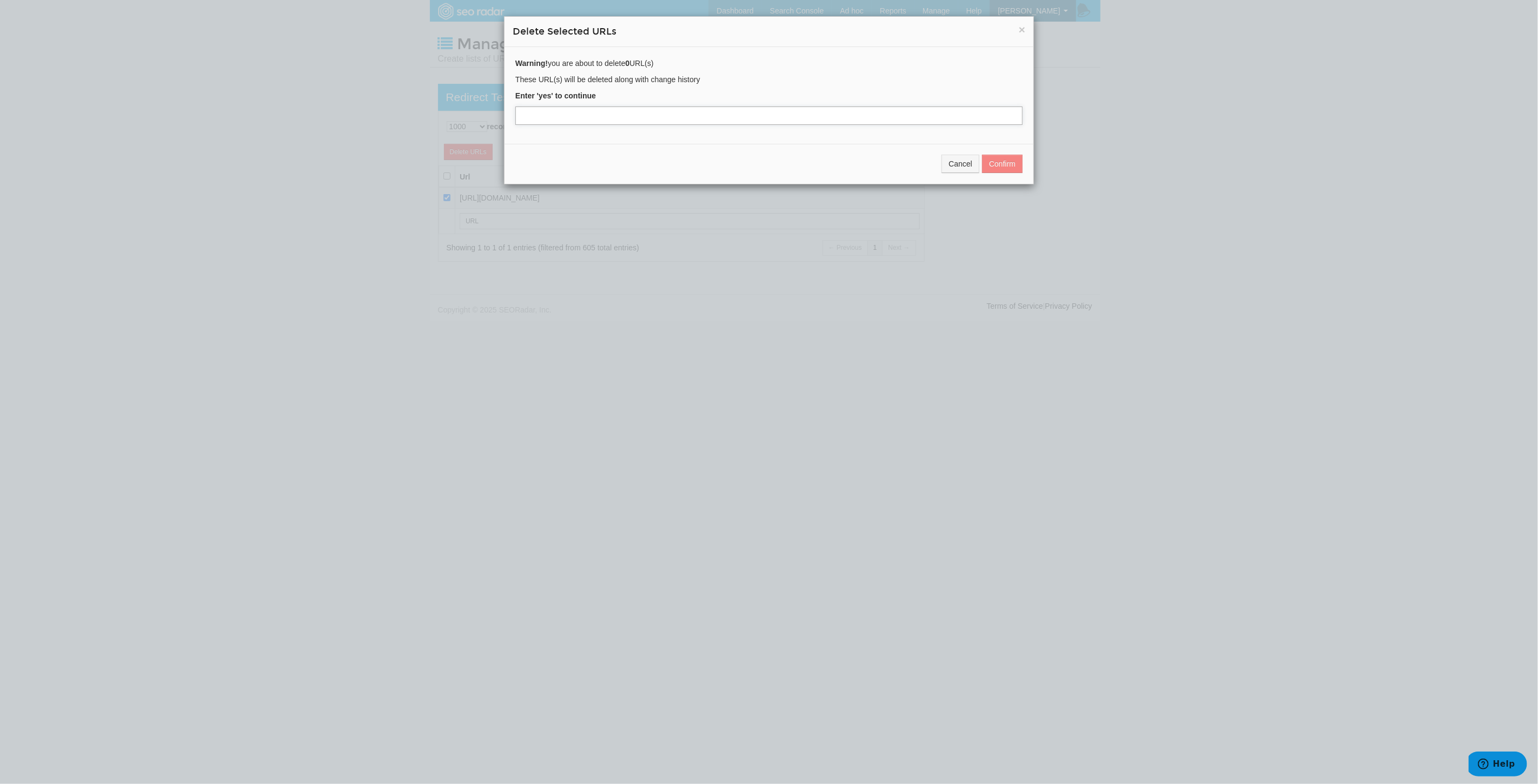
click at [769, 118] on input "text" at bounding box center [769, 116] width 507 height 19
type input "yes"
click at [1001, 164] on button "Confirm" at bounding box center [1002, 164] width 40 height 19
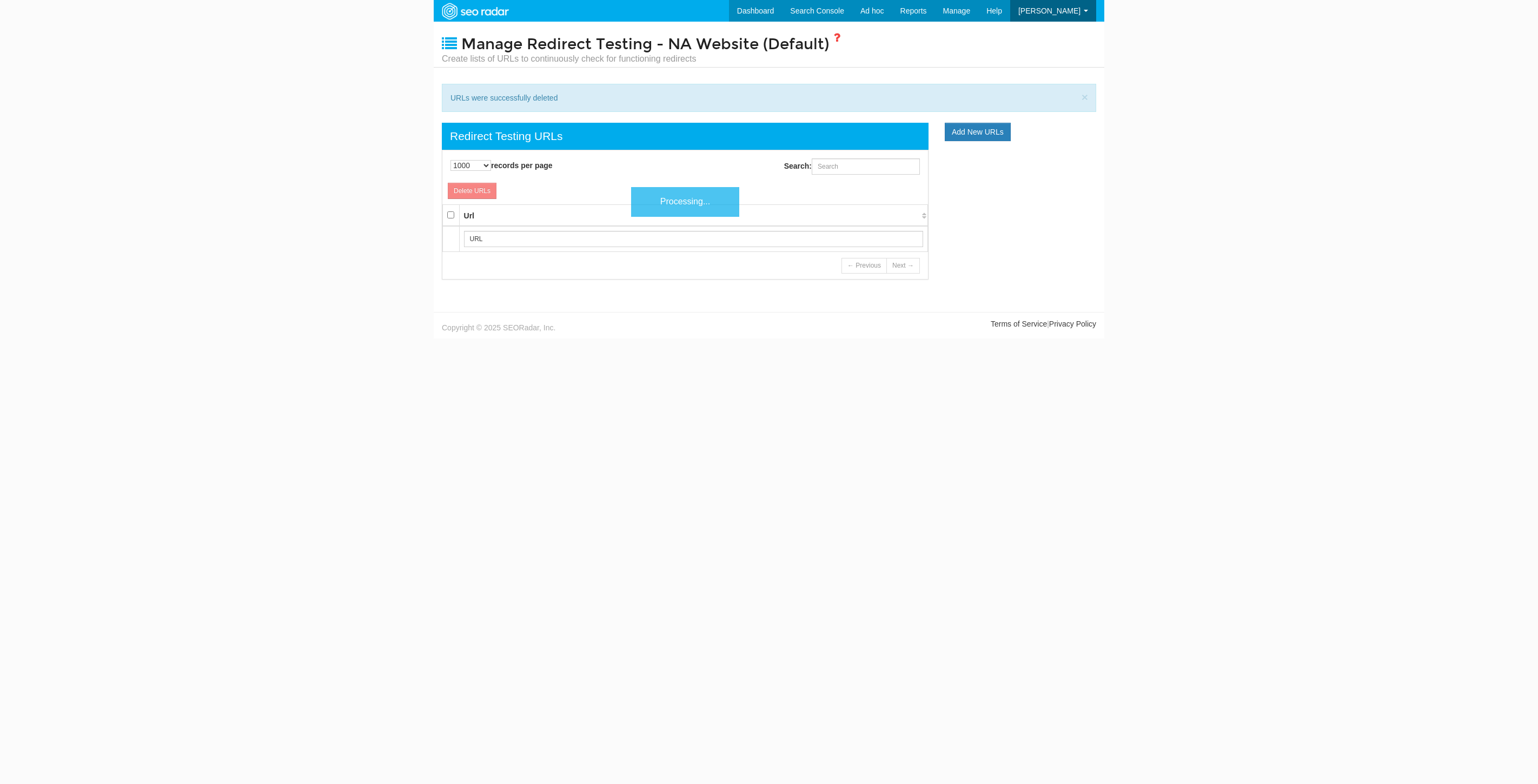
select select "1000"
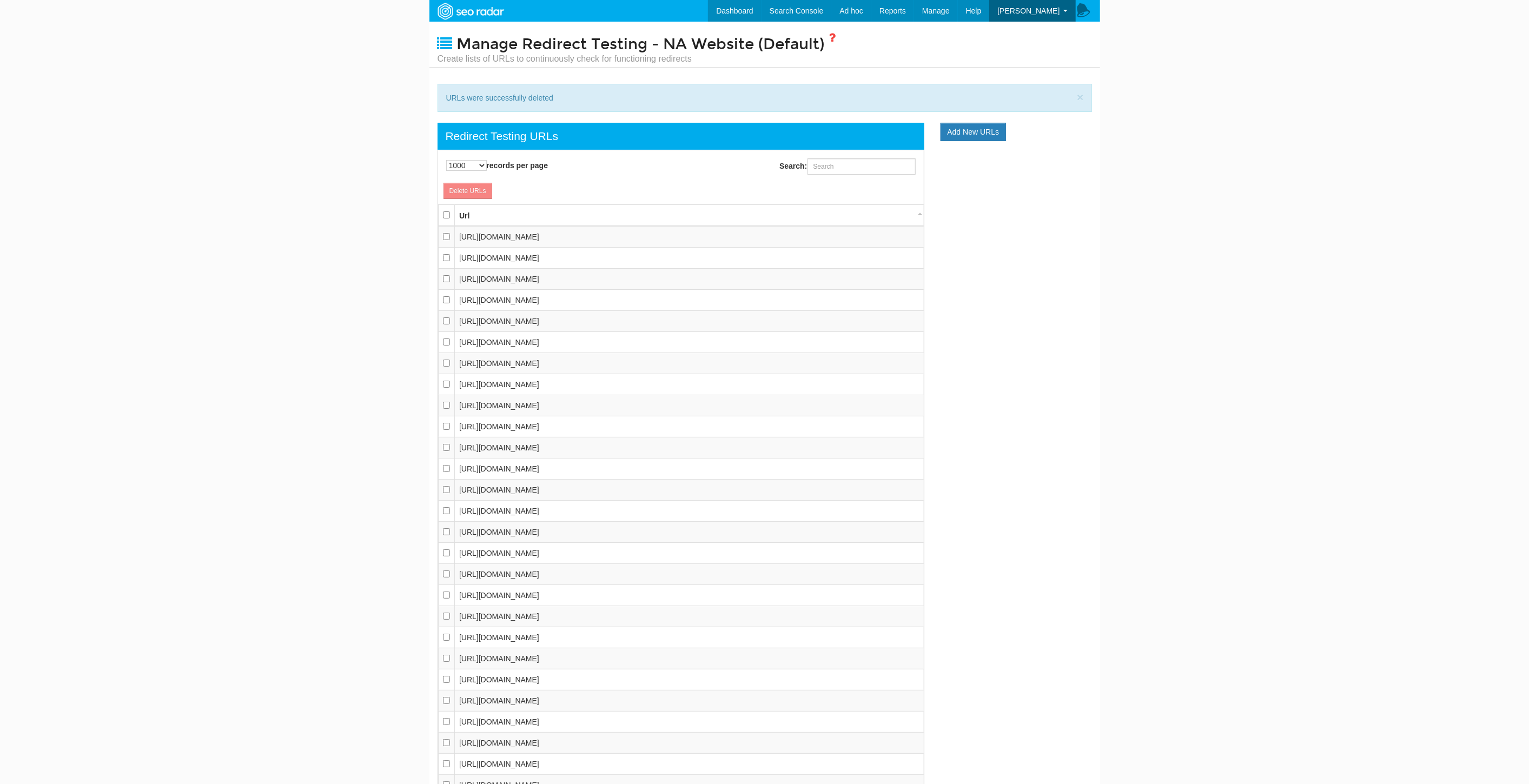
scroll to position [11, 0]
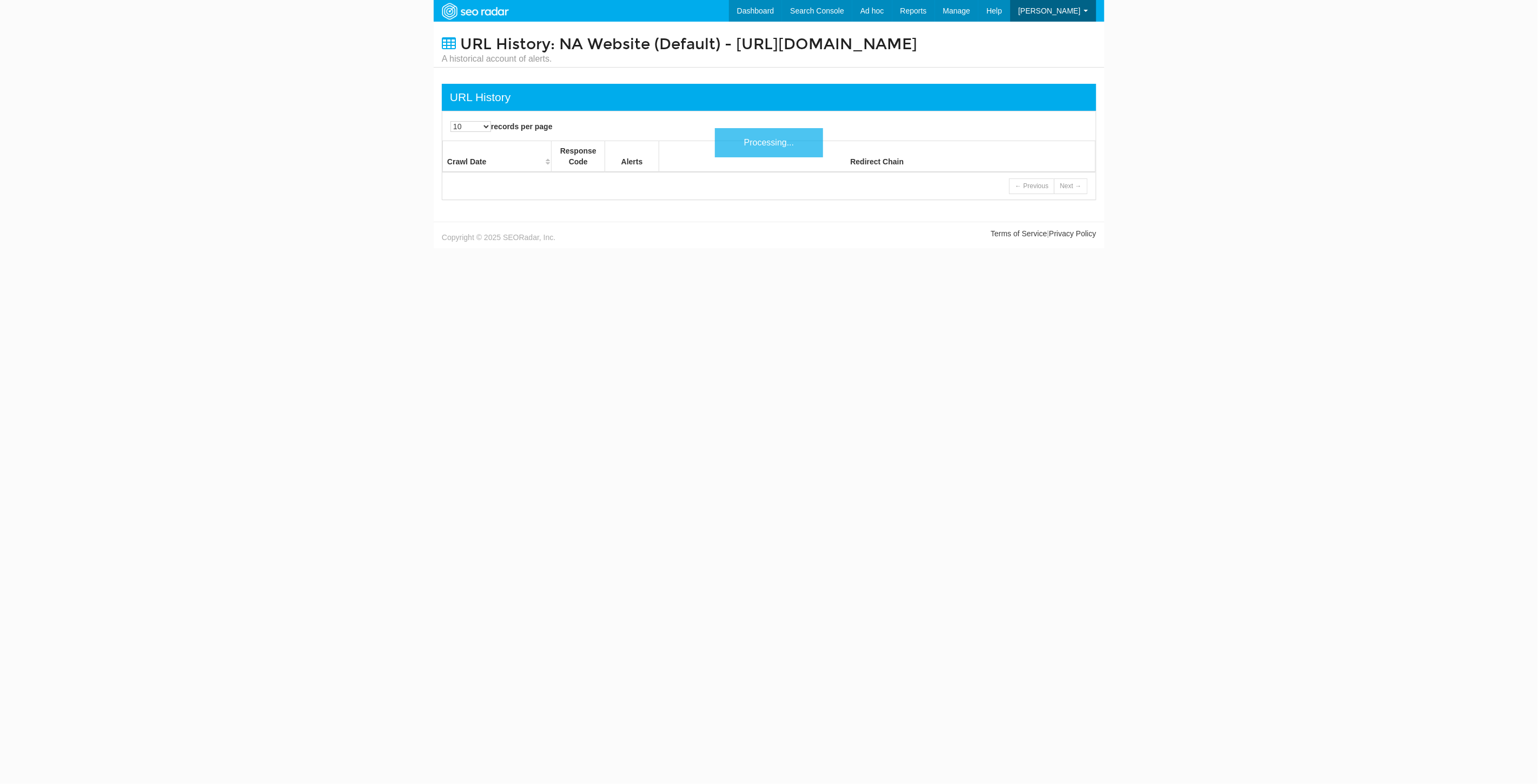
scroll to position [43, 0]
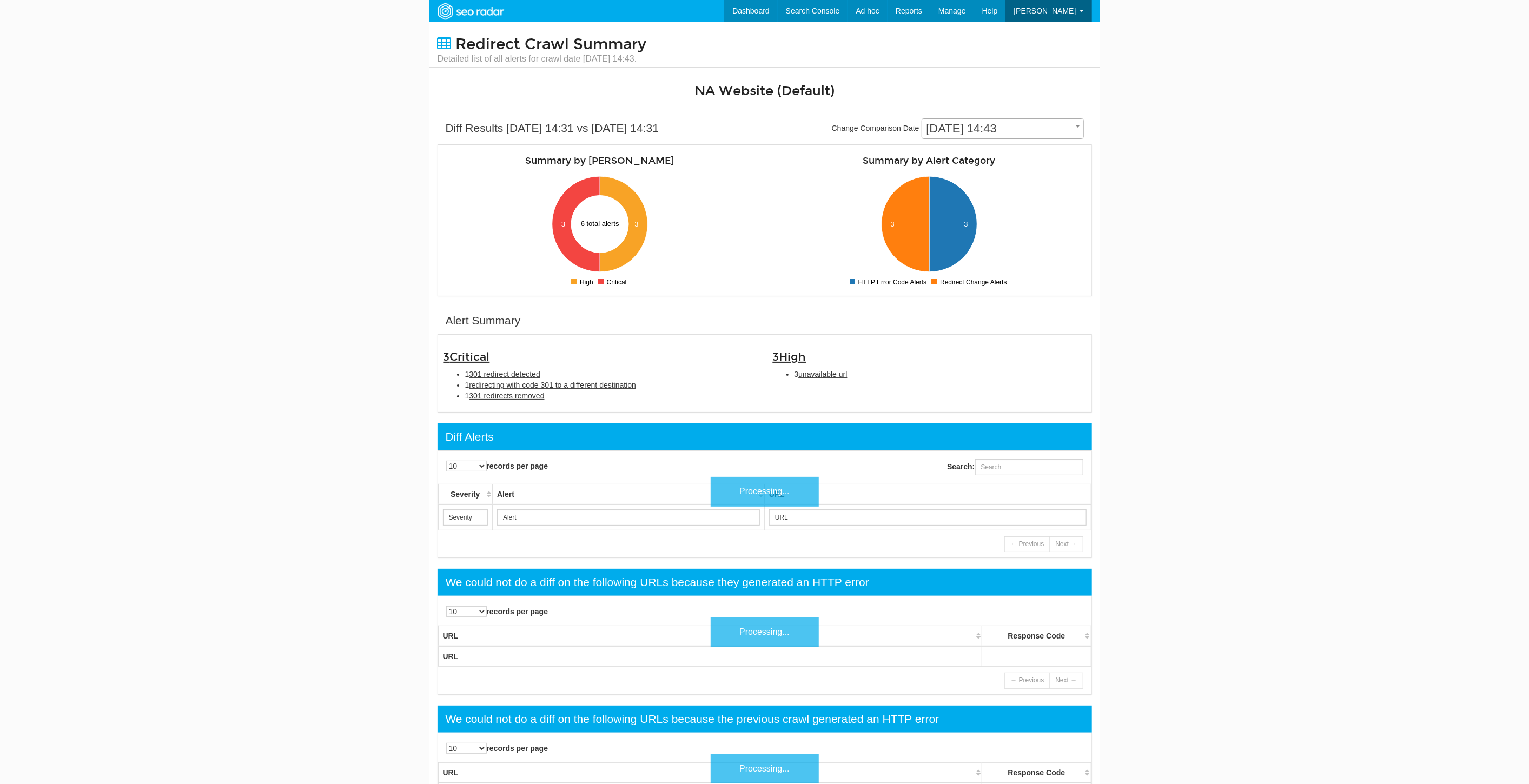
scroll to position [43, 0]
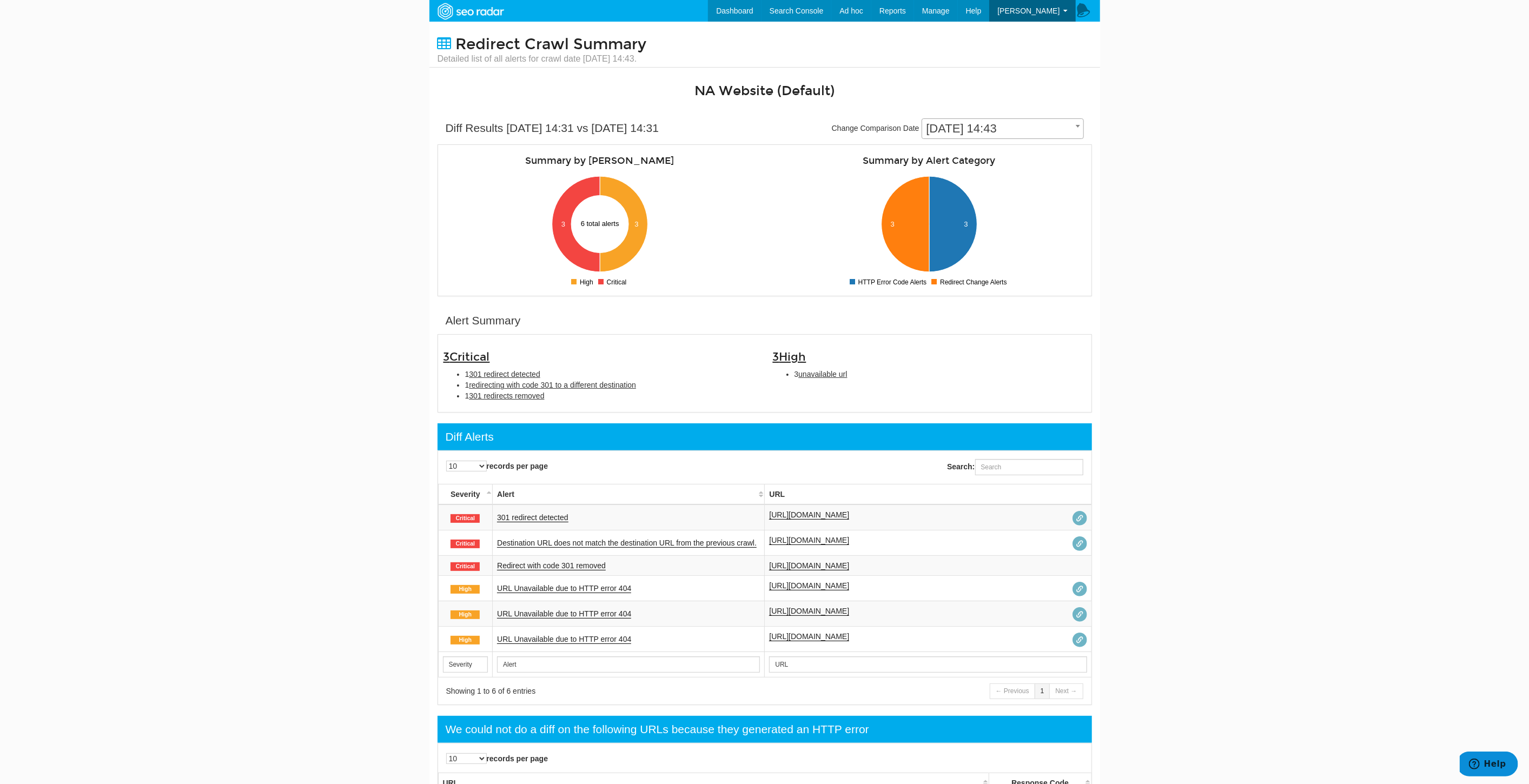
drag, startPoint x: 1000, startPoint y: 558, endPoint x: 766, endPoint y: 570, distance: 234.3
click at [766, 570] on td "https://www.underarmour.com/en-us/t/back-to-school/" at bounding box center [928, 565] width 327 height 20
copy link "https://www.underarmour.com/en-us/t/back-to-school/"
drag, startPoint x: 1036, startPoint y: 581, endPoint x: 769, endPoint y: 591, distance: 267.2
click at [769, 591] on td "https://www.underarmour.com/en-us/3-xl/loose/heat-gear/g/3m110b12n/" at bounding box center [928, 588] width 327 height 25
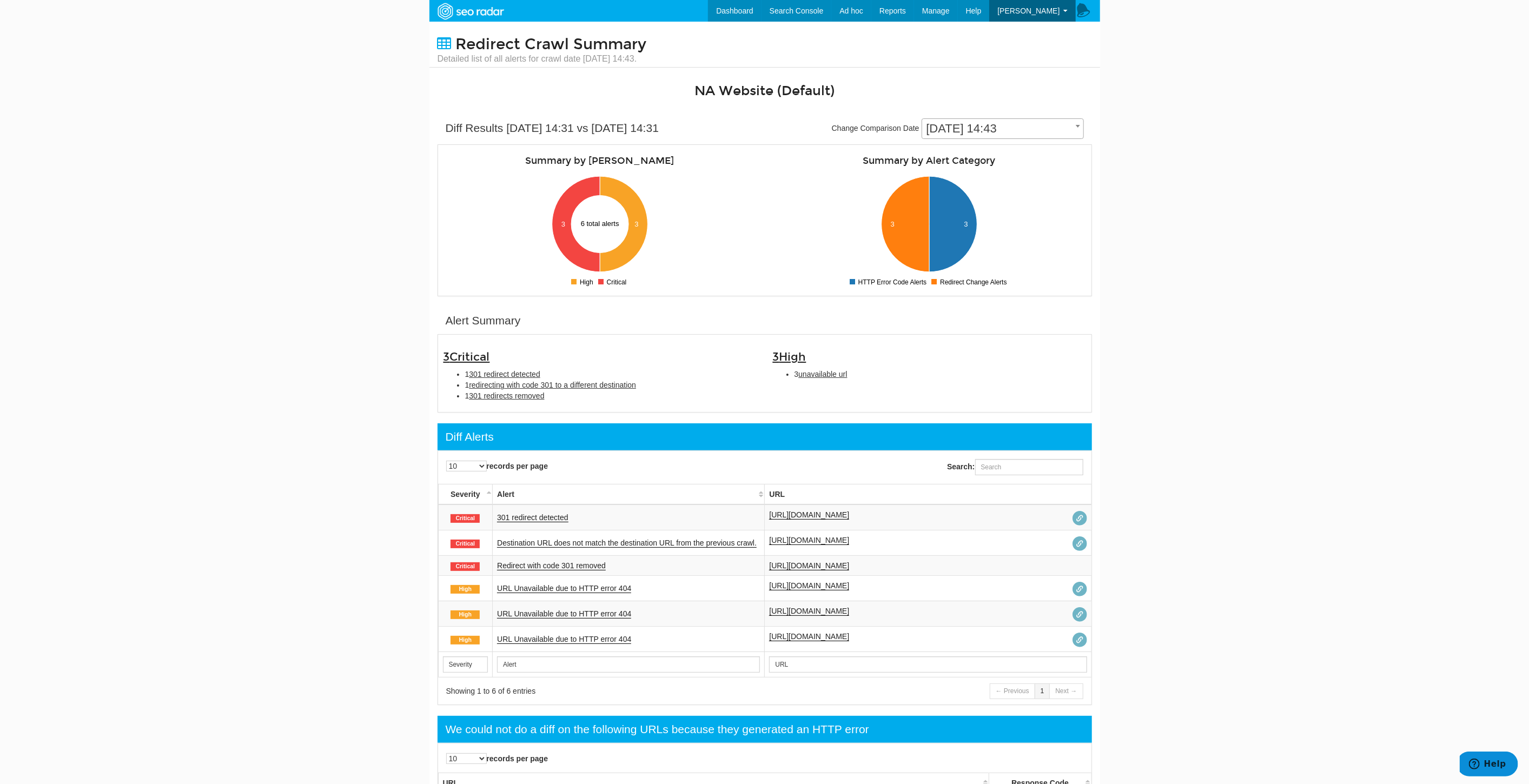
copy link "https://www.underarmour.com/en-us/3-xl/loose/heat-gear/g/3m110b12n/"
drag, startPoint x: 1013, startPoint y: 610, endPoint x: 758, endPoint y: 612, distance: 255.0
click at [758, 612] on tr "High URL Unavailable due to HTTP error 404 https://www.underarmour.com/en-us/ac…" at bounding box center [764, 614] width 653 height 25
copy tr "https://www.underarmour.com/en-us/accessories/project-rock/g/3u2k2/"
drag, startPoint x: 1021, startPoint y: 653, endPoint x: 776, endPoint y: 635, distance: 245.7
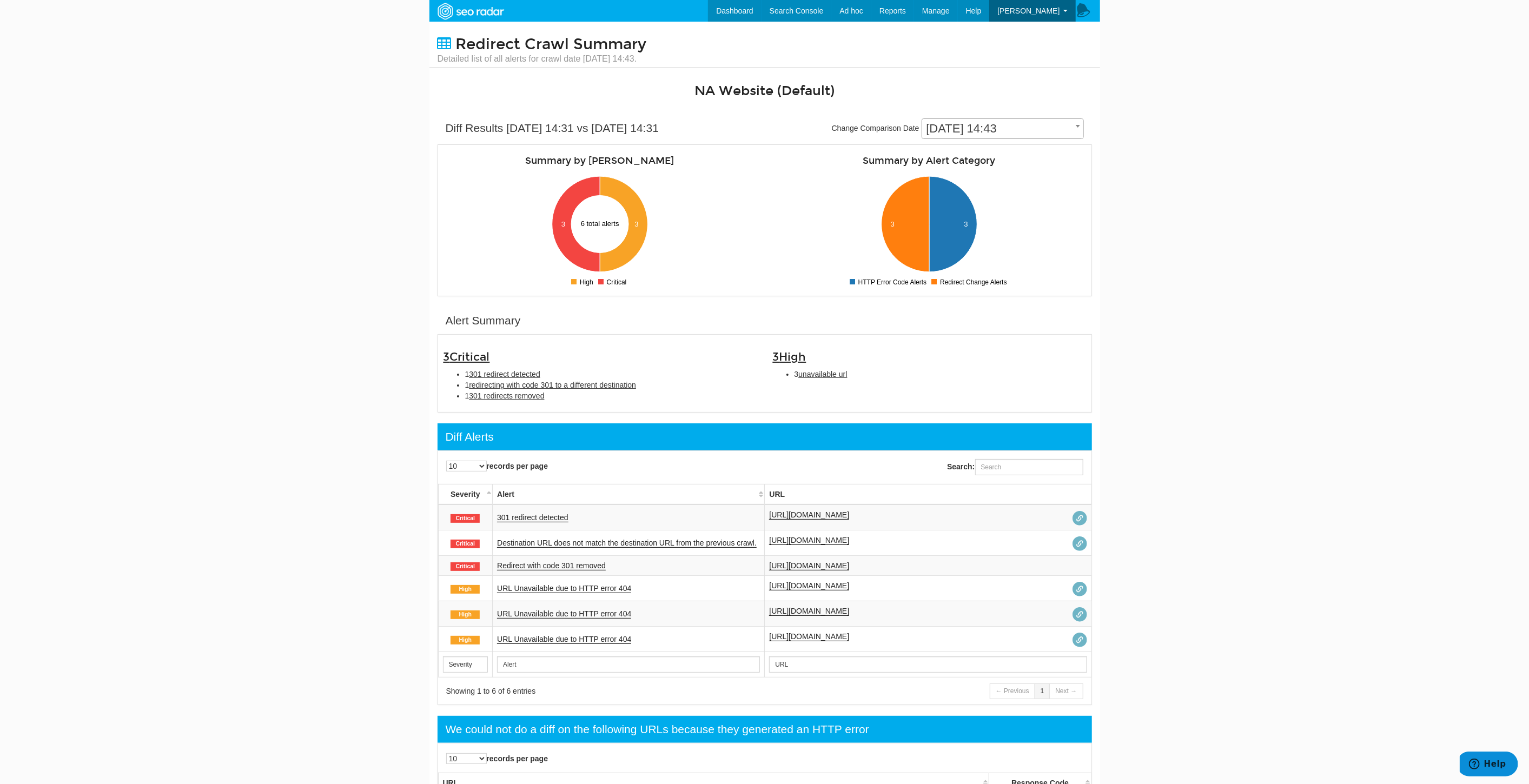
click at [776, 635] on td "https://www.underarmour.com/en-us/p/pants_and_leggings/womens_ua_tricot_tracksu…" at bounding box center [928, 639] width 327 height 25
click at [698, 640] on td "URL Unavailable due to HTTP error 404" at bounding box center [628, 639] width 272 height 25
click at [802, 640] on div "https://www.underarmour.com/en-us/p/pants_and_leggings/womens_ua_tricot_tracksu…" at bounding box center [927, 639] width 317 height 16
click at [792, 634] on link "https://www.underarmour.com/en-us/p/pants_and_leggings/womens_ua_tricot_tracksu…" at bounding box center [809, 636] width 80 height 9
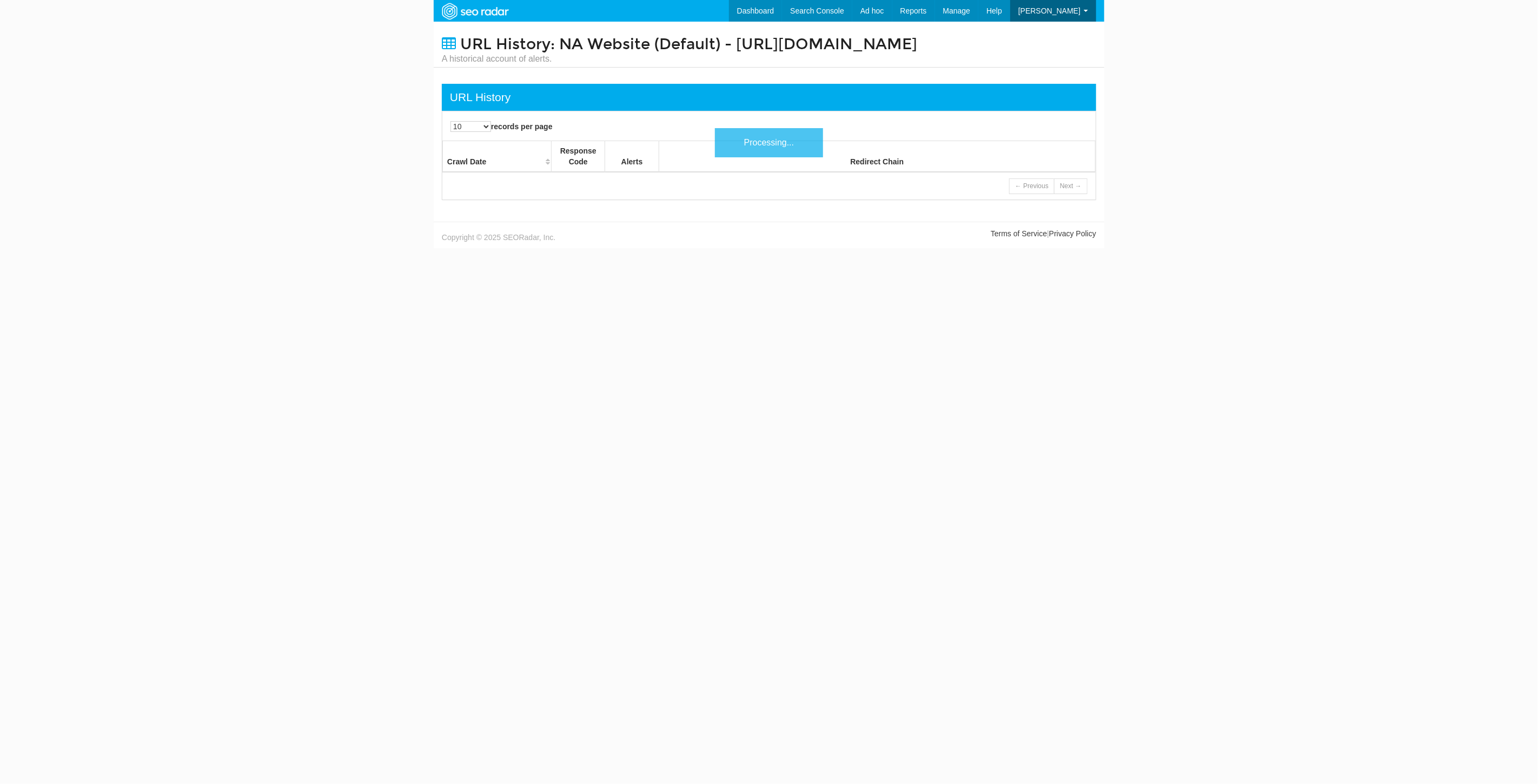
scroll to position [43, 0]
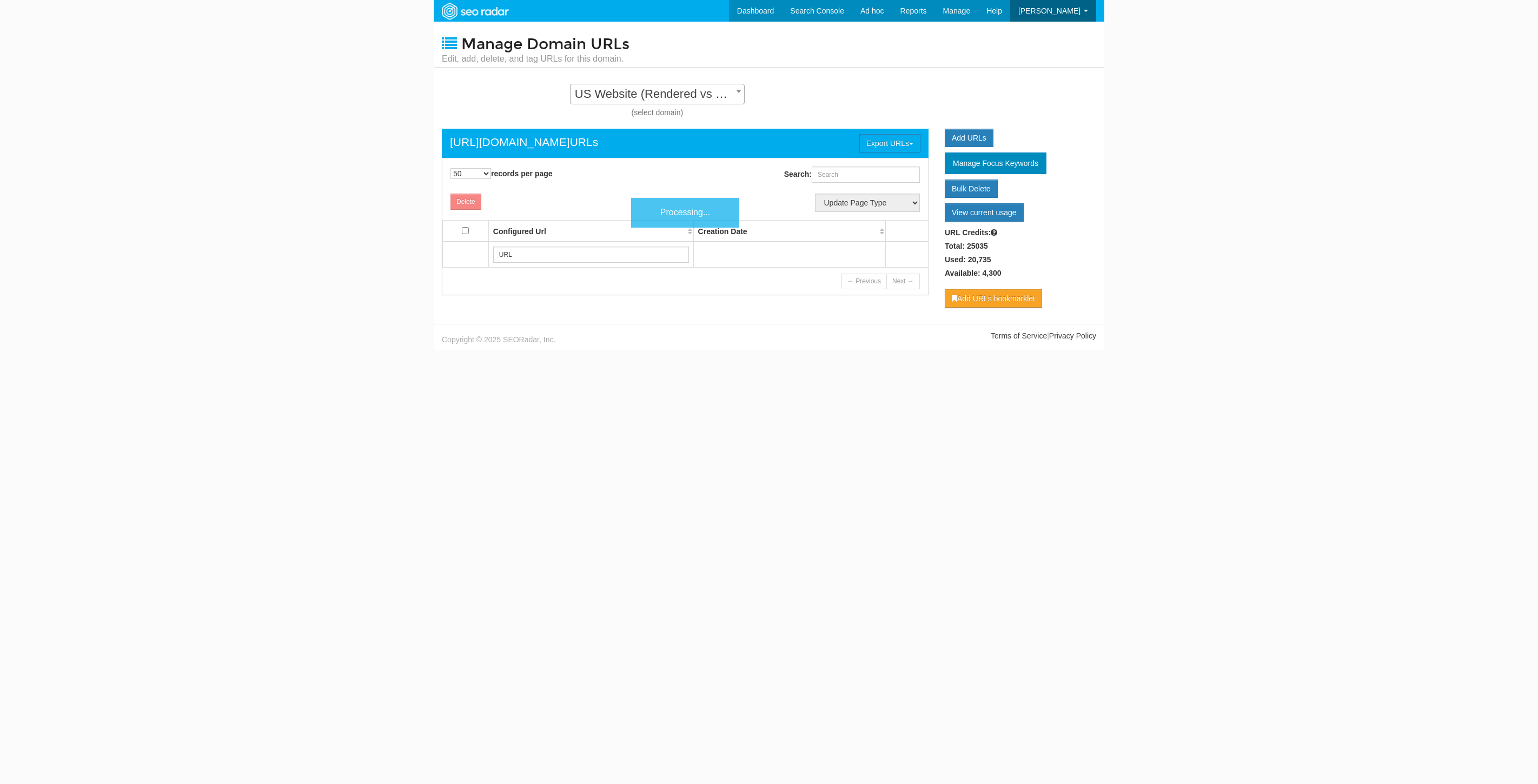
select select "50"
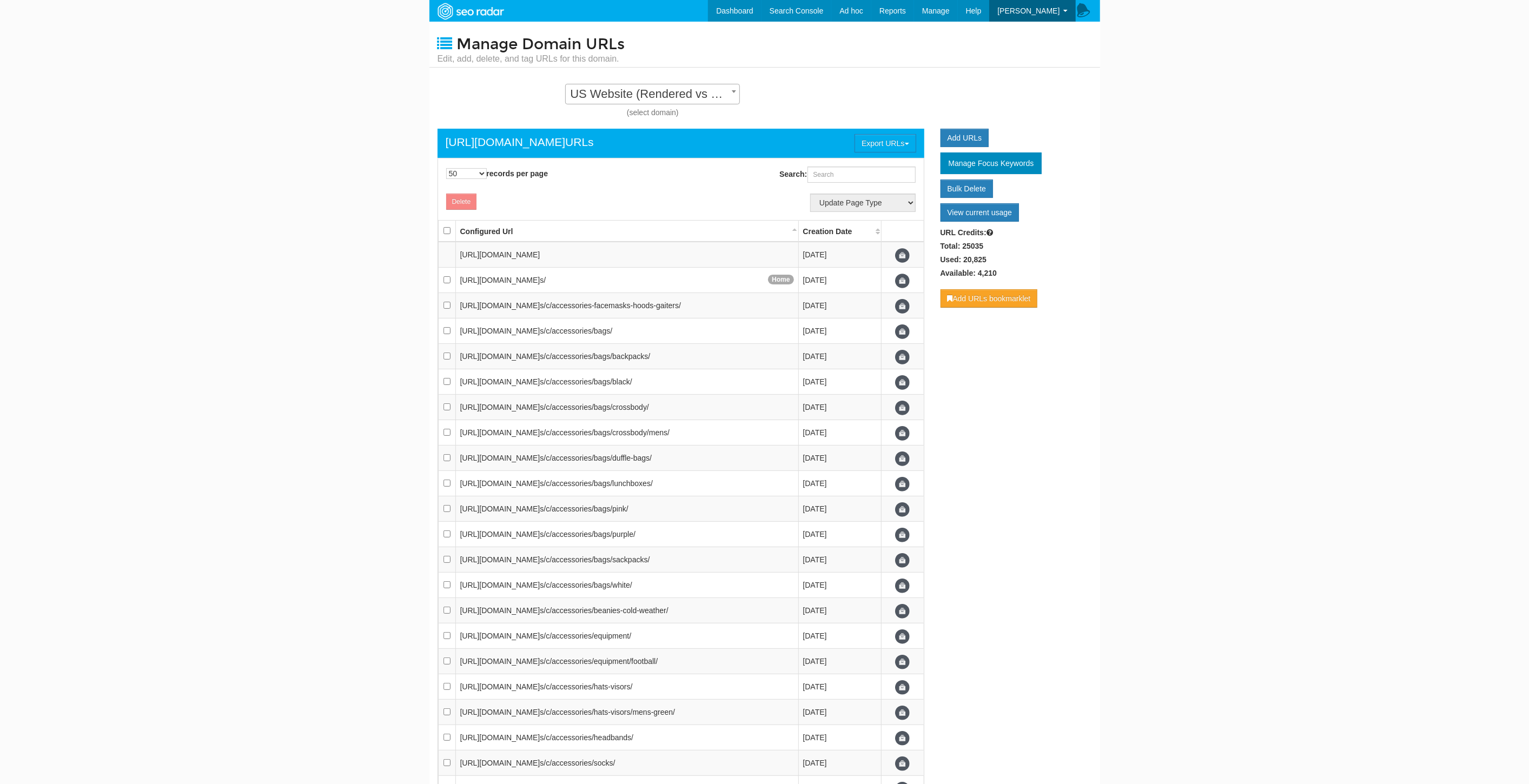
scroll to position [11, 0]
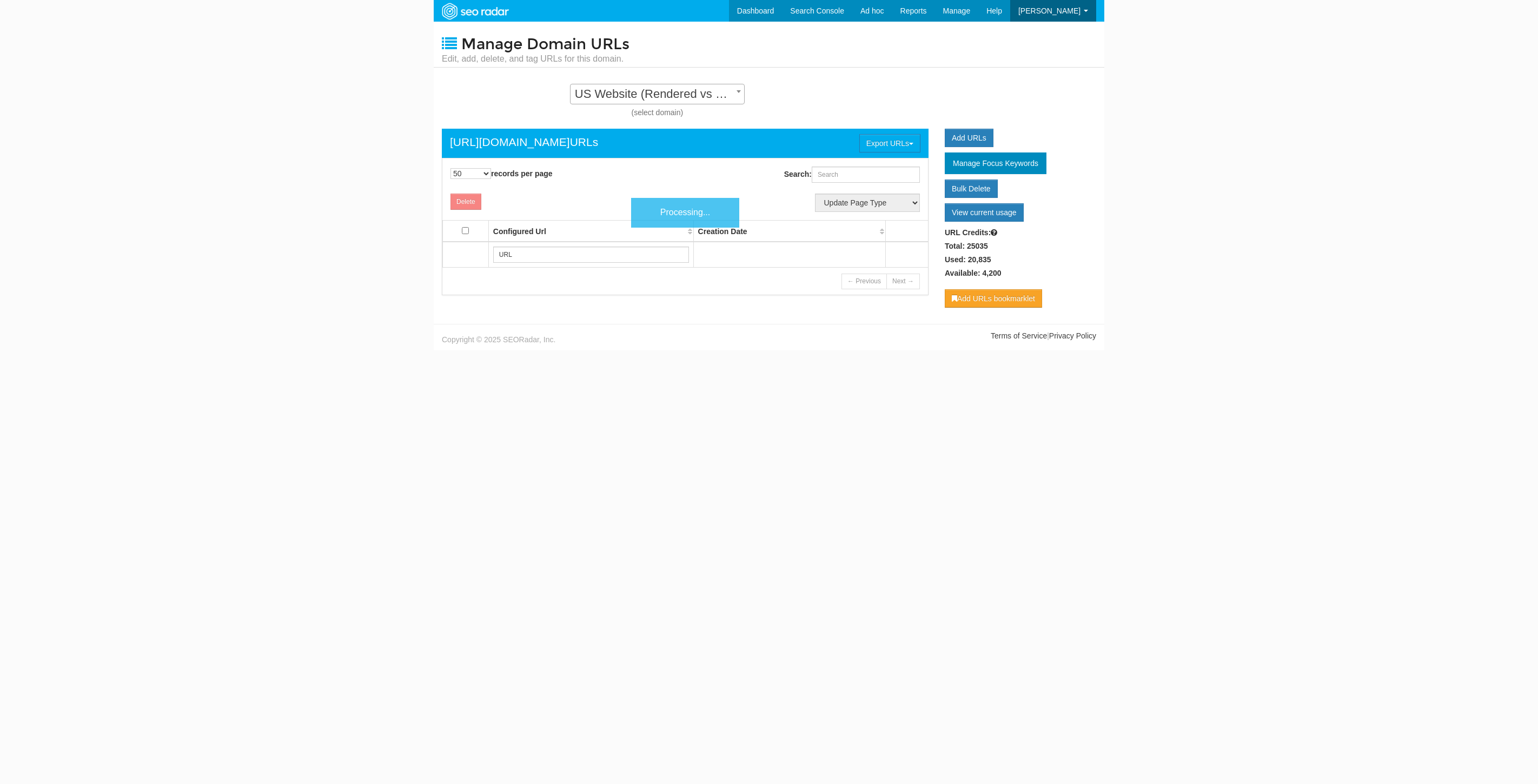
select select "50"
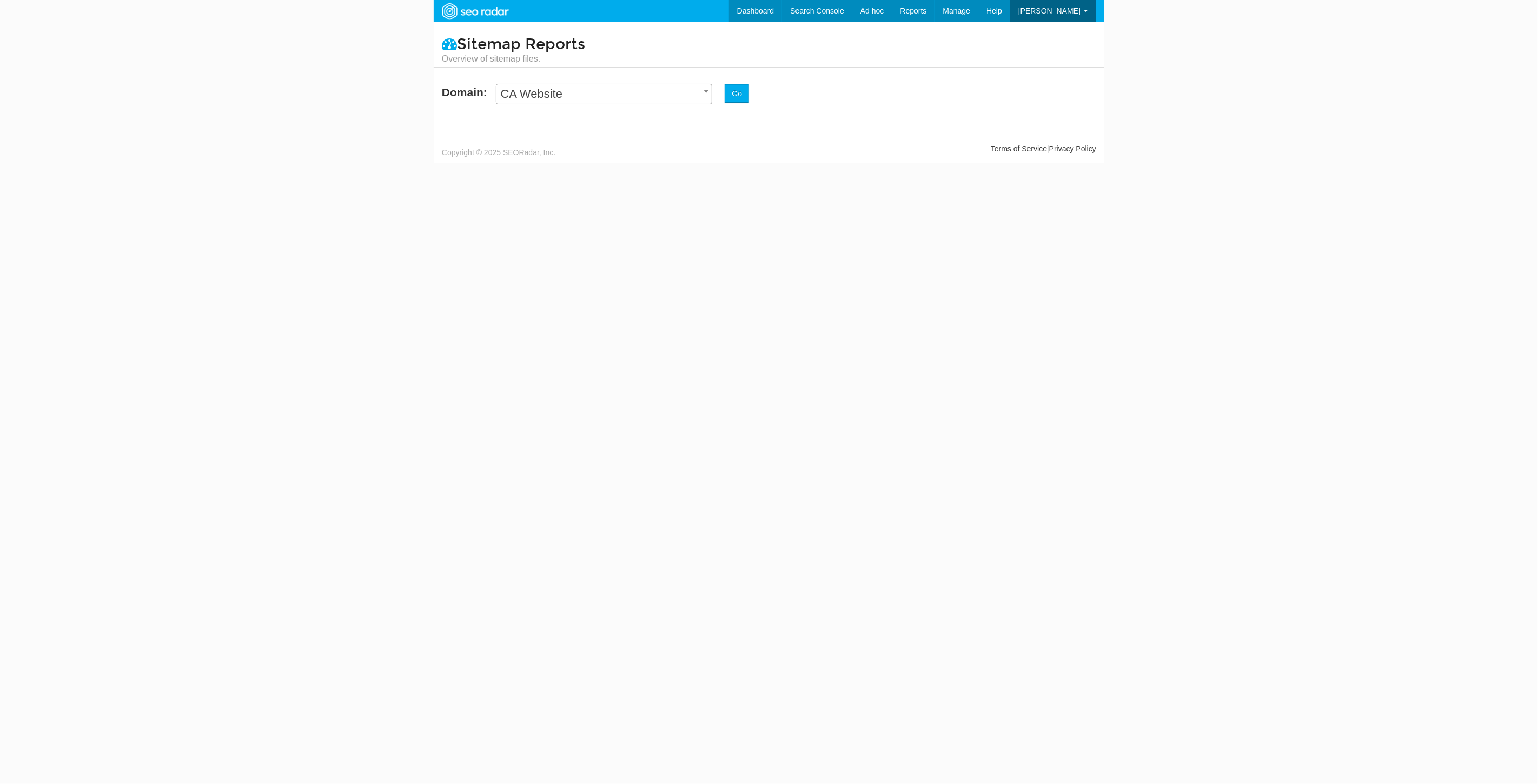
scroll to position [43, 0]
click at [621, 91] on span "CA Website" at bounding box center [604, 94] width 215 height 15
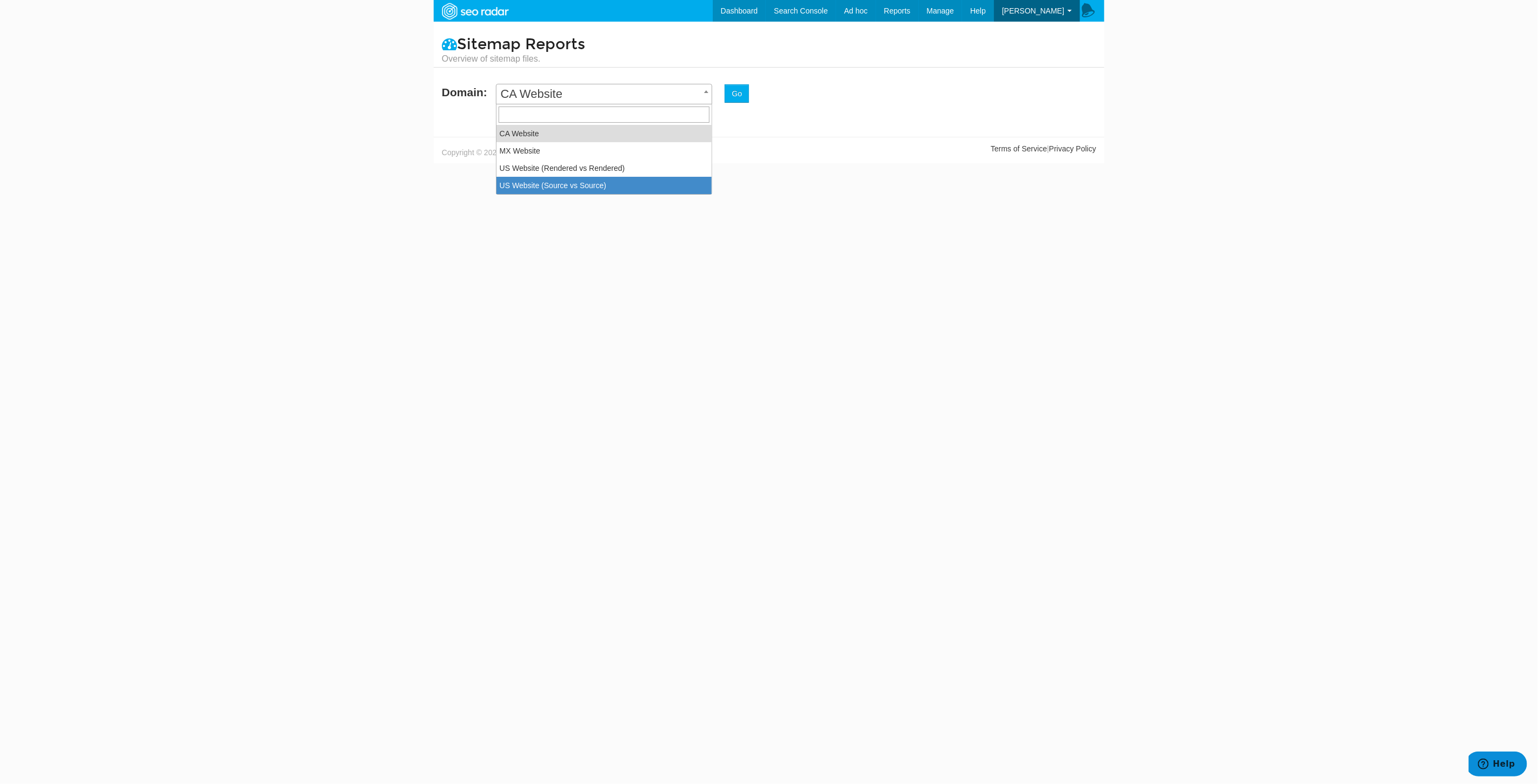
drag, startPoint x: 576, startPoint y: 187, endPoint x: 605, endPoint y: 168, distance: 34.7
select select "14250"
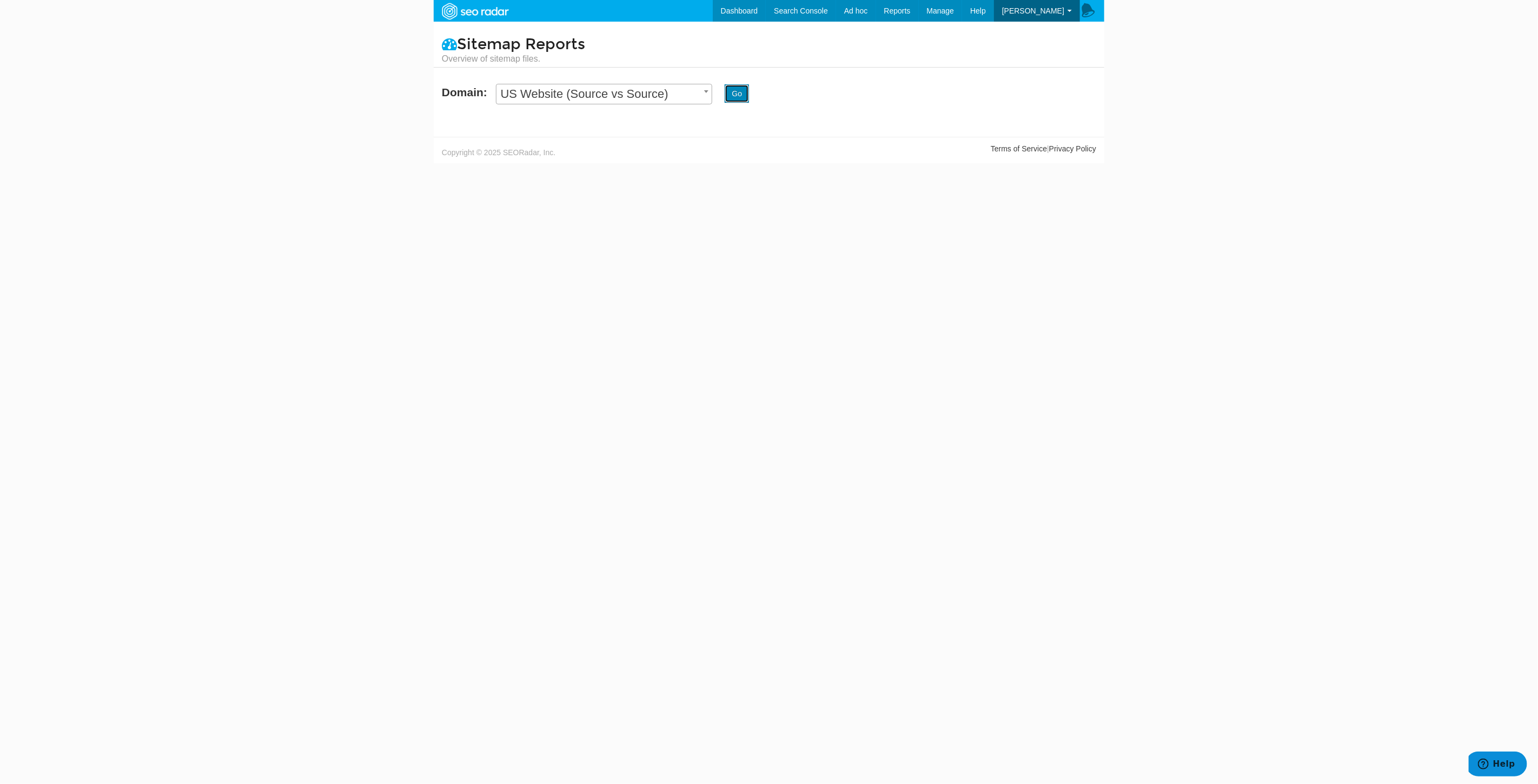
click at [738, 96] on button "Go" at bounding box center [736, 94] width 24 height 19
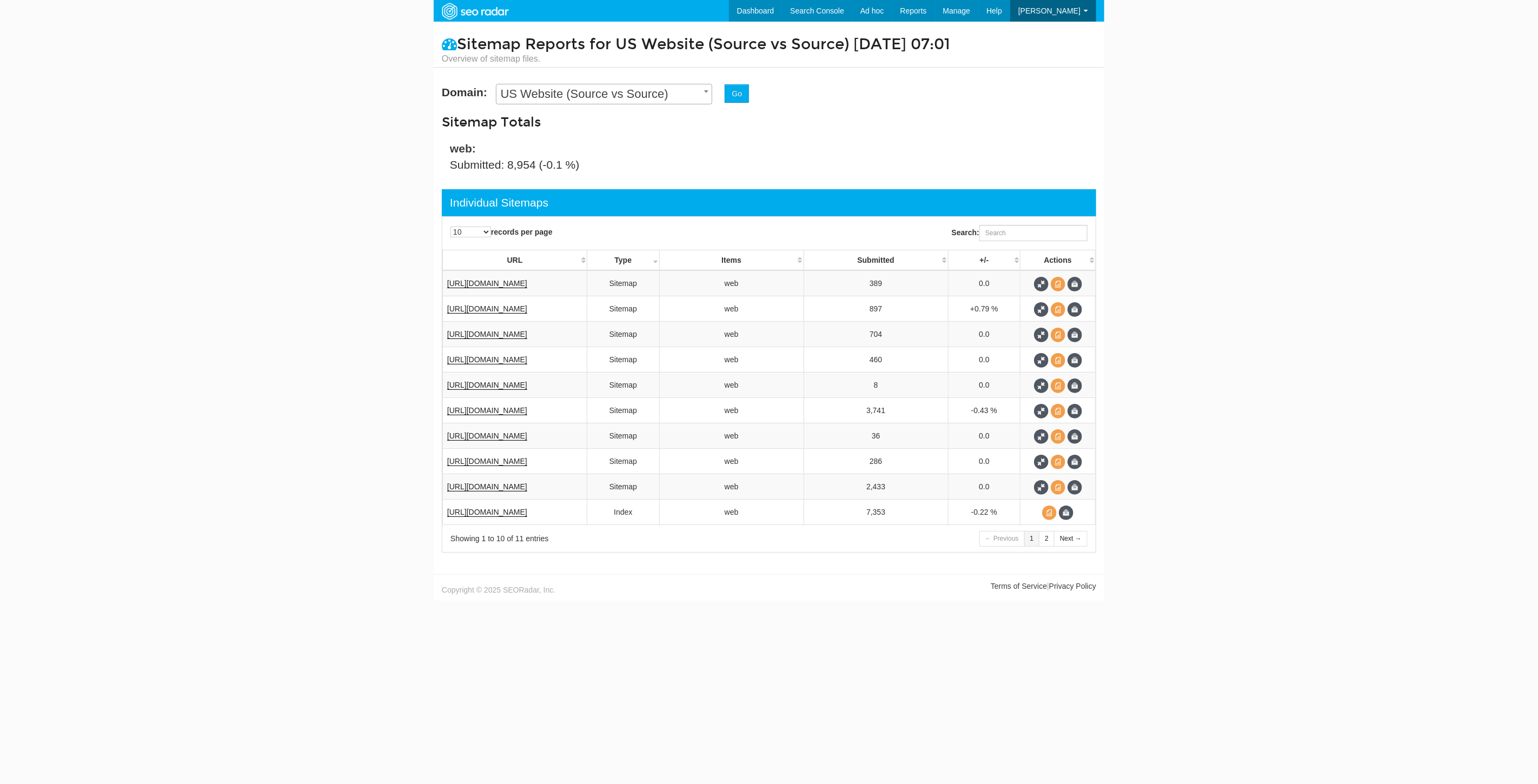
scroll to position [43, 0]
click at [875, 33] on link "Internet Archive Diff tool" at bounding box center [818, 32] width 114 height 14
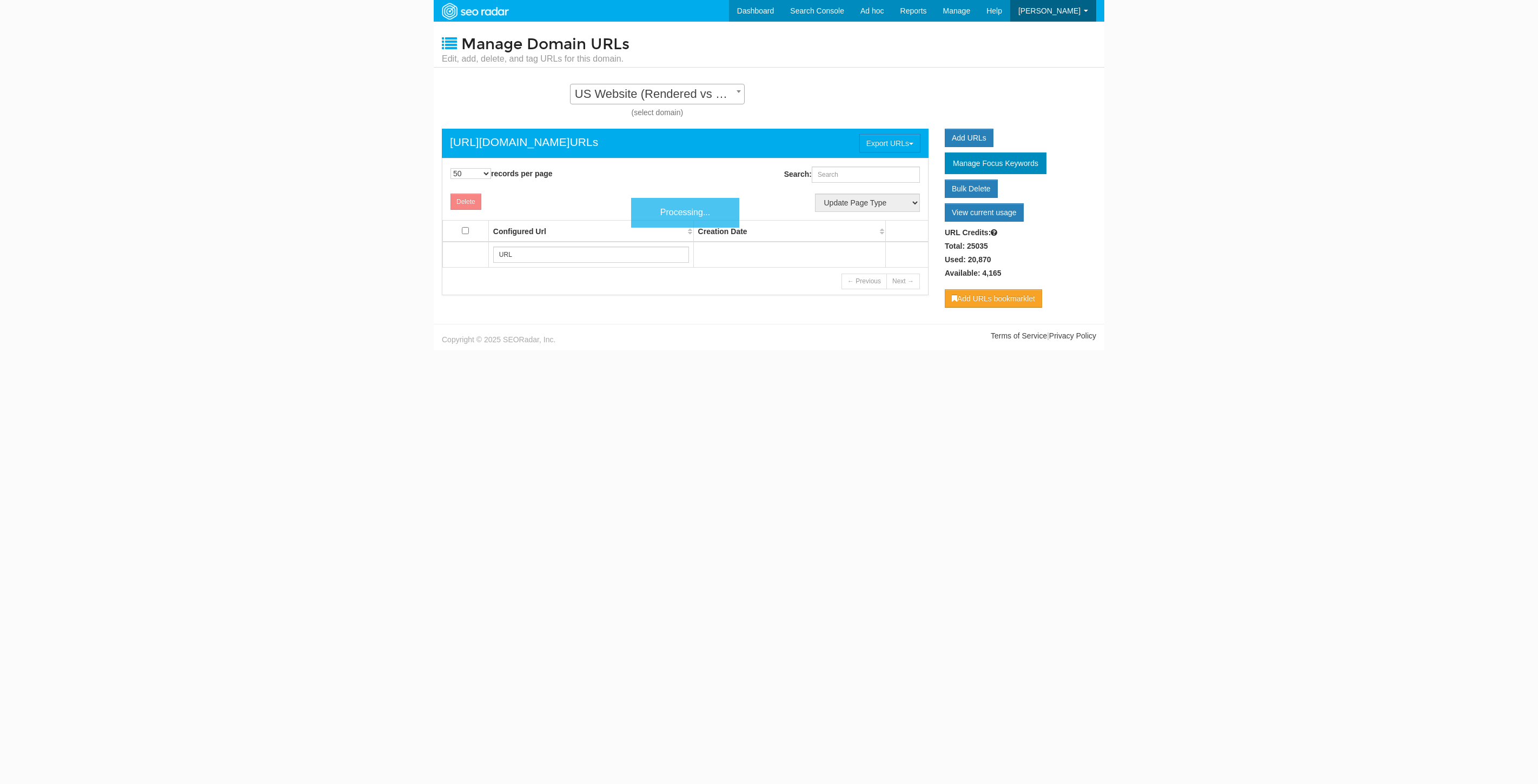
select select "50"
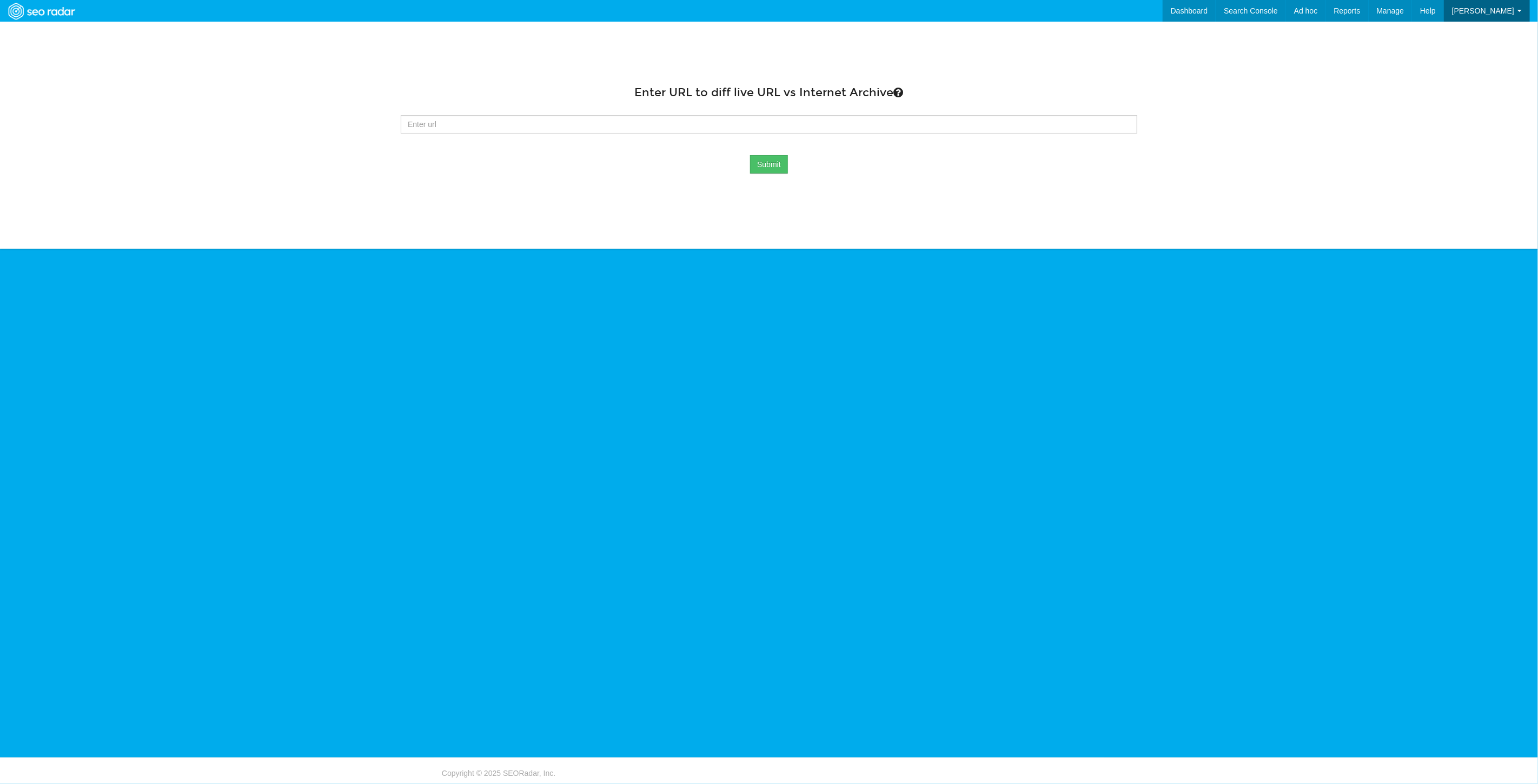
scroll to position [43, 0]
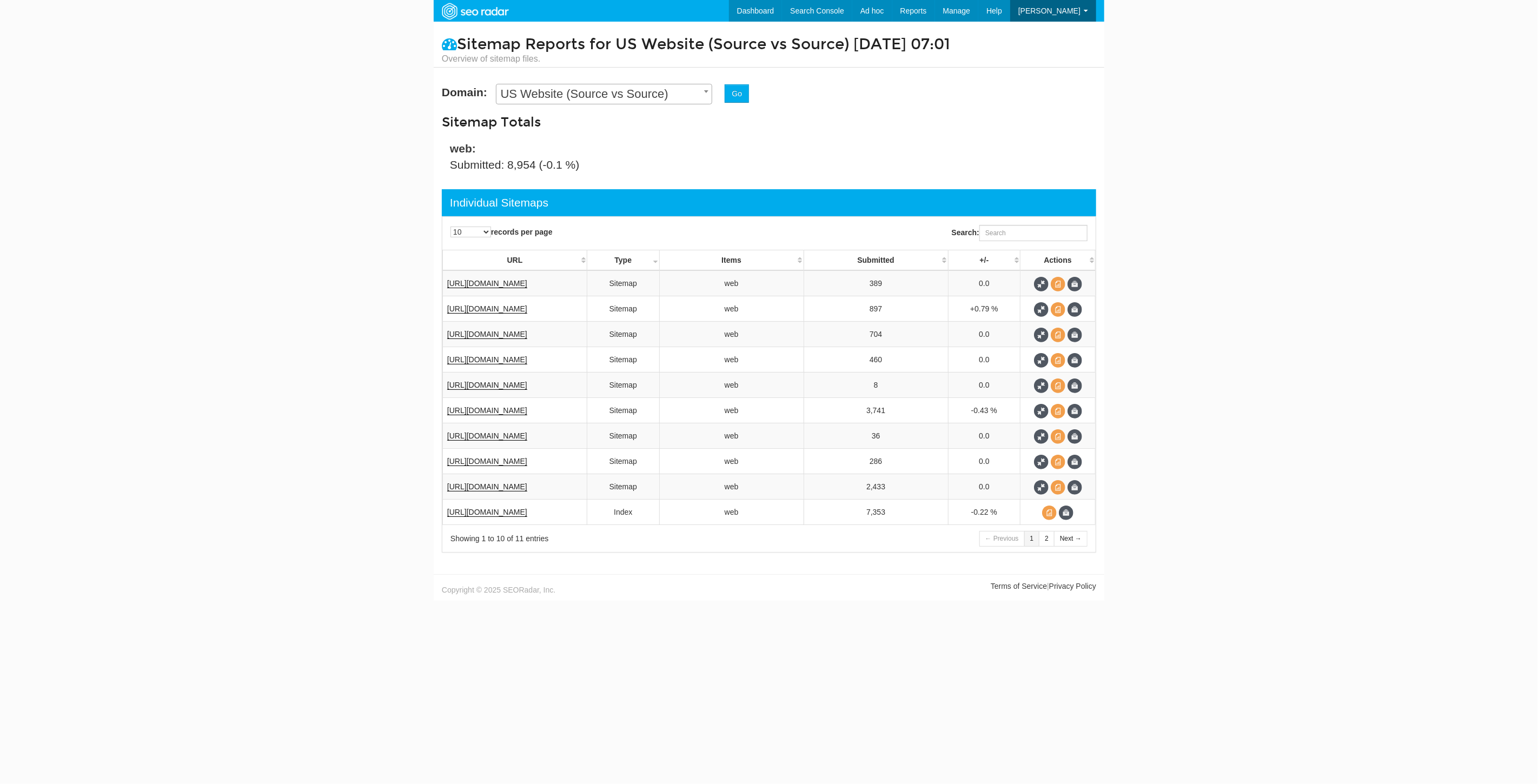
scroll to position [43, 0]
click at [930, 47] on link "URLs" at bounding box center [917, 46] width 89 height 14
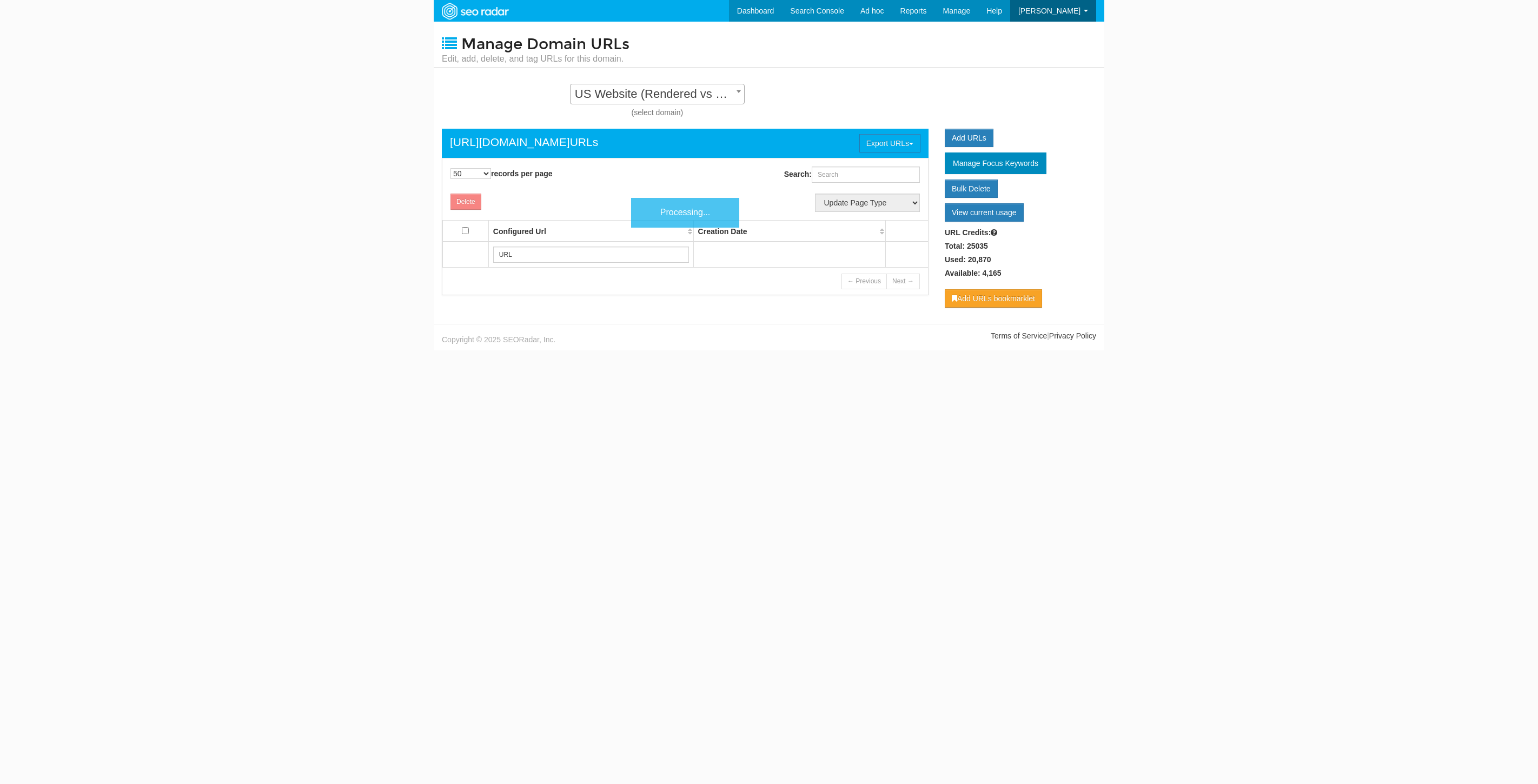
select select "50"
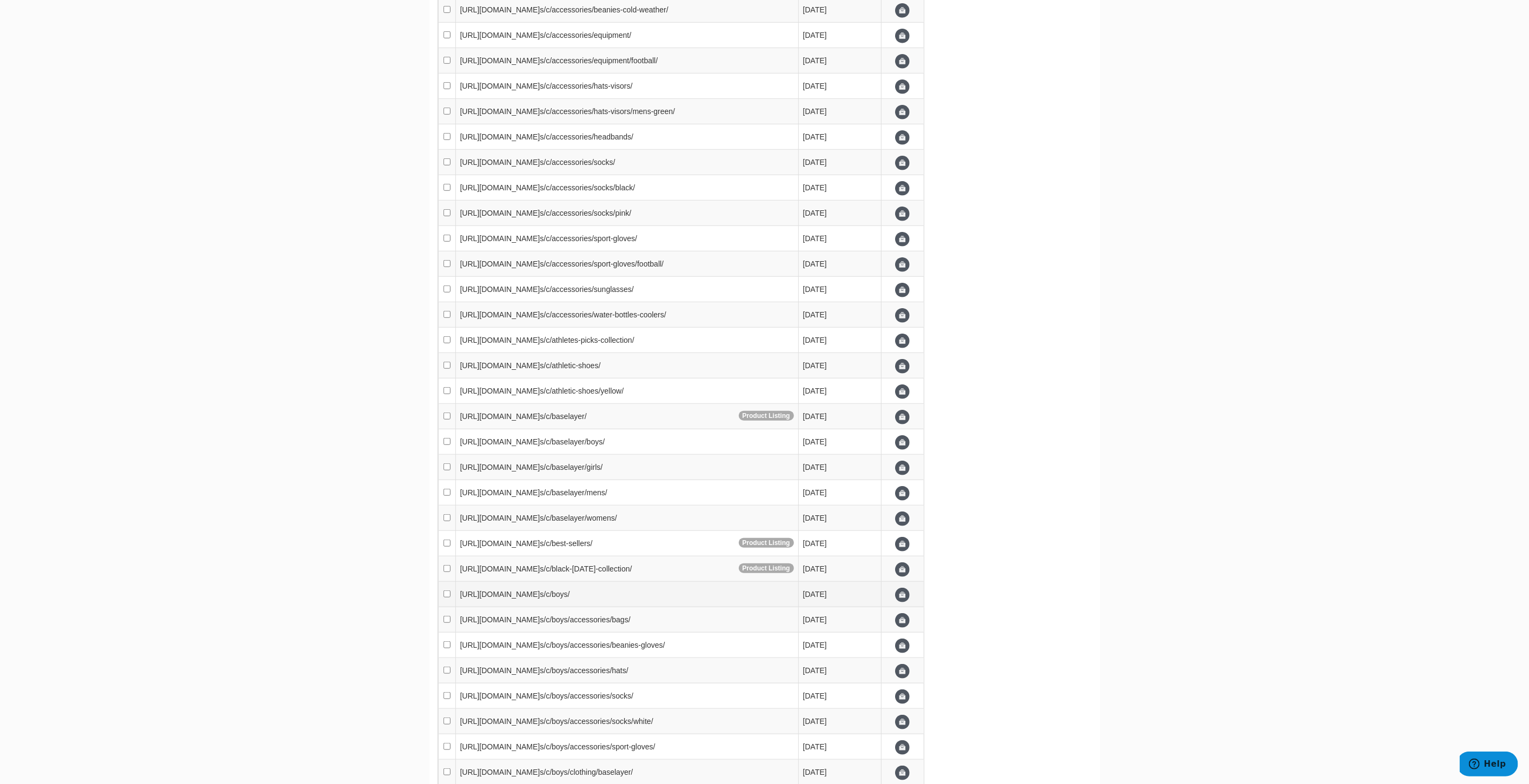
scroll to position [820, 0]
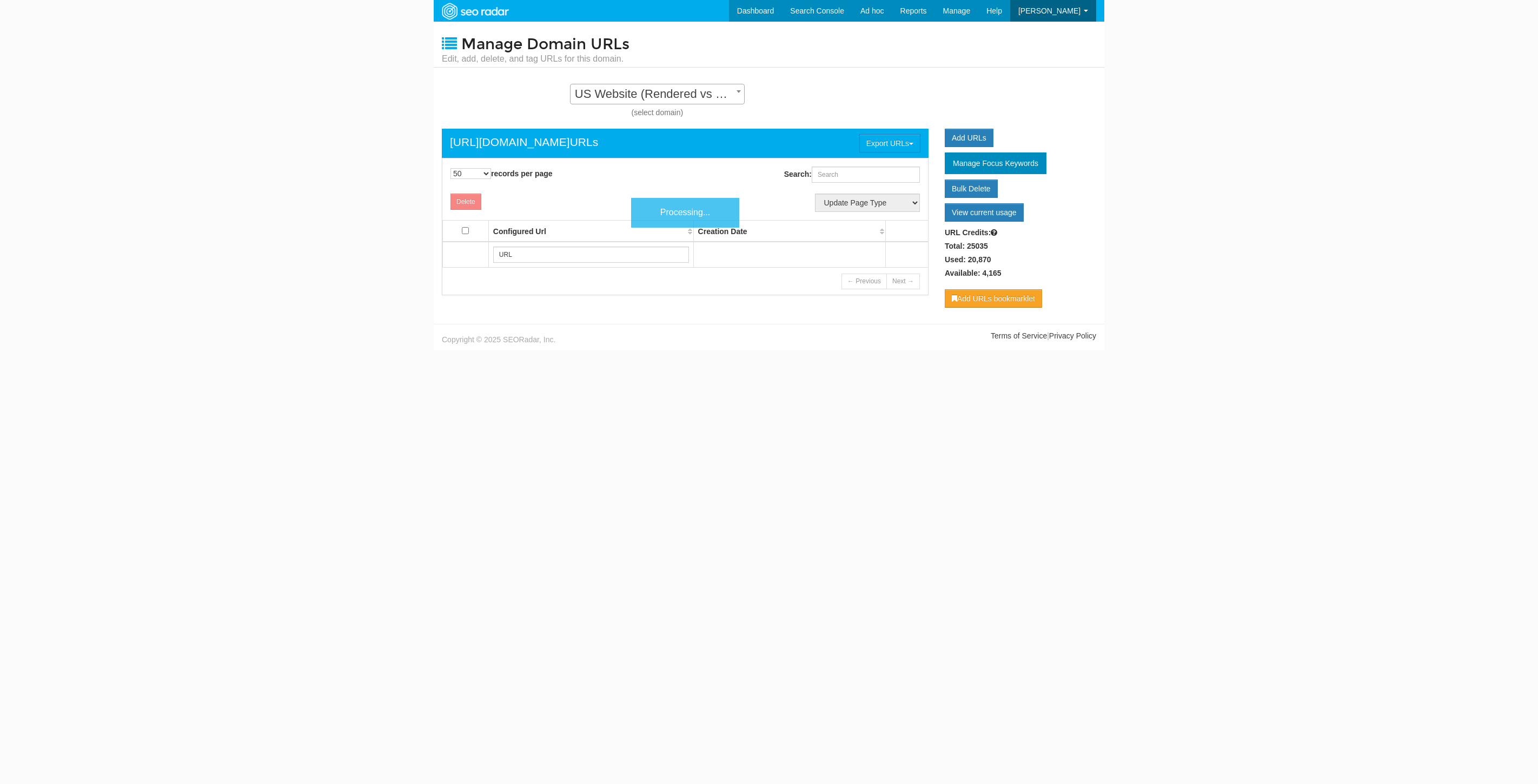
select select "50"
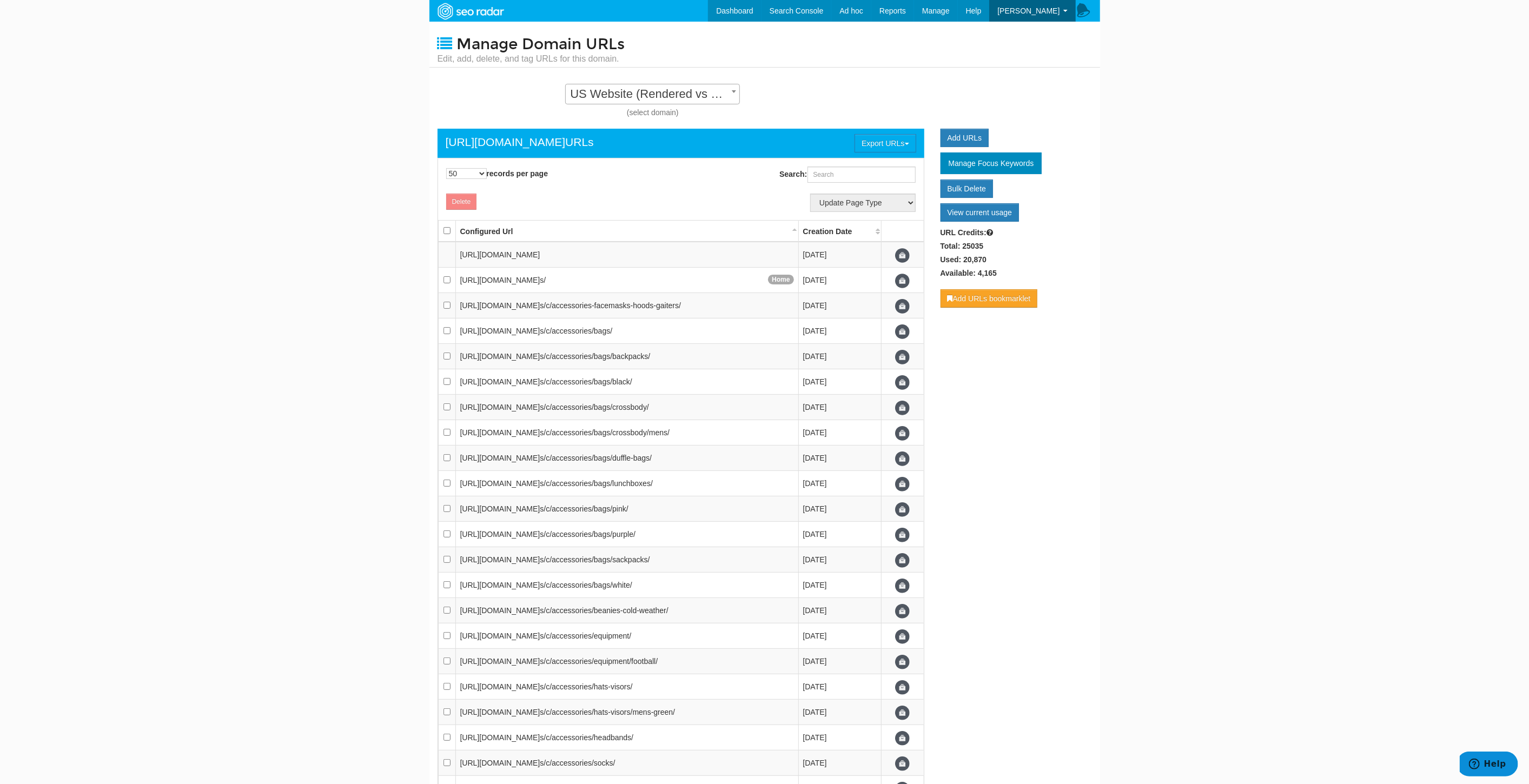
scroll to position [11, 0]
click at [919, 43] on link "URLs" at bounding box center [913, 46] width 89 height 14
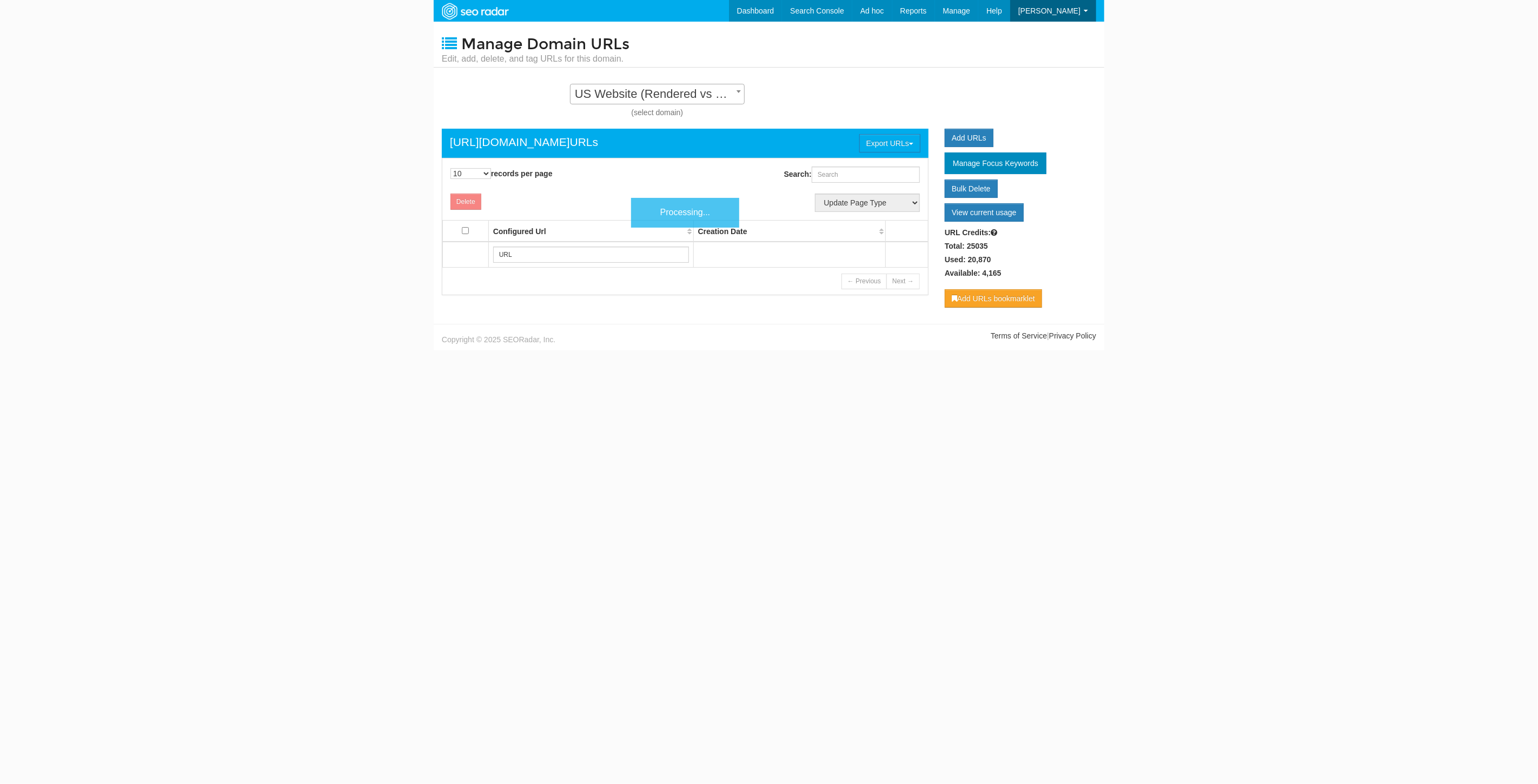
scroll to position [11, 0]
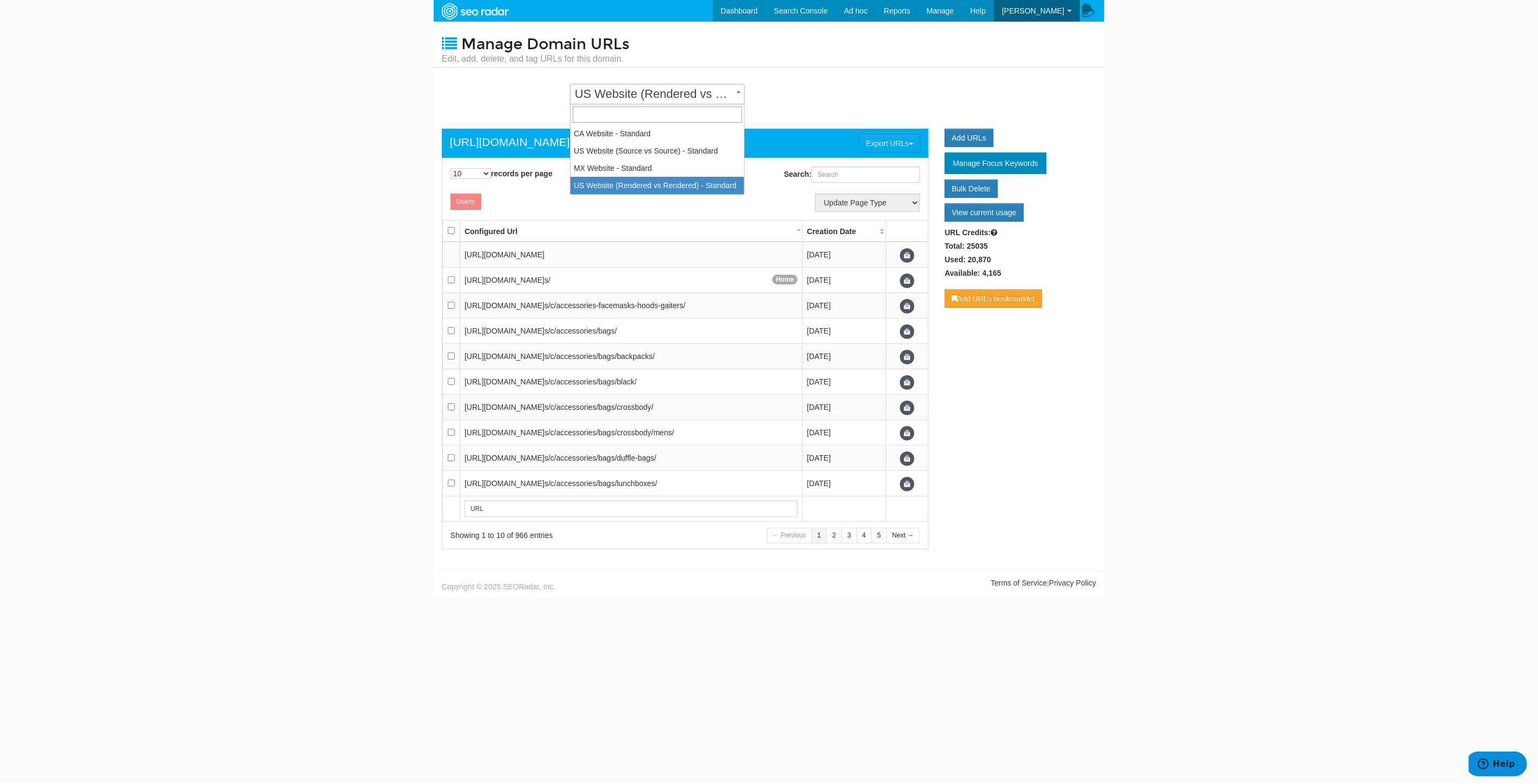
click at [675, 86] on span "US Website (Rendered vs Rendered) - Standard" at bounding box center [657, 94] width 174 height 20
select select "14250"
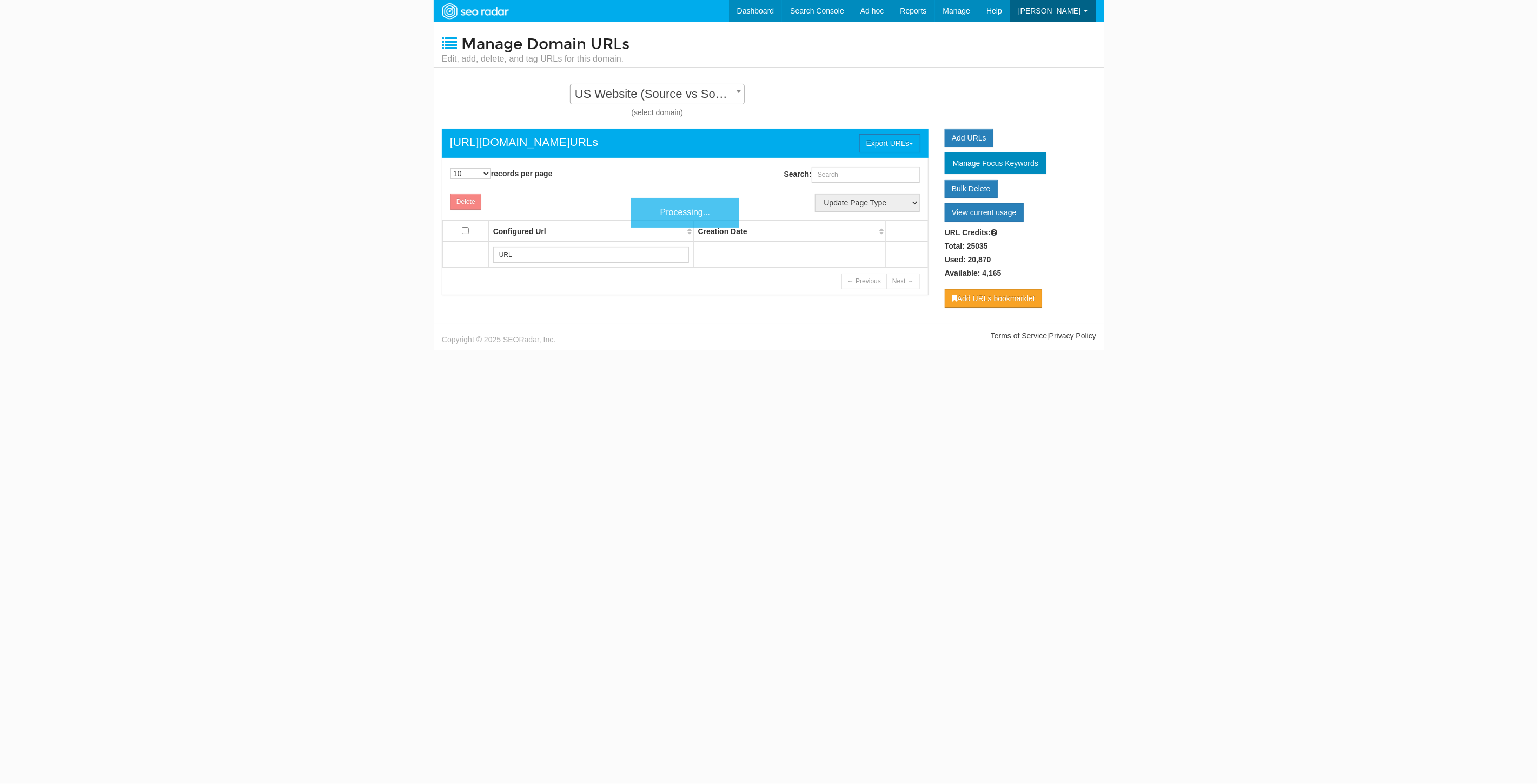
scroll to position [11, 0]
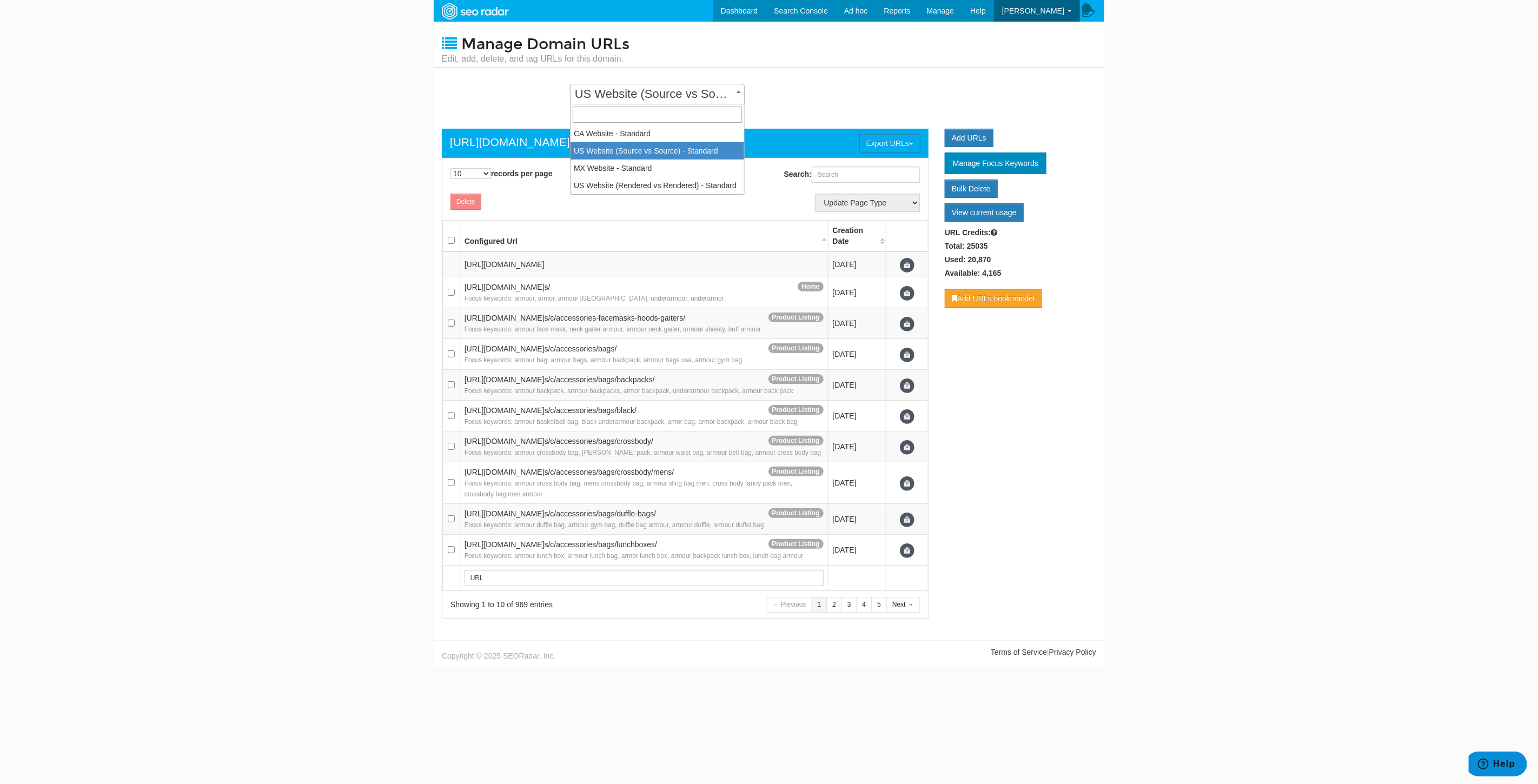
click at [624, 88] on span "US Website (Source vs Source) - Standard" at bounding box center [658, 94] width 174 height 15
select select "14252"
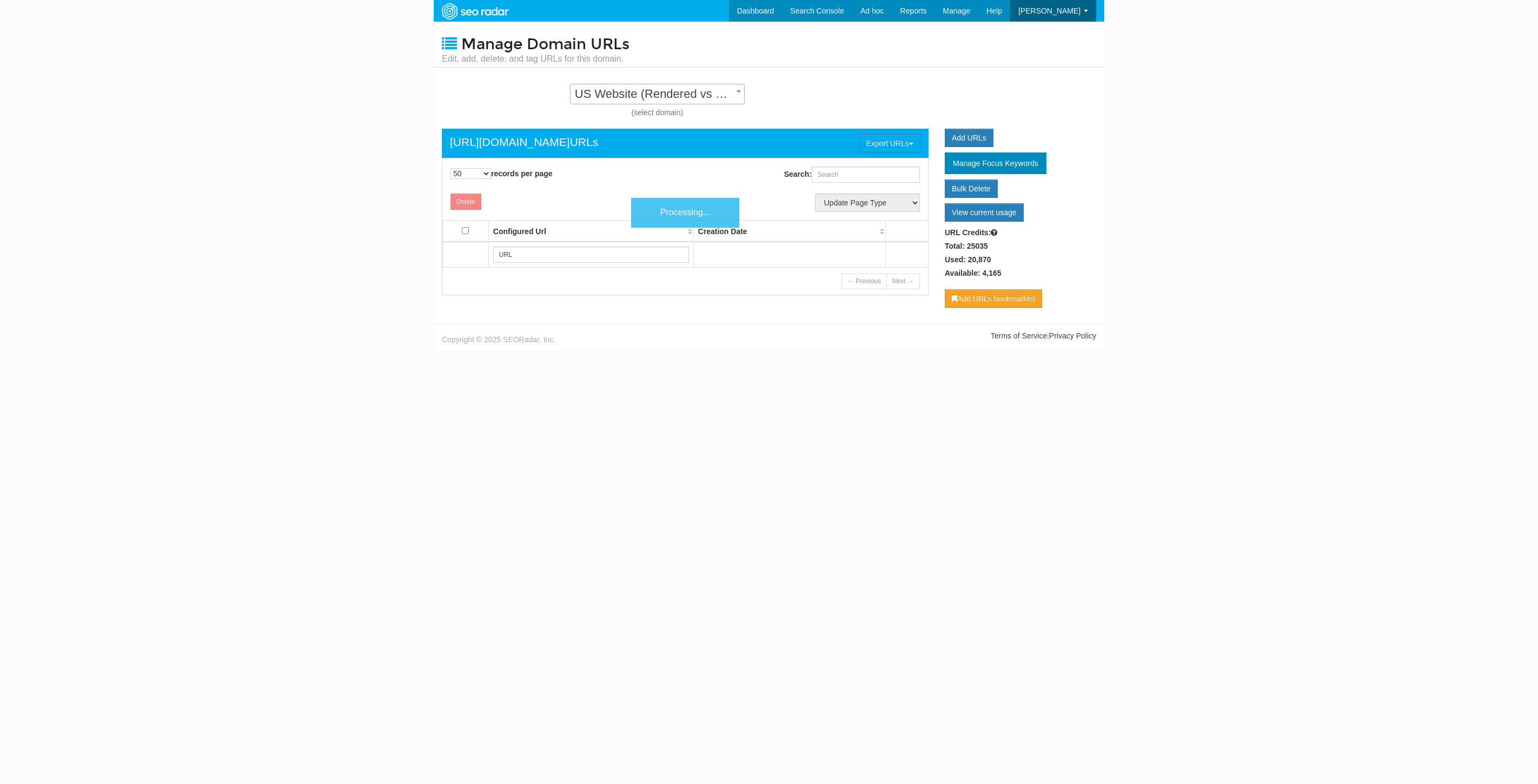
select select "50"
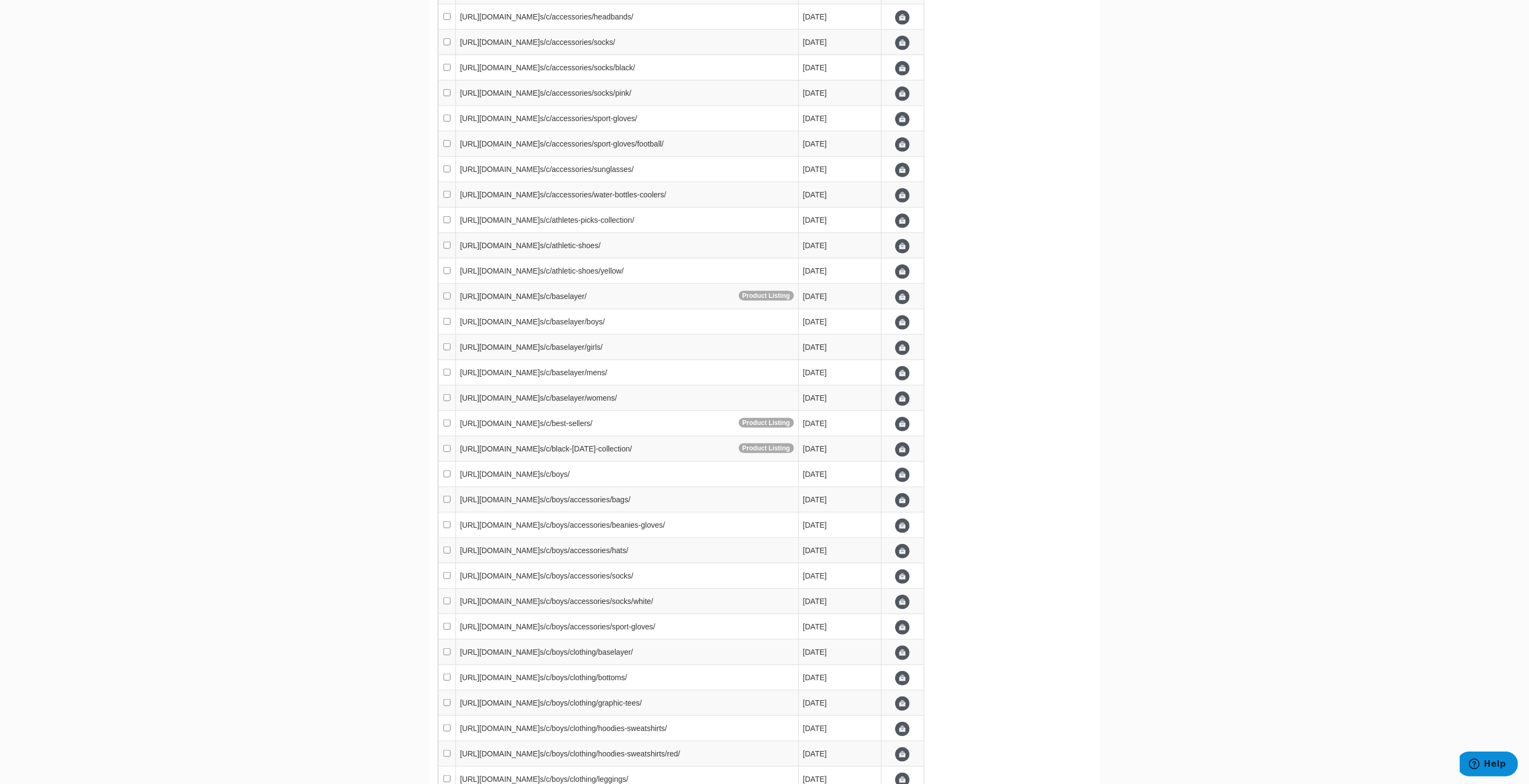
scroll to position [820, 0]
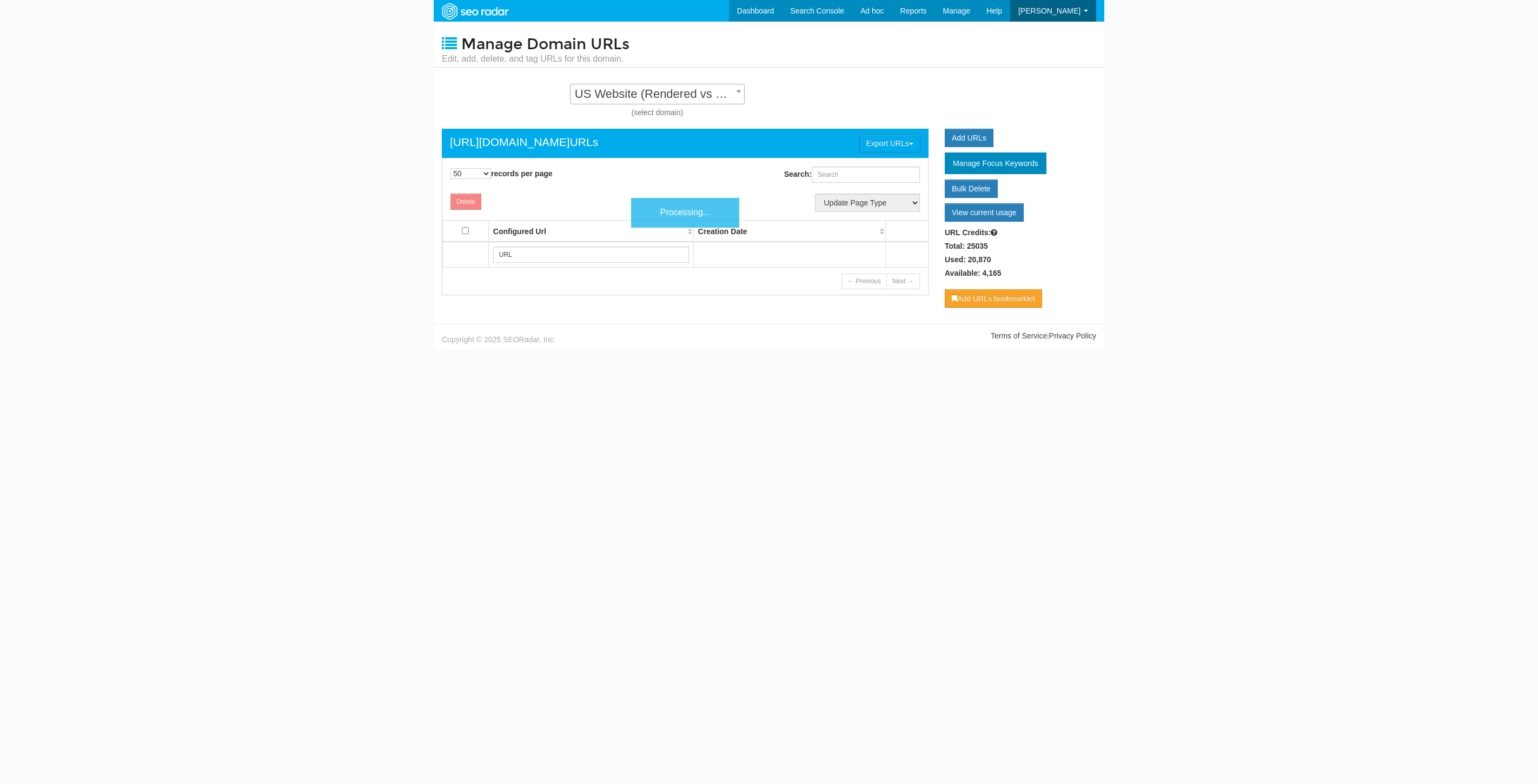
select select "50"
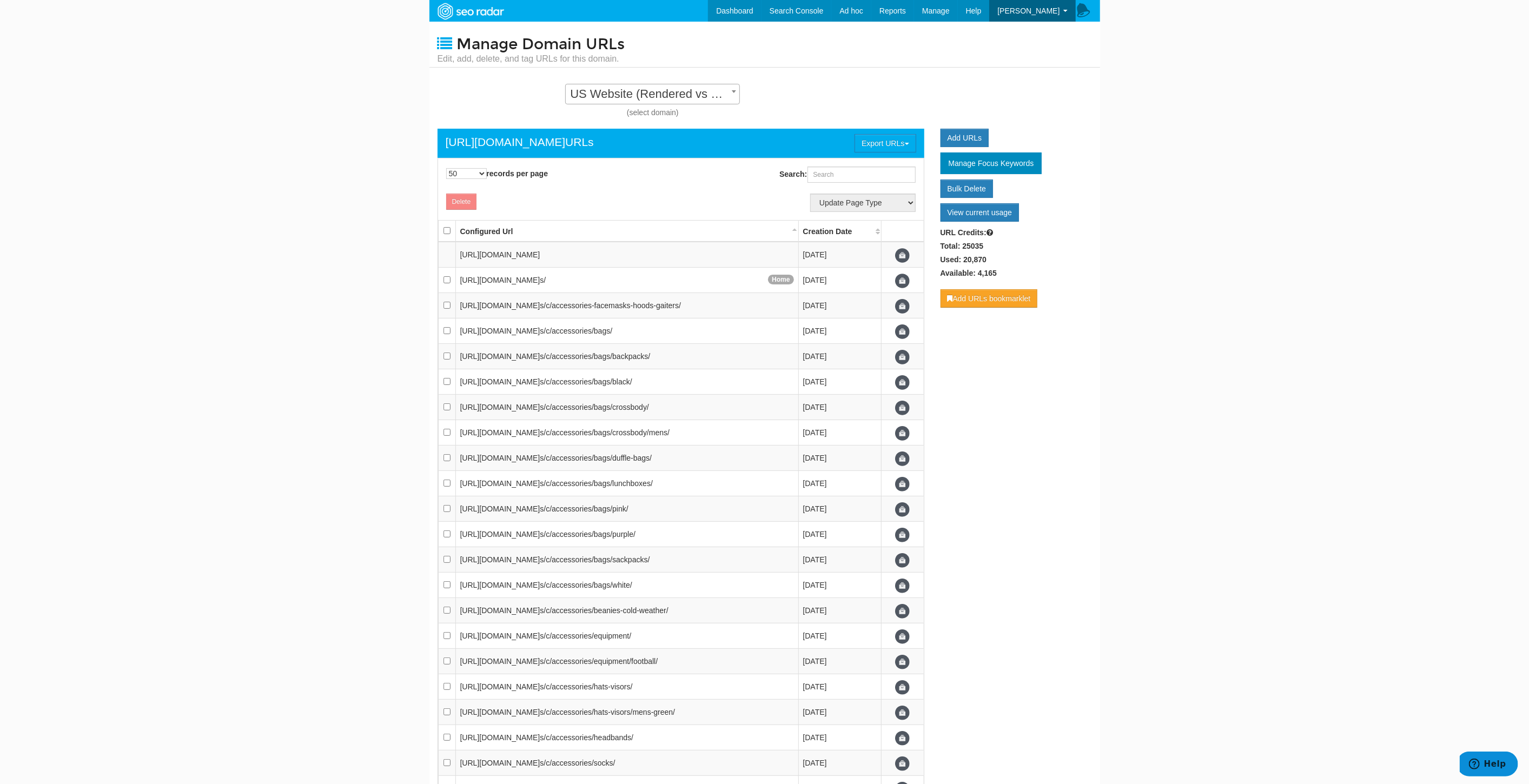
click at [1201, 255] on body "Dashboard Search Console Keyword Winners and Losers Page Winners and Losers Arc…" at bounding box center [764, 392] width 1529 height 784
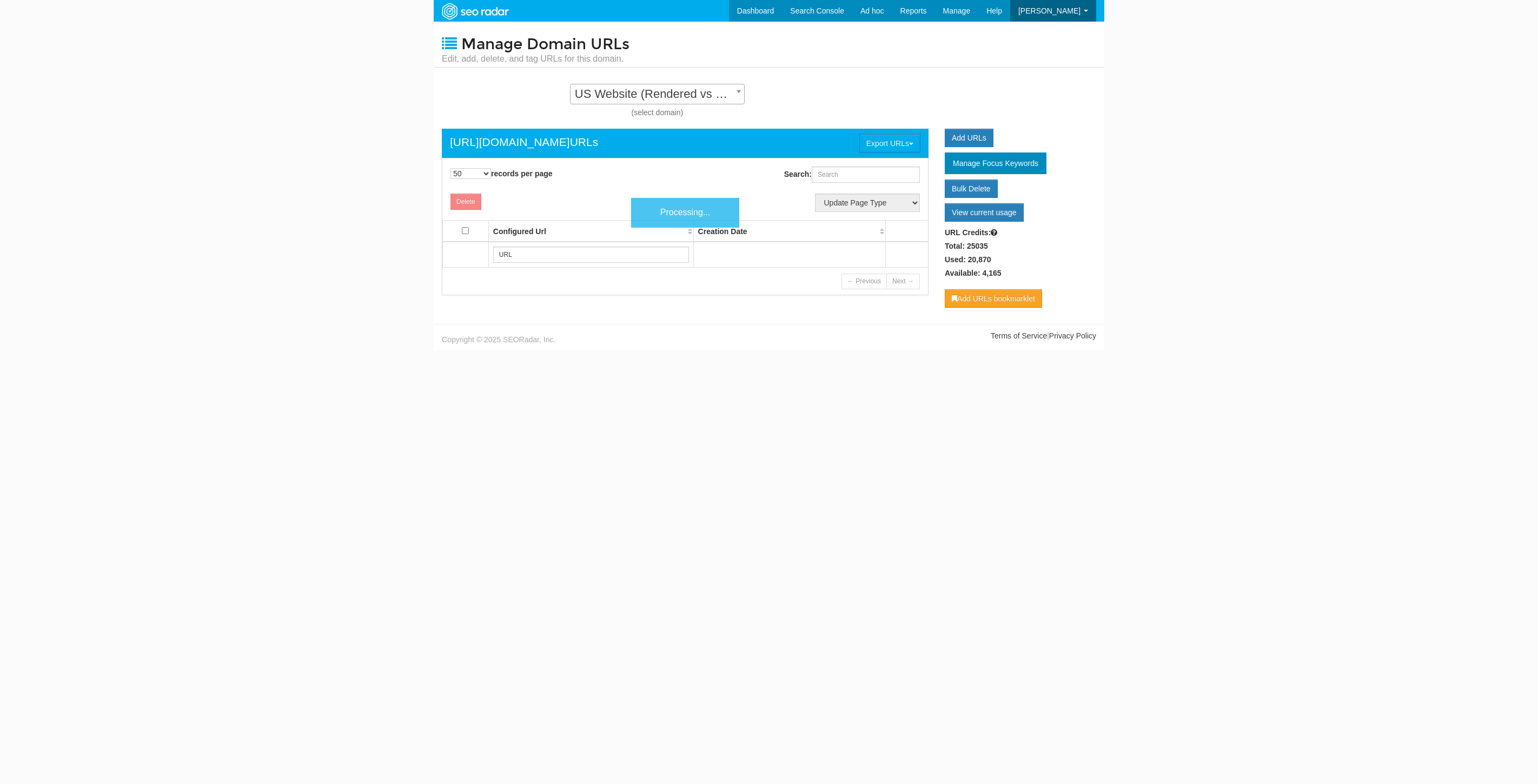
select select "50"
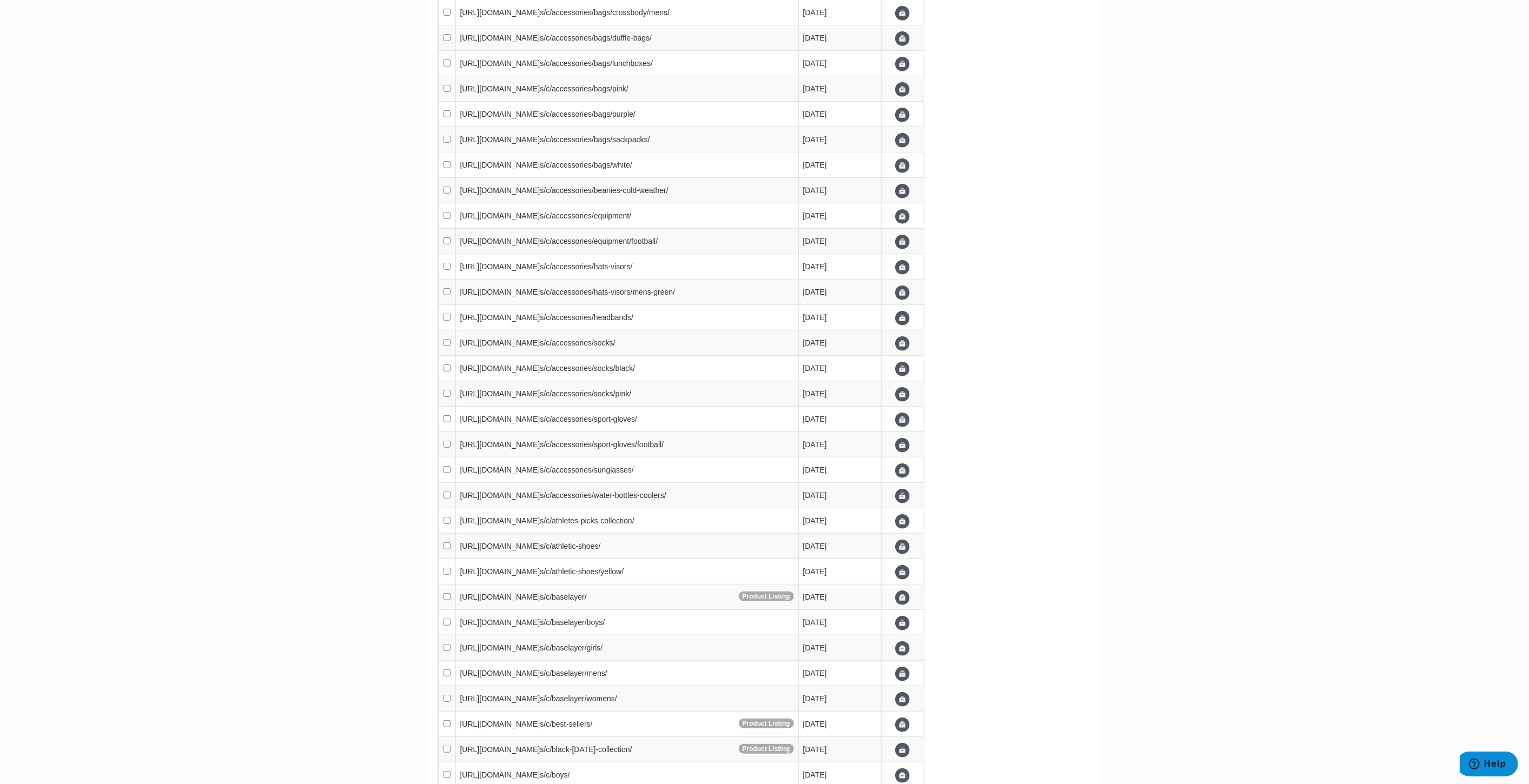
scroll to position [820, 0]
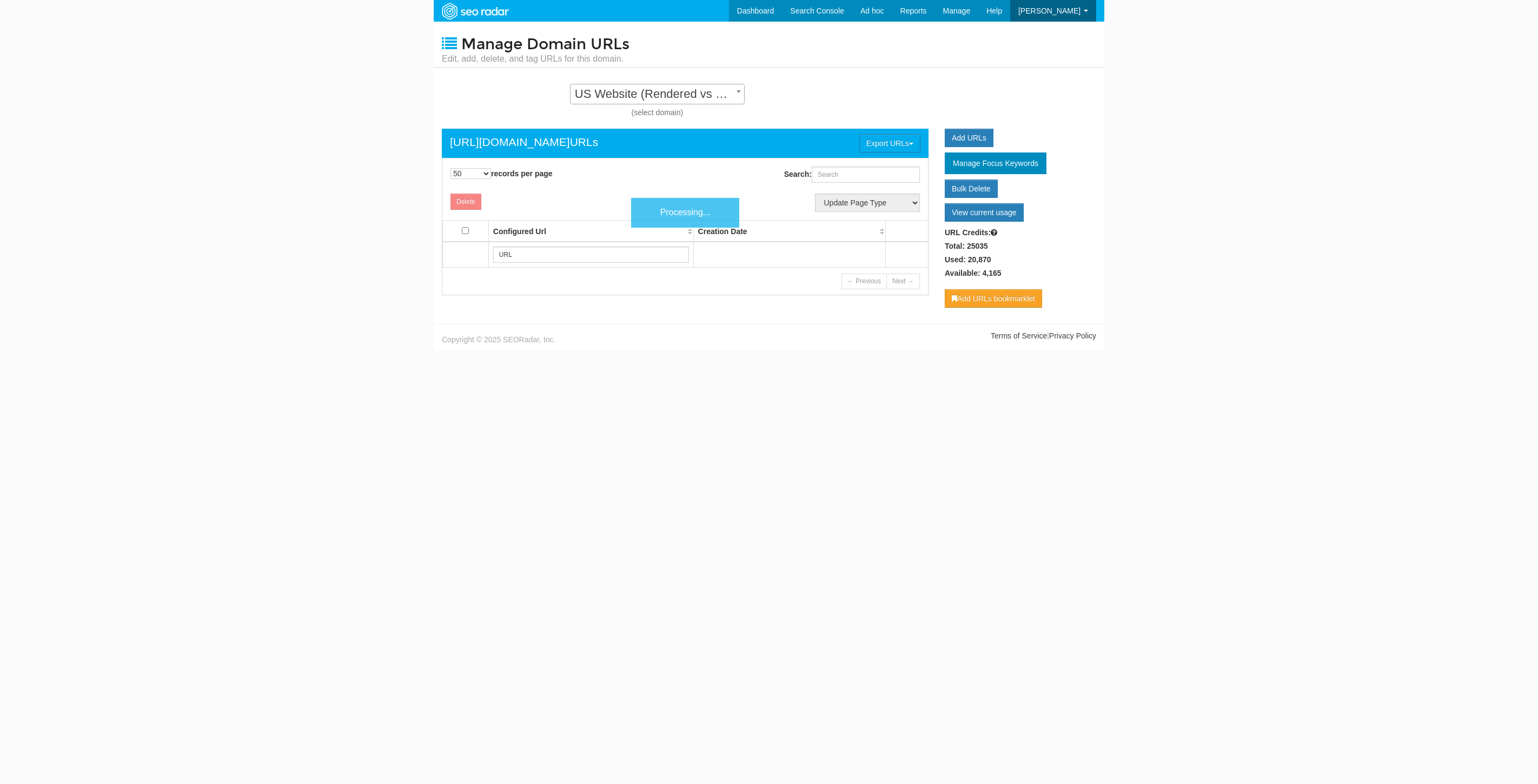
select select "50"
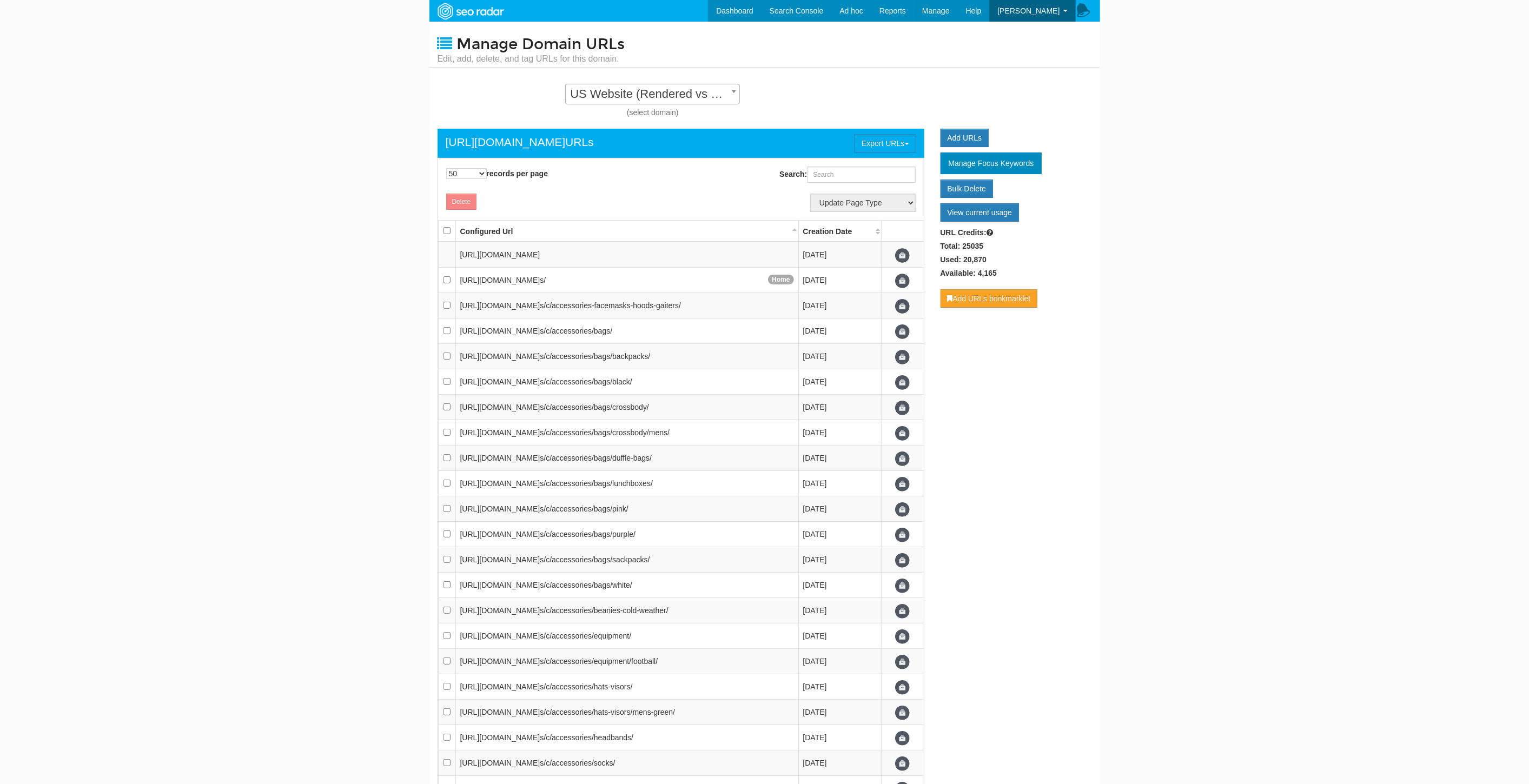
scroll to position [11, 0]
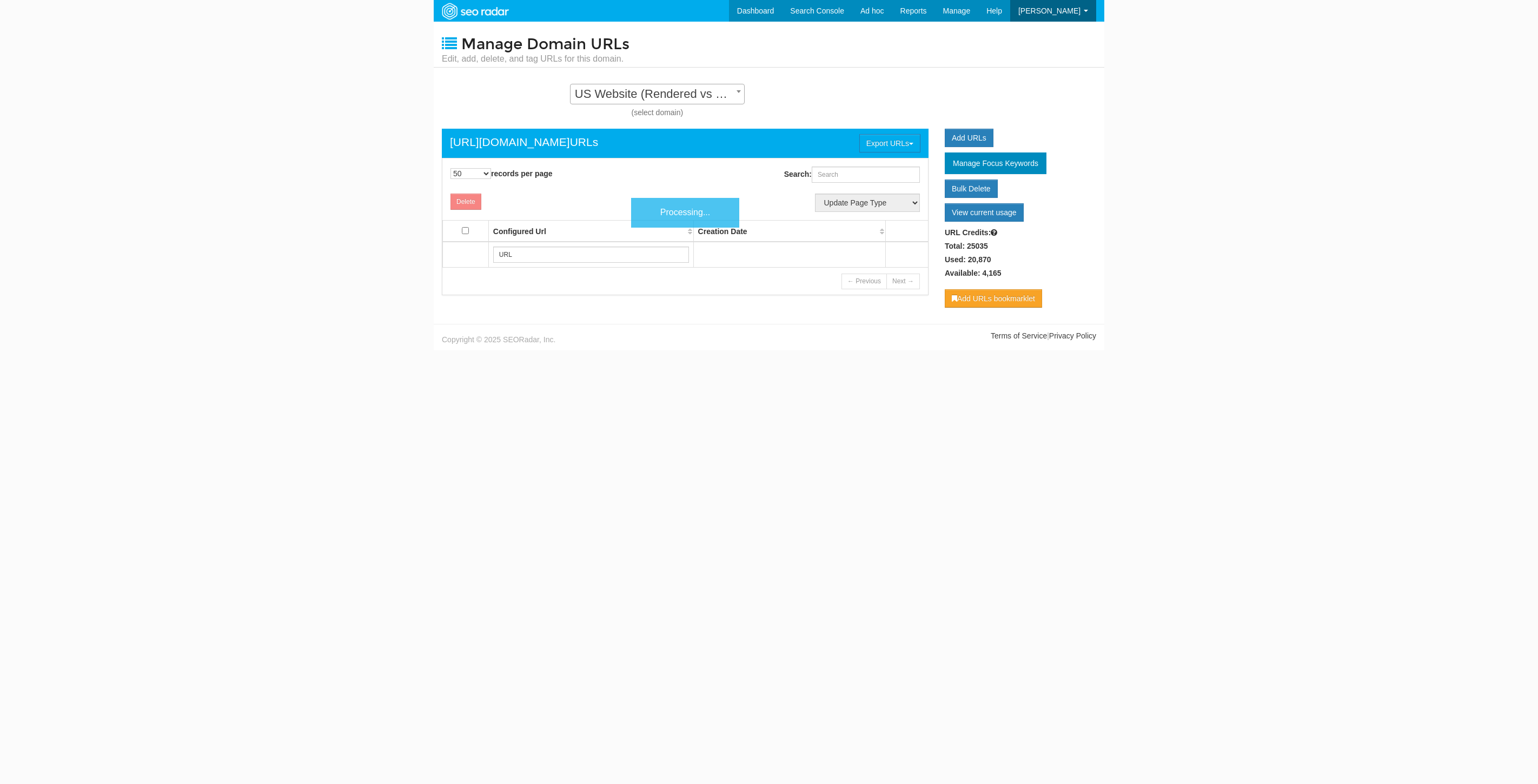
select select "50"
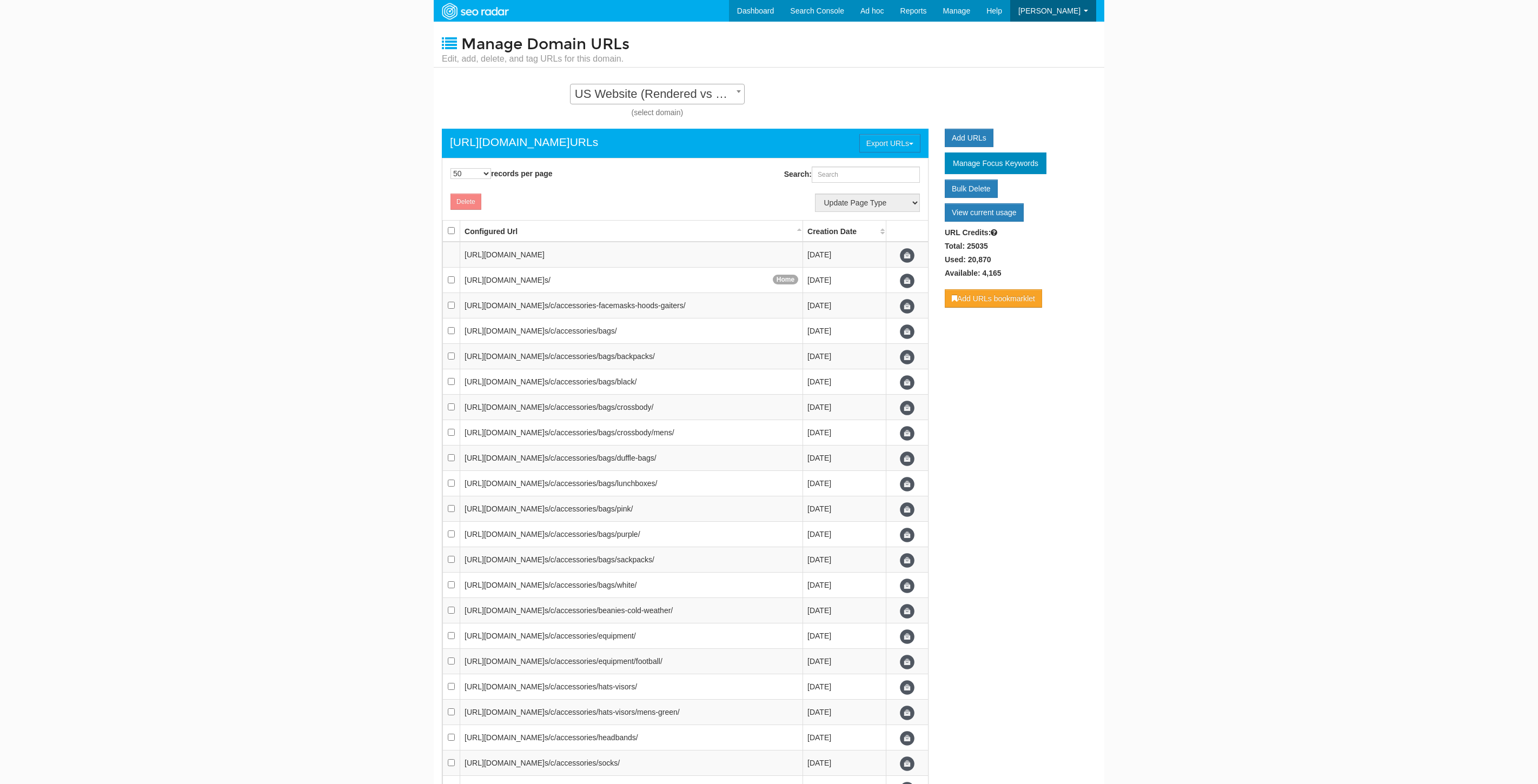
select select "50"
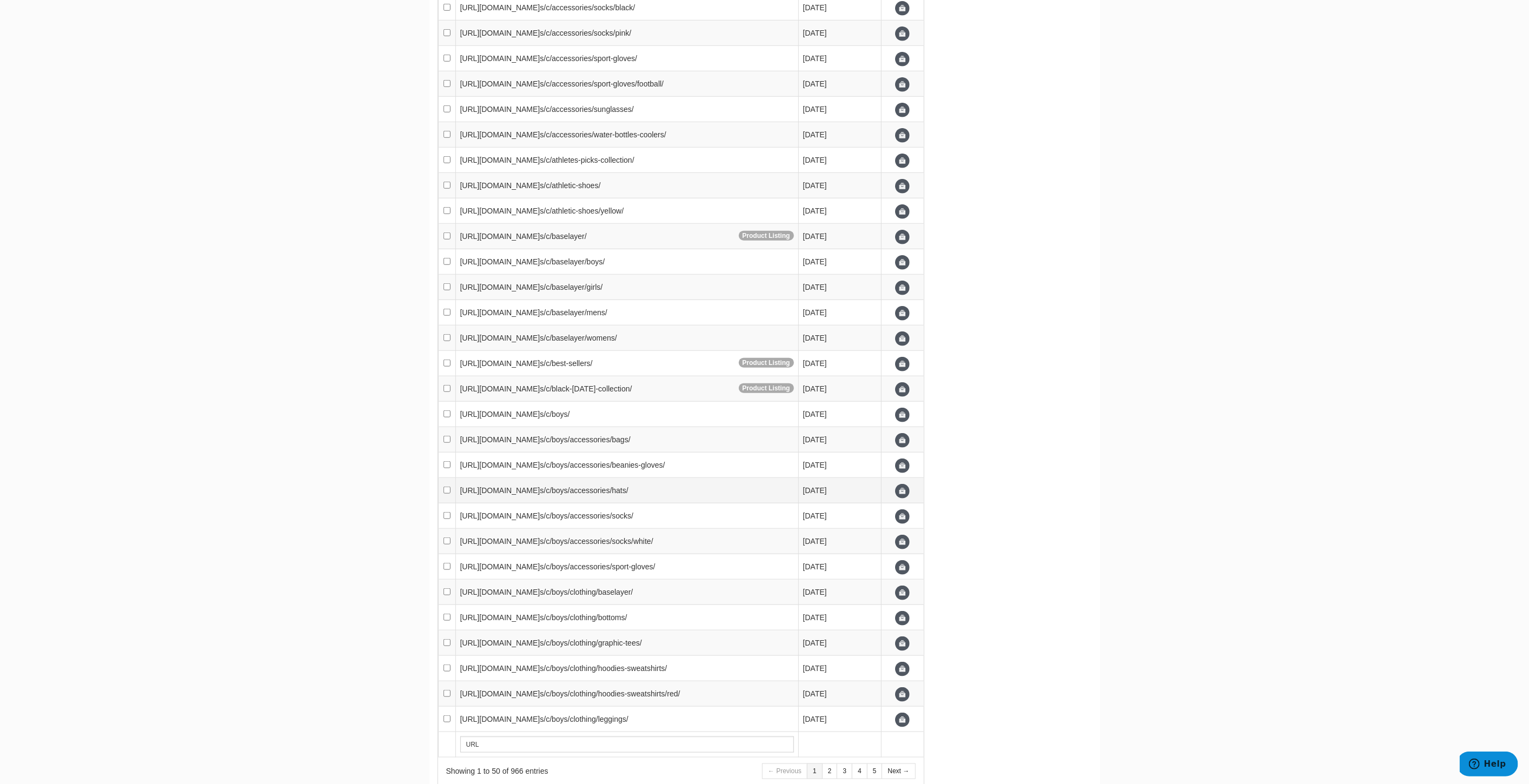
scroll to position [820, 0]
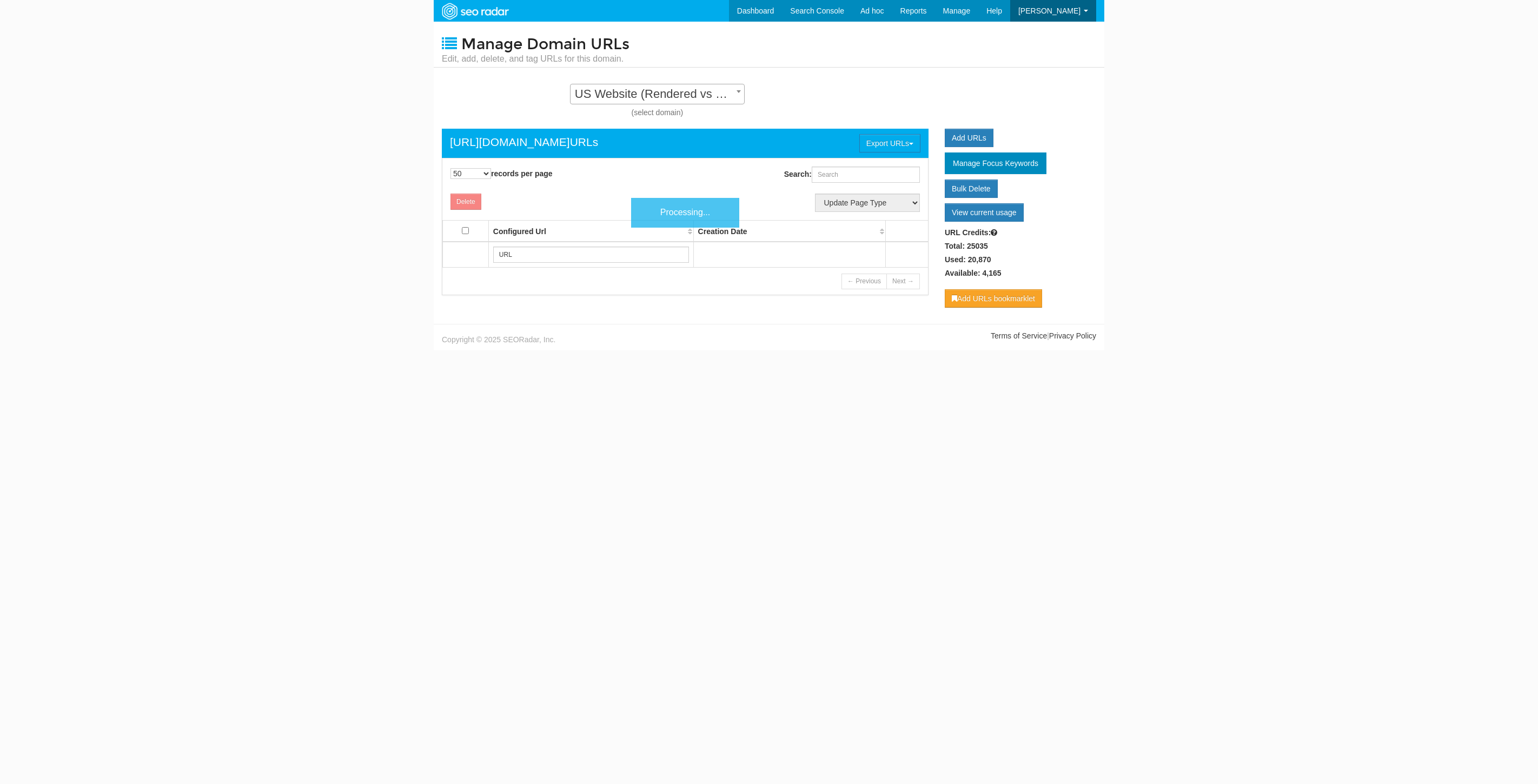
select select "50"
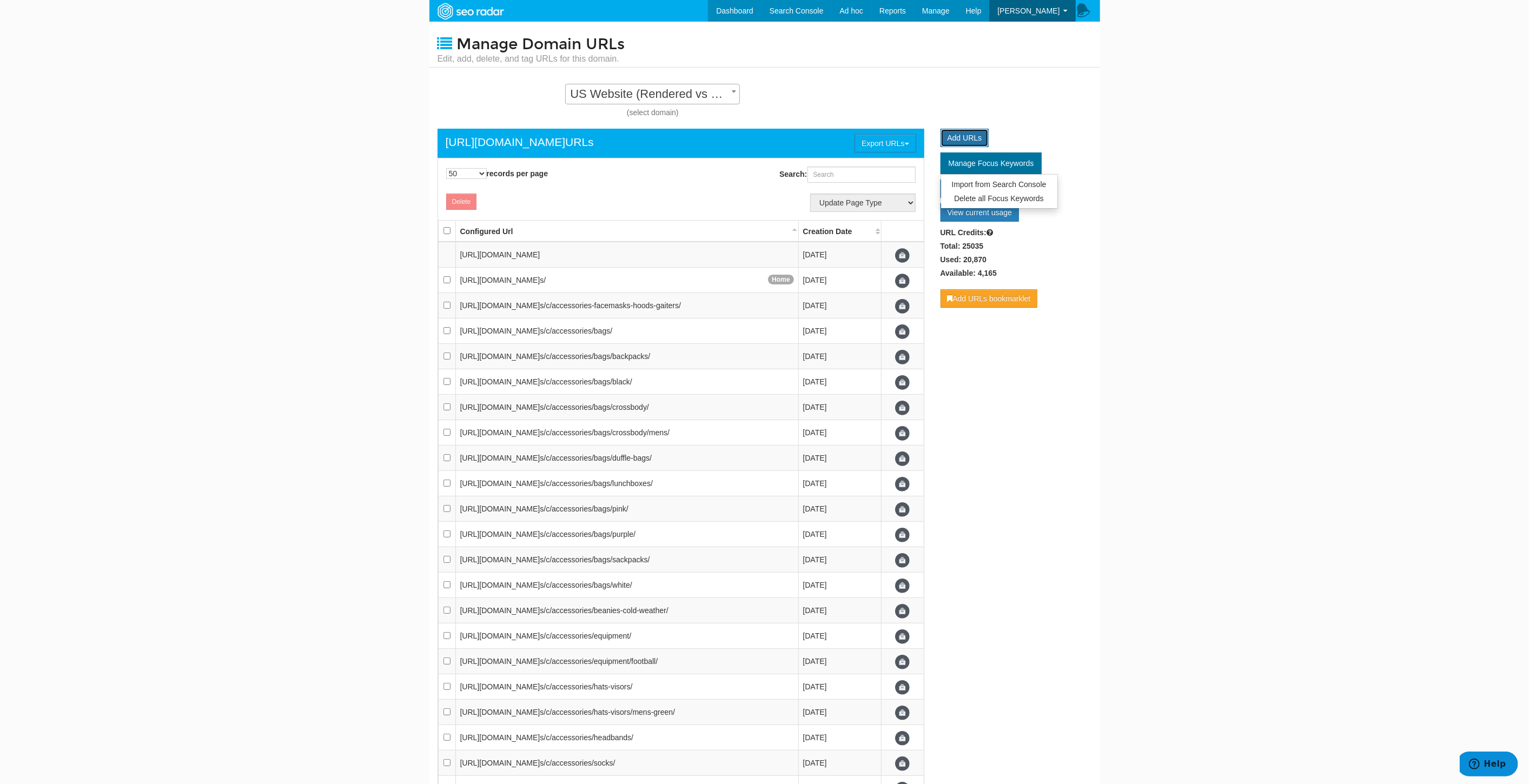
click at [961, 139] on link "Add URLs" at bounding box center [965, 138] width 48 height 19
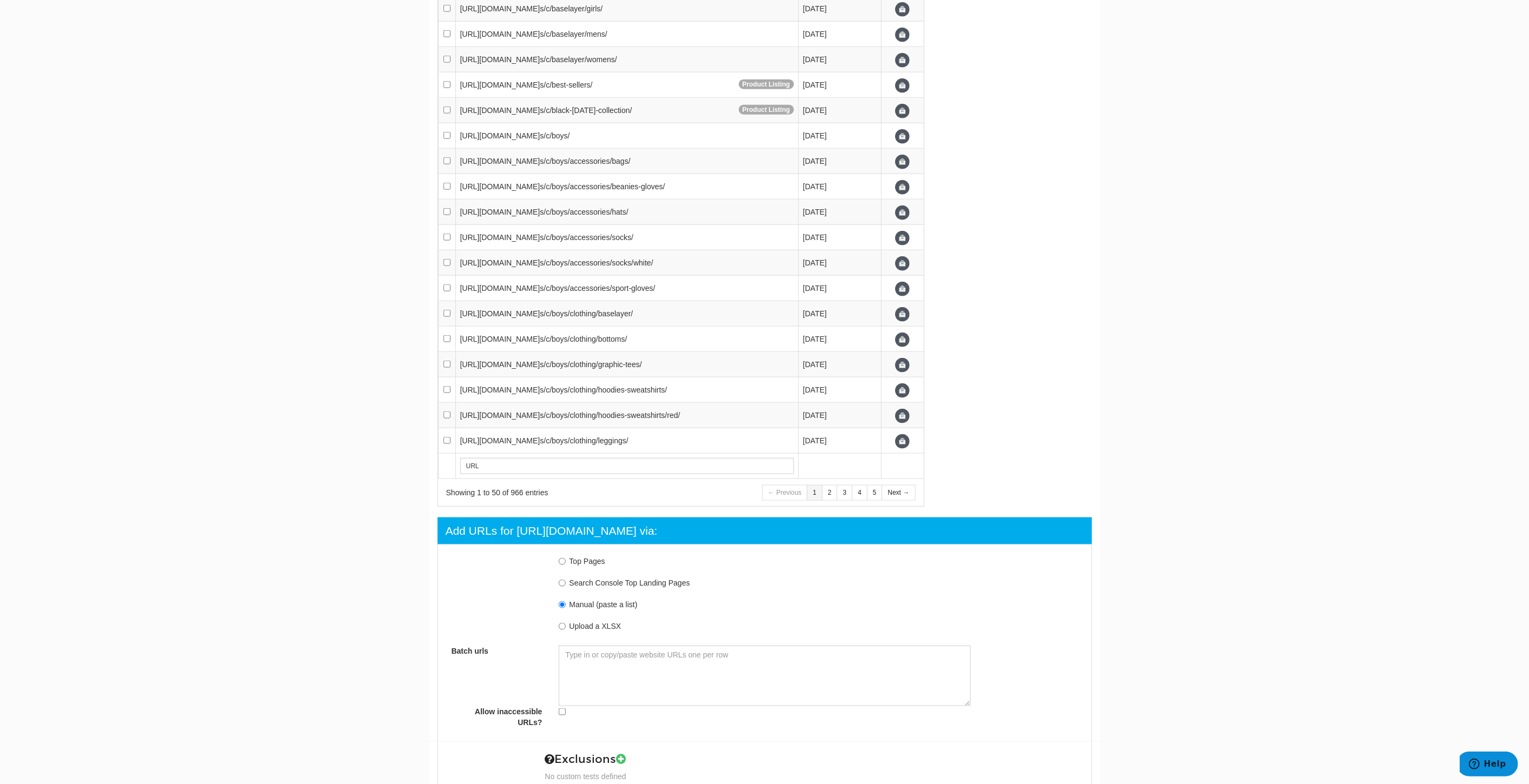
scroll to position [1129, 0]
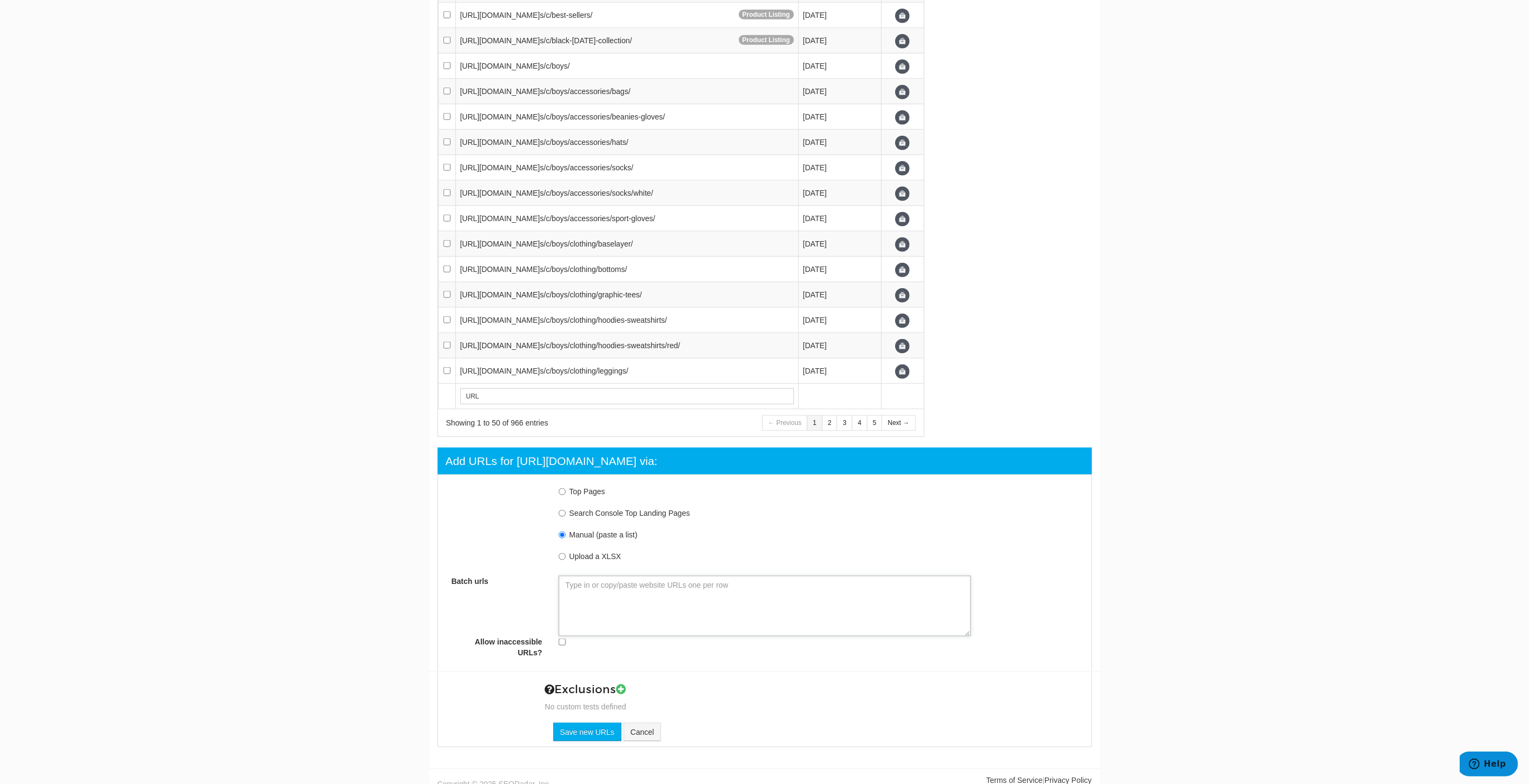
click at [600, 582] on textarea "Batch urls" at bounding box center [765, 606] width 412 height 61
paste textarea "https://www.underarmour.com/en-us/t/size-guide/girls-tops/ https://www.underarm…"
type textarea "https://www.underarmour.com/en-us/t/size-guide/girls-tops/ https://www.underarm…"
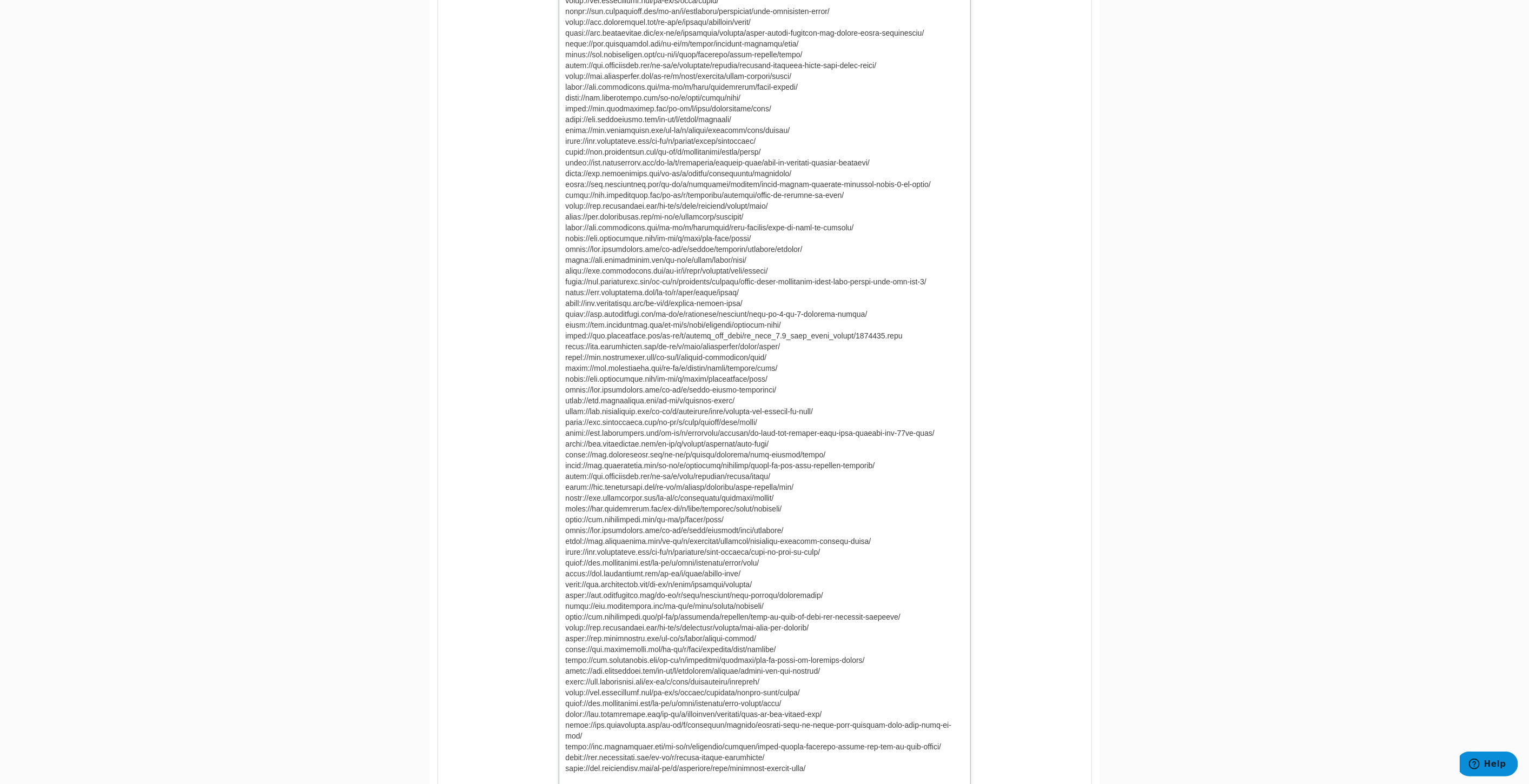
scroll to position [11672, 0]
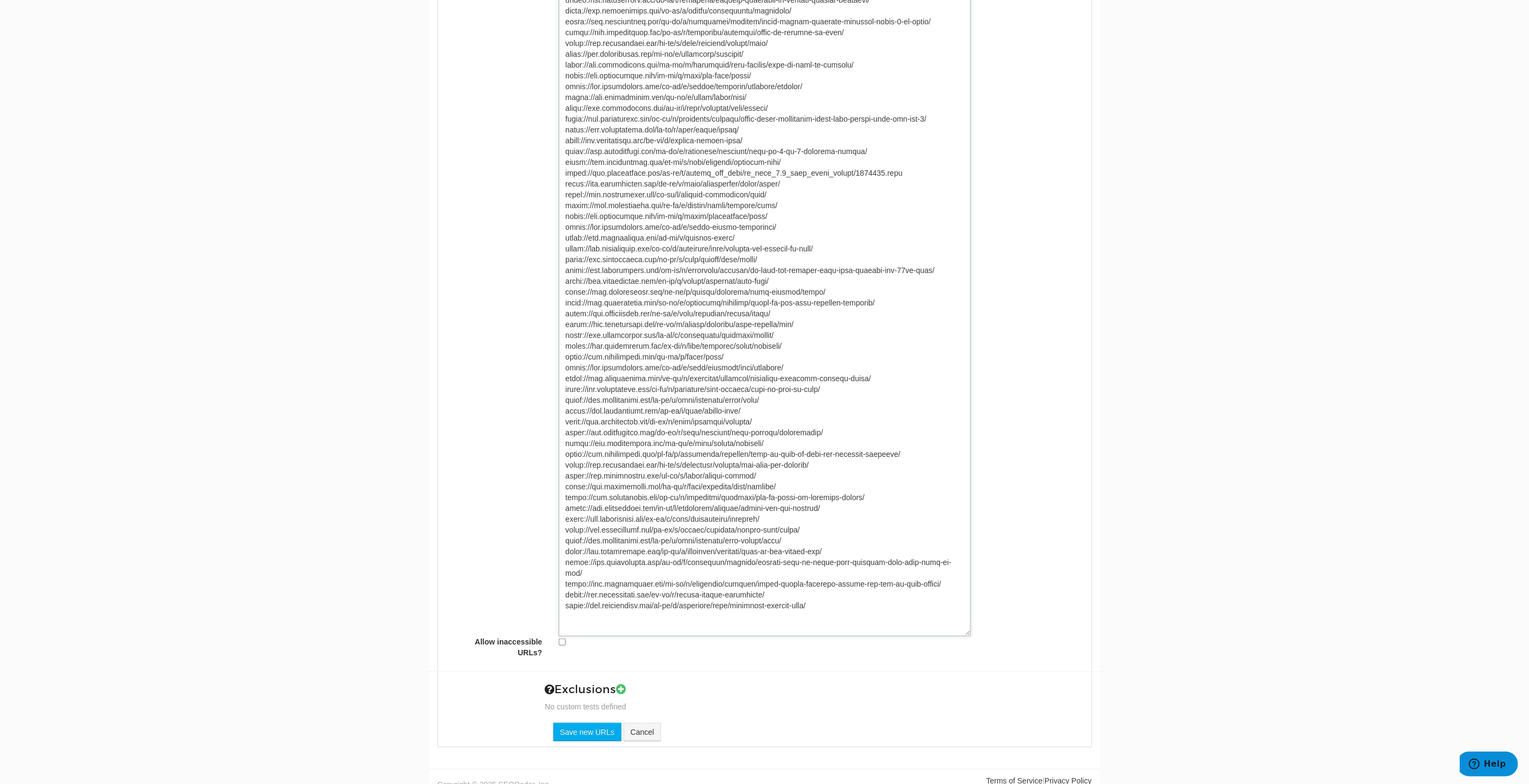
type textarea "https://www.underarmour.com/en-us/t/size-guide/girls-tops/ https://www.underarm…"
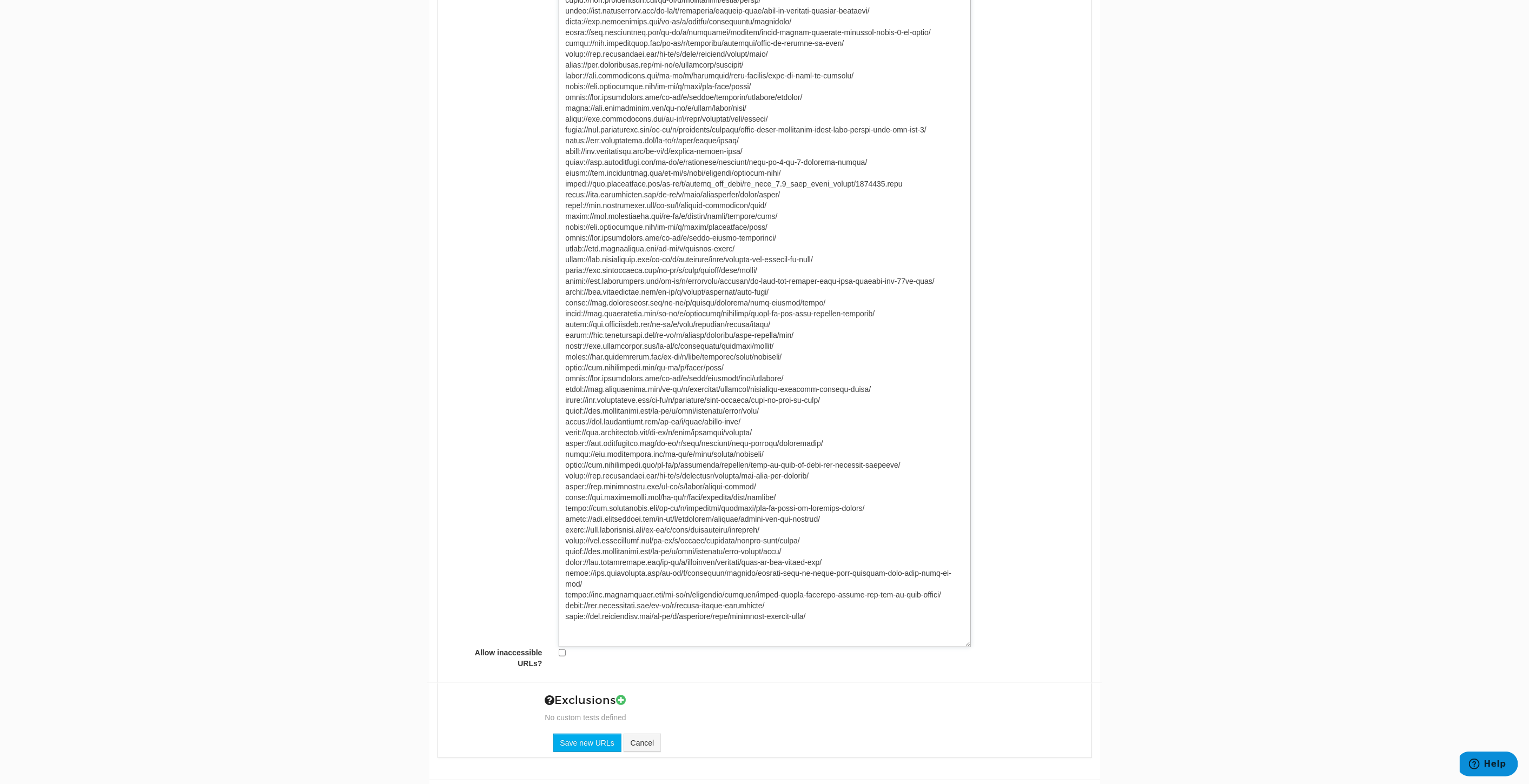
scroll to position [10586, 0]
type textarea "https://www.underarmour.com/en-us/t/size-guide/girls-tops/ https://www.underarm…"
click at [584, 723] on input "Save new URLs" at bounding box center [588, 732] width 68 height 19
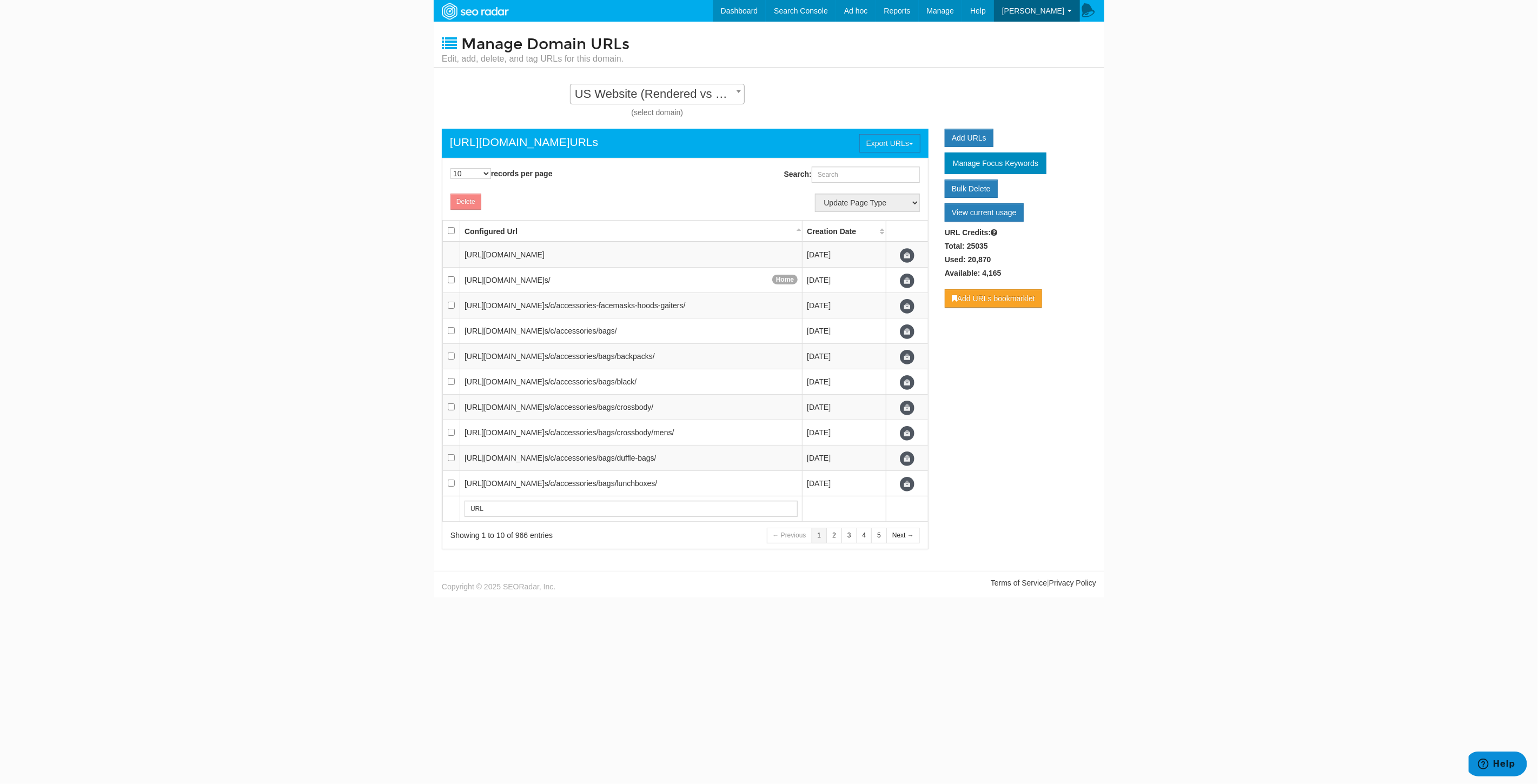
click at [680, 96] on span "US Website (Rendered vs Rendered) - Standard" at bounding box center [658, 94] width 174 height 15
select select "14250"
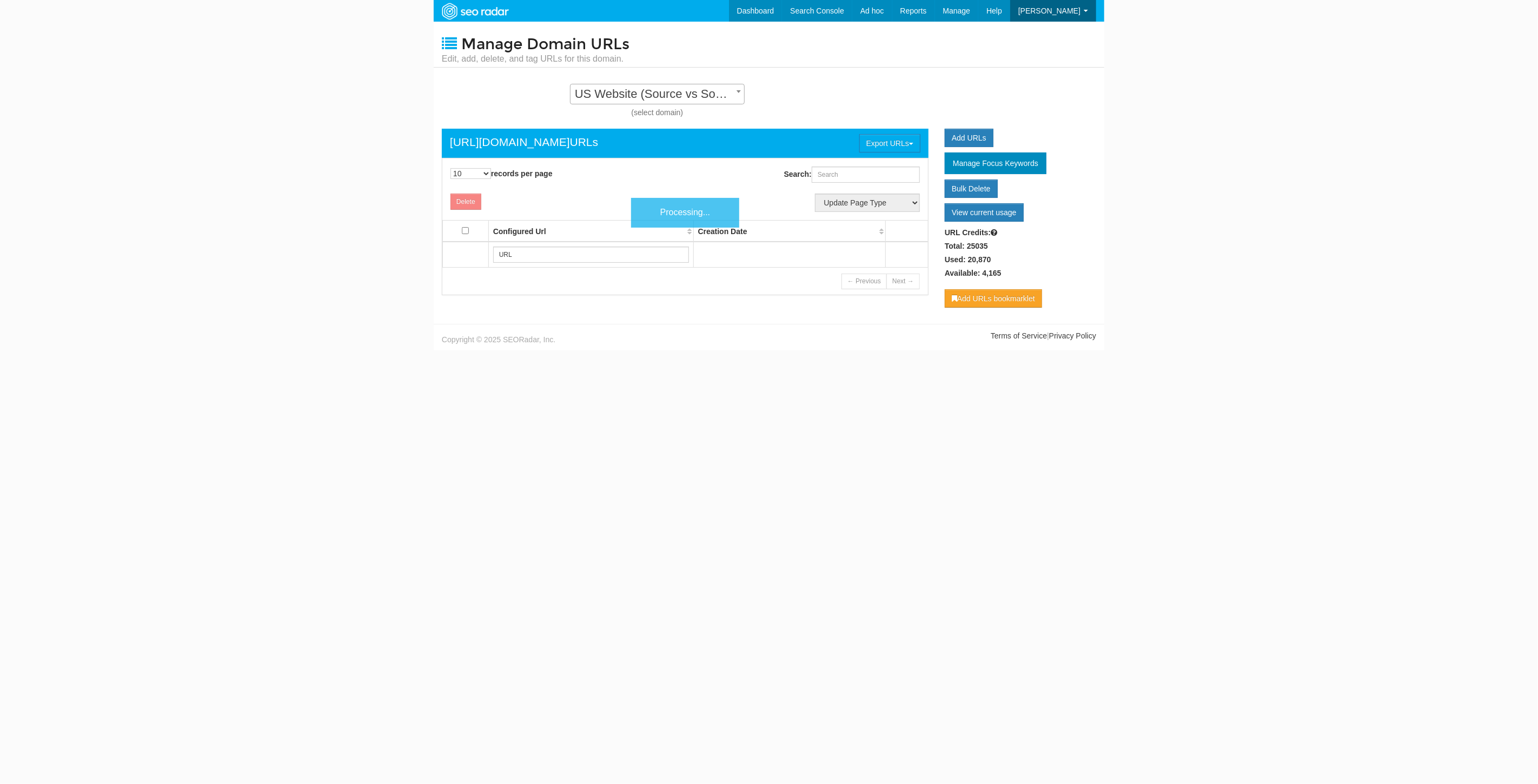
scroll to position [11, 0]
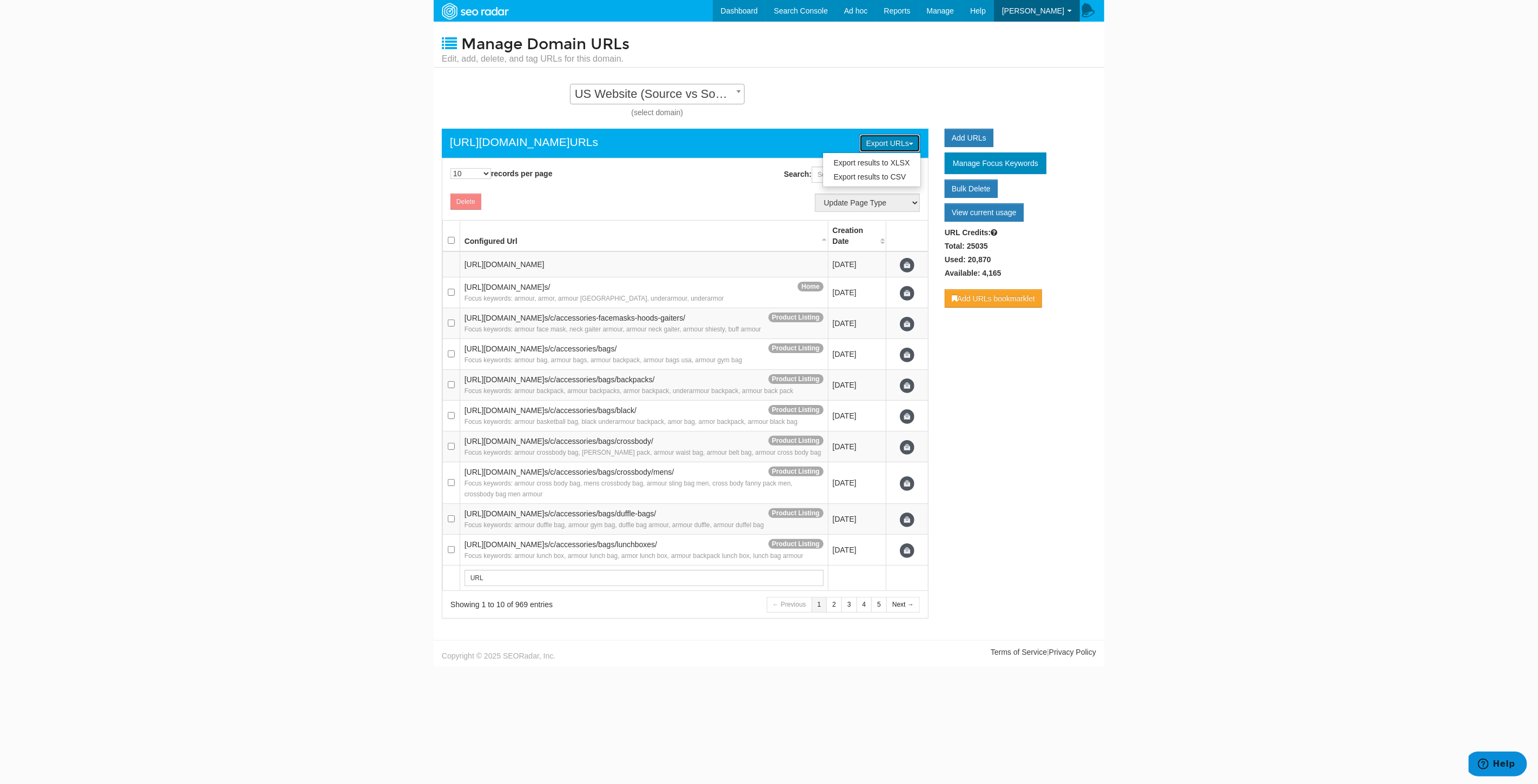
click at [903, 143] on button "Export URLs" at bounding box center [890, 143] width 61 height 19
click at [891, 174] on link "Export results to CSV" at bounding box center [872, 176] width 98 height 14
click at [874, 34] on link "Audits" at bounding box center [875, 32] width 86 height 14
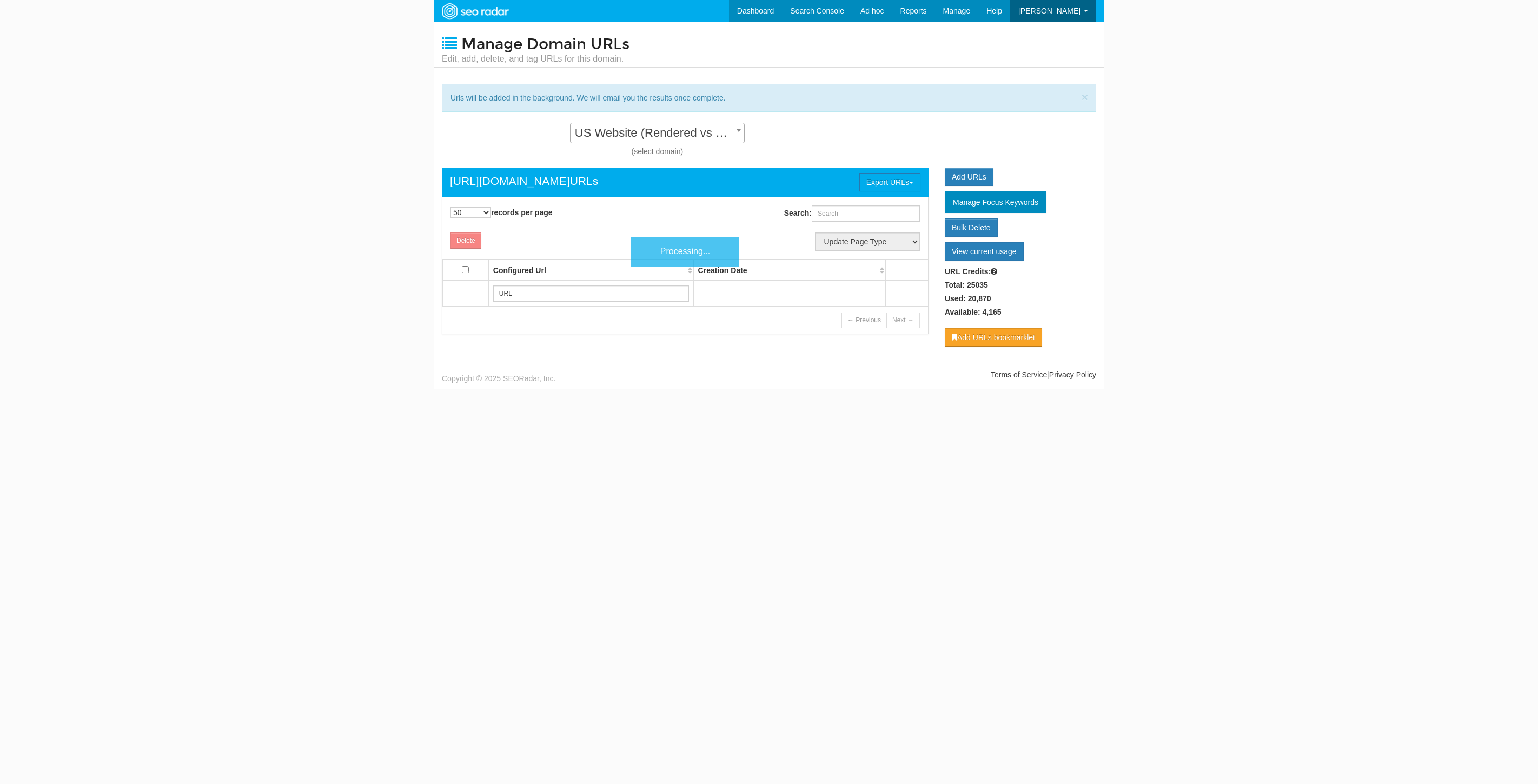
select select "50"
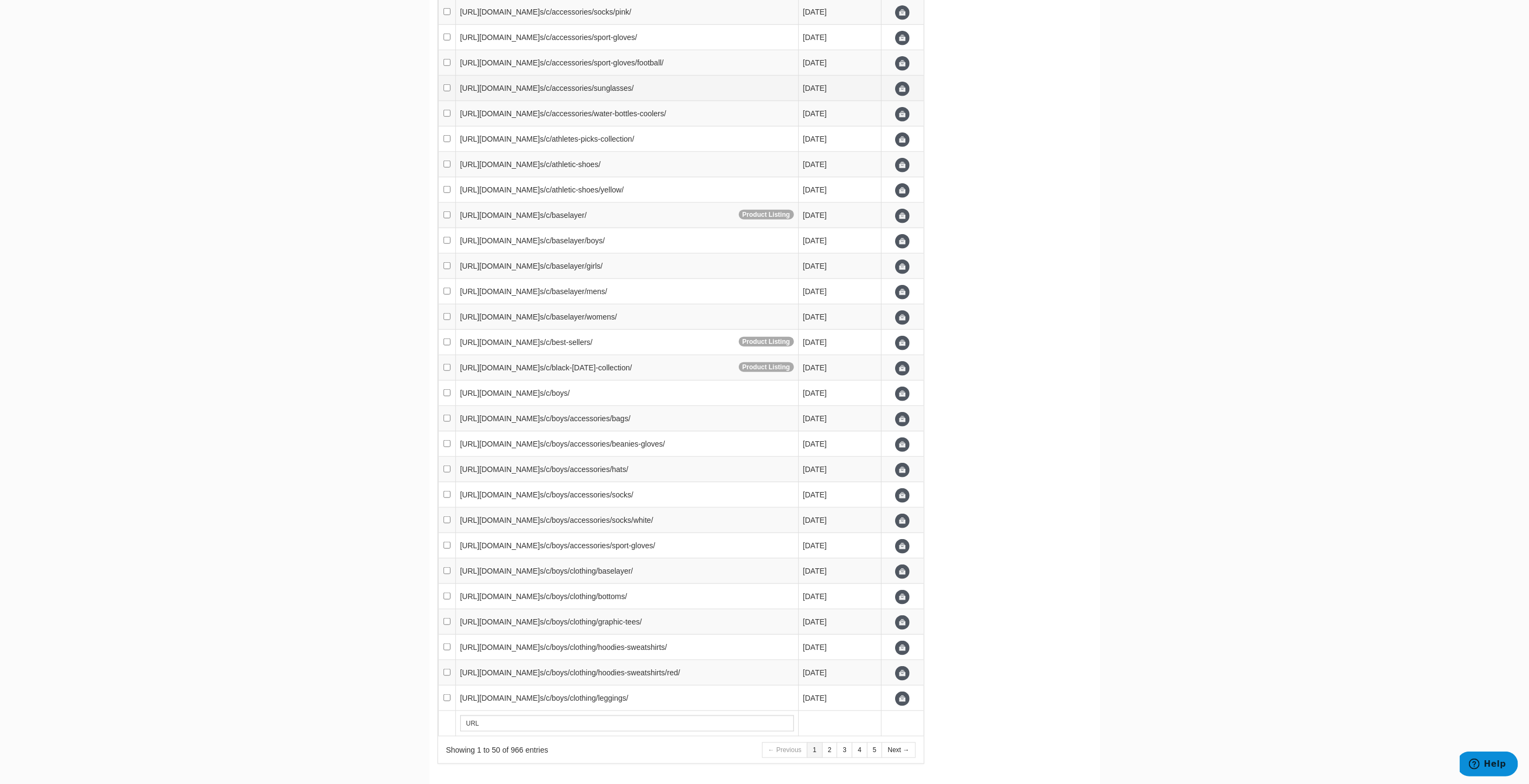
scroll to position [858, 0]
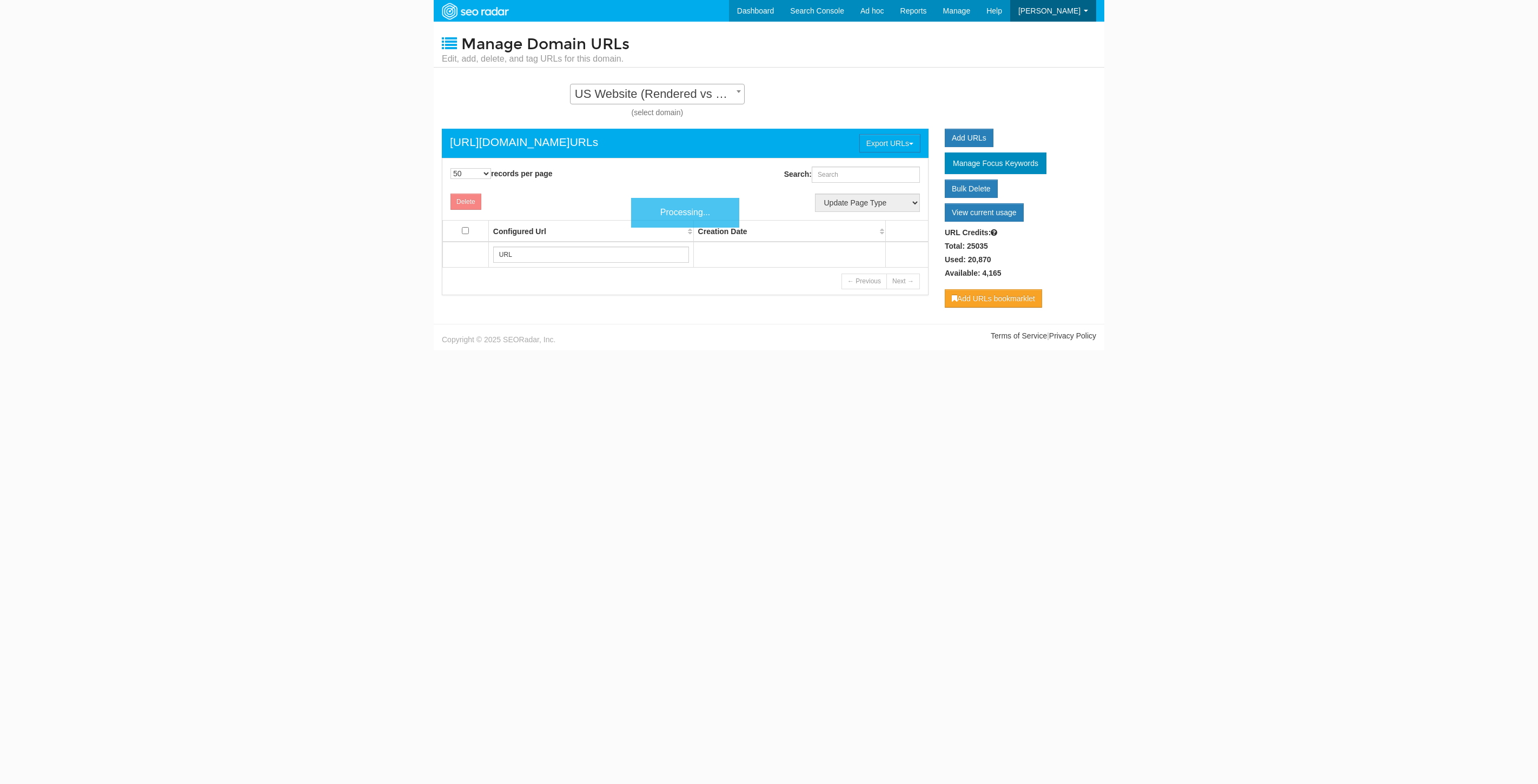
select select "50"
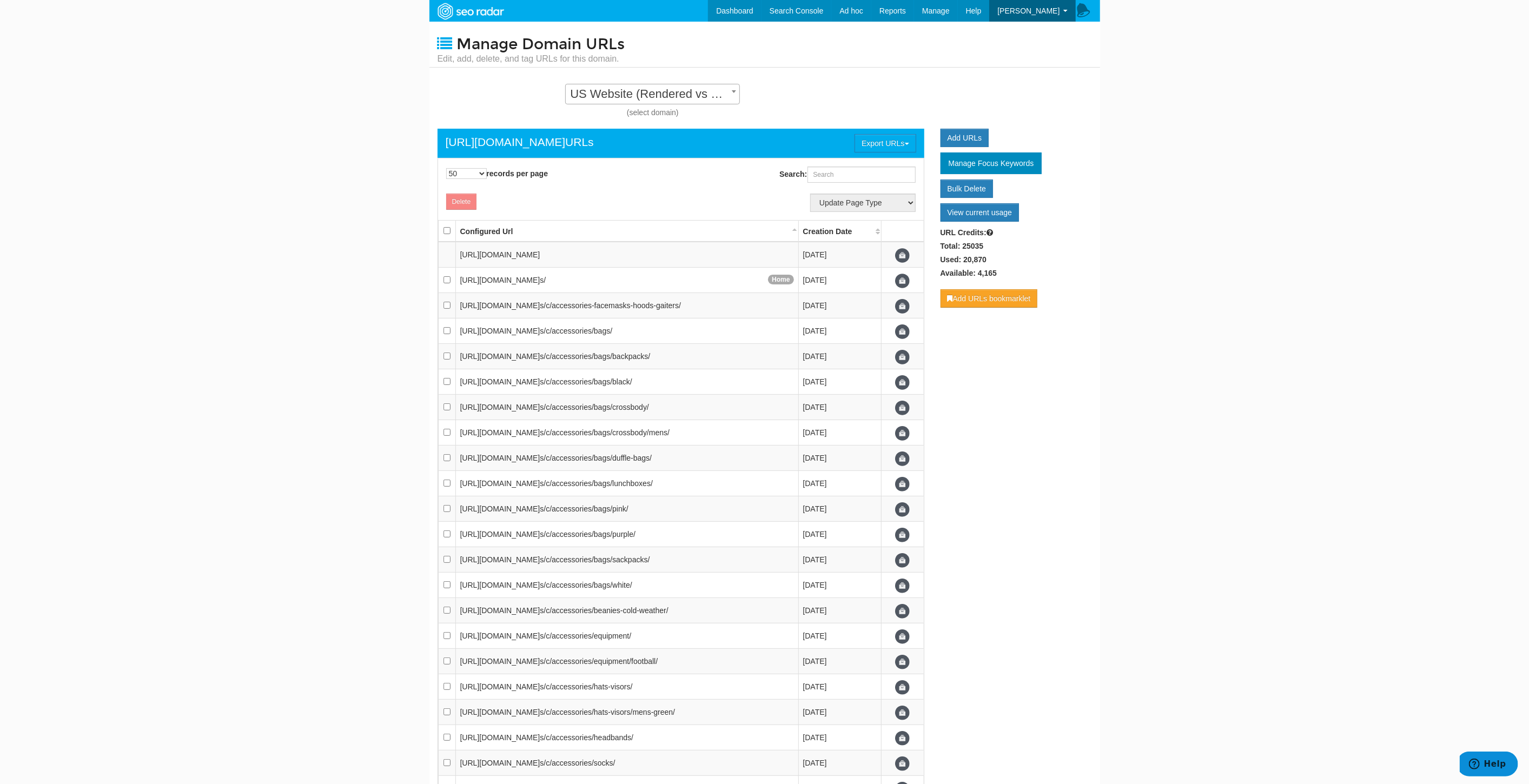
scroll to position [11, 0]
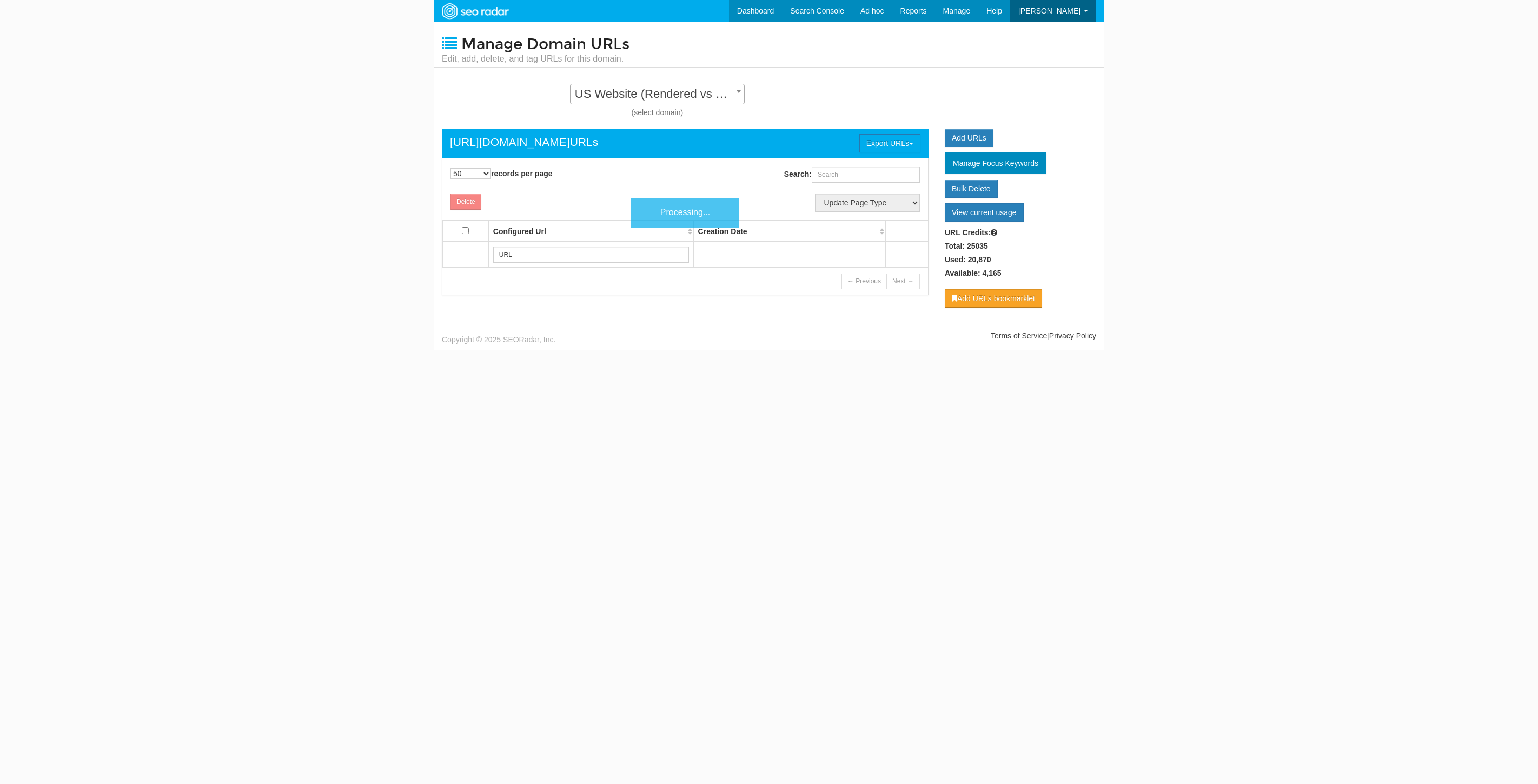
select select "50"
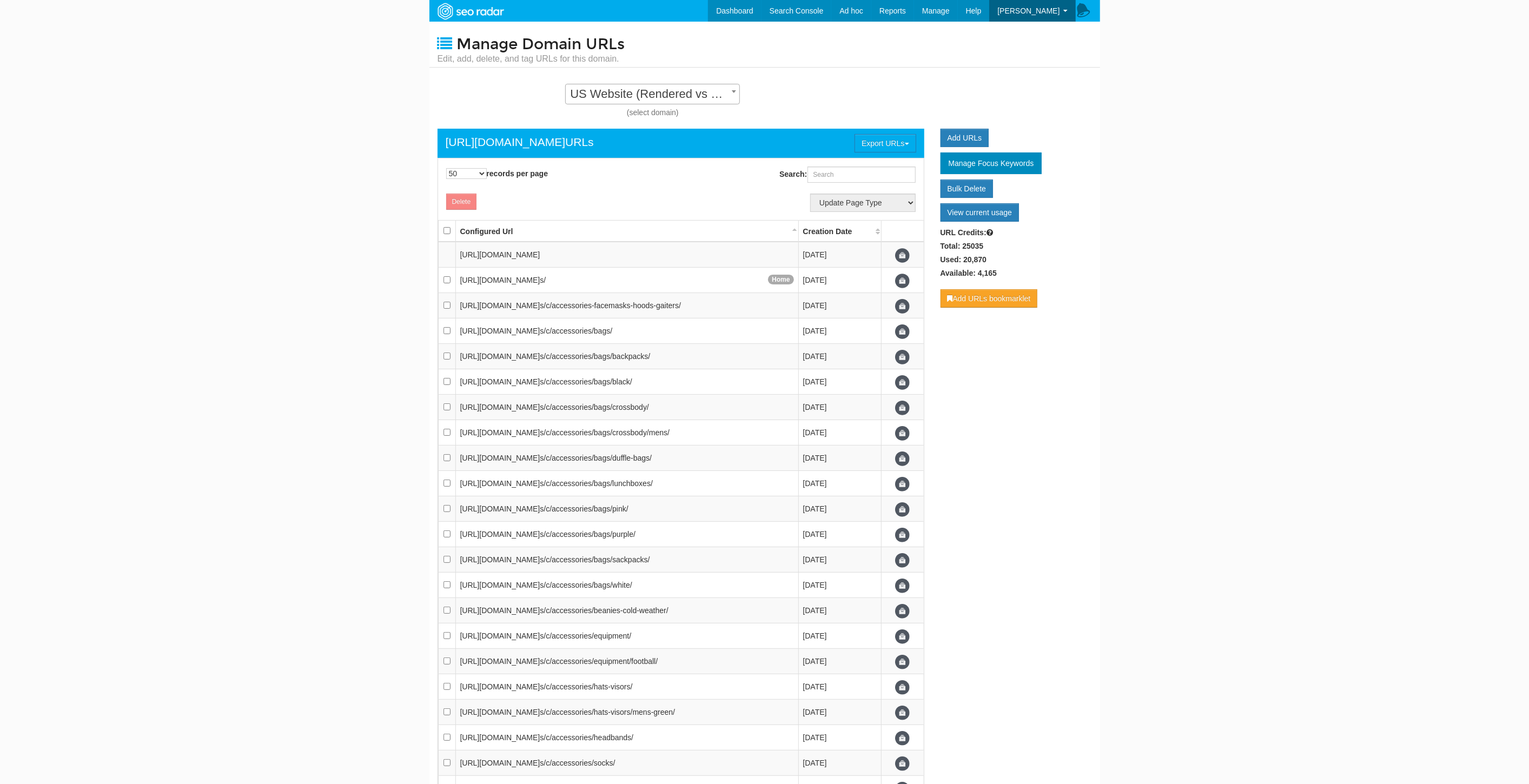
scroll to position [11, 0]
click at [1166, 398] on body "Dashboard Search Console Keyword Winners and Losers Page Winners and Losers Arc…" at bounding box center [764, 392] width 1529 height 784
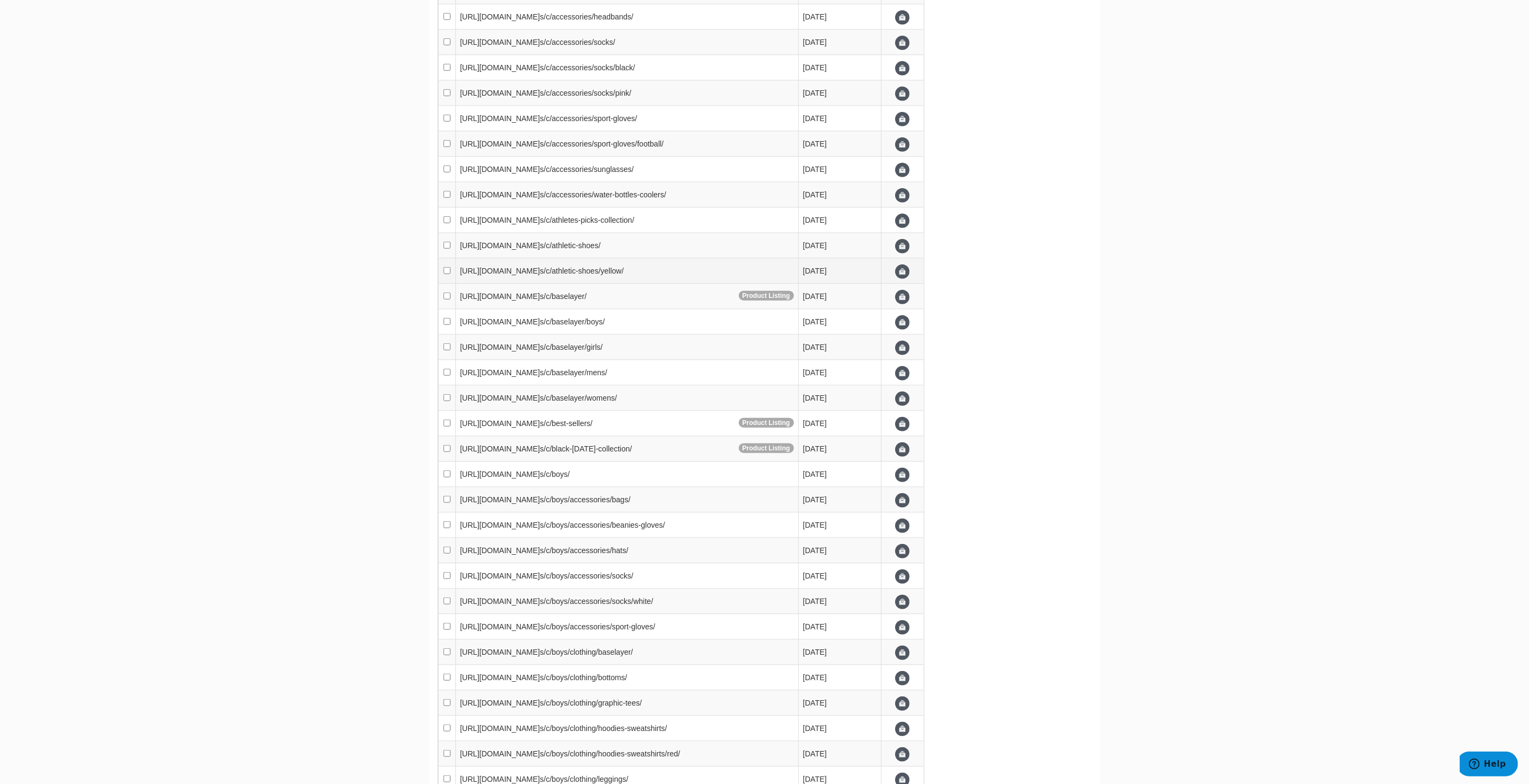
scroll to position [820, 0]
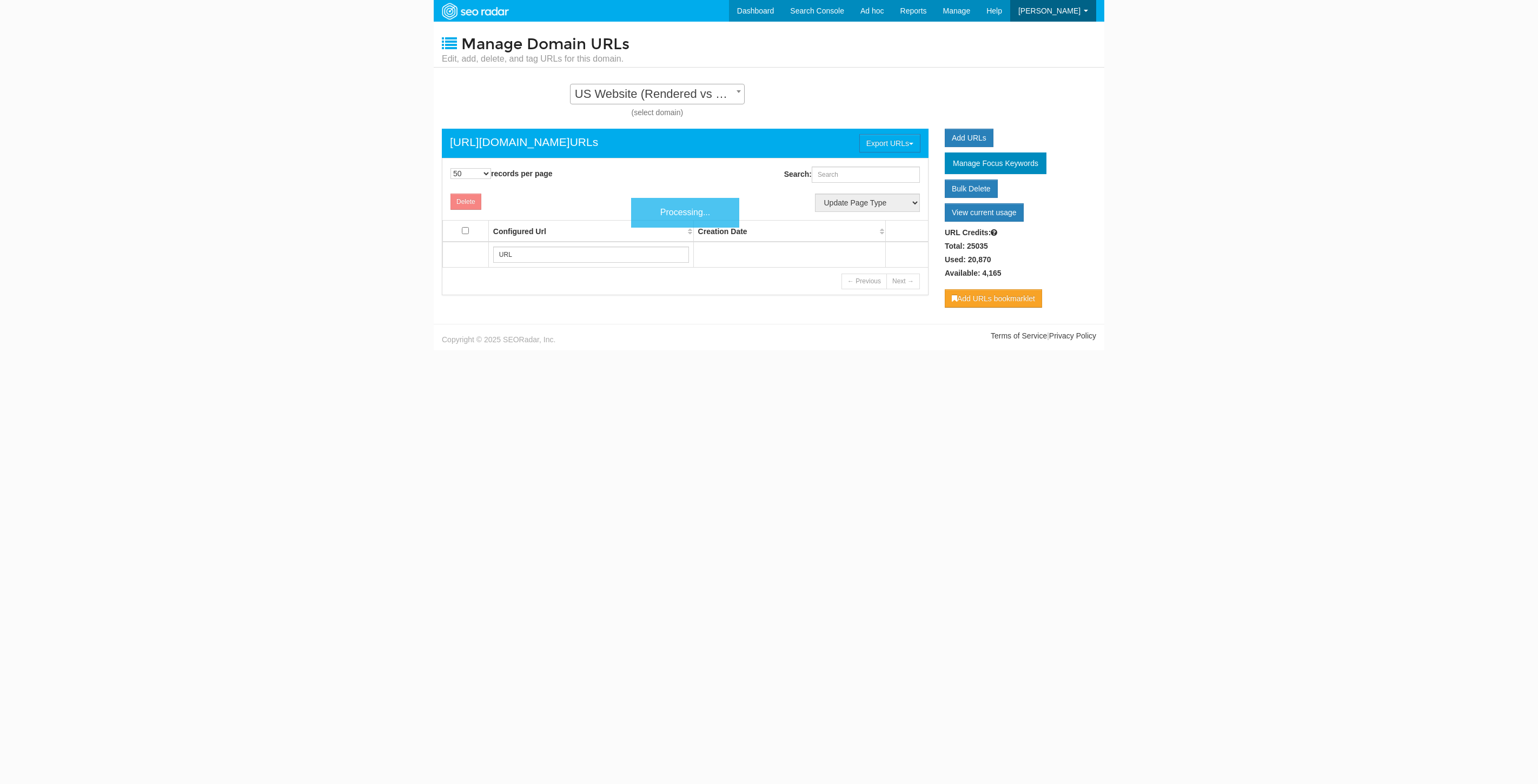
select select "50"
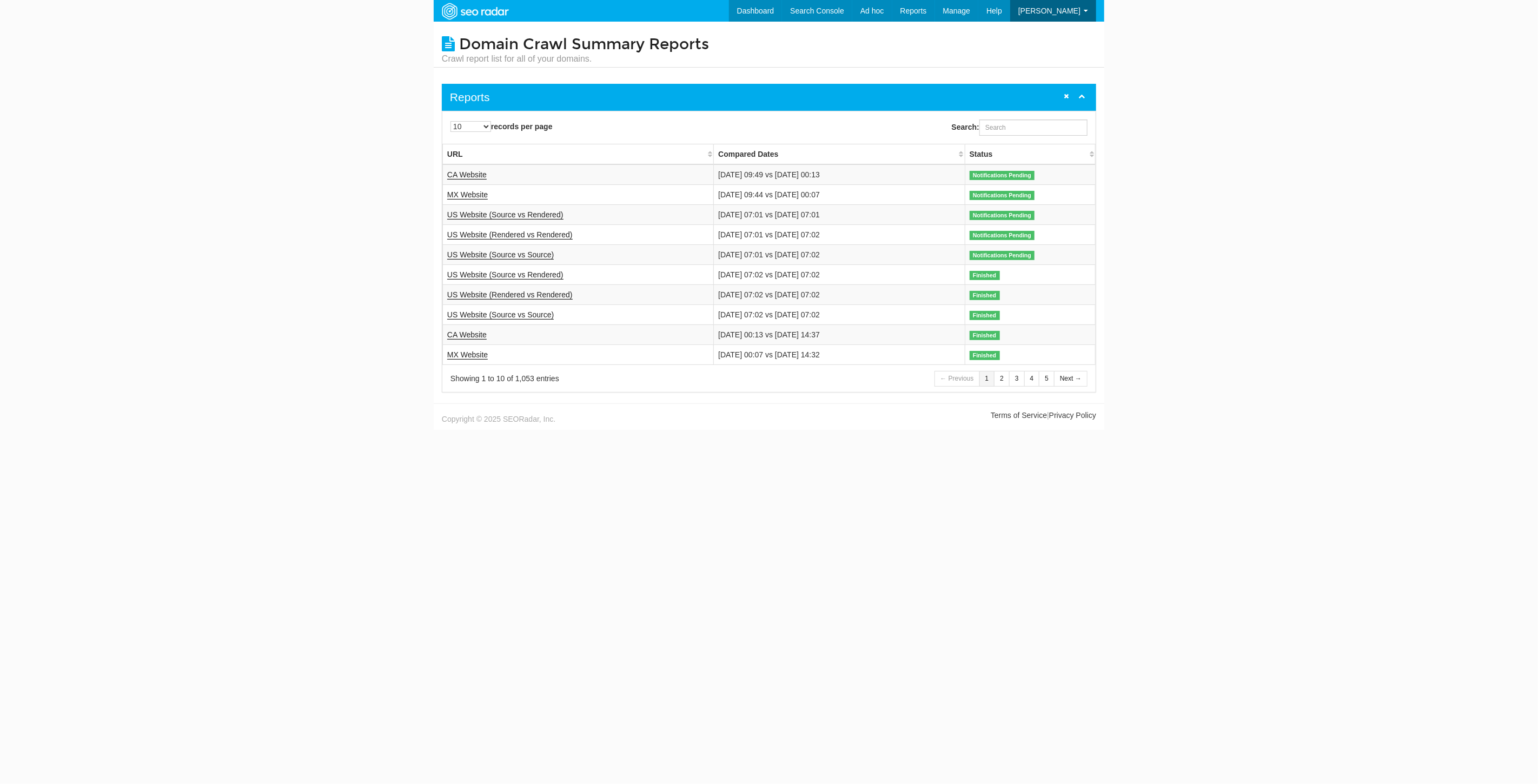
scroll to position [43, 0]
click at [957, 91] on link "Competitive Groups" at bounding box center [917, 88] width 89 height 14
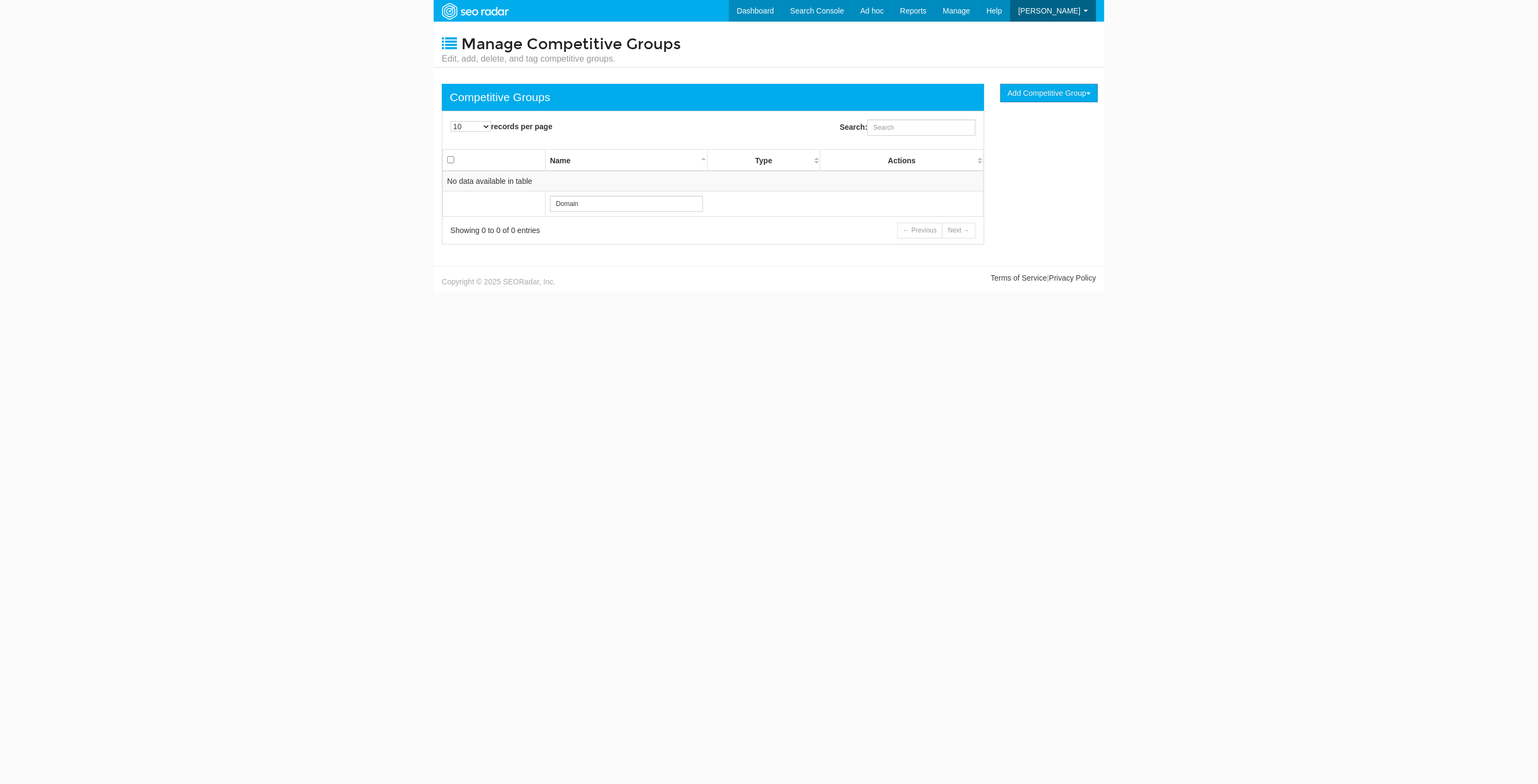
scroll to position [43, 0]
click at [1030, 44] on link "Settings" at bounding box center [1037, 46] width 86 height 14
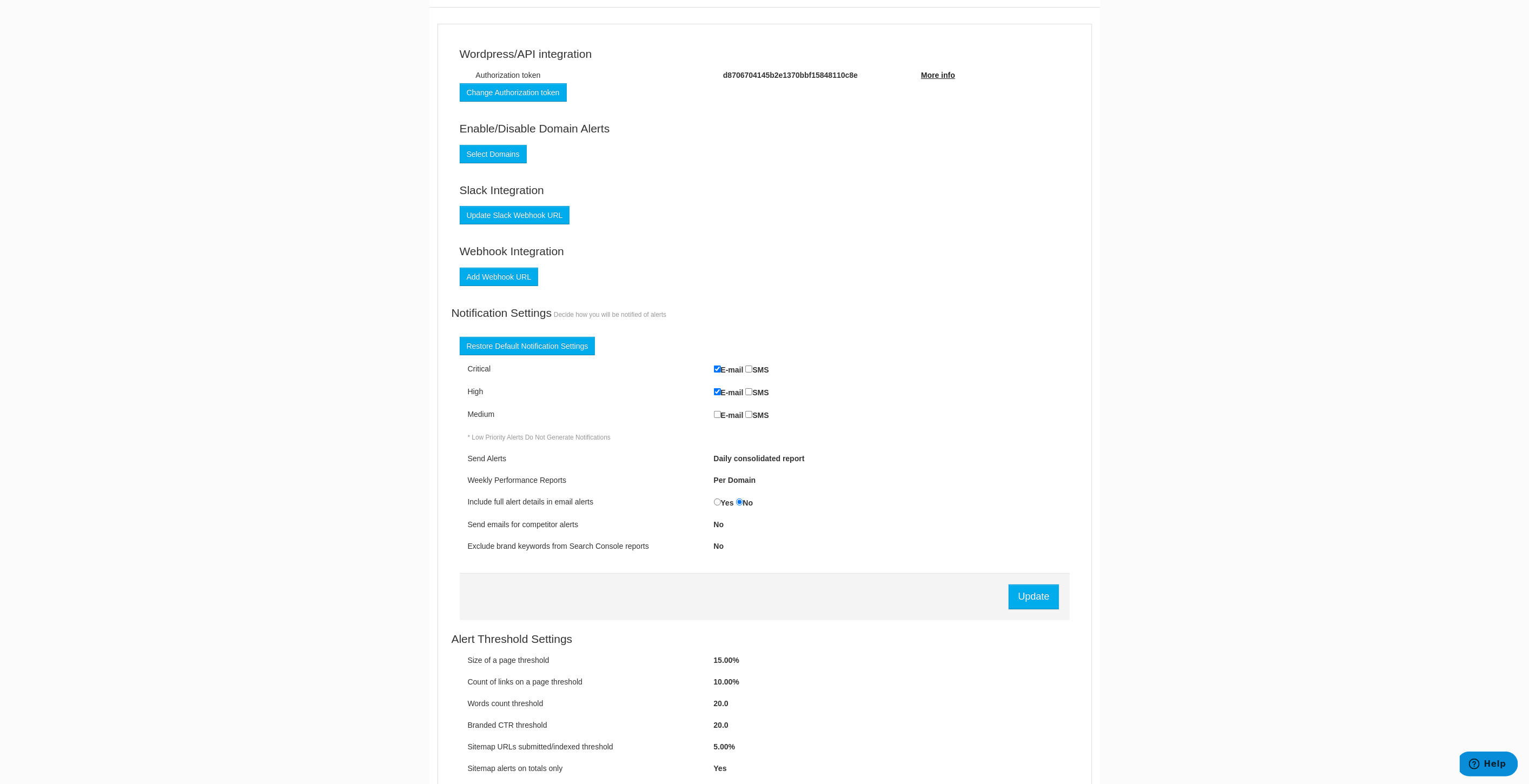
scroll to position [120, 0]
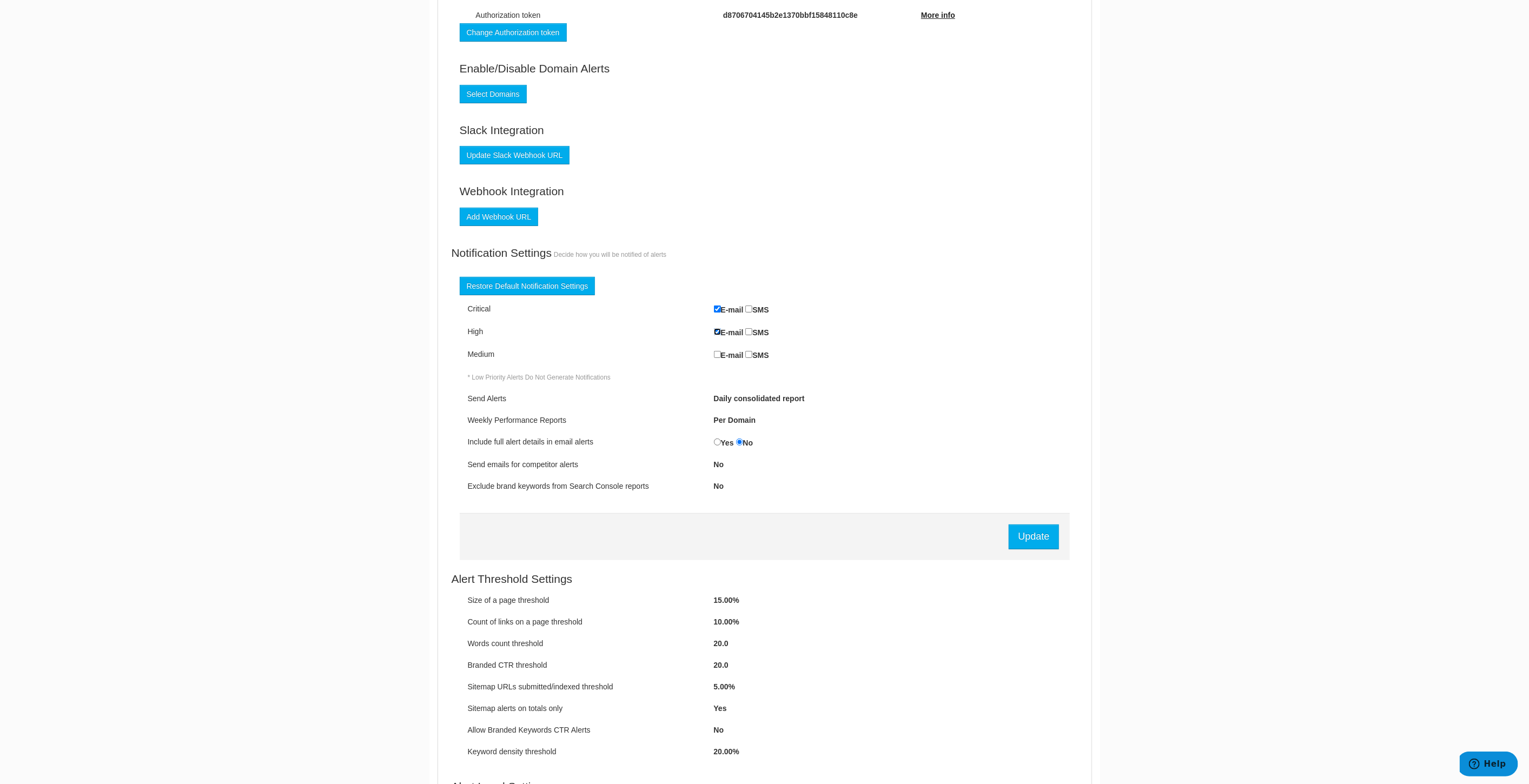
click at [714, 331] on input "E-mail" at bounding box center [717, 331] width 7 height 7
checkbox input "false"
click at [1043, 545] on input "Update" at bounding box center [1033, 537] width 50 height 25
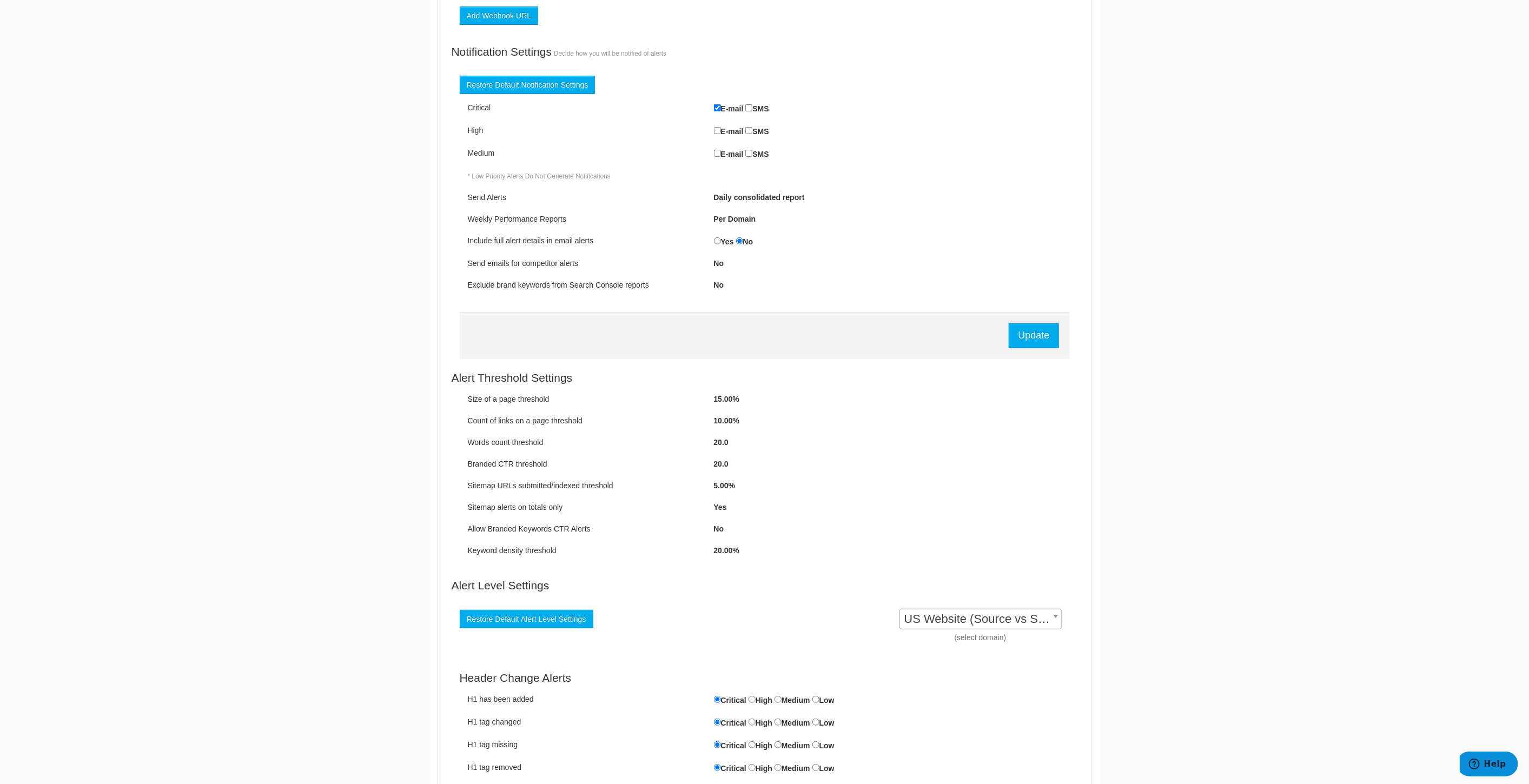
scroll to position [480, 0]
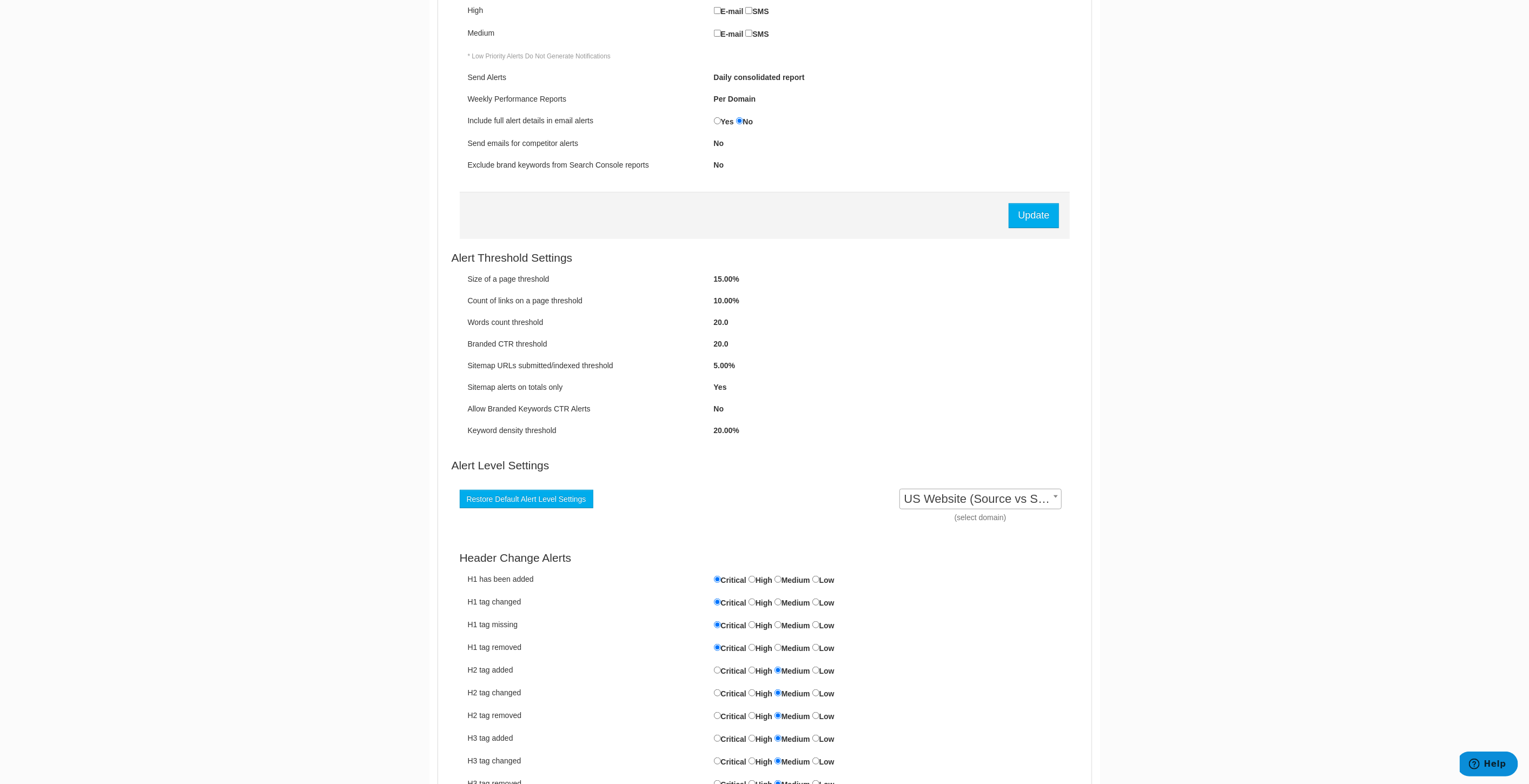
click at [725, 431] on label "20.00%" at bounding box center [727, 430] width 25 height 11
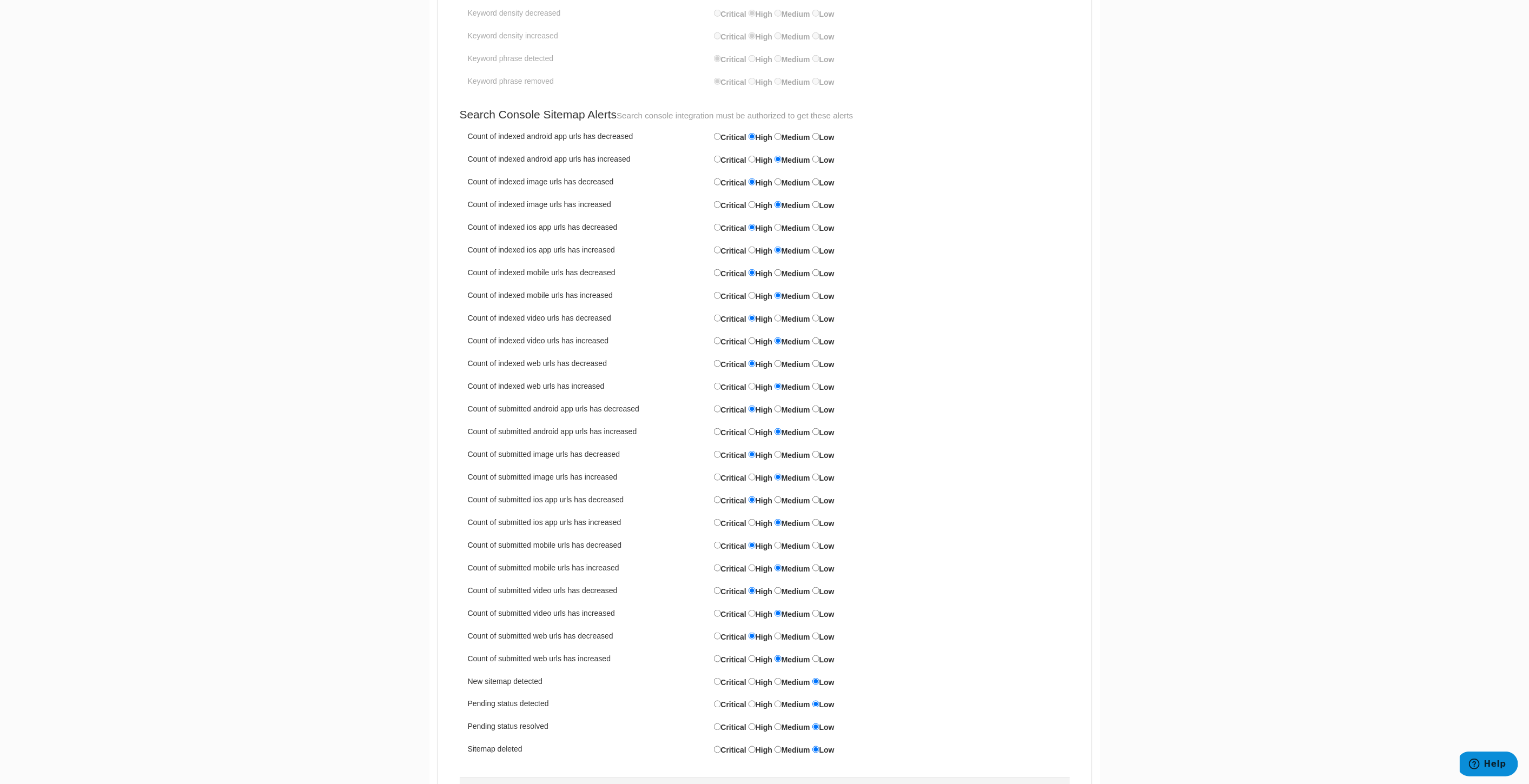
scroll to position [5059, 0]
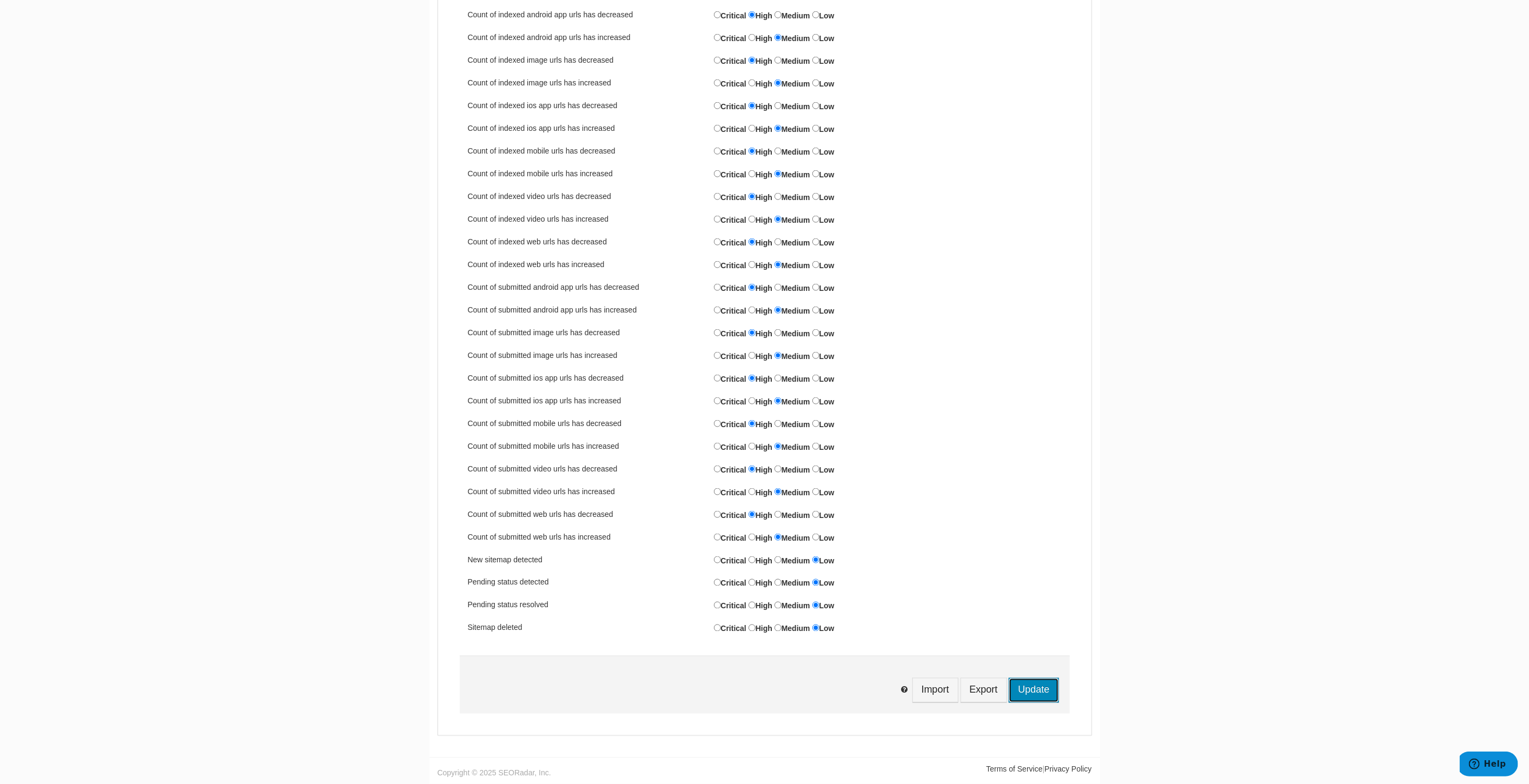
click at [1037, 694] on input "Update" at bounding box center [1033, 690] width 50 height 25
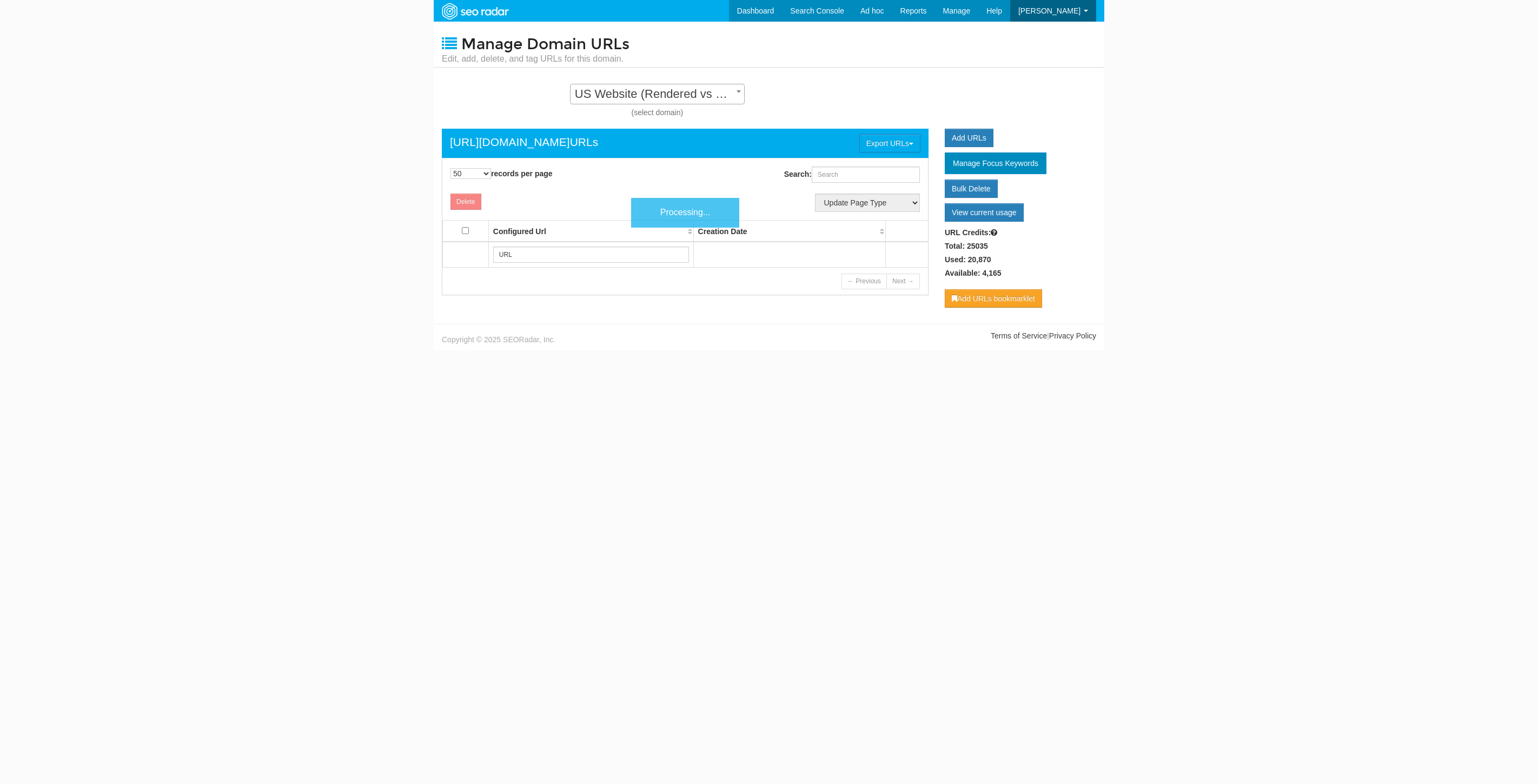
select select "50"
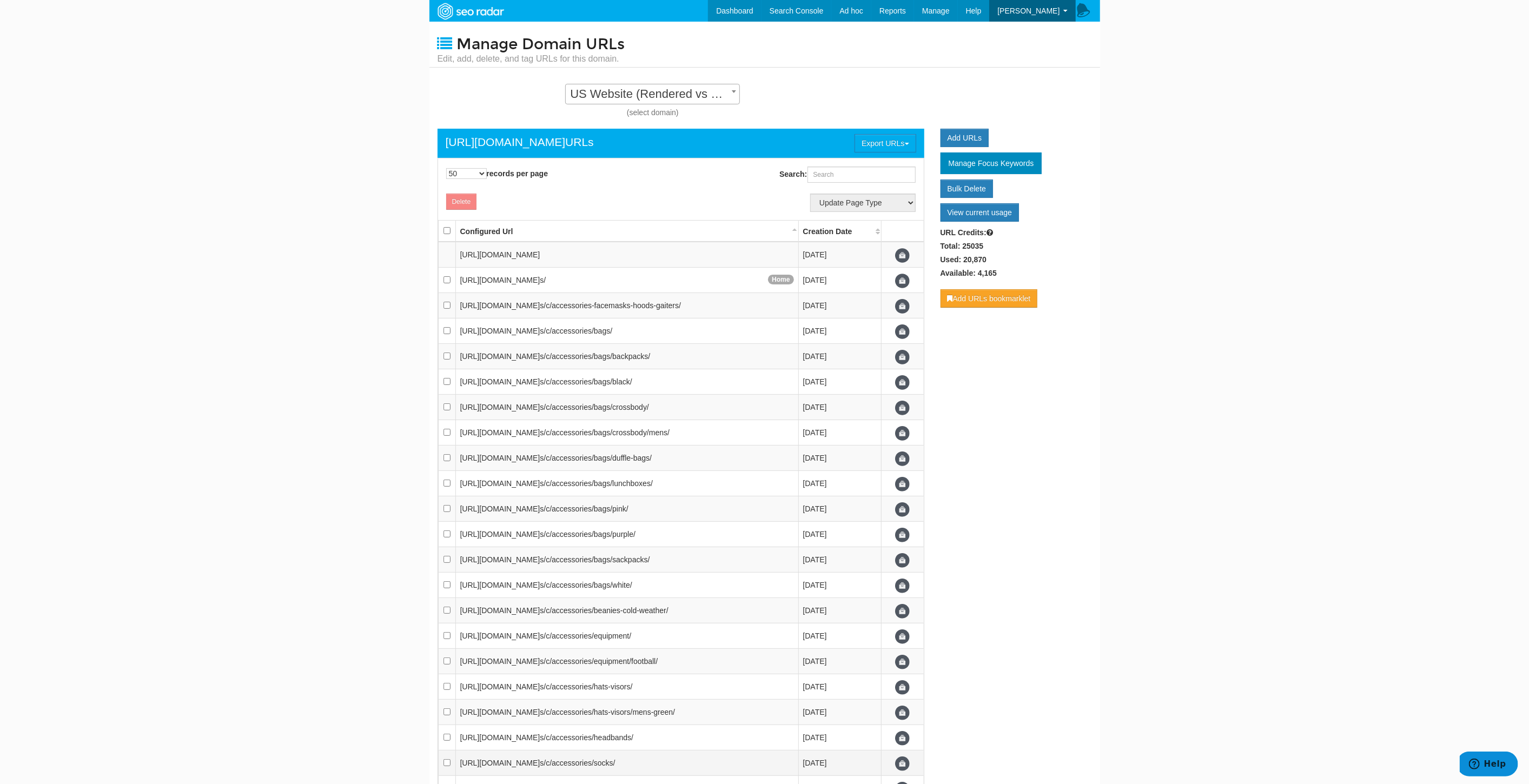
scroll to position [820, 0]
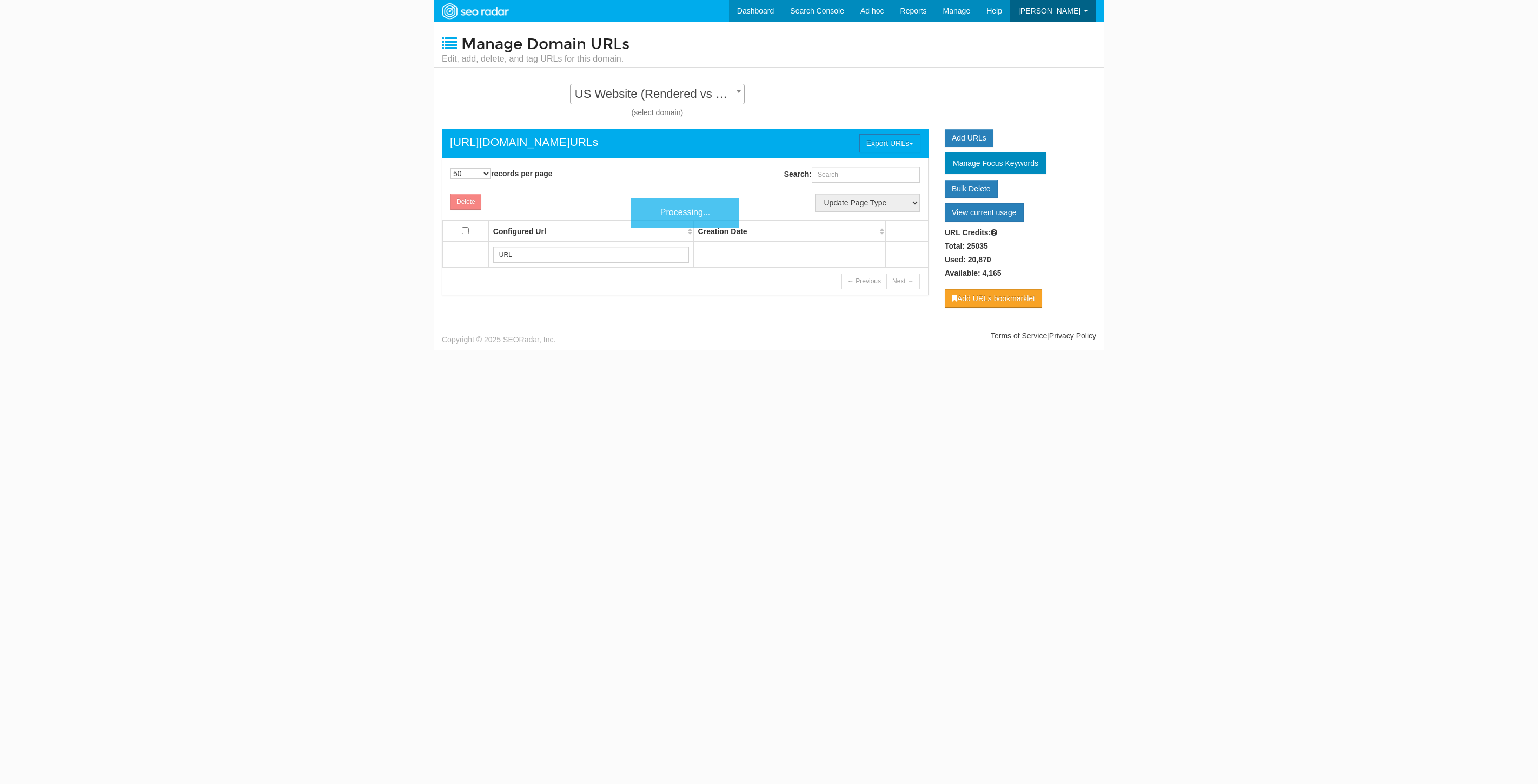
select select "50"
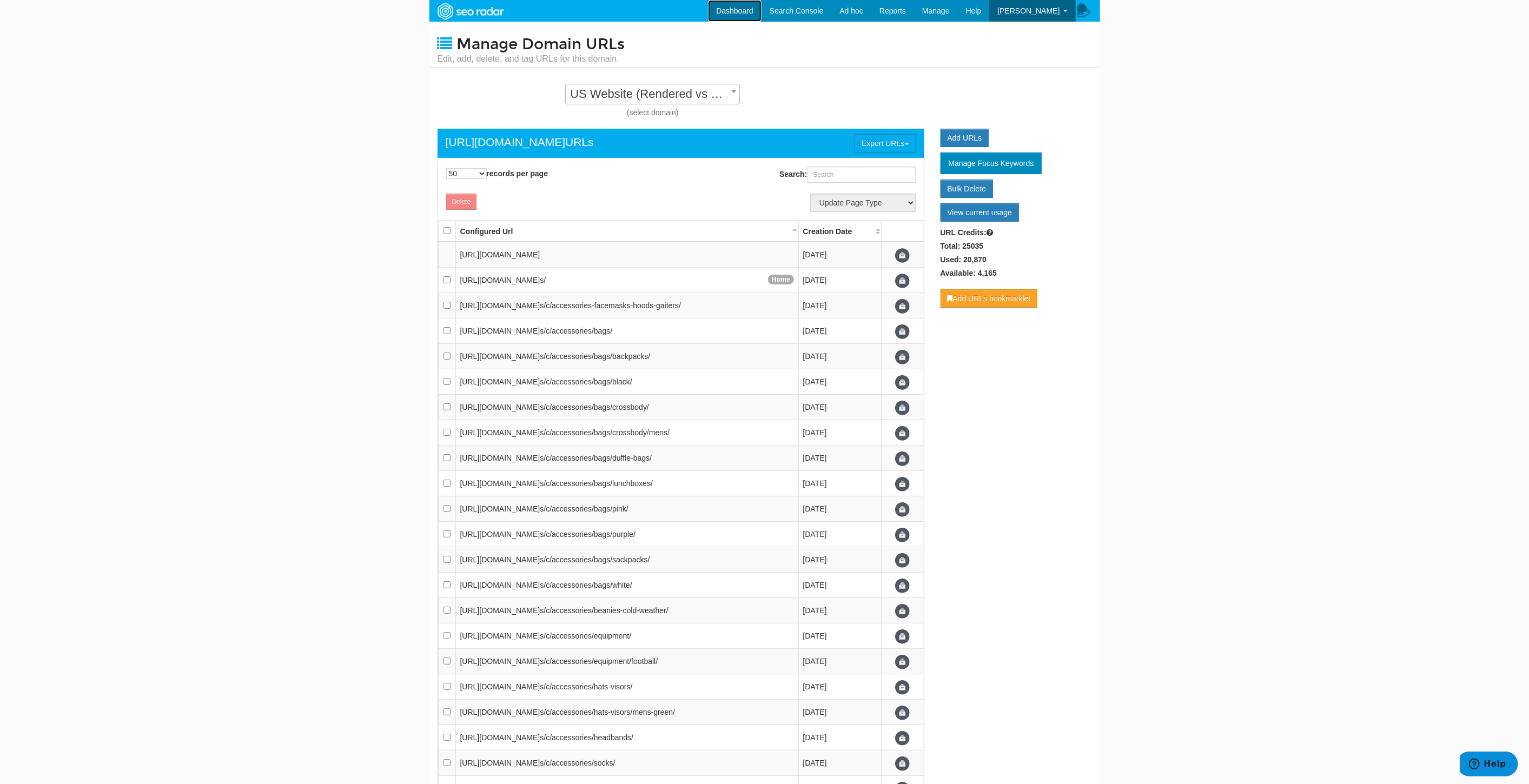
click at [753, 11] on link "Dashboard" at bounding box center [735, 11] width 53 height 22
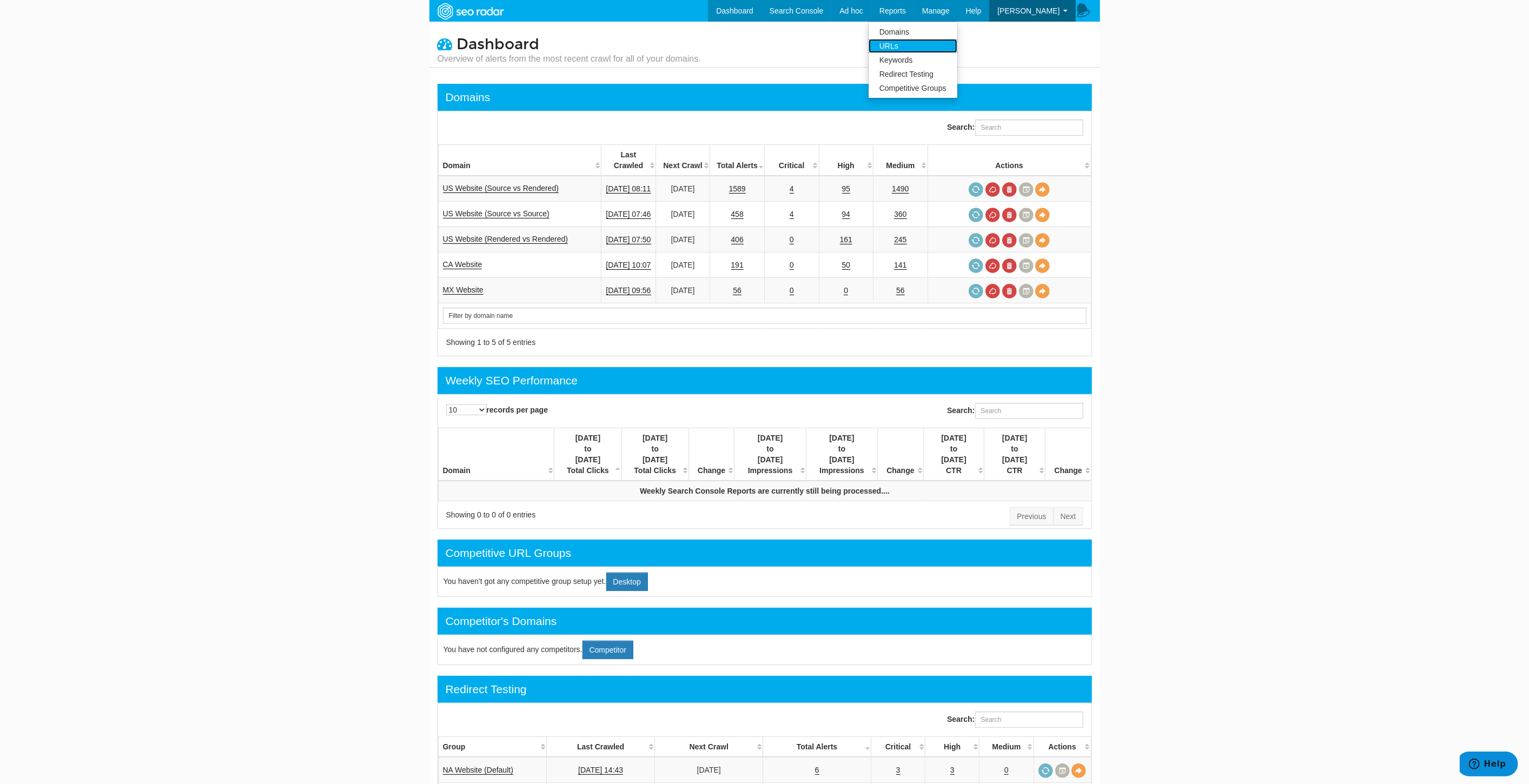
click at [919, 41] on link "URLs" at bounding box center [913, 46] width 89 height 14
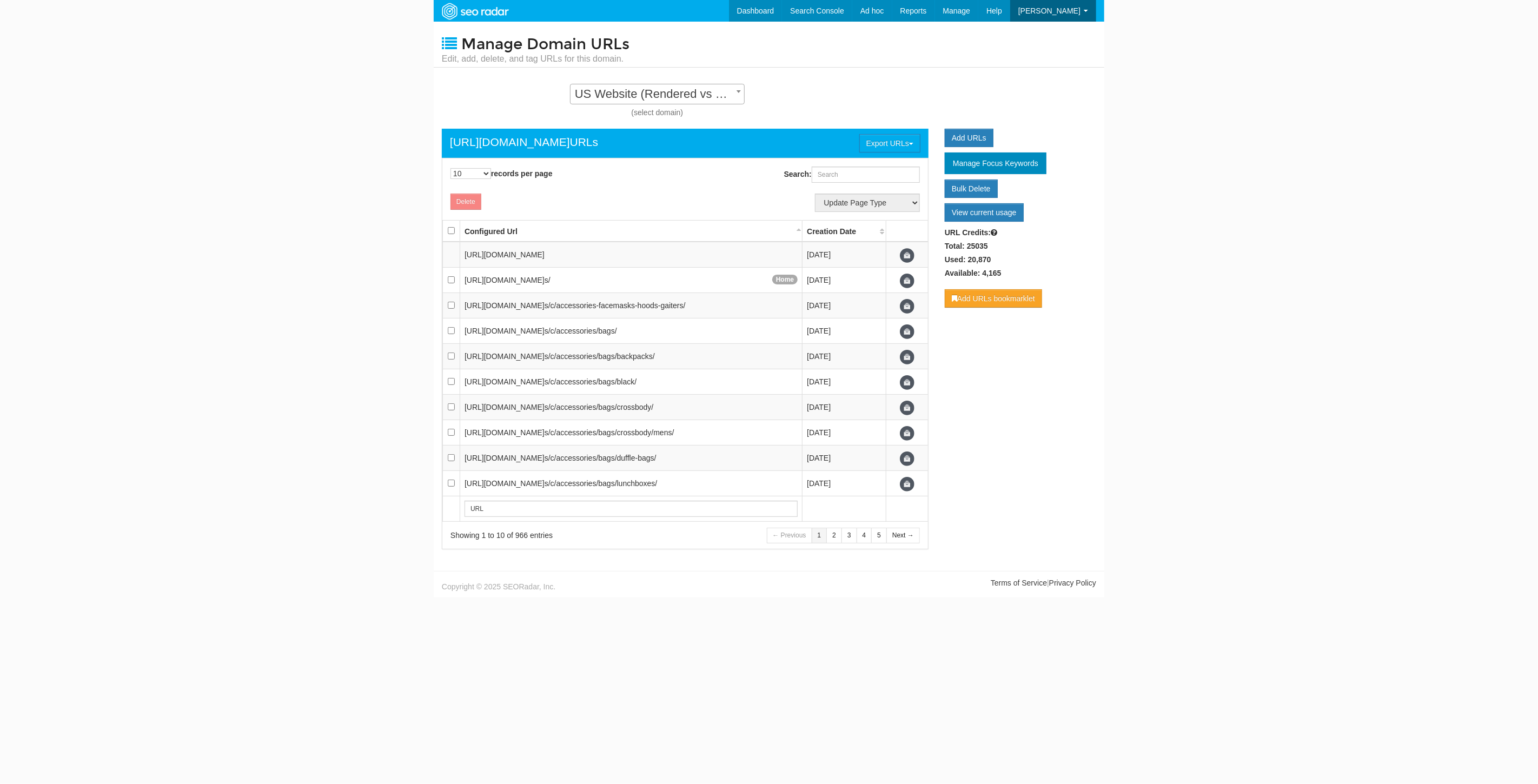
scroll to position [11, 0]
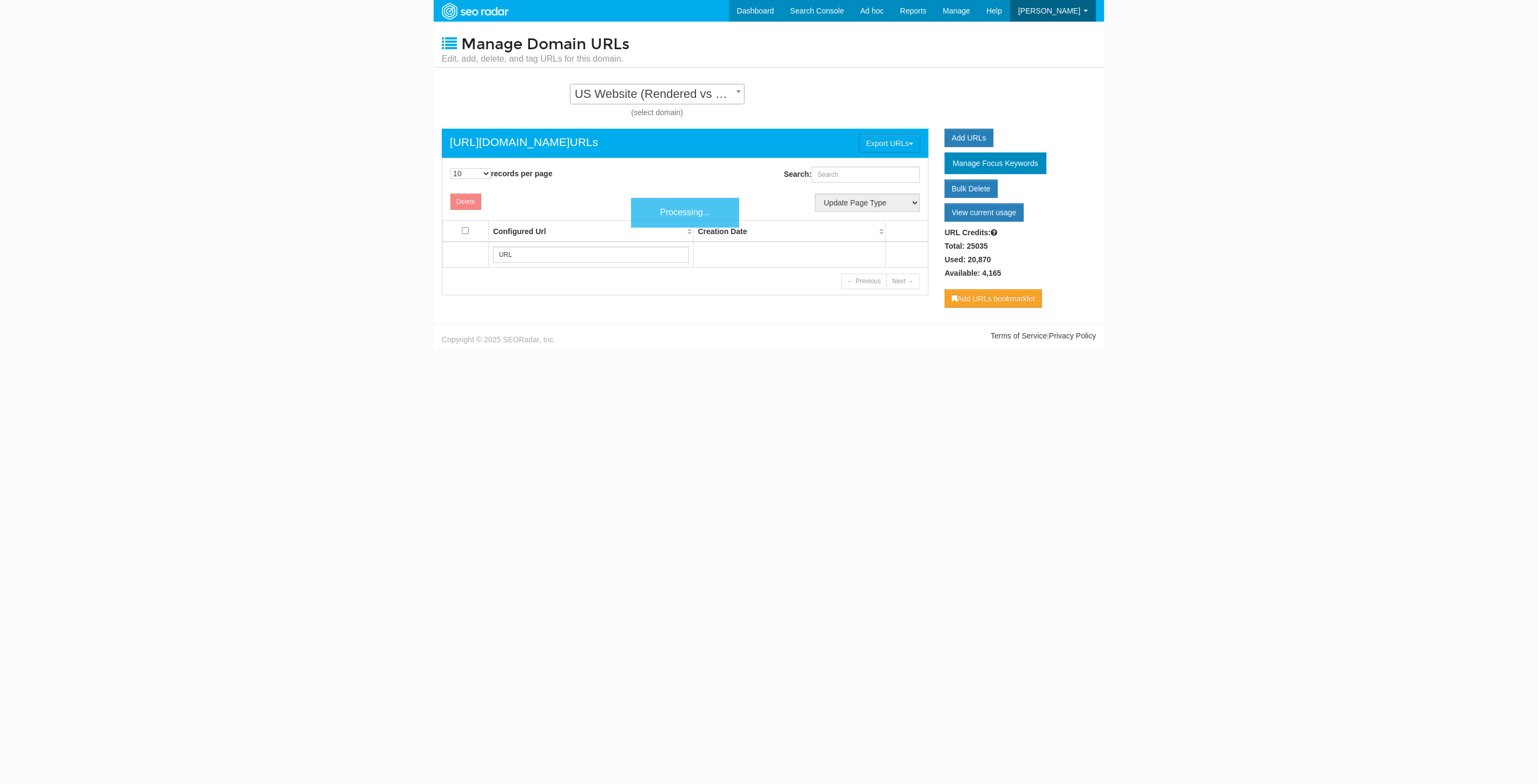
scroll to position [11, 0]
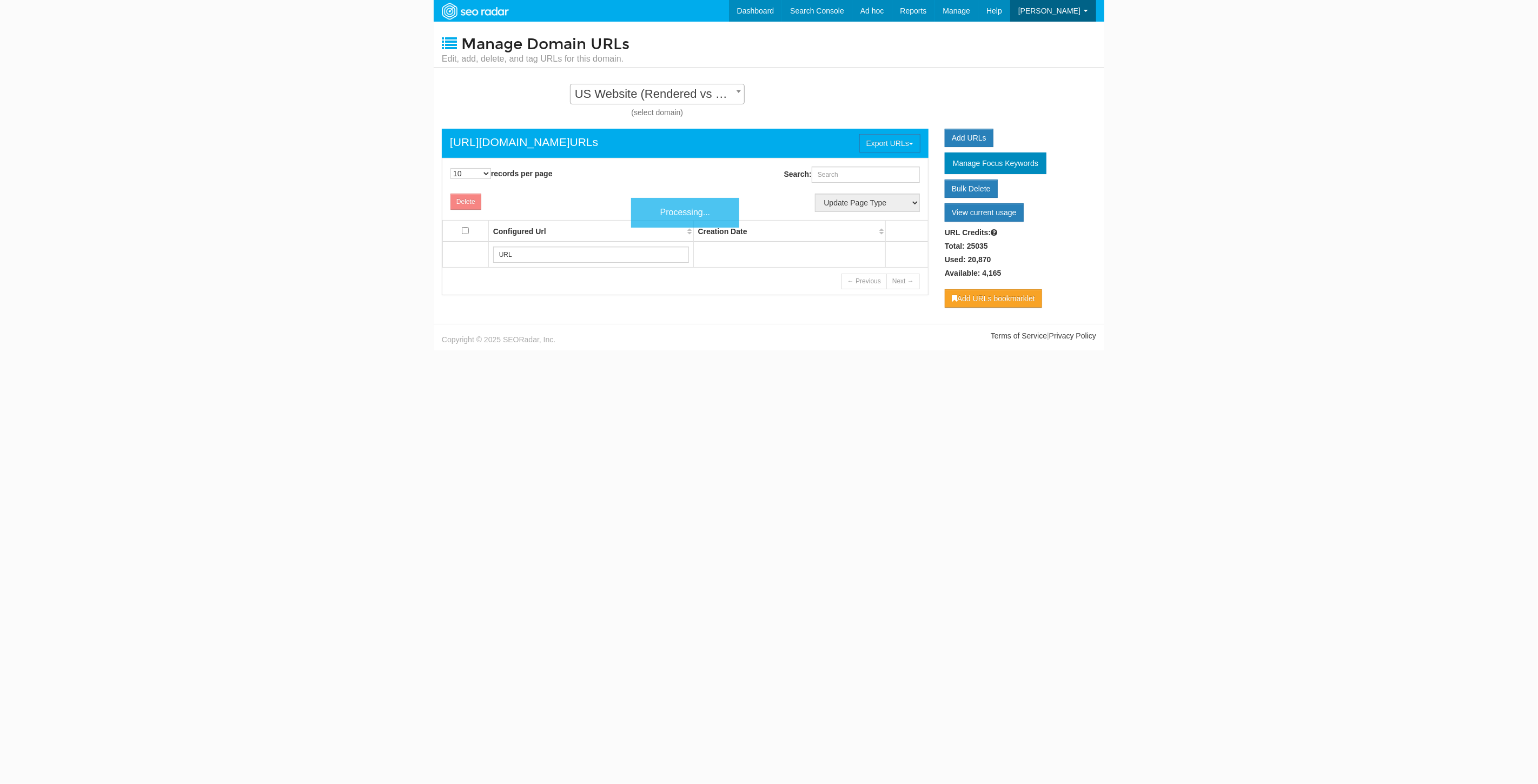
scroll to position [11, 0]
